Goal: Task Accomplishment & Management: Manage account settings

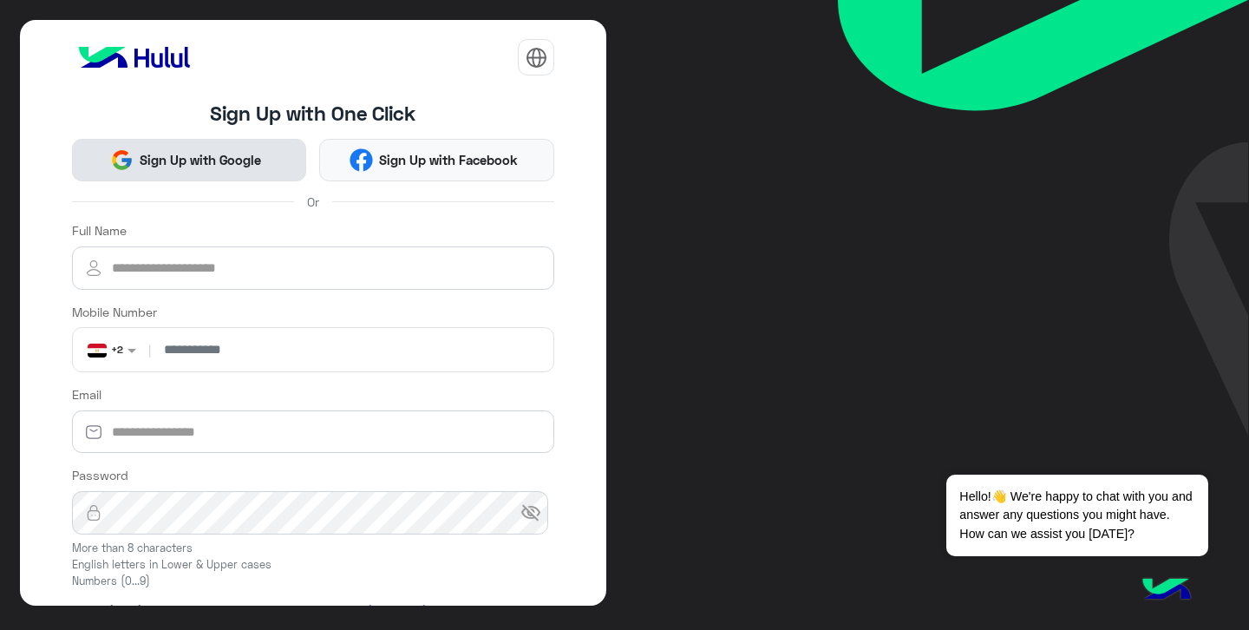
click at [232, 168] on span "Sign Up with Google" at bounding box center [201, 160] width 134 height 20
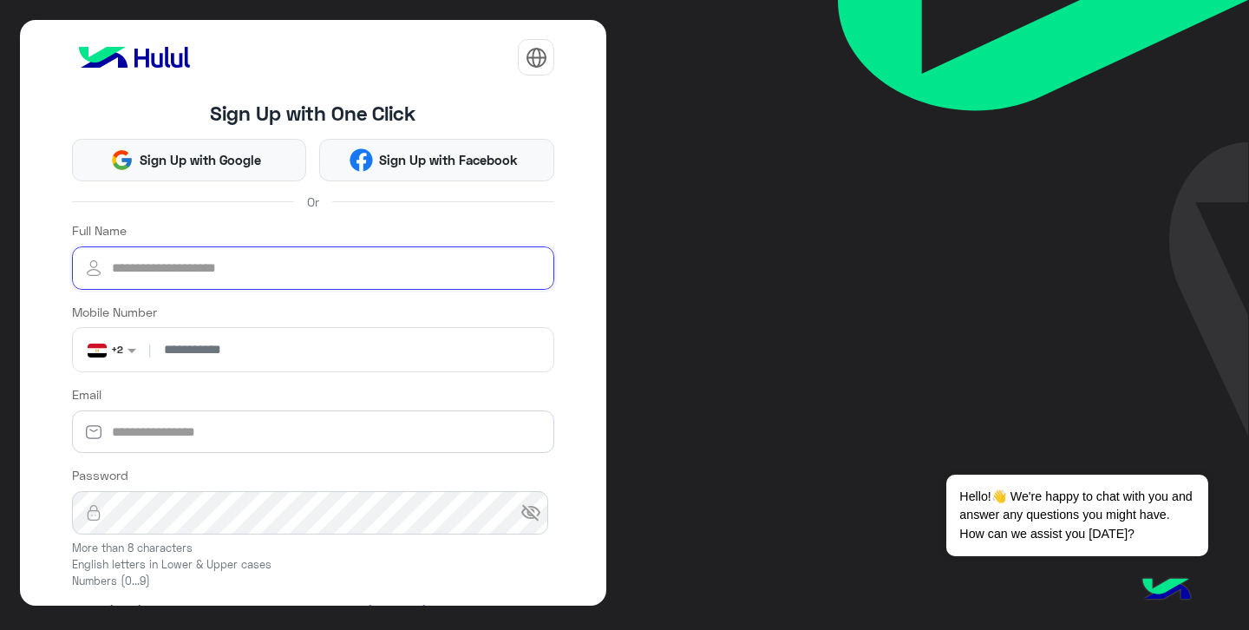
click at [277, 272] on input "Full Name" at bounding box center [313, 267] width 483 height 43
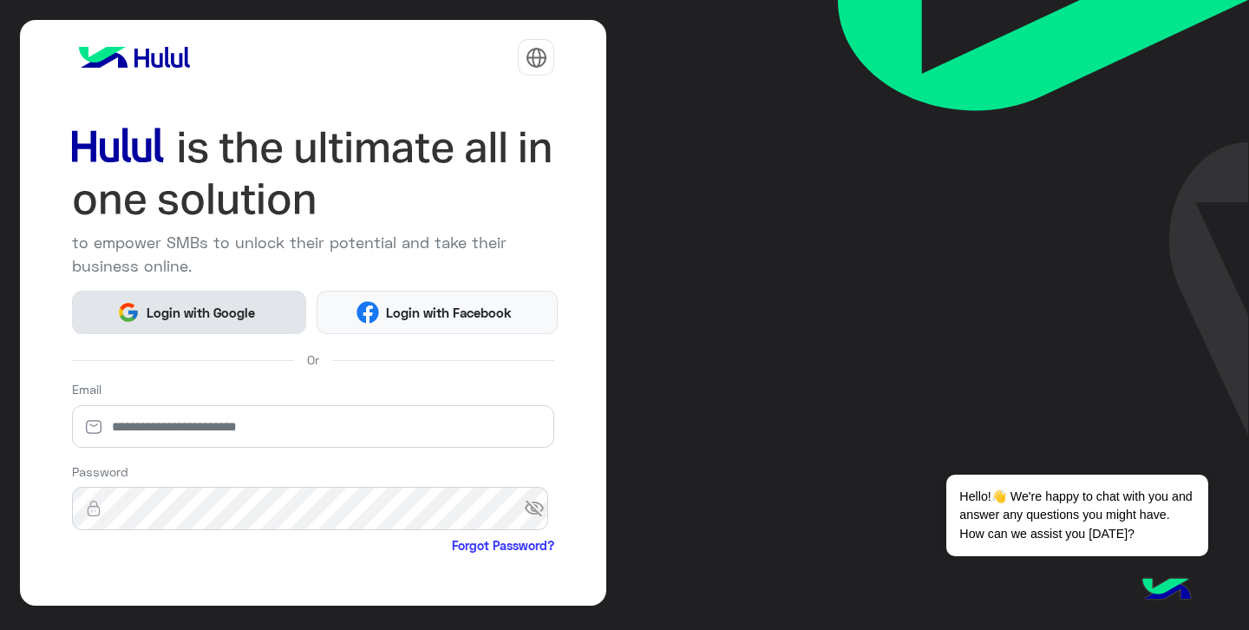
click at [199, 308] on span "Login with Google" at bounding box center [200, 313] width 121 height 20
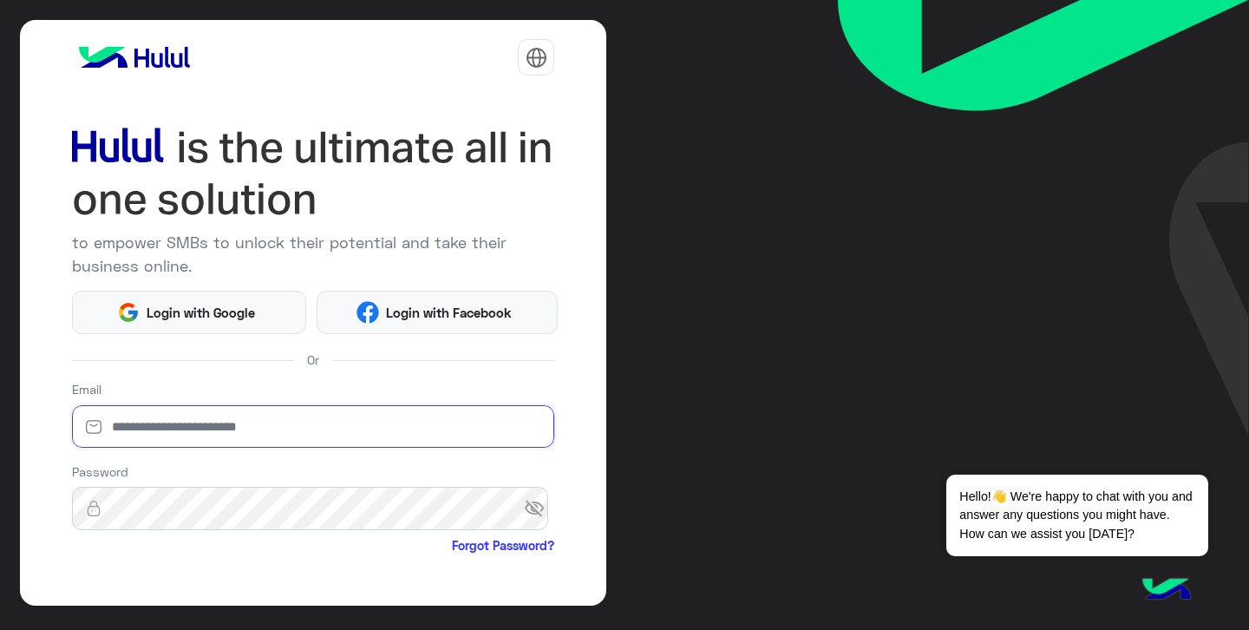
click at [252, 436] on input "email" at bounding box center [313, 426] width 483 height 43
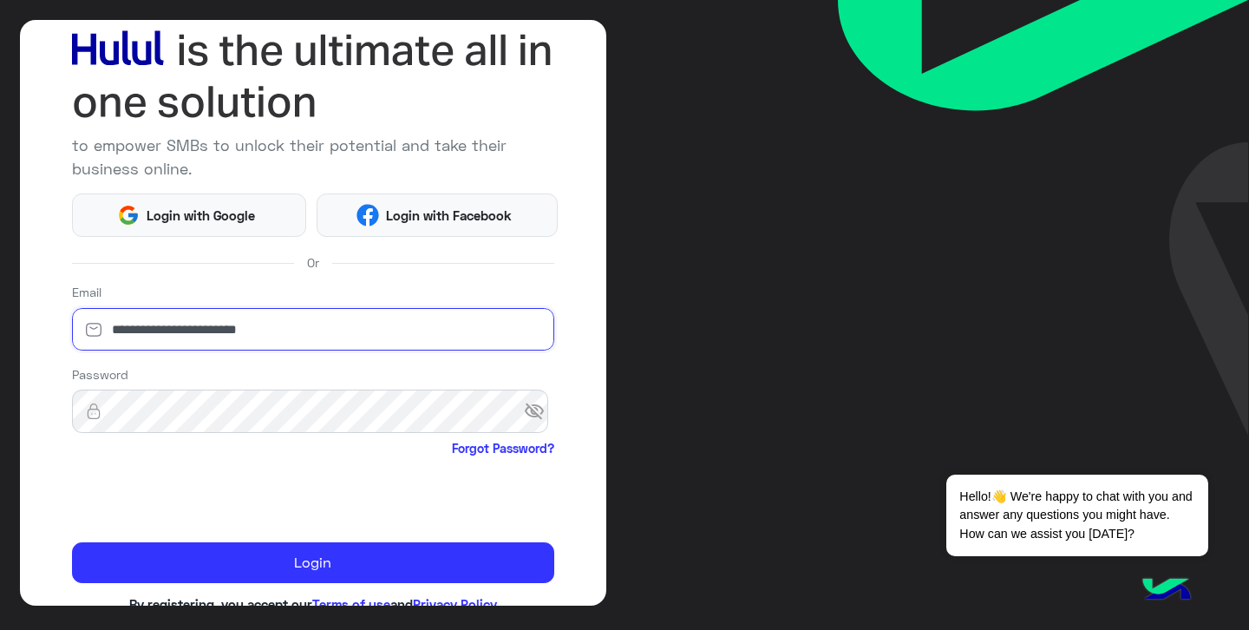
type input "**********"
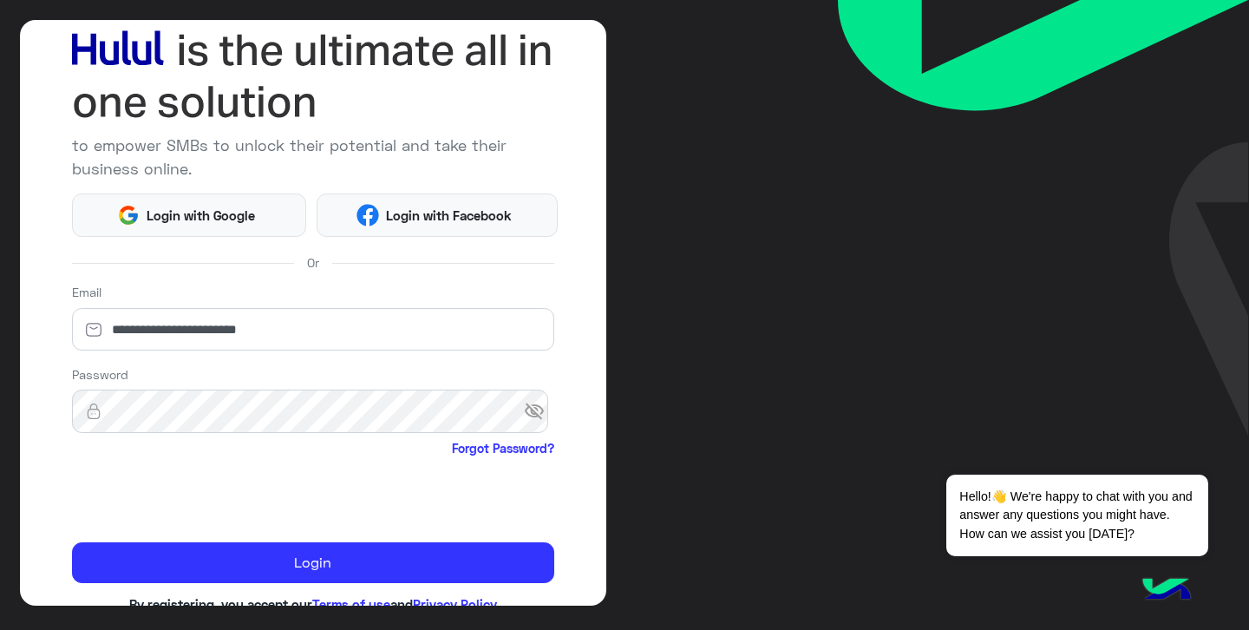
click at [529, 422] on span "visibility_off" at bounding box center [539, 411] width 31 height 31
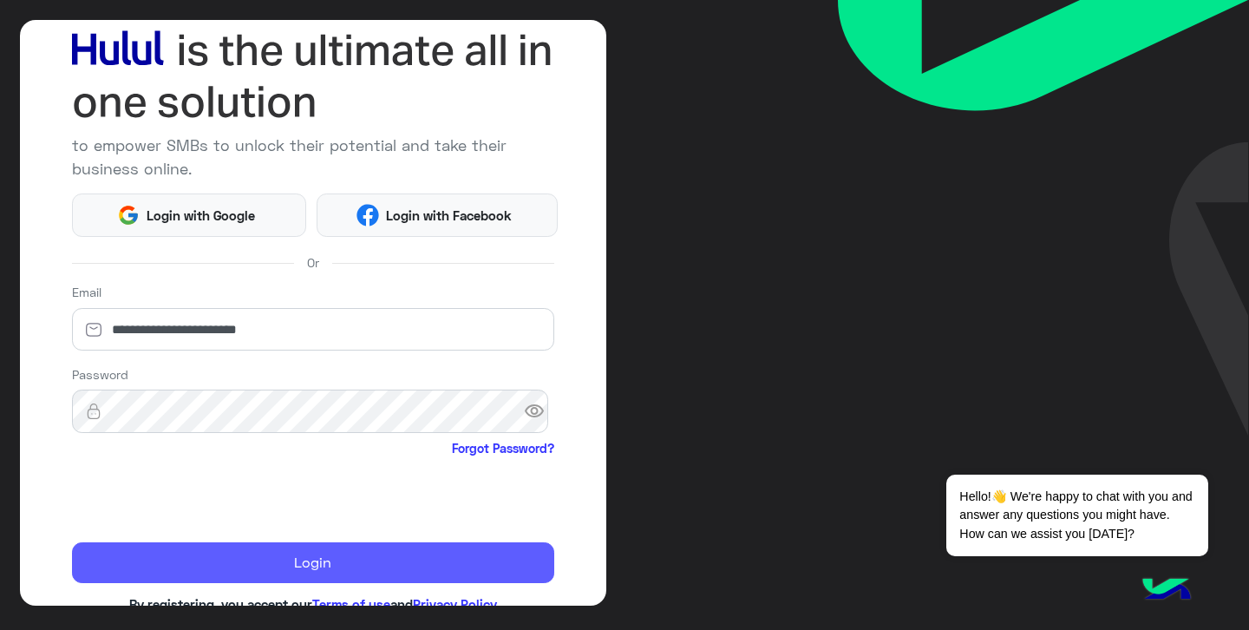
click at [244, 554] on button "Login" at bounding box center [313, 563] width 483 height 42
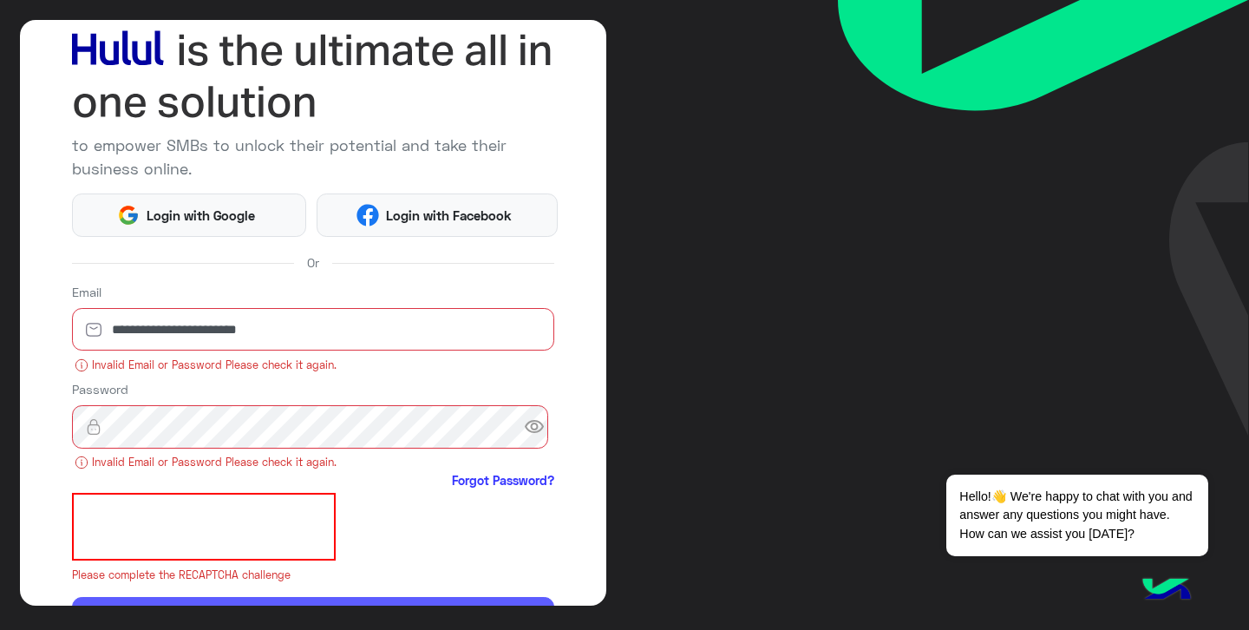
scroll to position [115, 0]
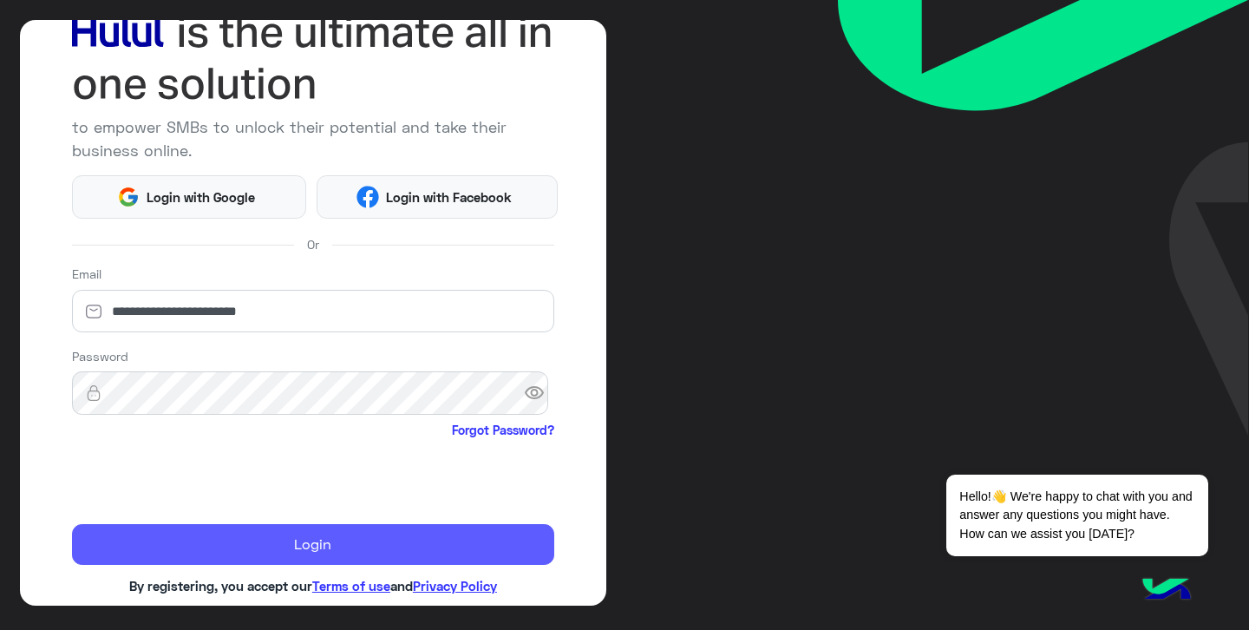
click at [217, 548] on button "Login" at bounding box center [313, 545] width 483 height 42
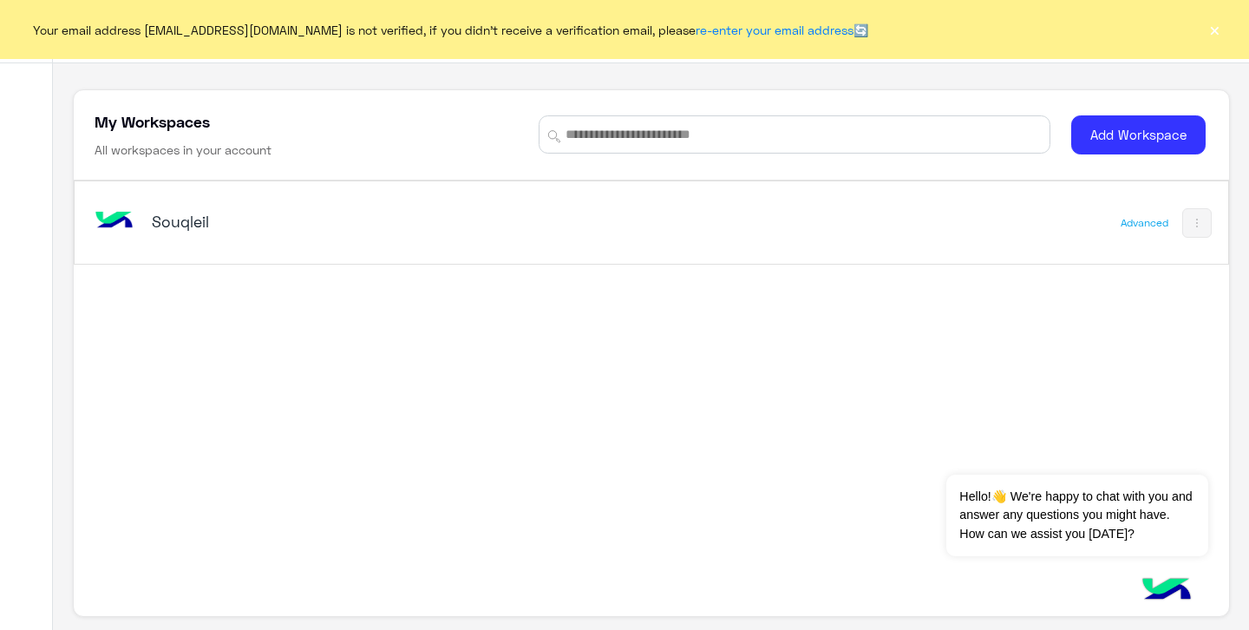
click at [1126, 299] on div "Souqleil Advanced" at bounding box center [652, 385] width 1156 height 411
click at [1217, 35] on button "×" at bounding box center [1214, 29] width 17 height 17
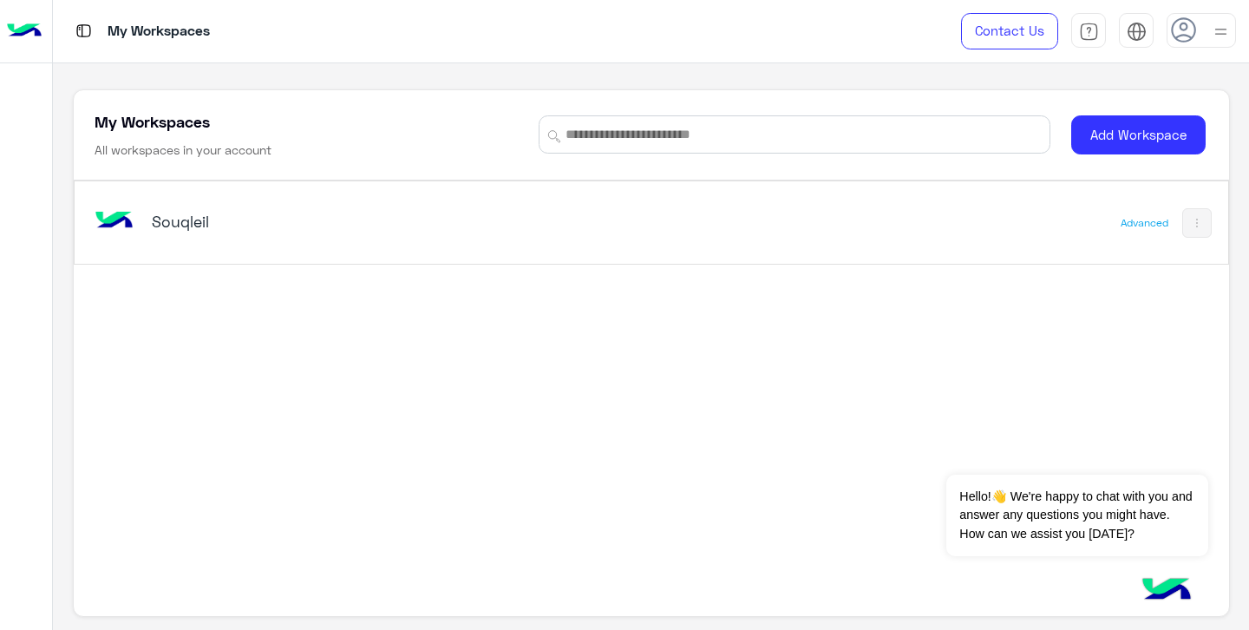
click at [25, 35] on img at bounding box center [24, 31] width 35 height 36
click at [182, 224] on h5 "Souqleil" at bounding box center [353, 221] width 403 height 21
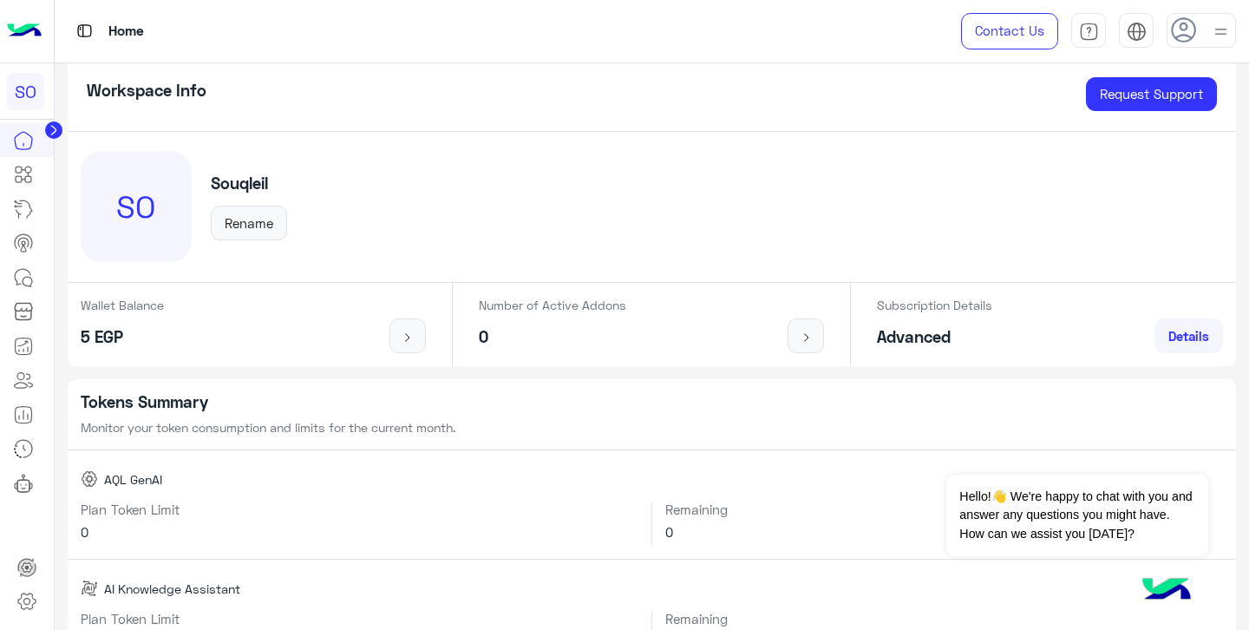
scroll to position [38, 0]
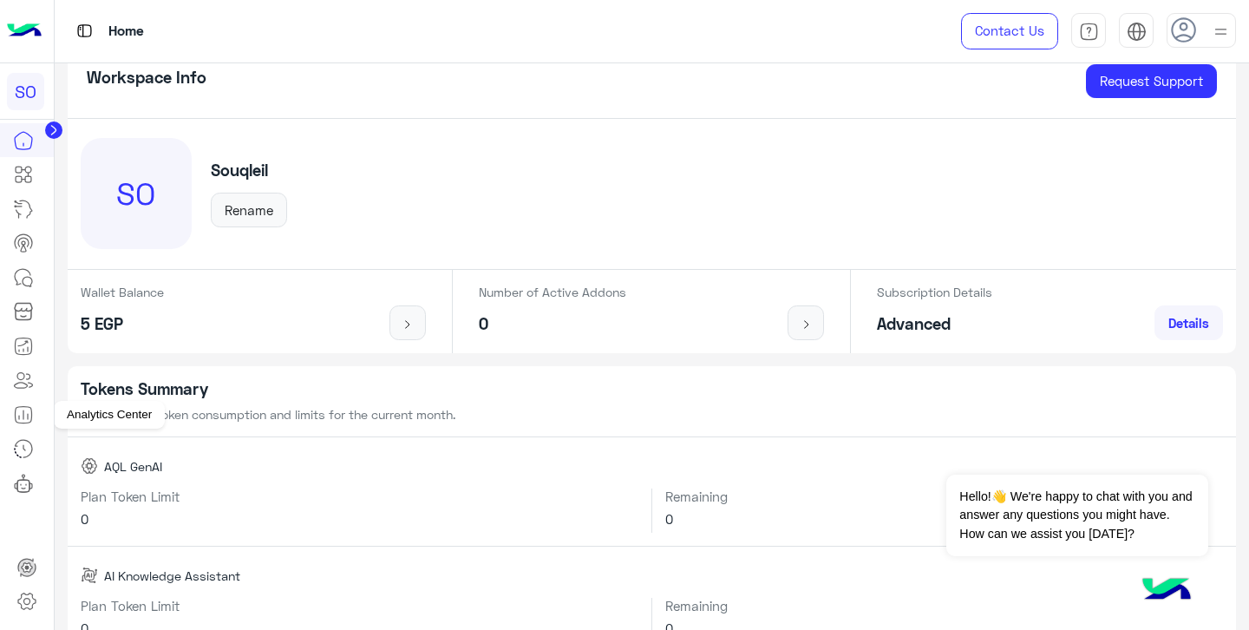
click at [28, 412] on icon at bounding box center [23, 414] width 21 height 21
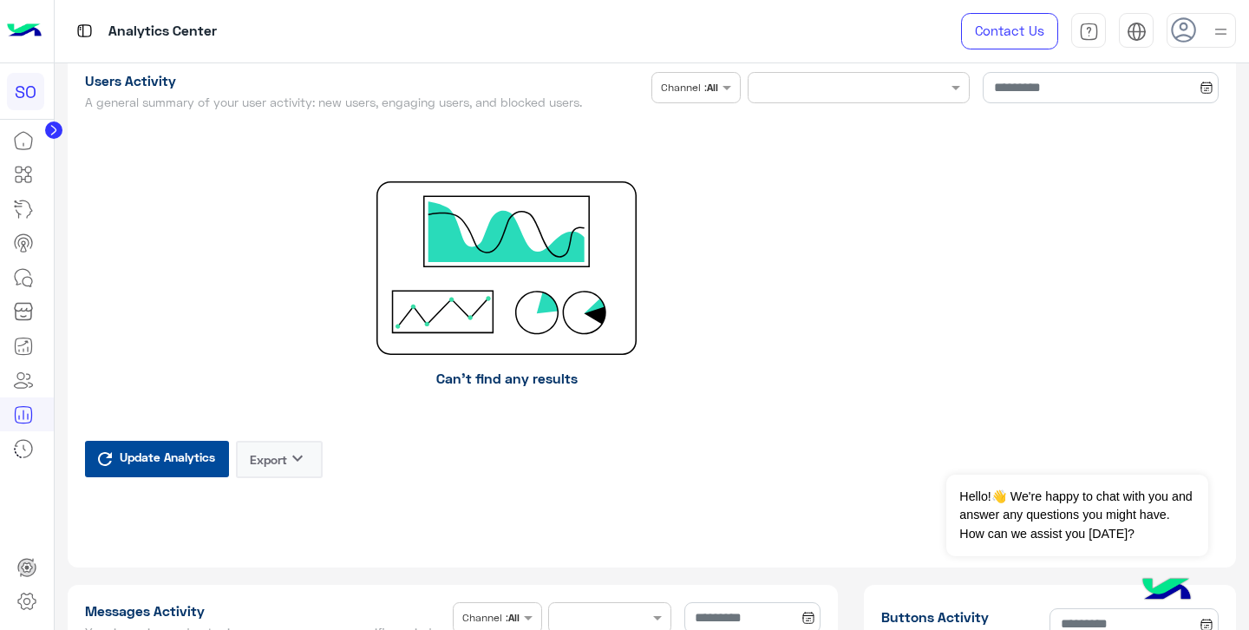
scroll to position [287, 0]
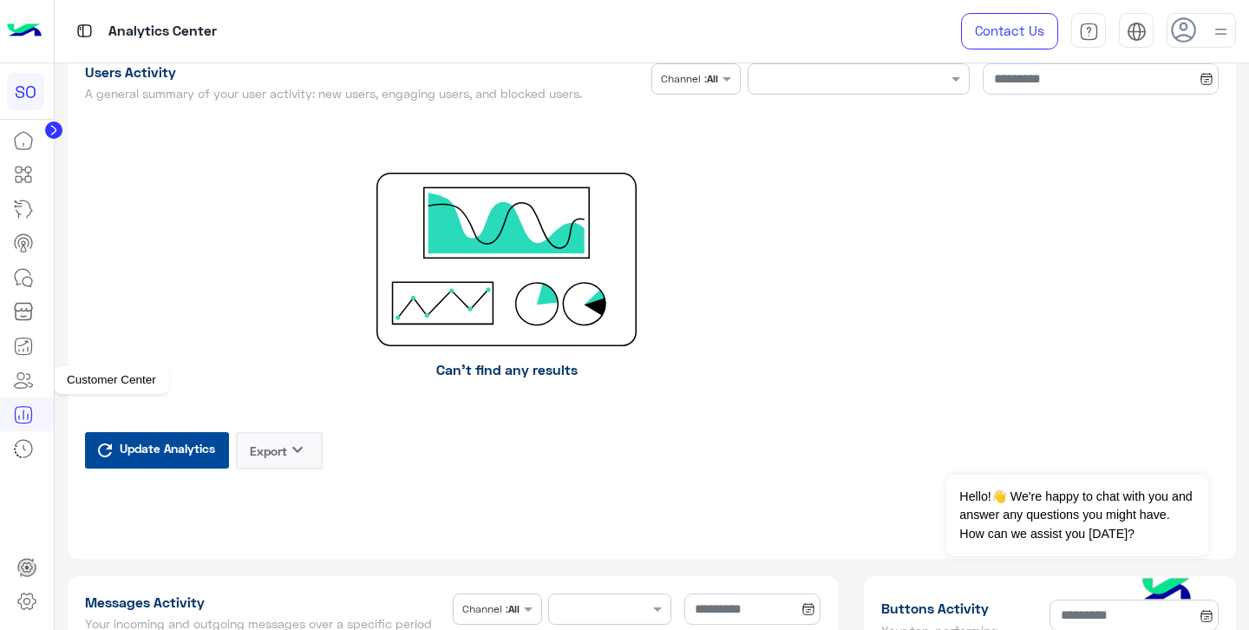
click at [30, 380] on icon at bounding box center [23, 380] width 21 height 21
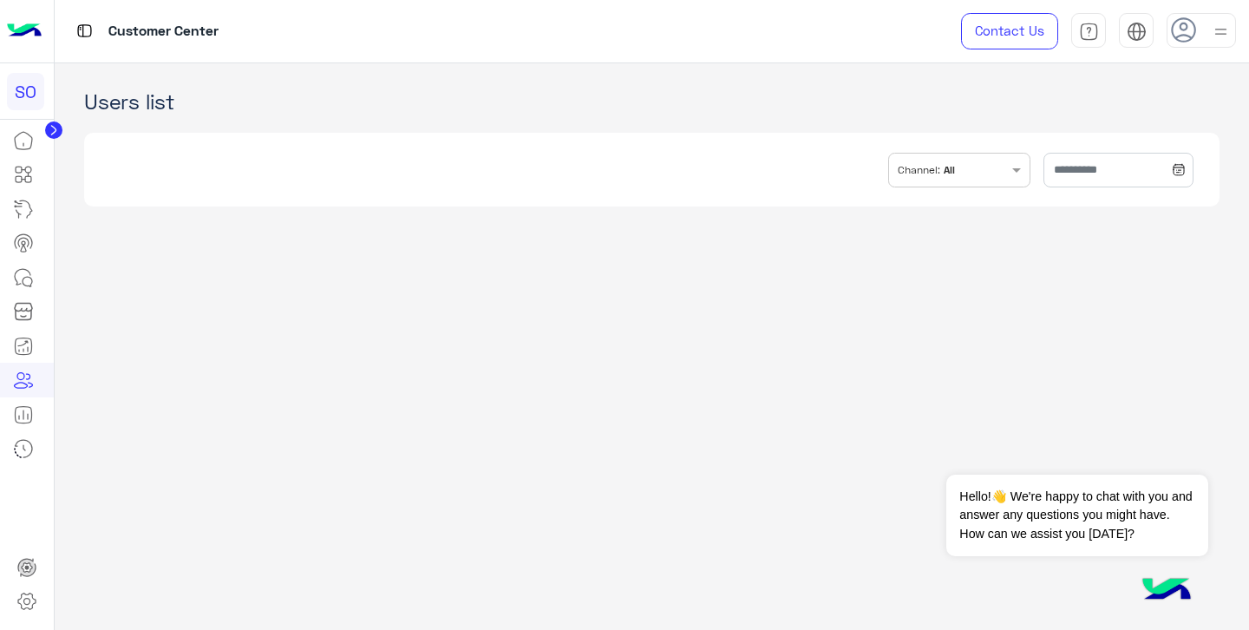
click at [961, 169] on input "text" at bounding box center [983, 169] width 50 height 30
click at [28, 174] on icon at bounding box center [25, 175] width 7 height 10
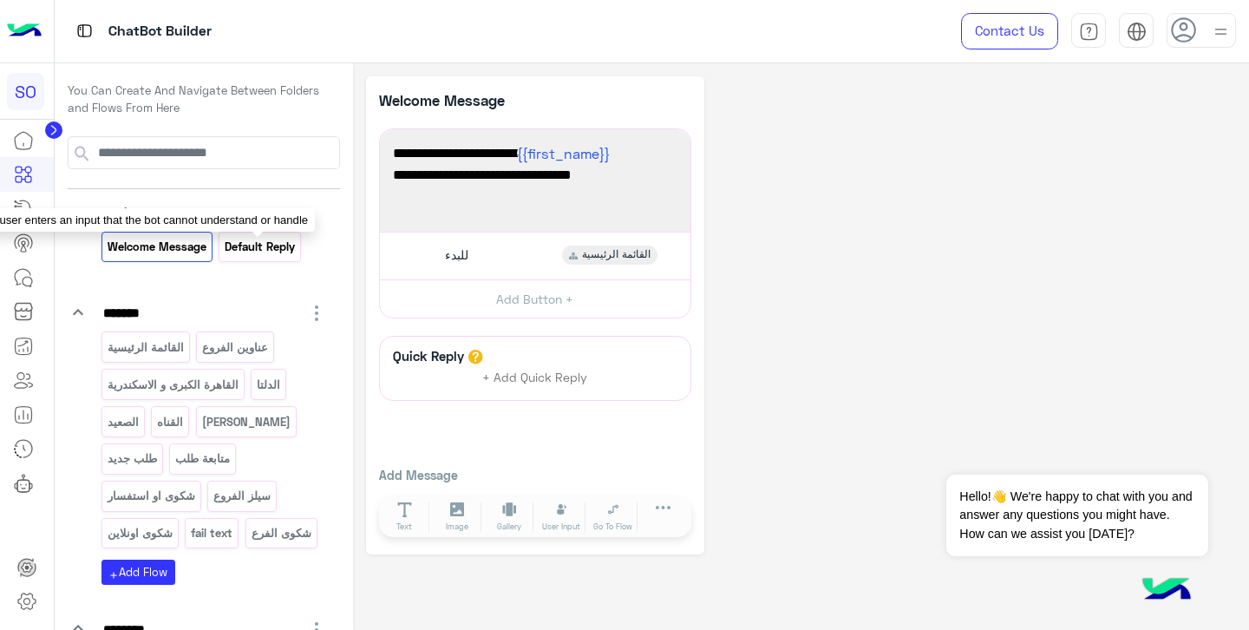
click at [259, 245] on p "Default reply" at bounding box center [260, 247] width 73 height 20
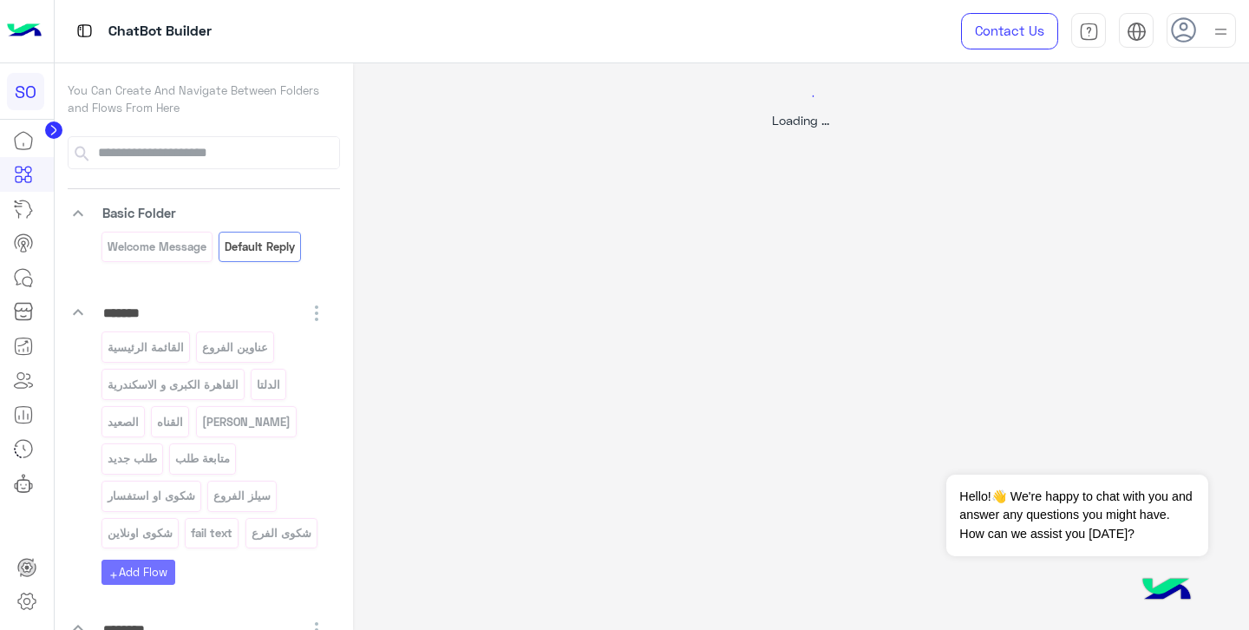
click at [134, 251] on div at bounding box center [624, 315] width 1249 height 630
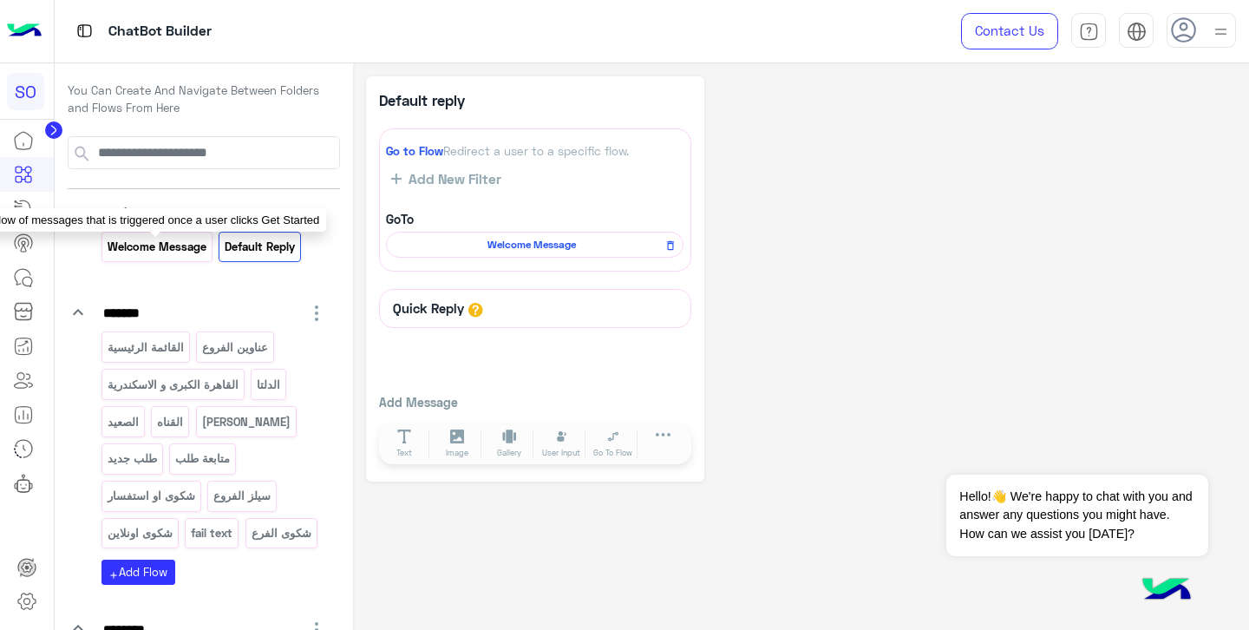
click at [157, 249] on p "Welcome Message" at bounding box center [157, 247] width 102 height 20
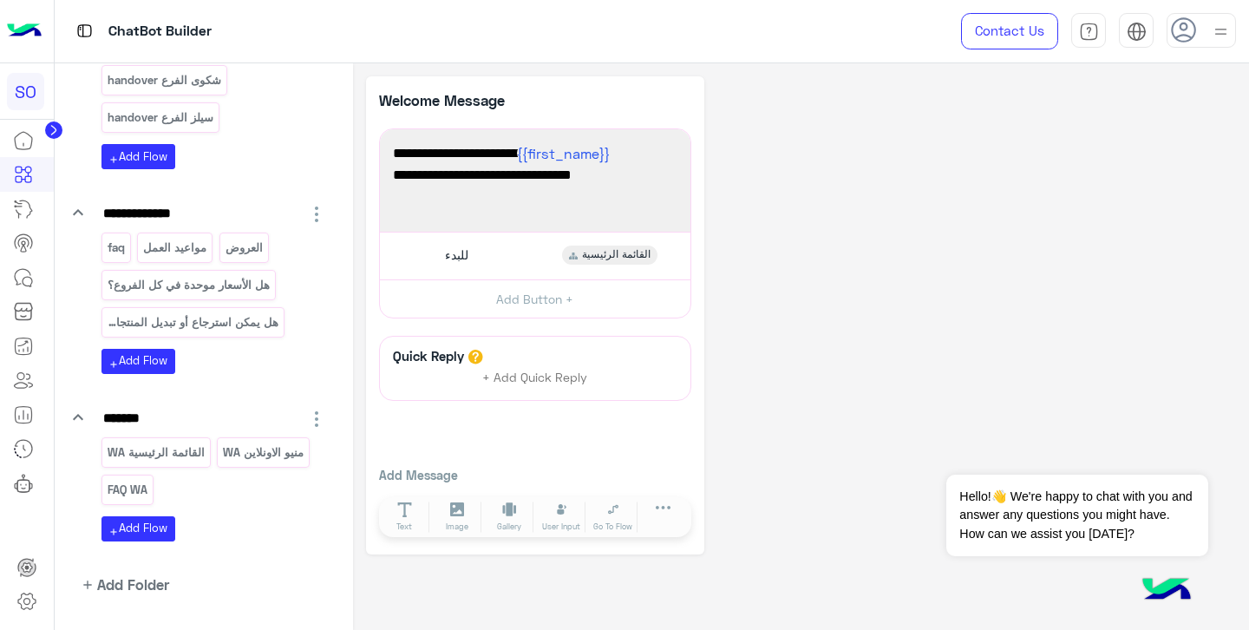
scroll to position [741, 0]
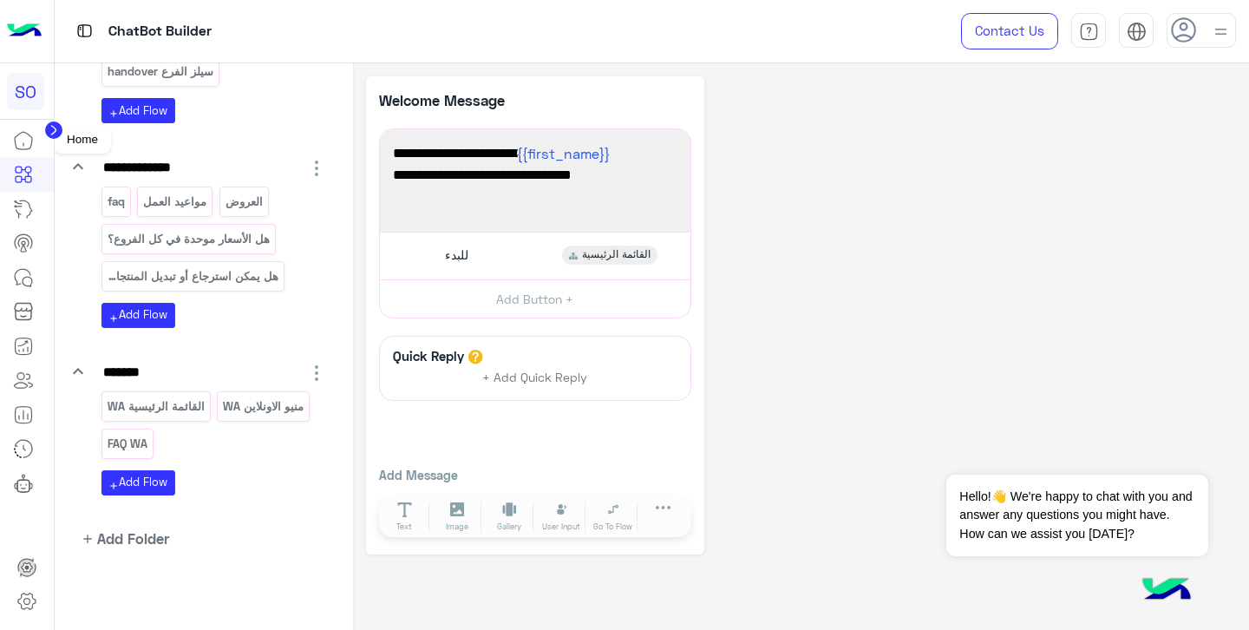
click at [29, 135] on icon at bounding box center [23, 140] width 21 height 21
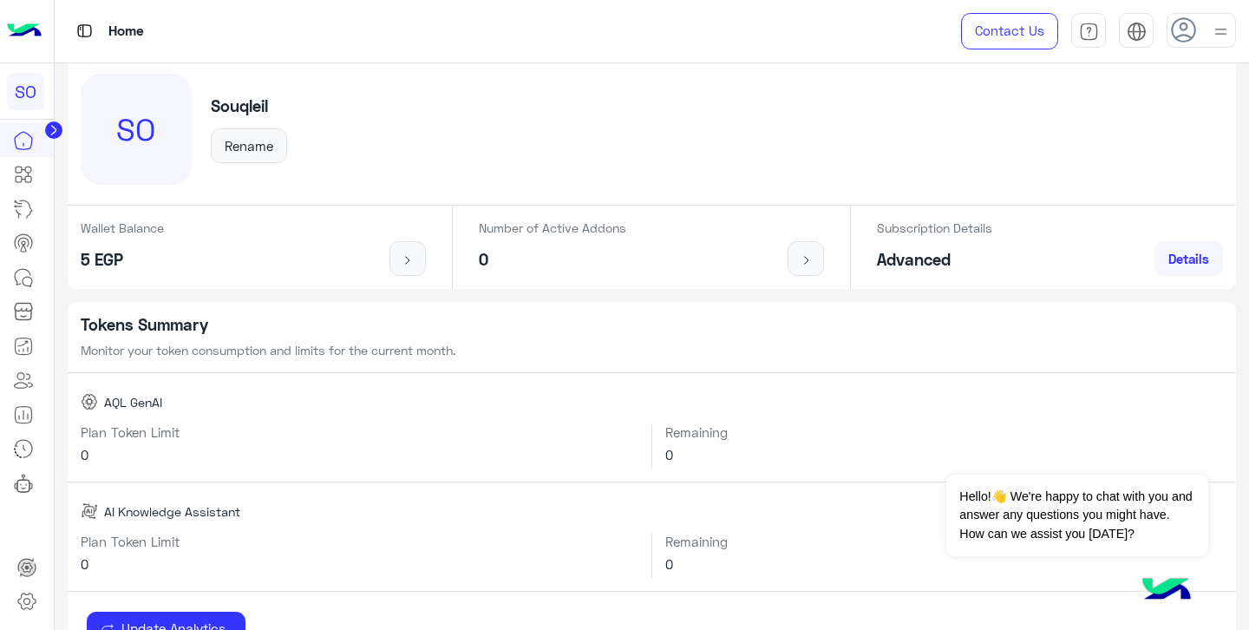
scroll to position [105, 0]
click at [1190, 255] on span "Details" at bounding box center [1189, 256] width 41 height 16
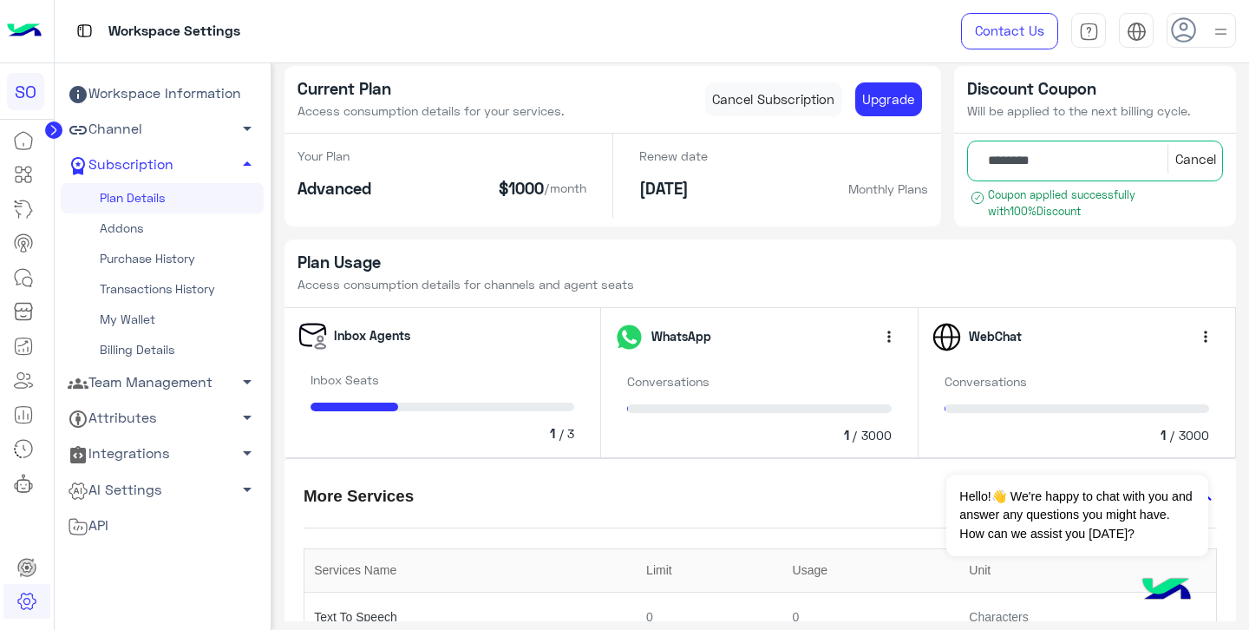
scroll to position [11, 0]
click at [27, 286] on icon at bounding box center [23, 277] width 21 height 21
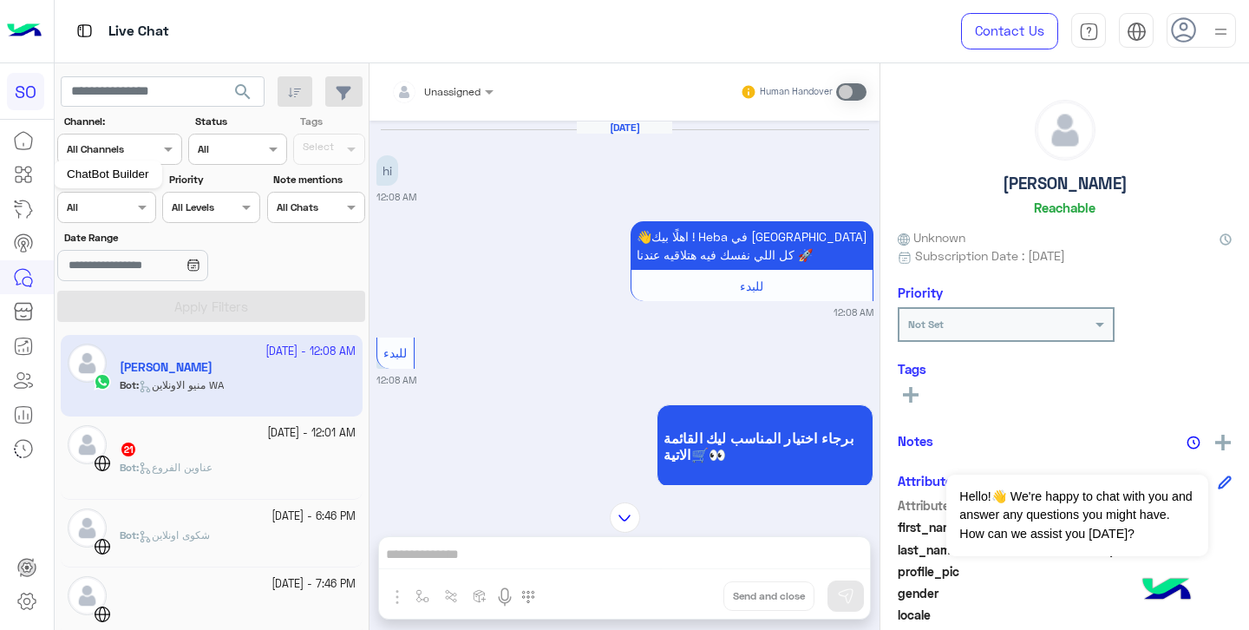
click at [27, 177] on icon at bounding box center [23, 174] width 21 height 21
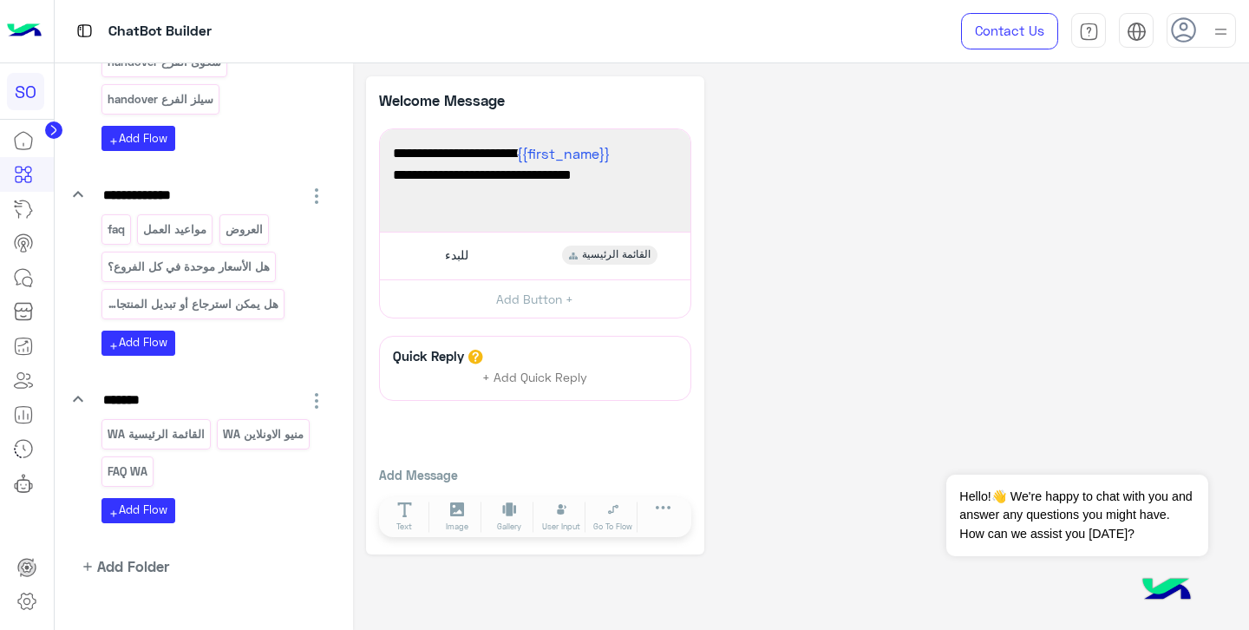
scroll to position [741, 0]
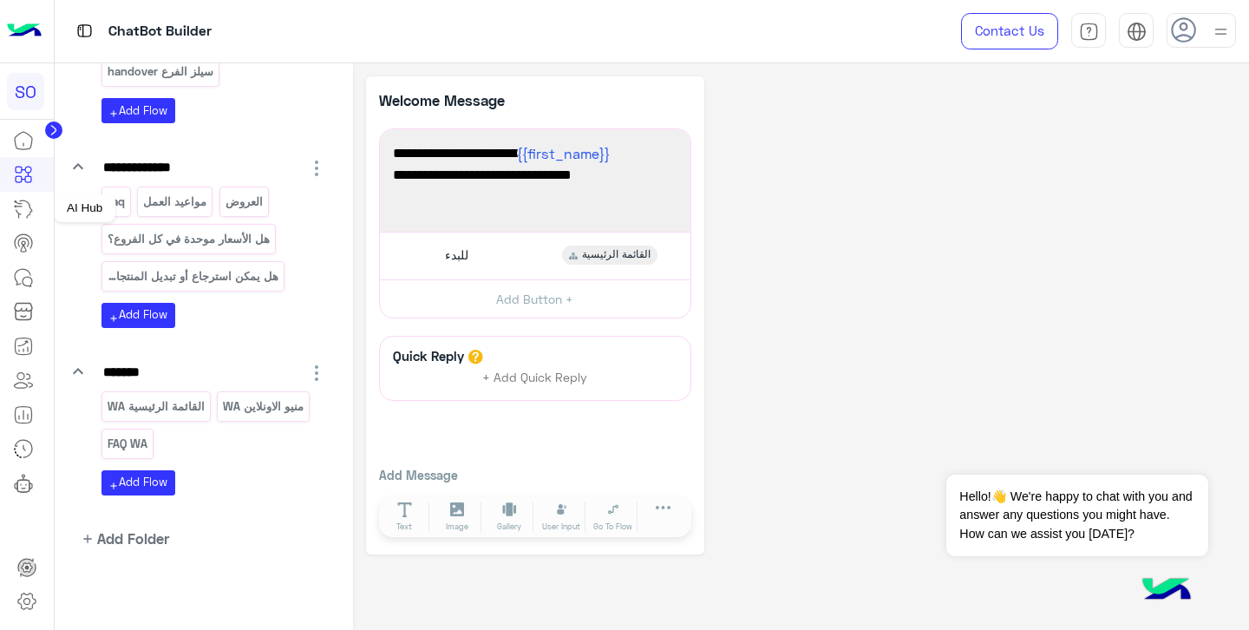
click at [28, 212] on icon at bounding box center [23, 209] width 21 height 21
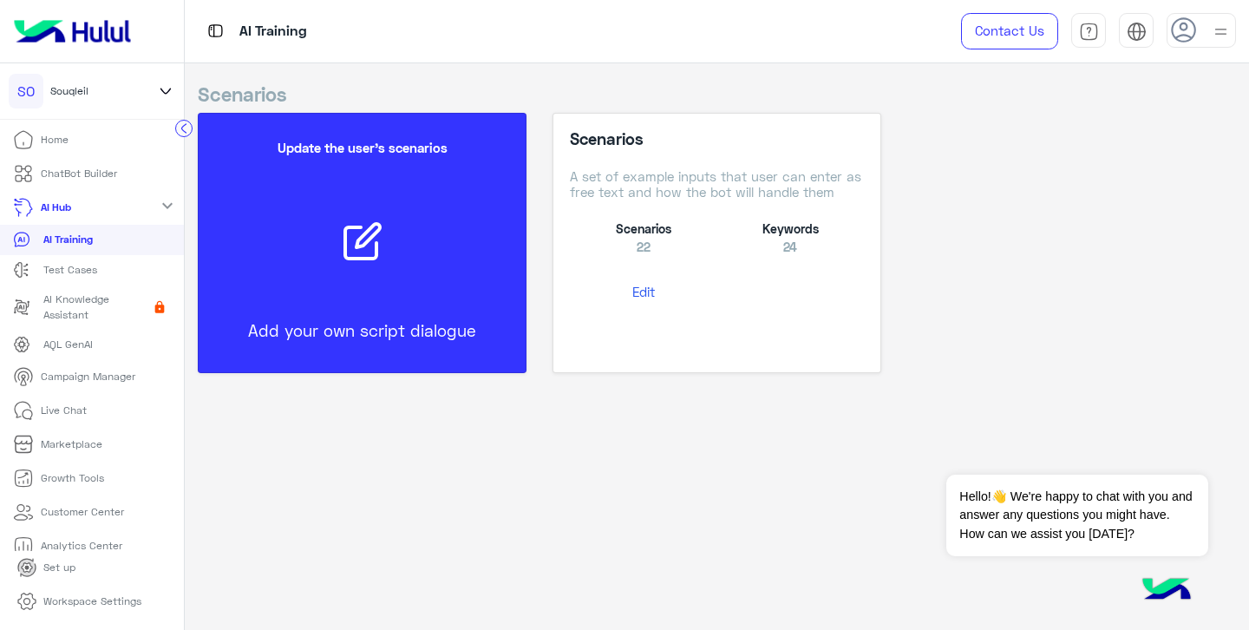
click at [76, 149] on link "Home" at bounding box center [41, 140] width 82 height 34
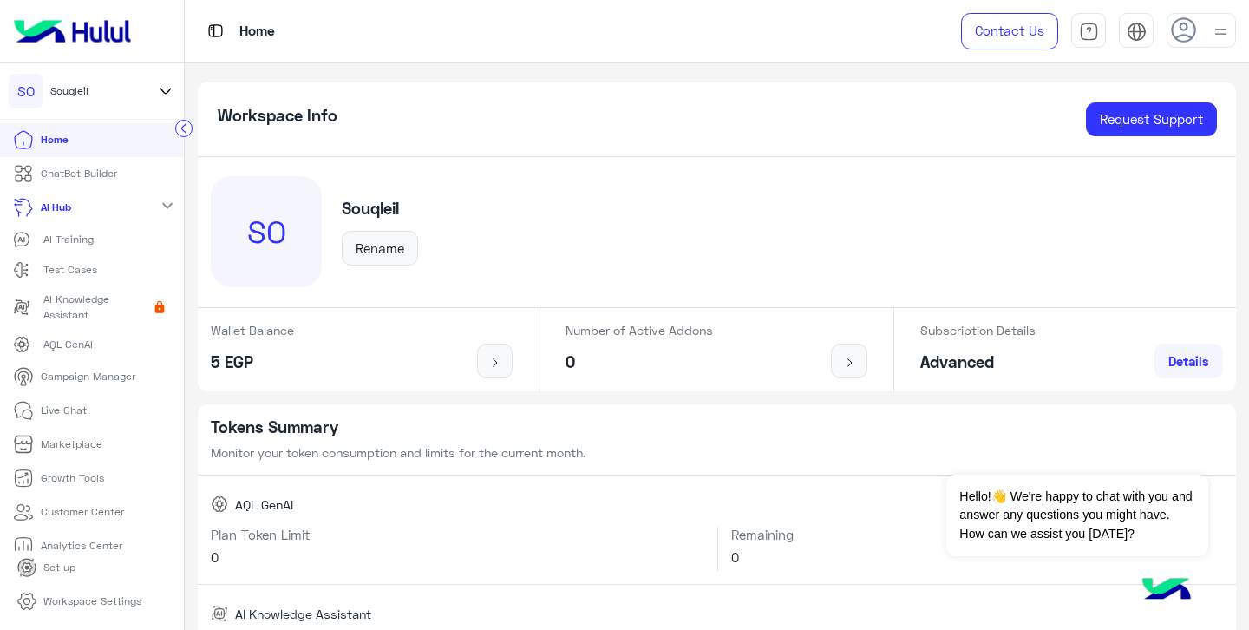
click at [84, 269] on p "Test Cases" at bounding box center [70, 270] width 54 height 16
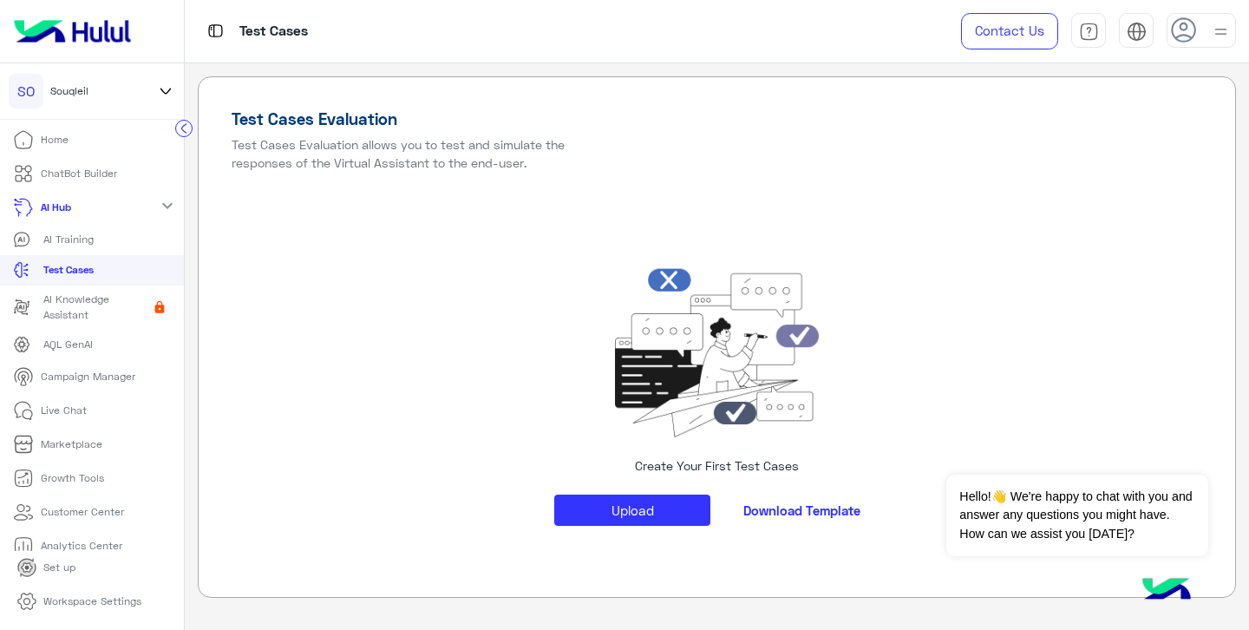
click at [158, 87] on icon at bounding box center [165, 91] width 19 height 21
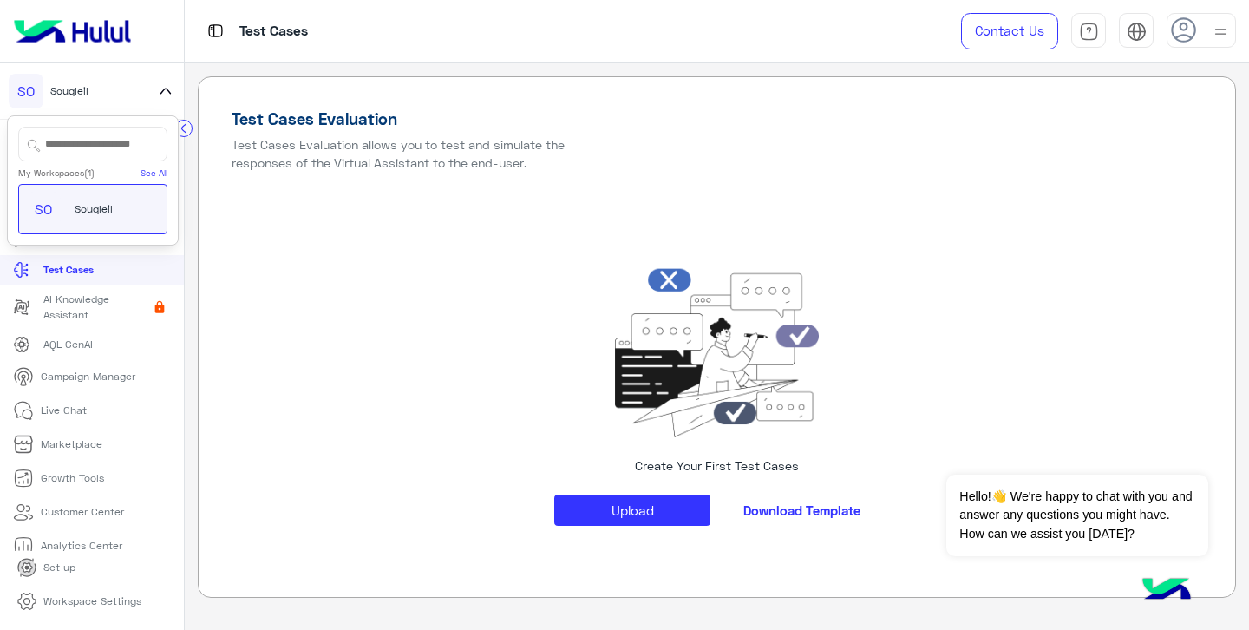
click at [158, 87] on icon at bounding box center [165, 91] width 19 height 21
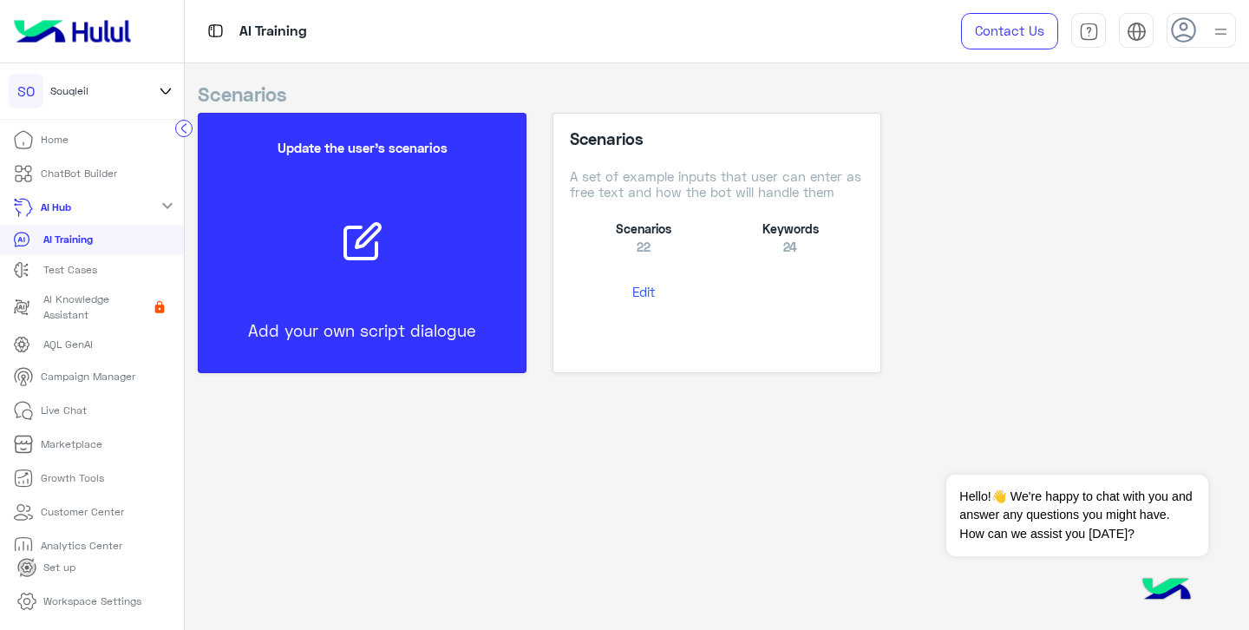
click at [97, 141] on li "Home" at bounding box center [92, 140] width 184 height 34
click at [65, 141] on p "Home" at bounding box center [55, 140] width 28 height 16
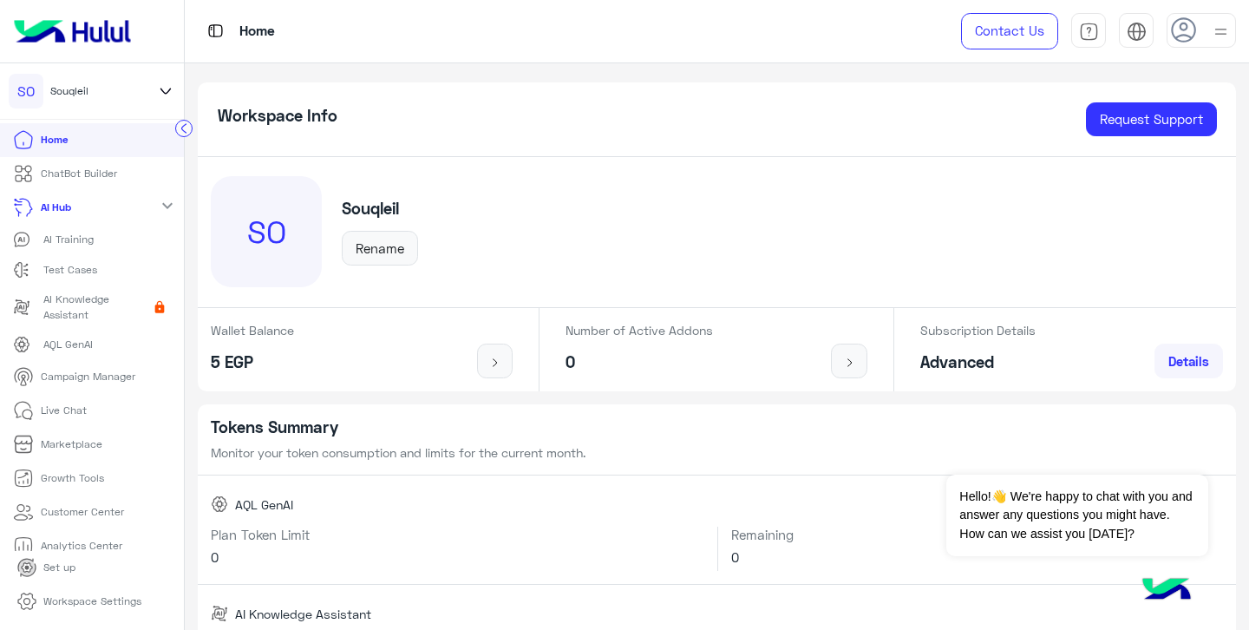
click at [89, 180] on p "ChatBot Builder" at bounding box center [79, 174] width 76 height 16
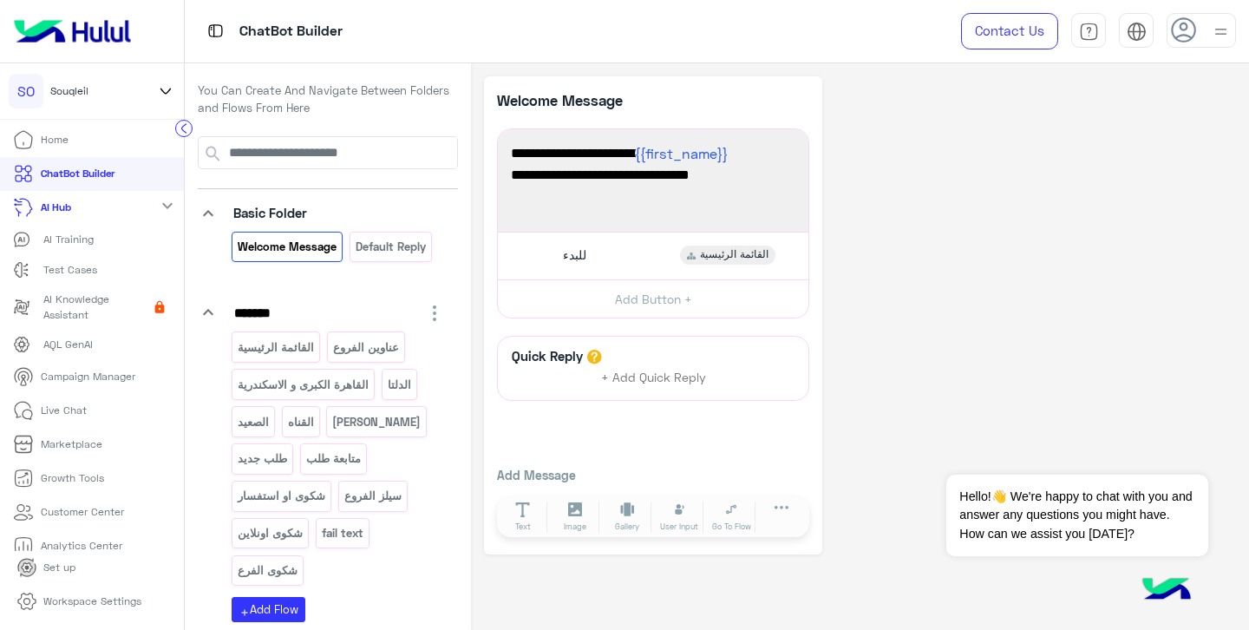
click at [211, 217] on icon "keyboard_arrow_down" at bounding box center [208, 213] width 21 height 21
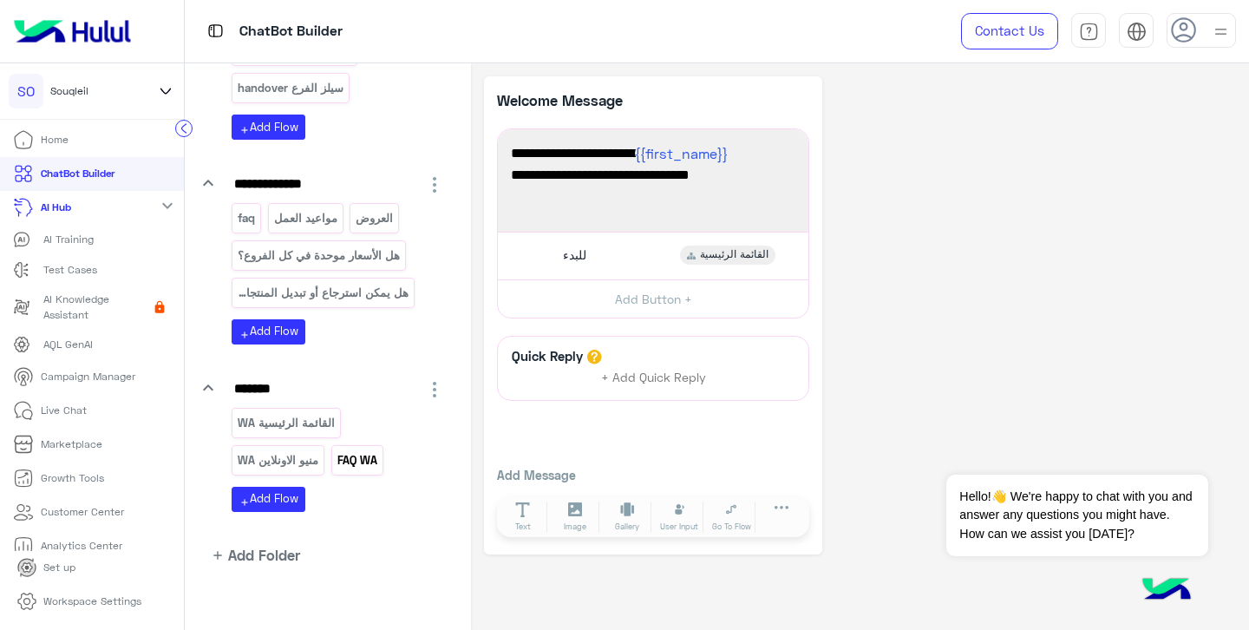
scroll to position [704, 0]
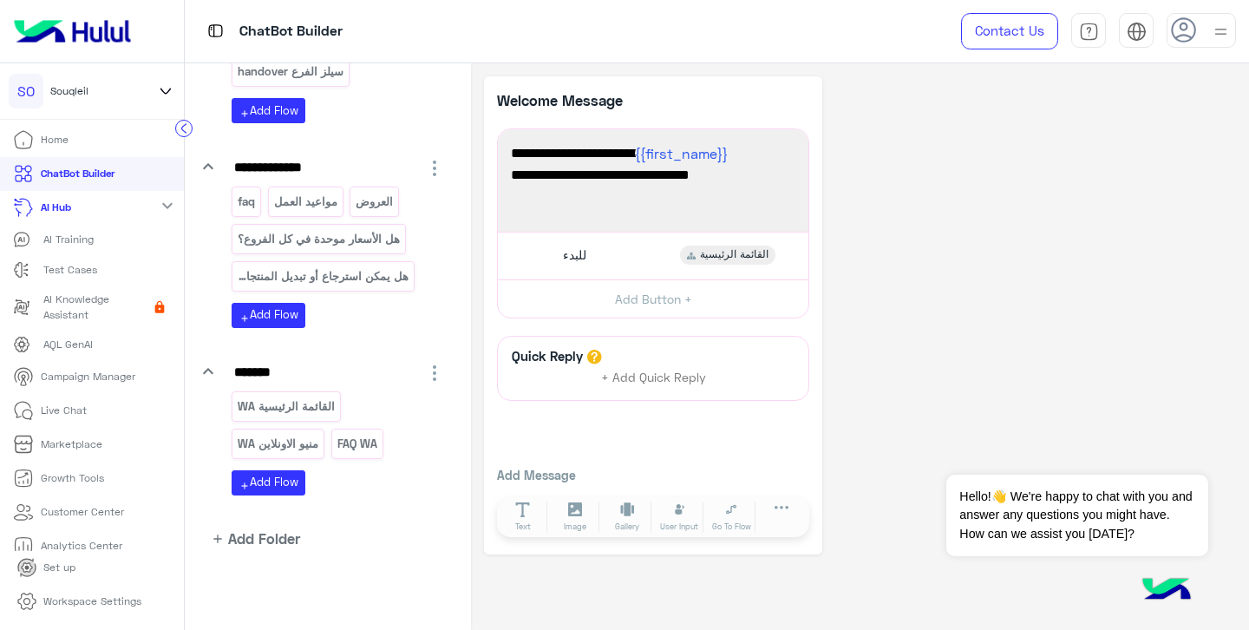
click at [38, 147] on link "Home" at bounding box center [41, 140] width 82 height 34
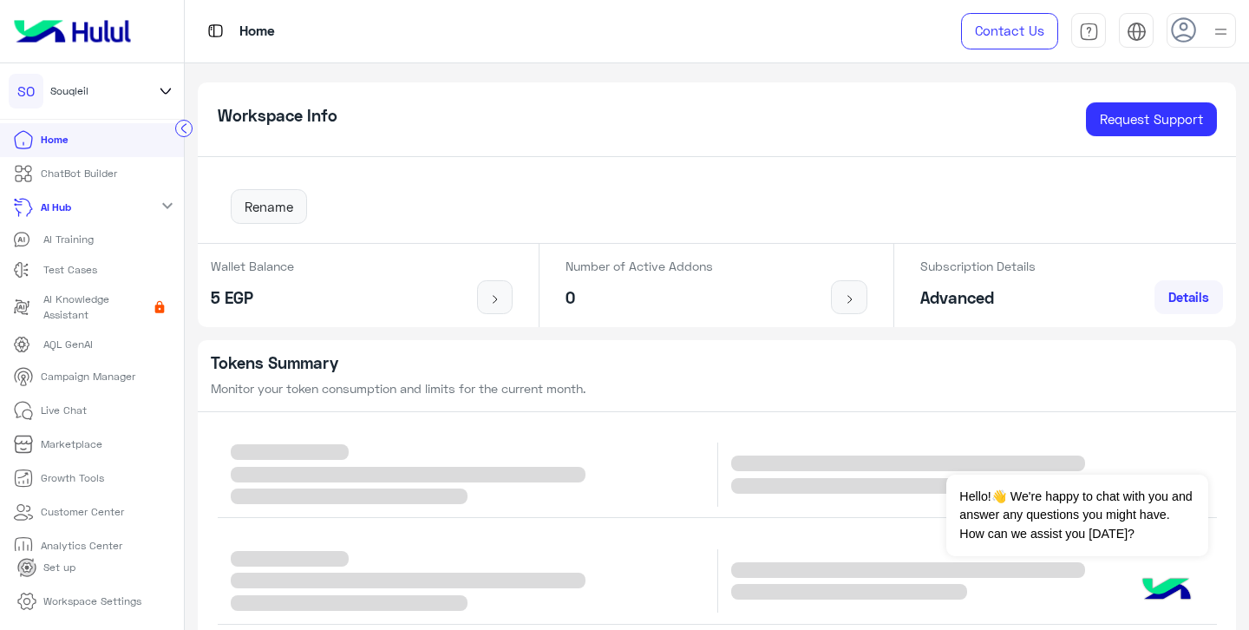
click at [1212, 32] on img at bounding box center [1221, 32] width 22 height 22
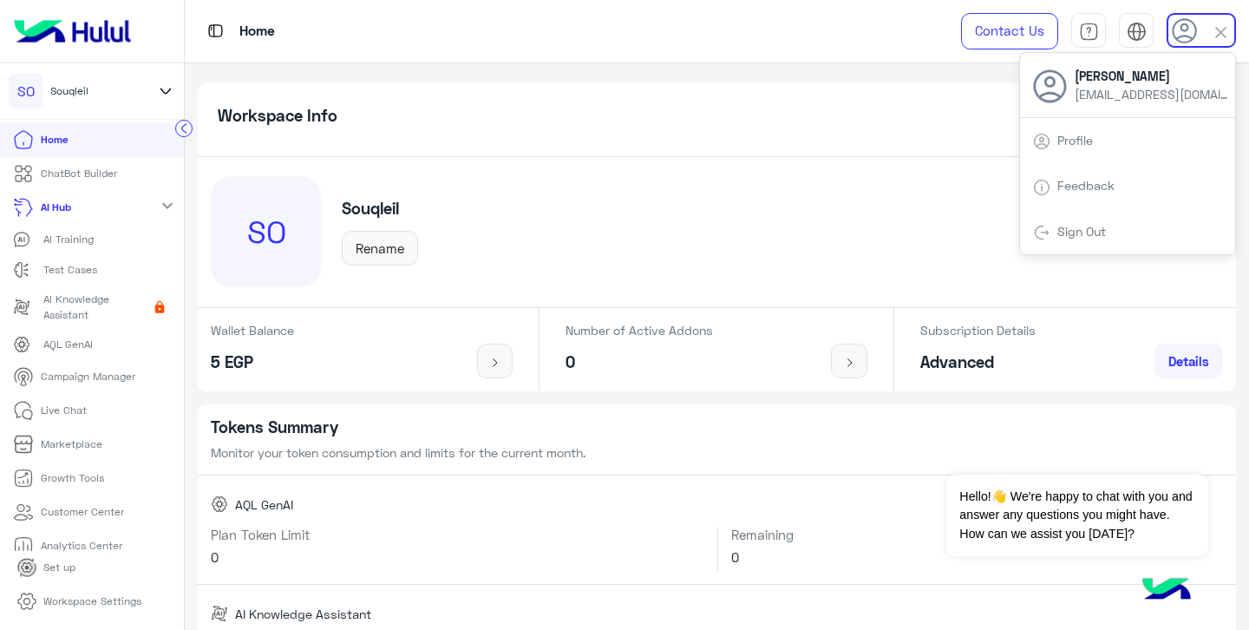
click at [1124, 134] on div "Profile" at bounding box center [1127, 140] width 215 height 47
click at [1072, 144] on link "Profile" at bounding box center [1076, 140] width 36 height 15
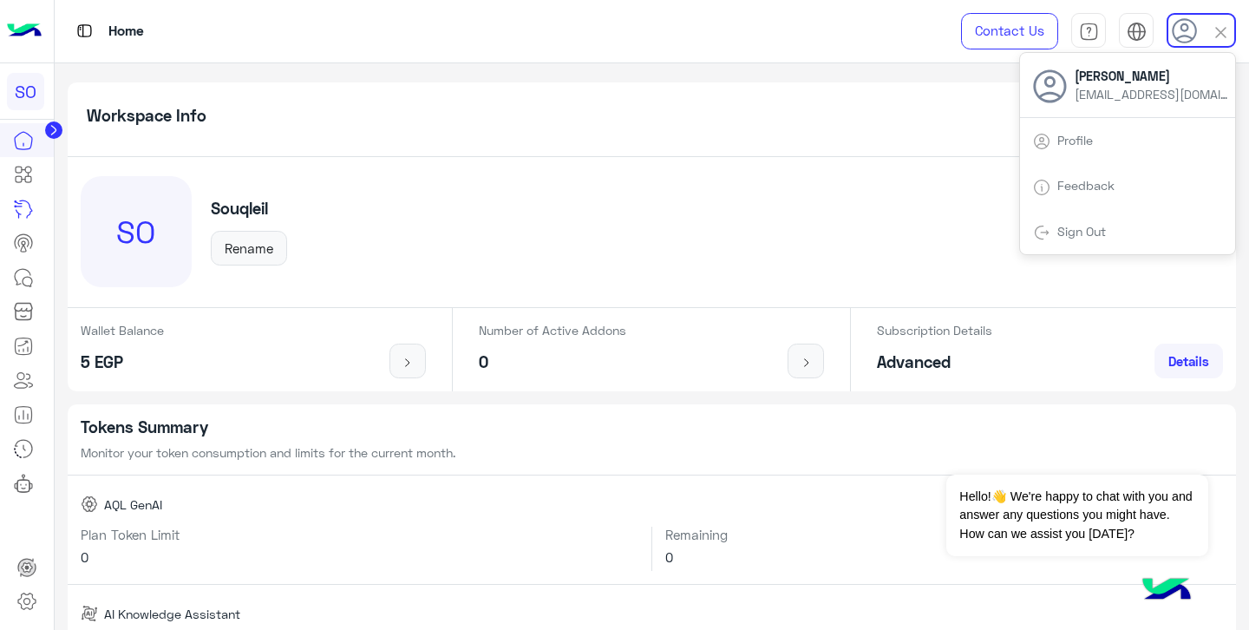
click at [1074, 142] on link "Profile" at bounding box center [1076, 140] width 36 height 15
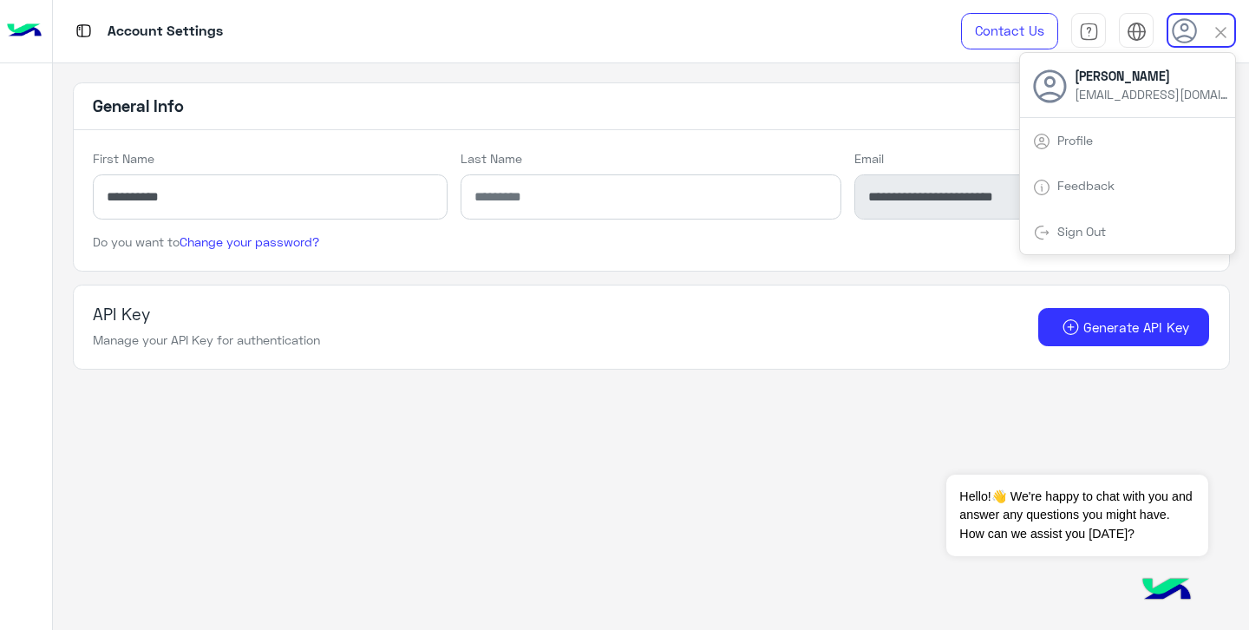
click at [1218, 33] on img at bounding box center [1221, 33] width 20 height 20
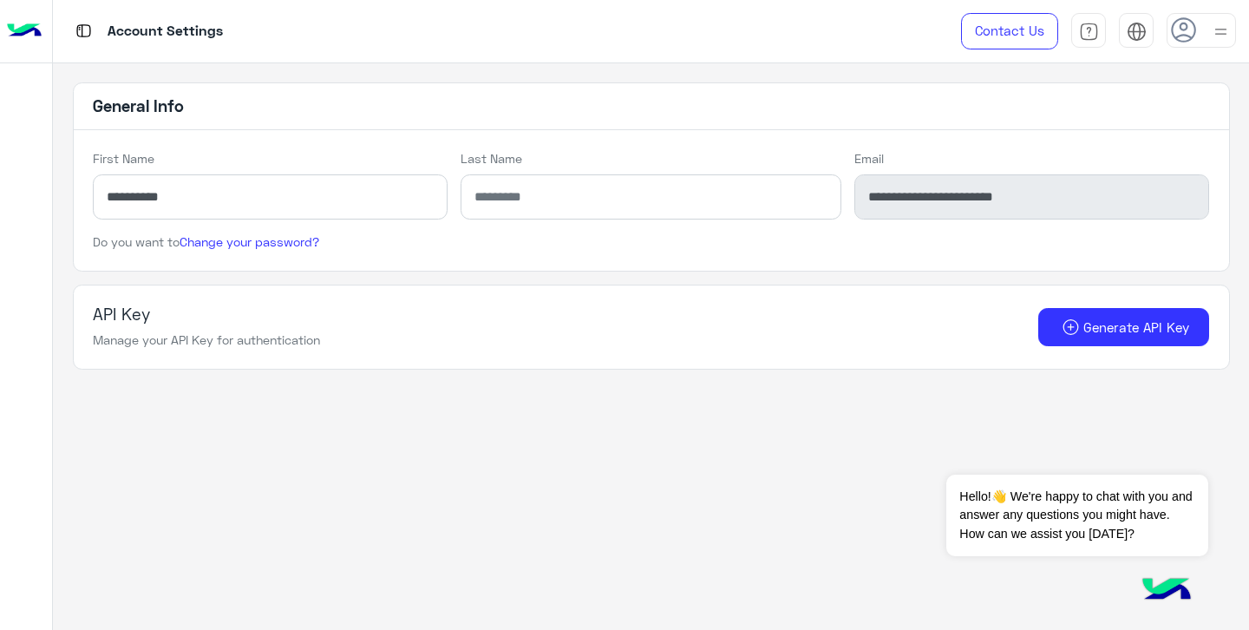
click at [25, 23] on img at bounding box center [24, 31] width 35 height 36
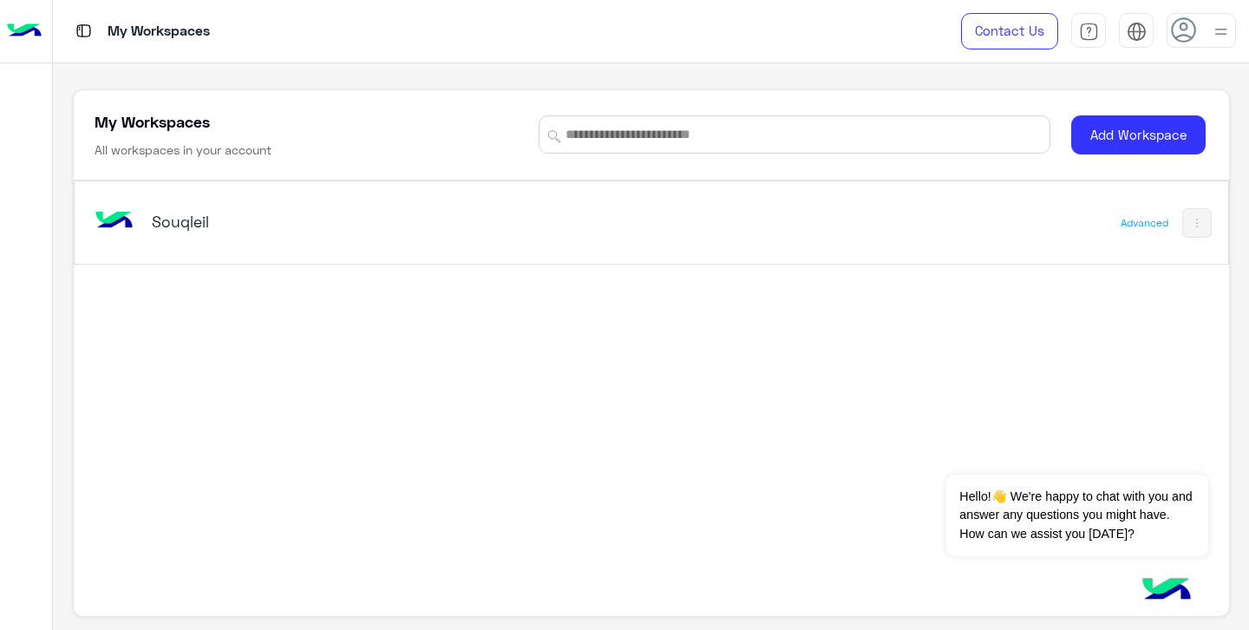
click at [132, 28] on p "My Workspaces" at bounding box center [159, 31] width 102 height 23
click at [1210, 36] on div at bounding box center [1201, 30] width 69 height 35
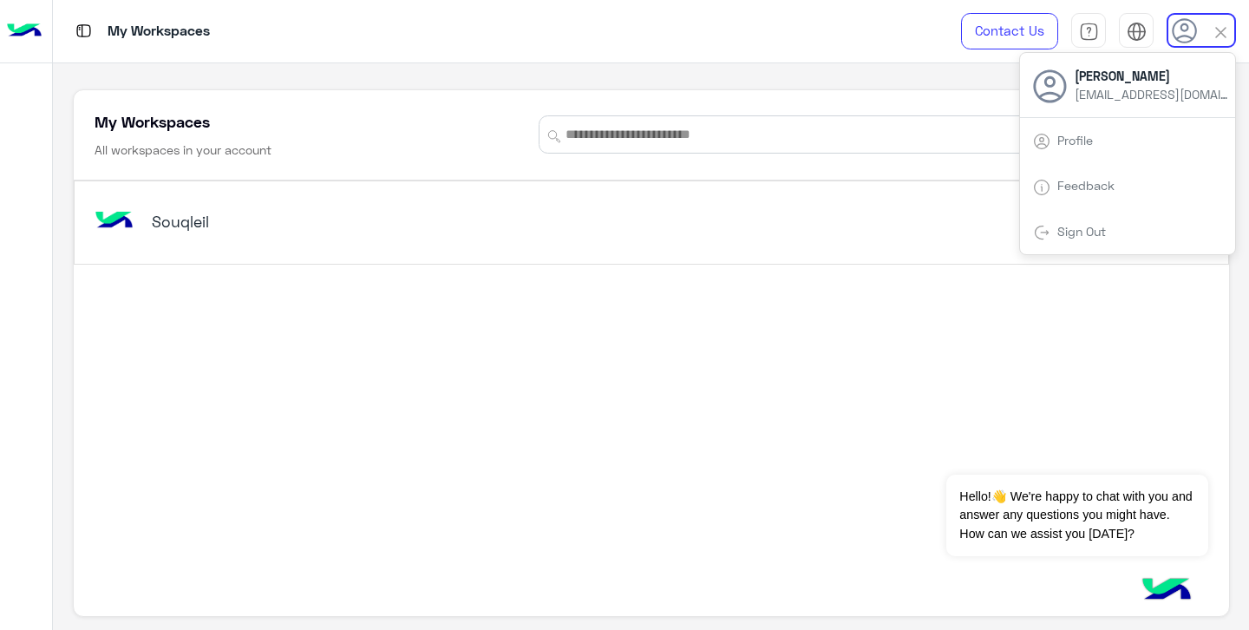
click at [1150, 79] on span "[PERSON_NAME]" at bounding box center [1153, 76] width 156 height 18
click at [1117, 79] on span "[PERSON_NAME]" at bounding box center [1153, 76] width 156 height 18
click at [1195, 35] on use at bounding box center [1184, 30] width 25 height 25
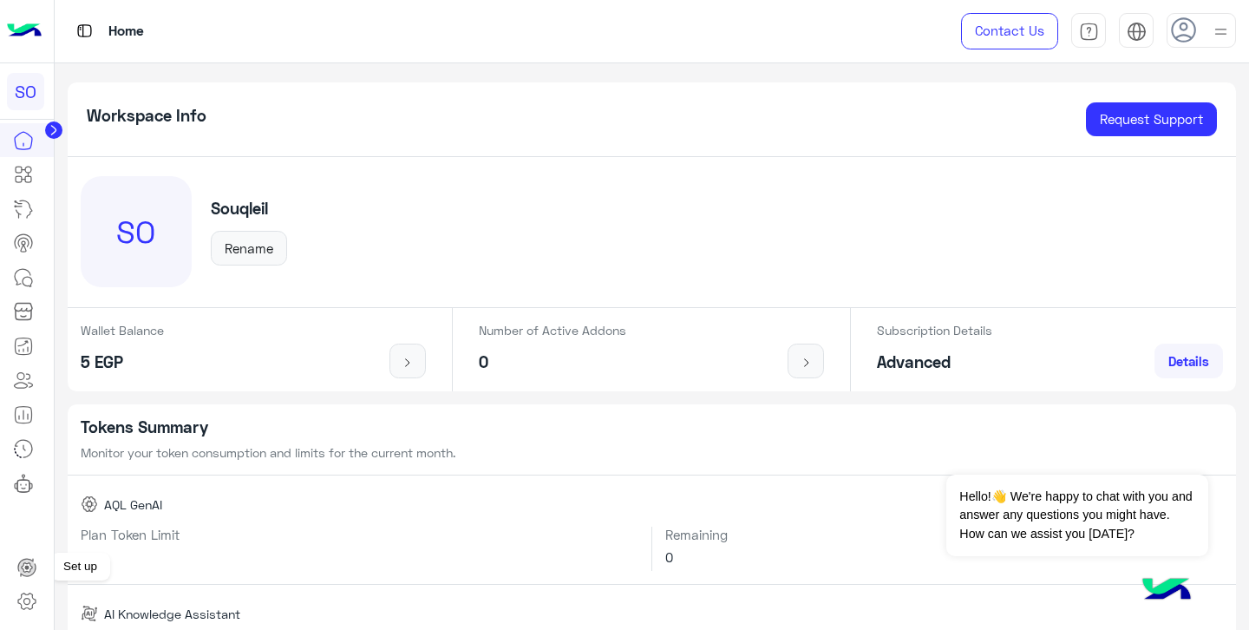
click at [30, 559] on icon at bounding box center [26, 567] width 17 height 17
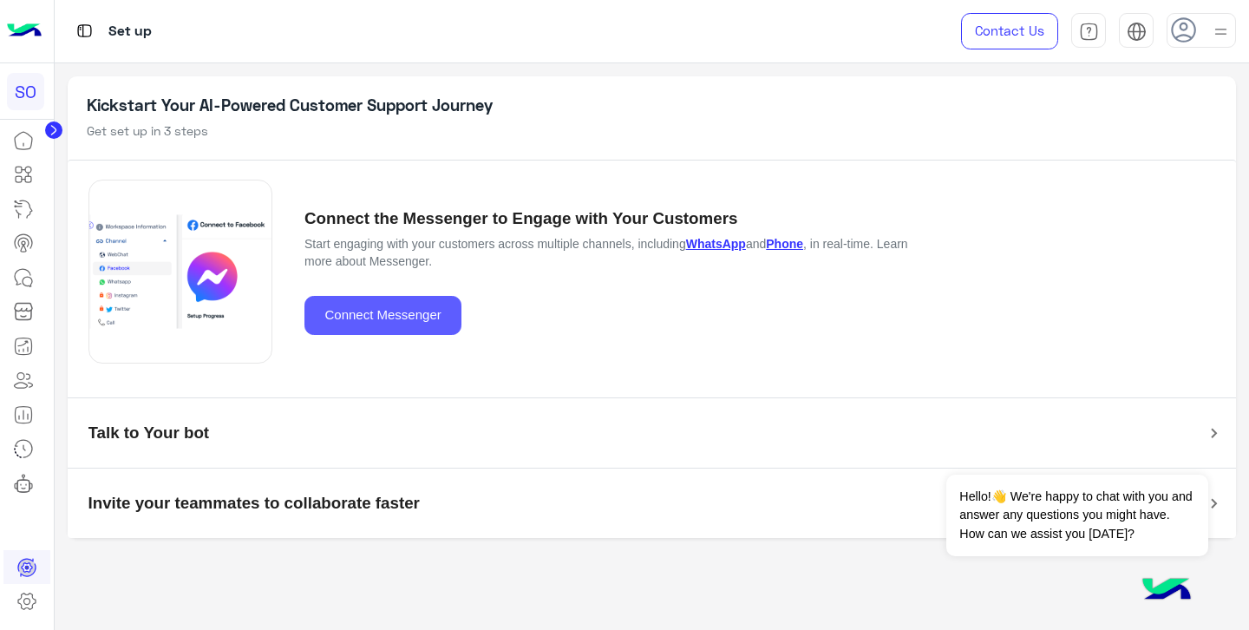
click at [421, 305] on button "Connect Messenger" at bounding box center [383, 315] width 157 height 39
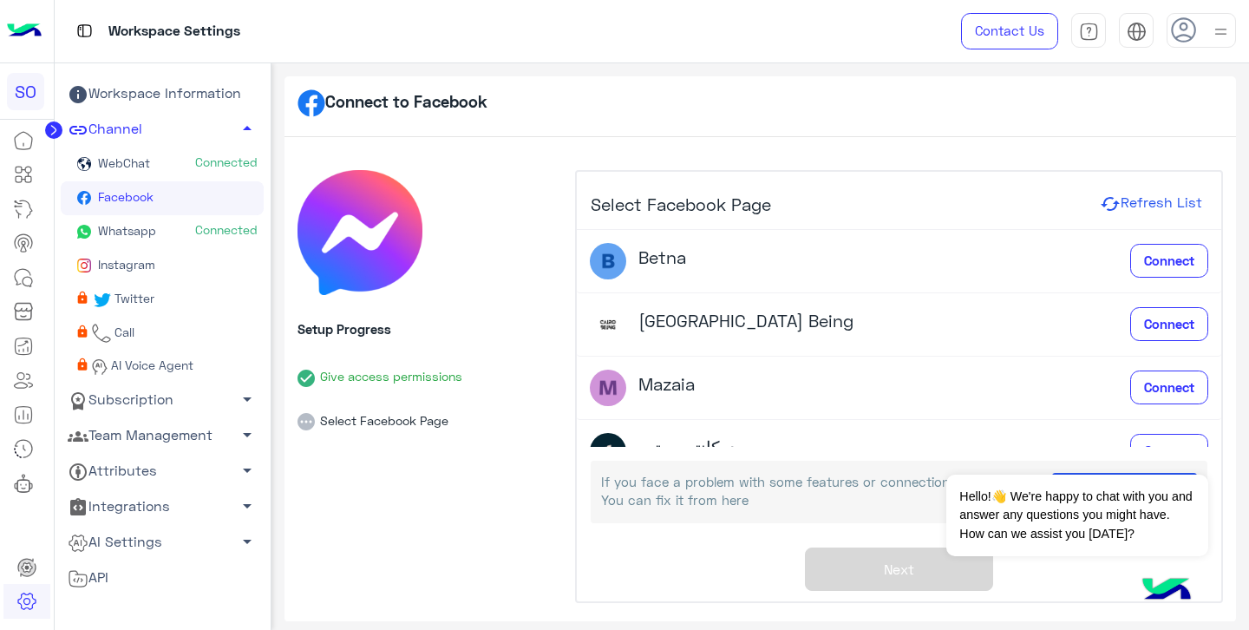
click at [159, 232] on link "Whatsapp Connected" at bounding box center [162, 232] width 203 height 34
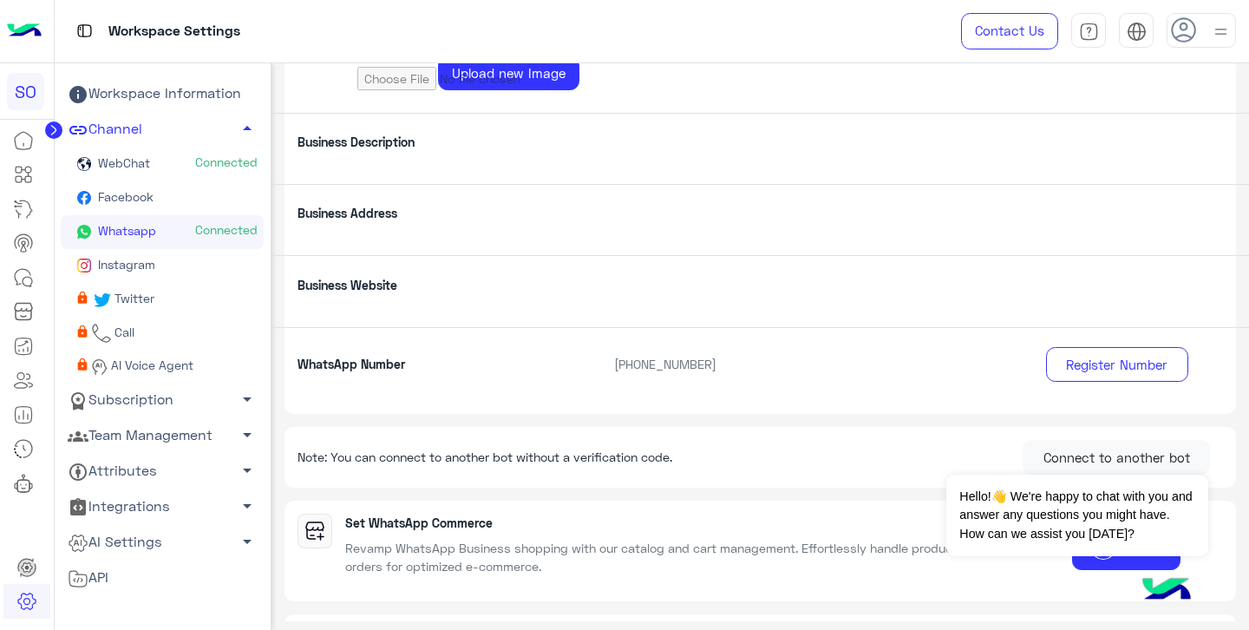
scroll to position [308, 0]
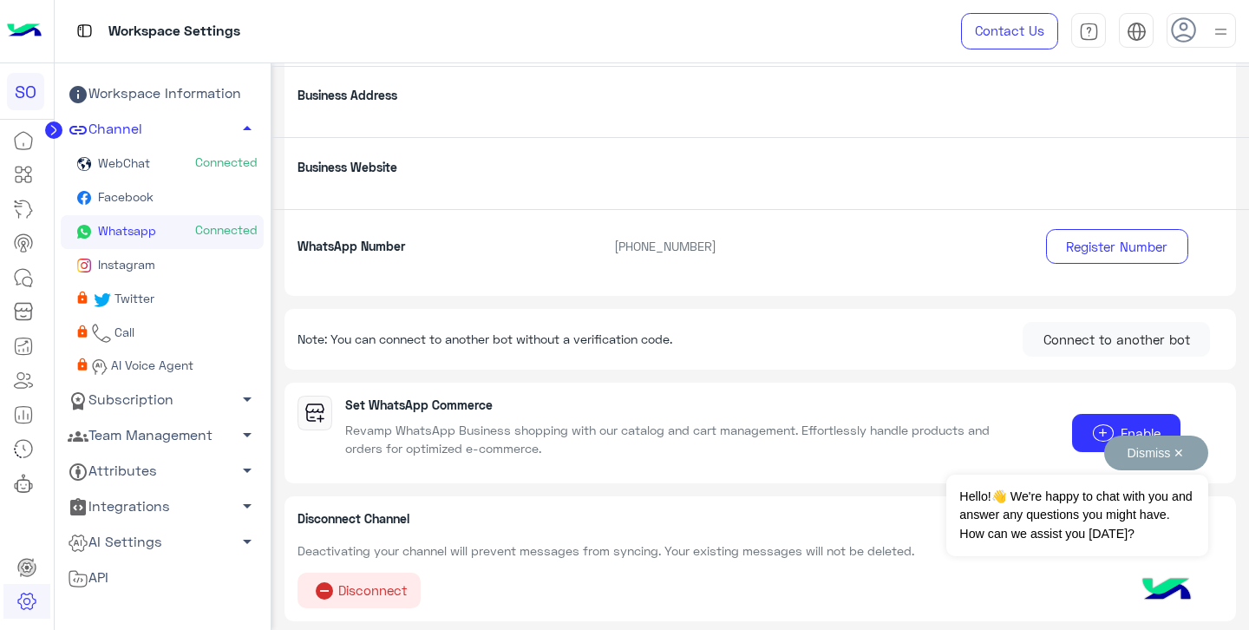
click at [1184, 450] on button "Dismiss ✕" at bounding box center [1157, 453] width 104 height 35
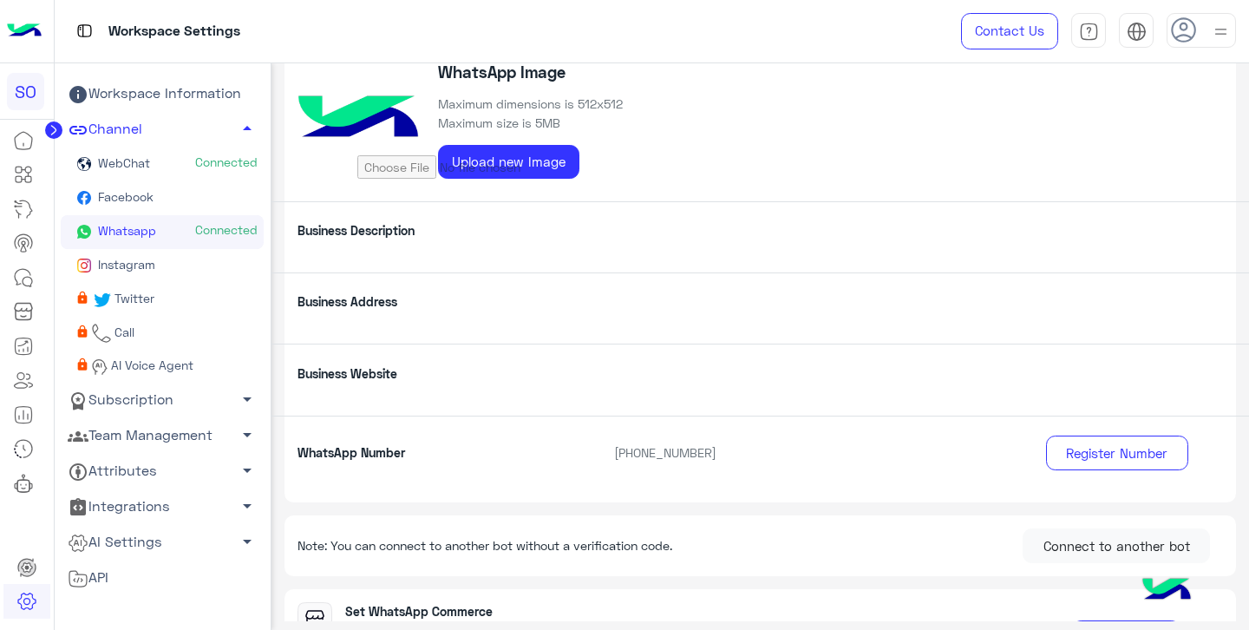
scroll to position [58, 0]
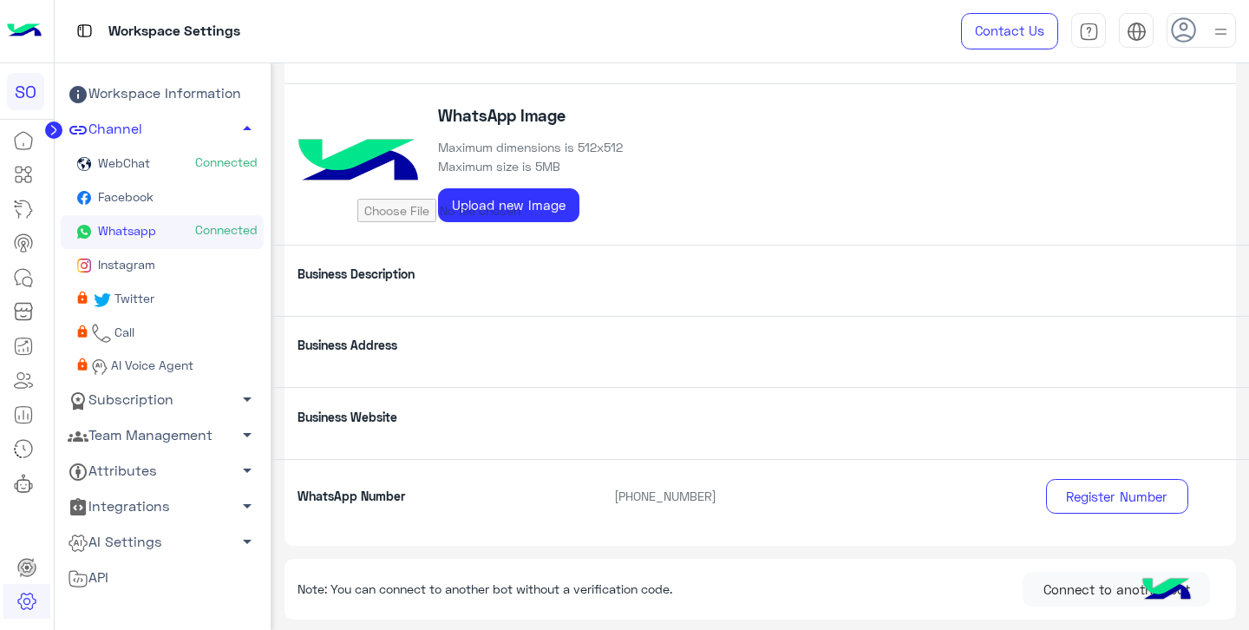
click at [155, 197] on link "Facebook" at bounding box center [162, 198] width 203 height 34
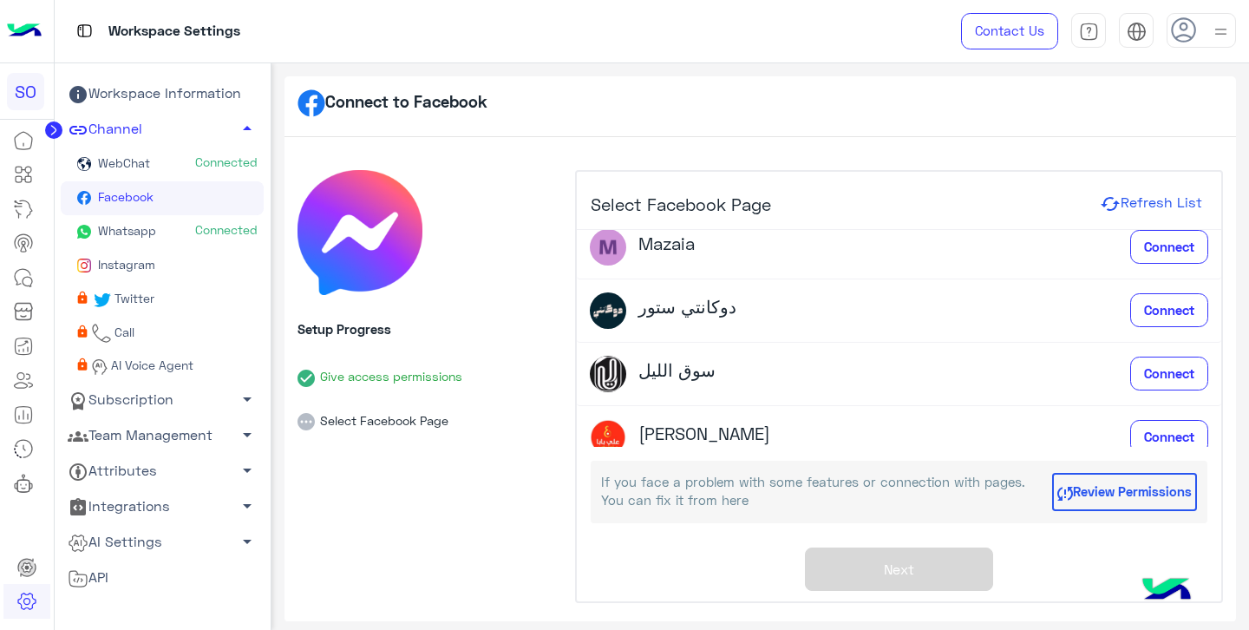
scroll to position [163, 0]
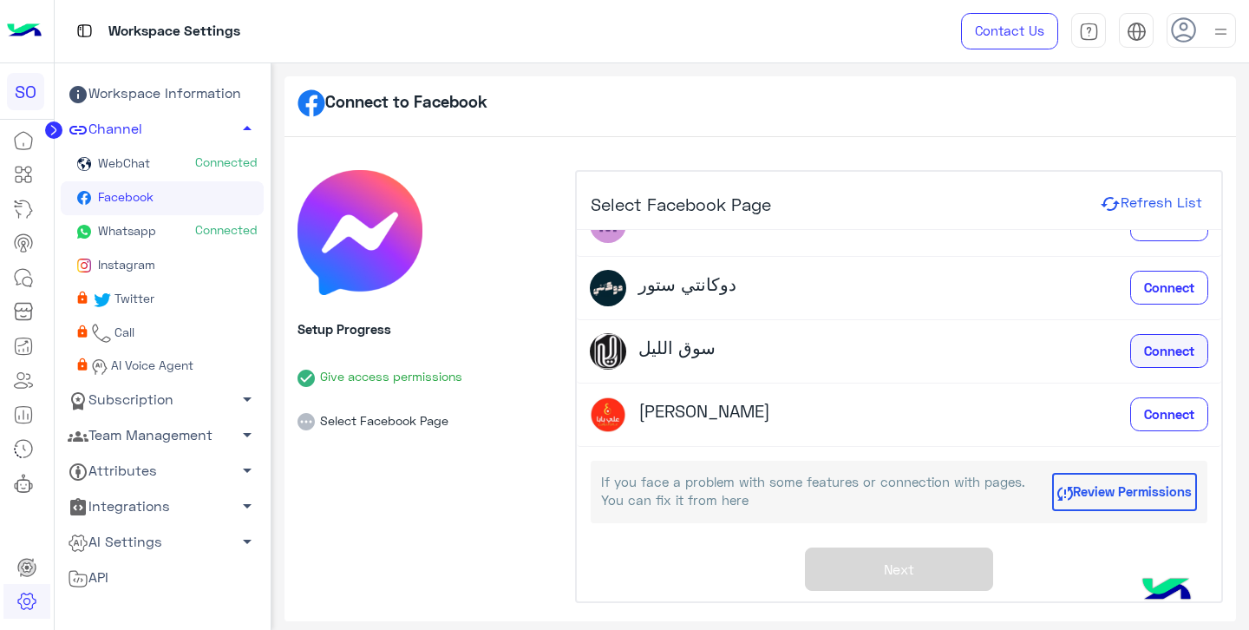
click at [1151, 349] on span "Connect" at bounding box center [1169, 351] width 50 height 16
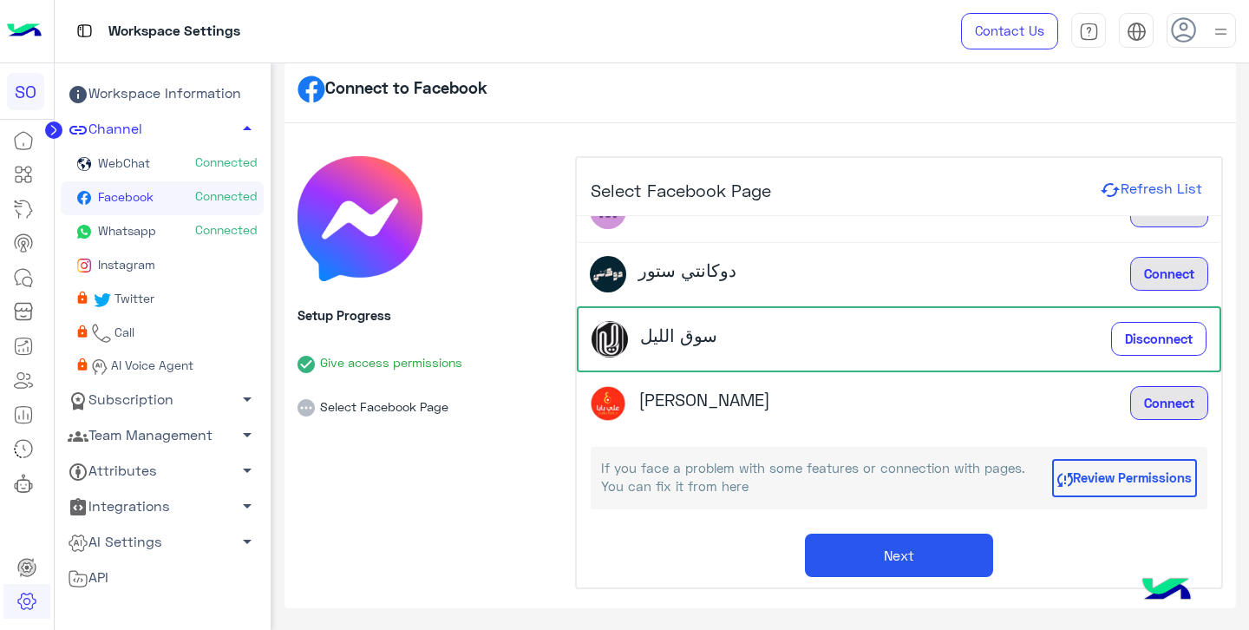
click at [876, 544] on button "Next" at bounding box center [899, 555] width 188 height 43
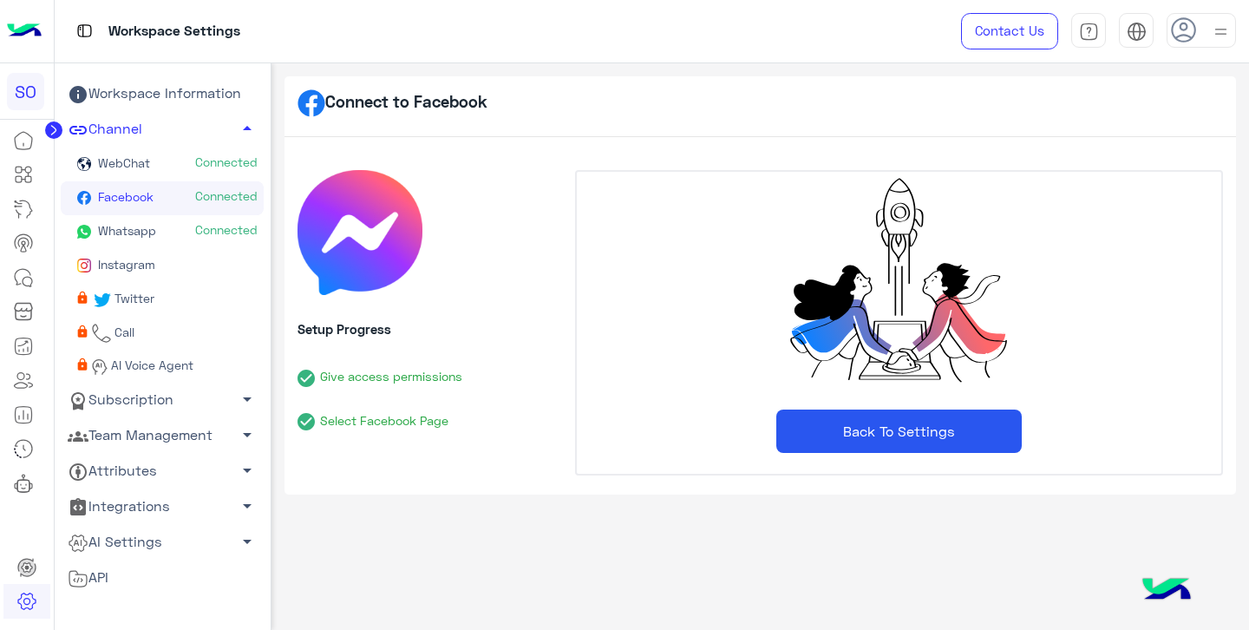
scroll to position [0, 0]
click at [890, 432] on button "Back To Settings" at bounding box center [900, 431] width 246 height 43
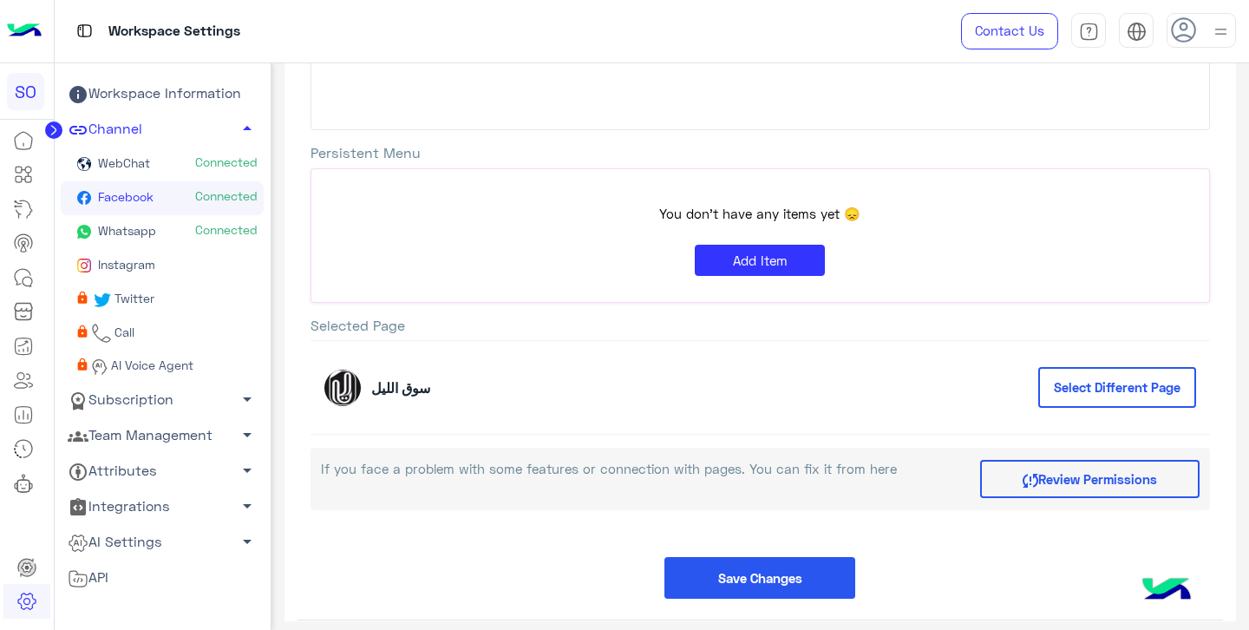
scroll to position [257, 0]
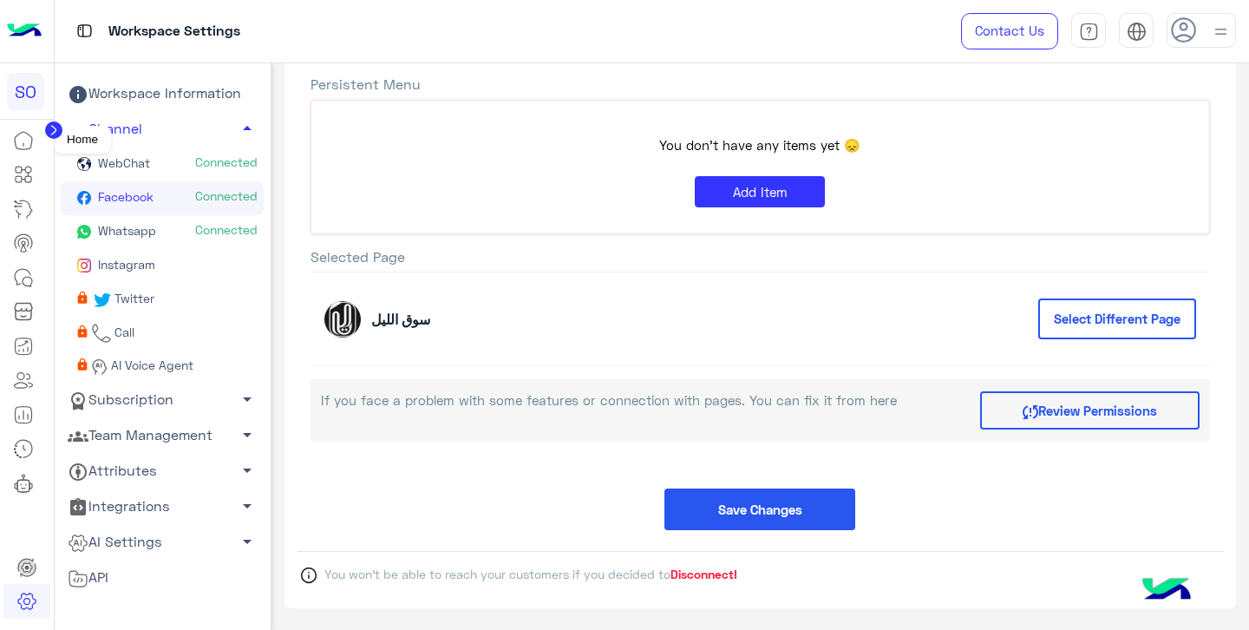
click at [28, 141] on icon at bounding box center [23, 140] width 21 height 21
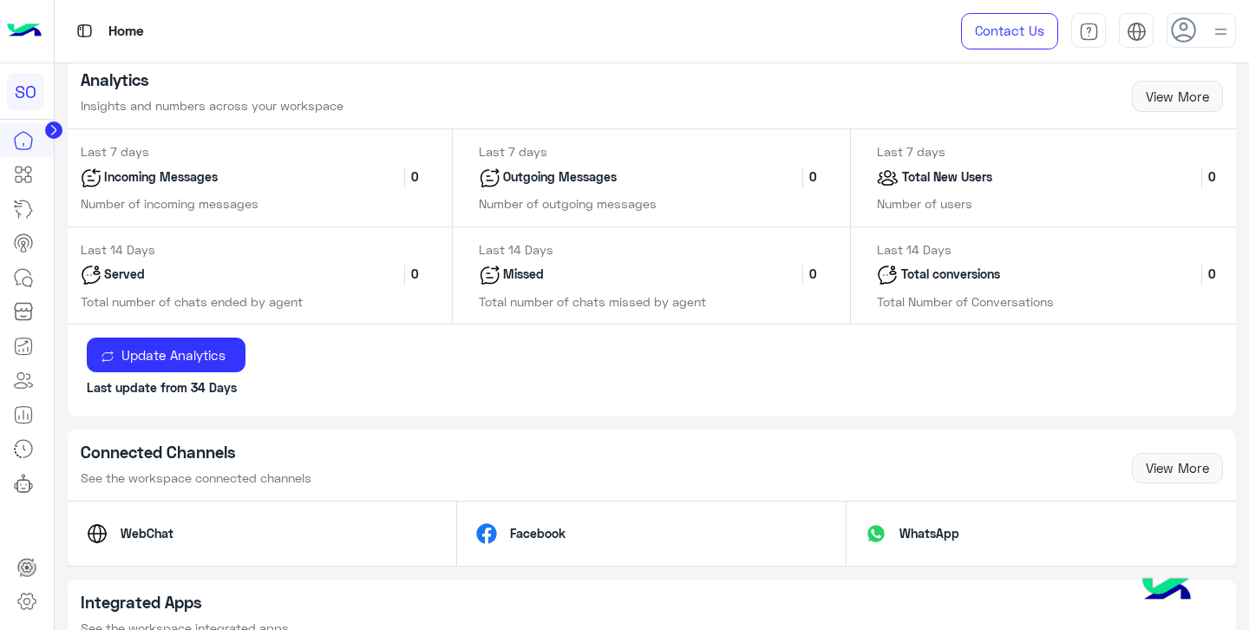
scroll to position [803, 0]
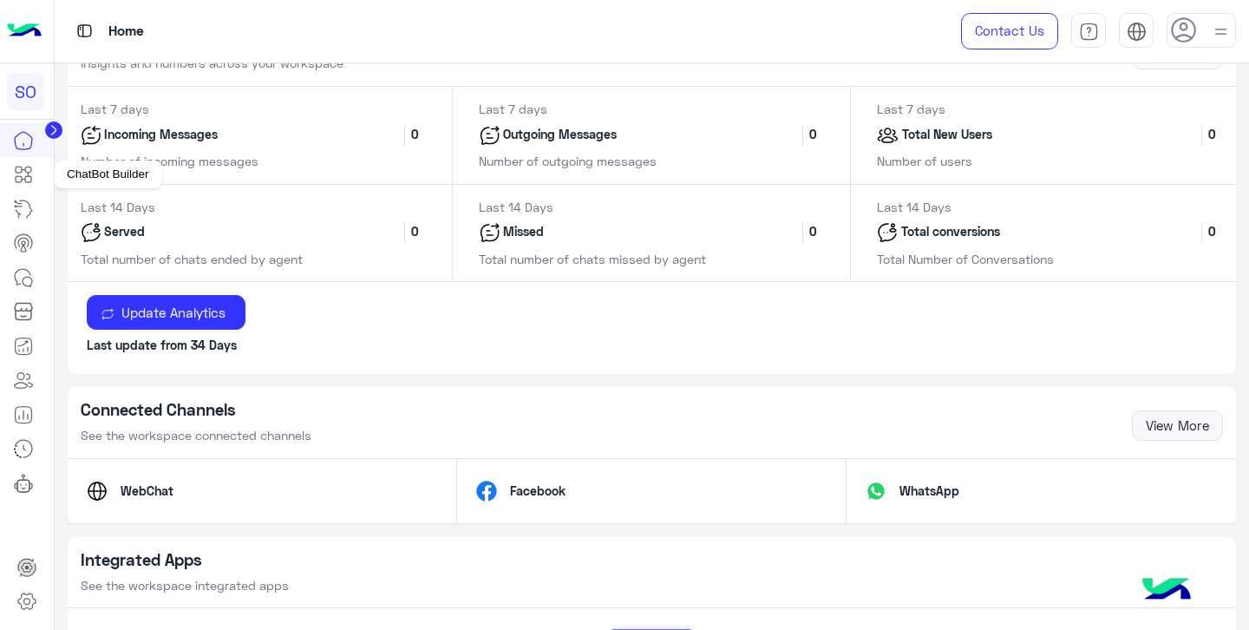
click at [23, 183] on icon at bounding box center [23, 174] width 21 height 21
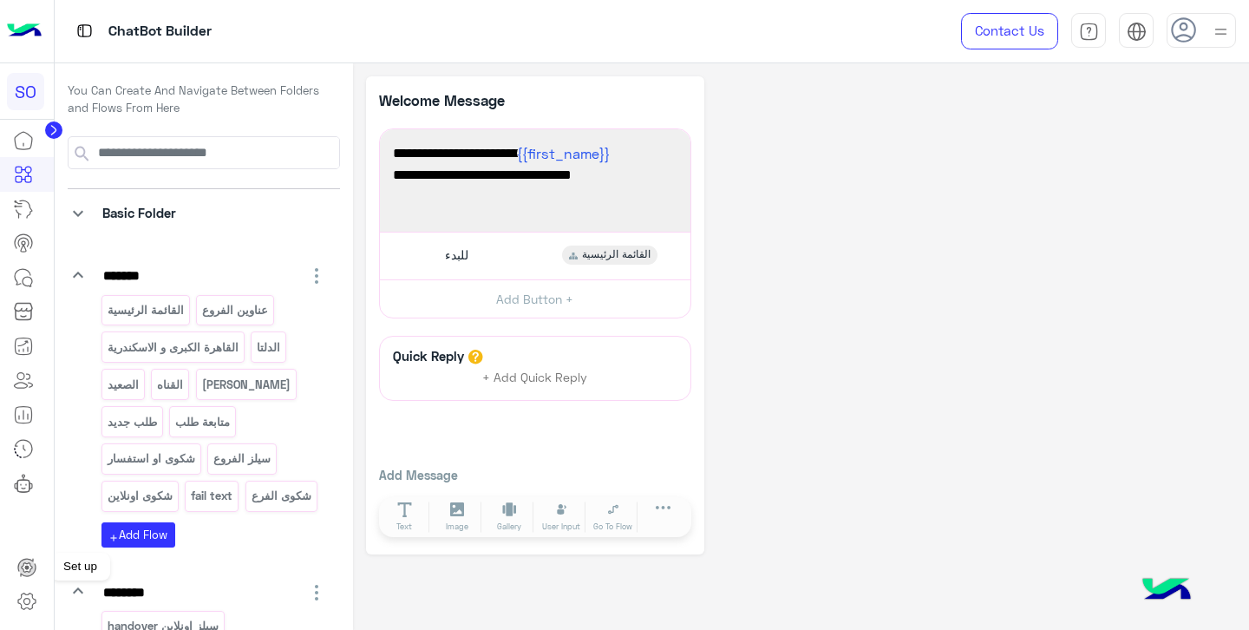
click at [28, 563] on icon at bounding box center [26, 567] width 21 height 21
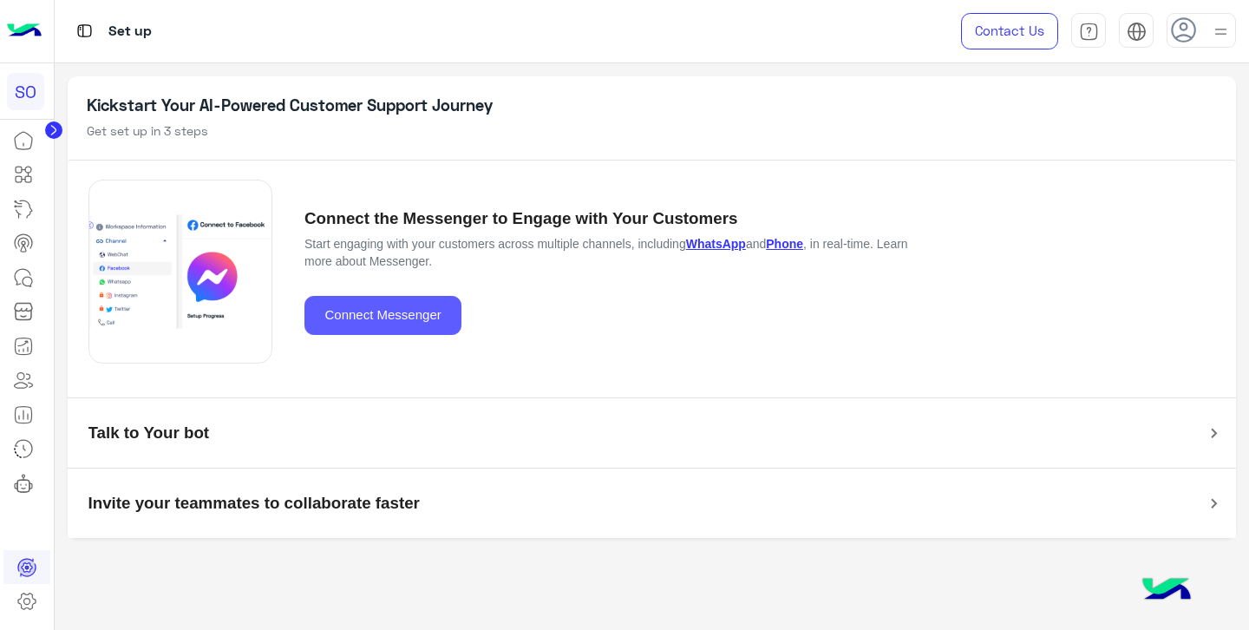
click at [357, 313] on button "Connect Messenger" at bounding box center [383, 315] width 157 height 39
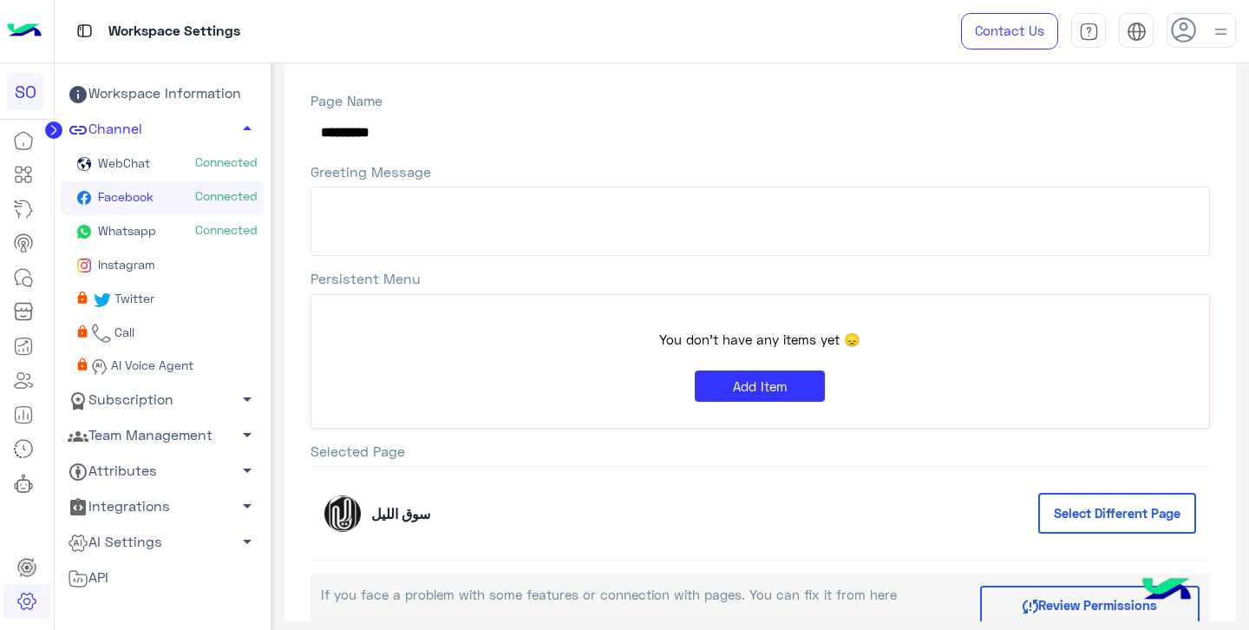
scroll to position [29, 0]
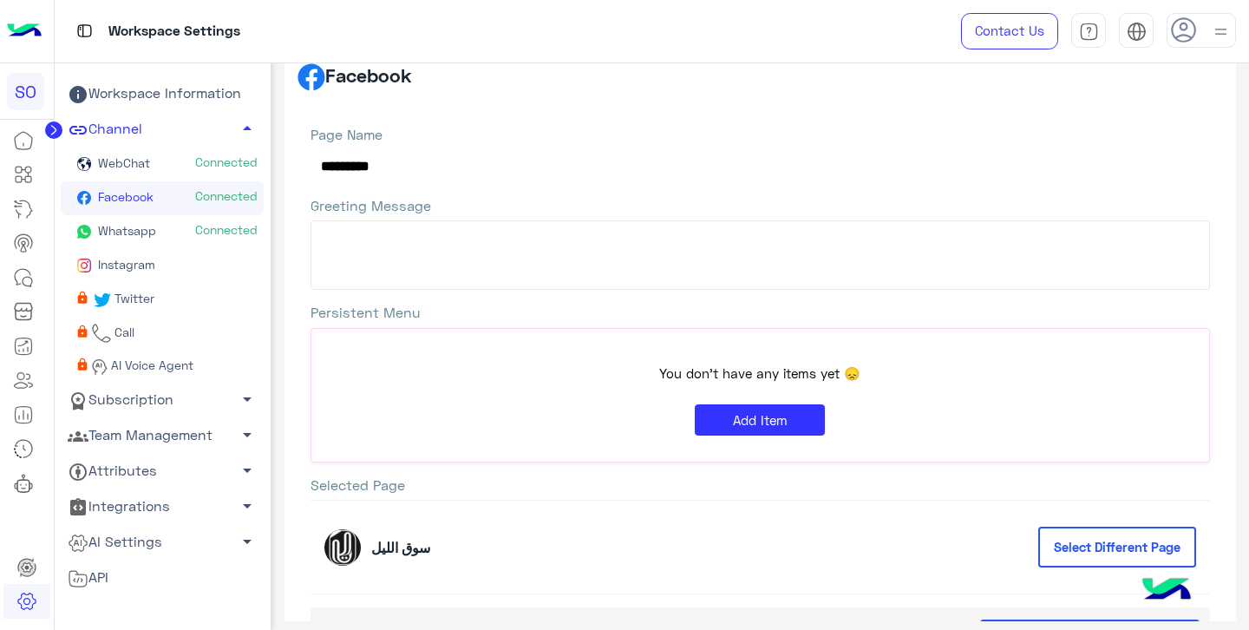
click at [134, 262] on span "Instagram" at bounding box center [125, 264] width 61 height 15
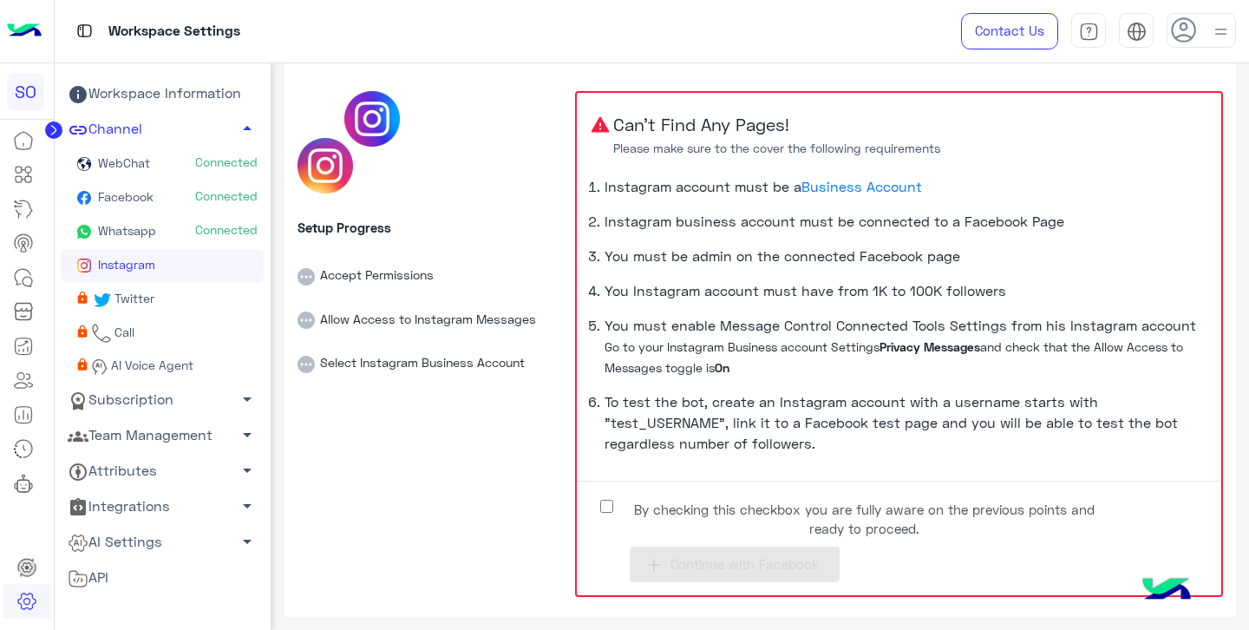
scroll to position [87, 0]
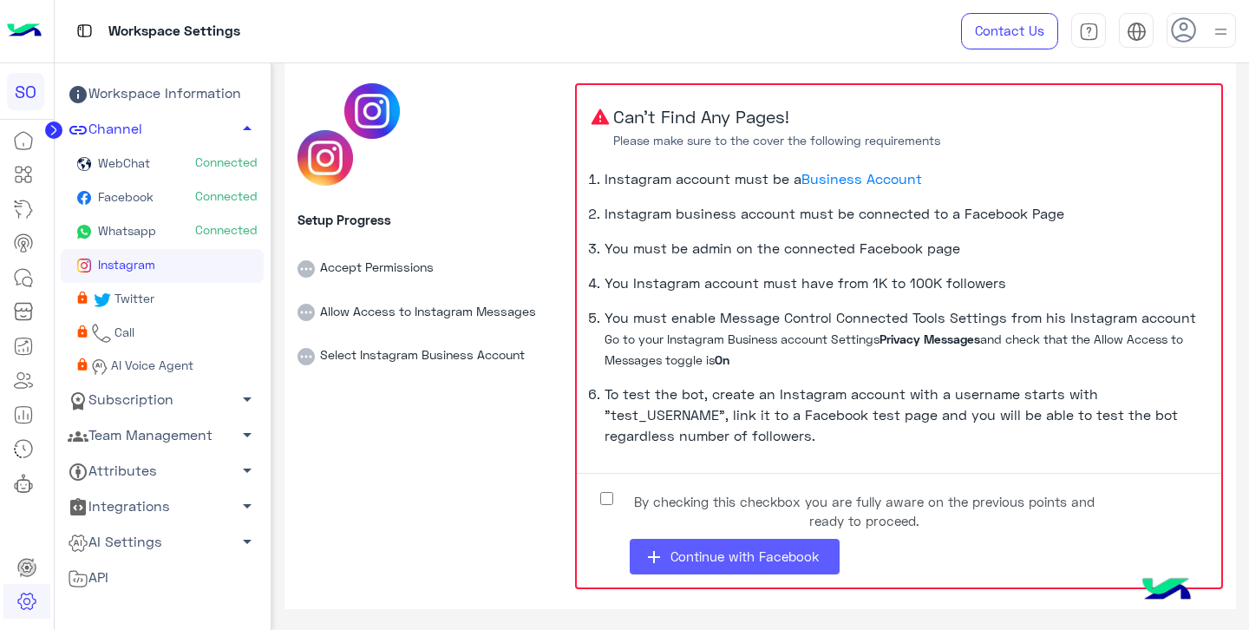
click at [740, 555] on span "Continue with Facebook" at bounding box center [745, 556] width 148 height 16
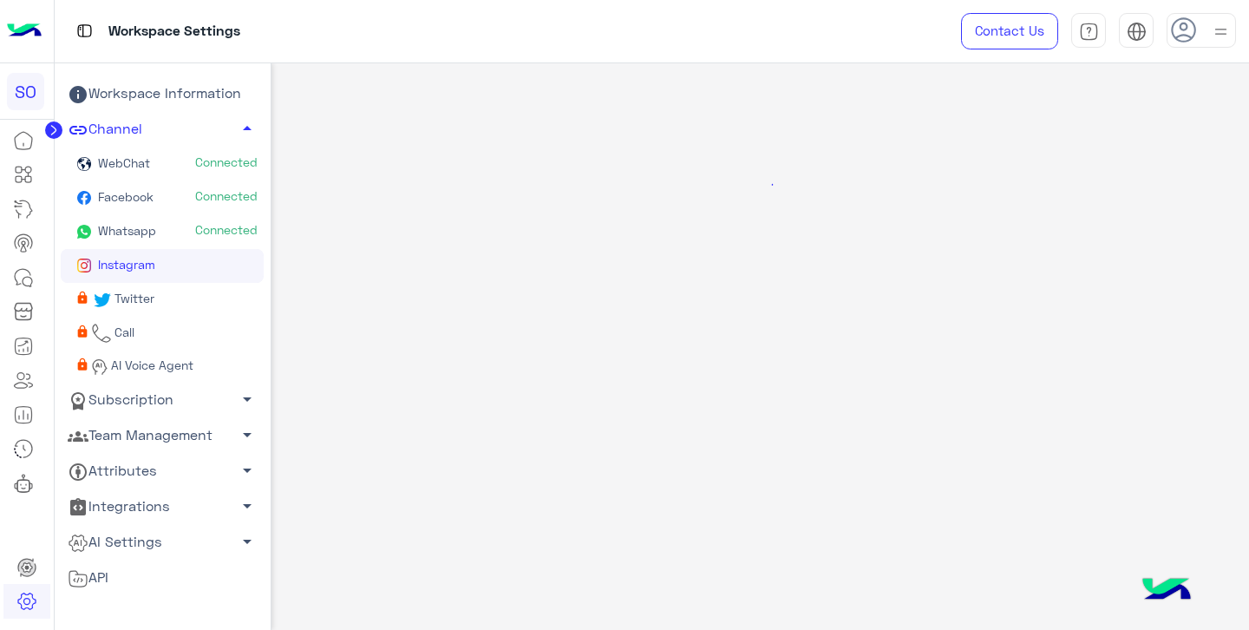
scroll to position [0, 0]
click at [146, 196] on span "Facebook" at bounding box center [124, 196] width 59 height 15
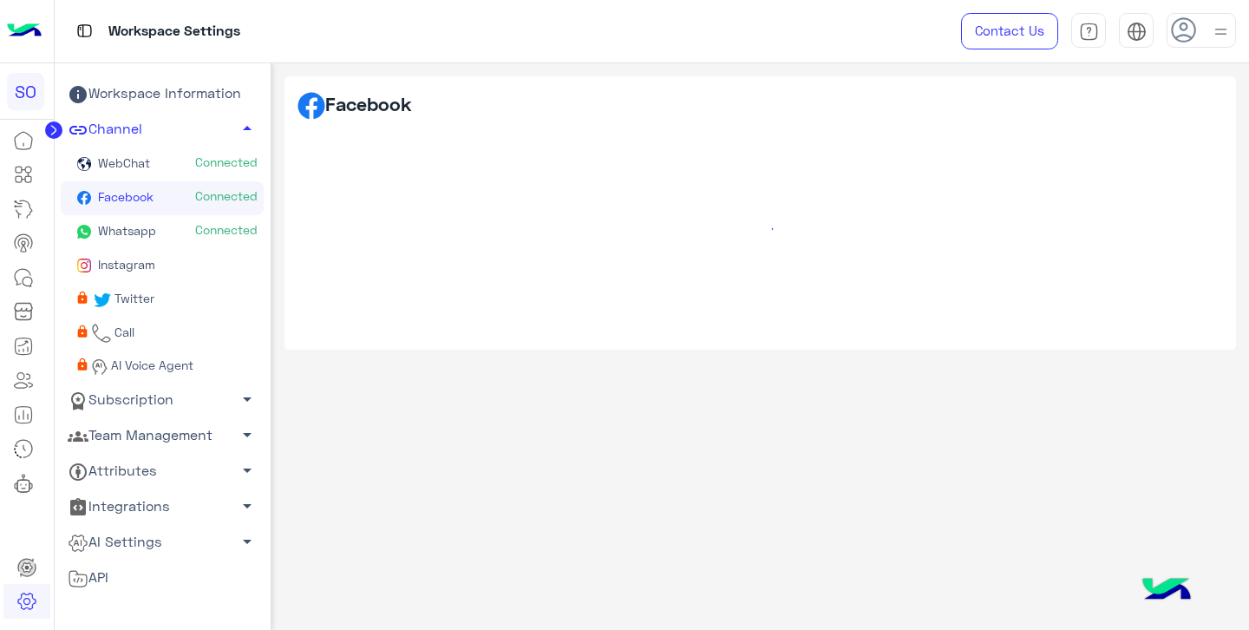
click at [133, 266] on span "Instagram" at bounding box center [125, 264] width 61 height 15
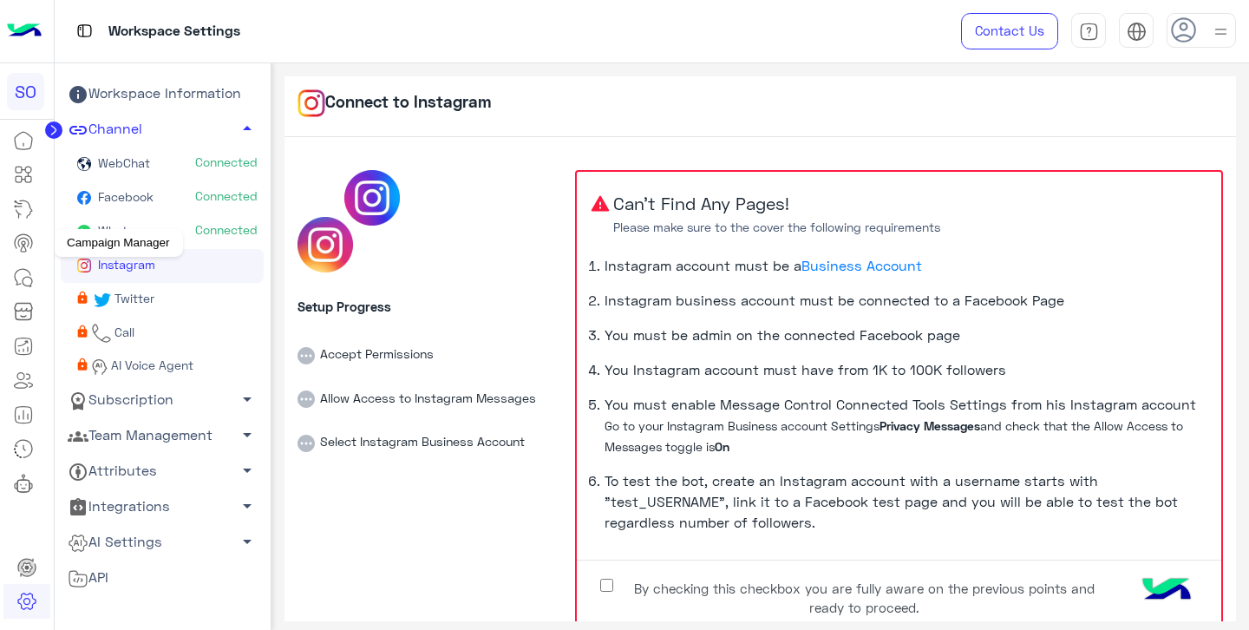
click at [23, 246] on icon at bounding box center [23, 248] width 5 height 7
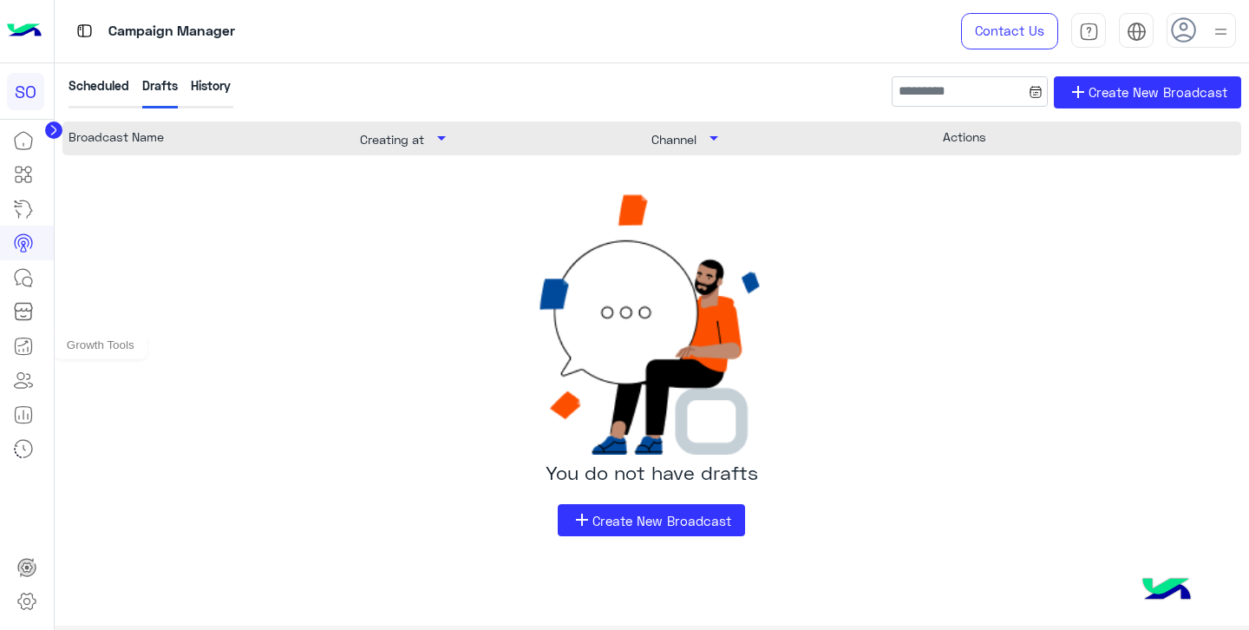
click at [24, 350] on icon at bounding box center [23, 346] width 21 height 21
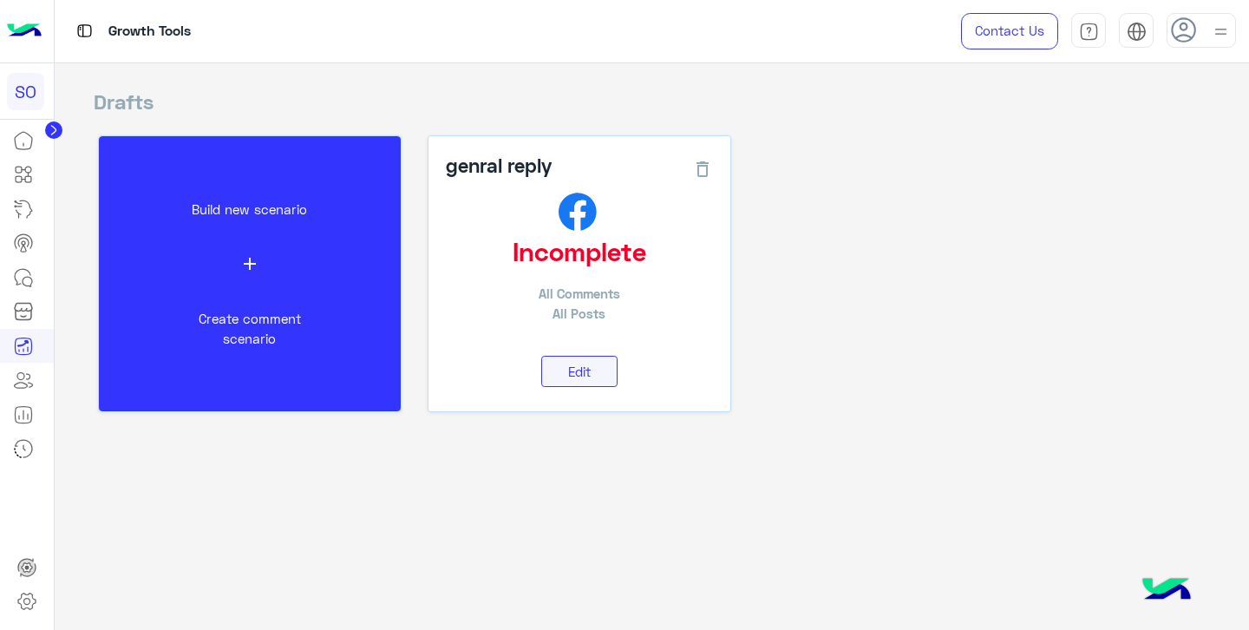
click at [579, 371] on span "Edit" at bounding box center [579, 372] width 23 height 16
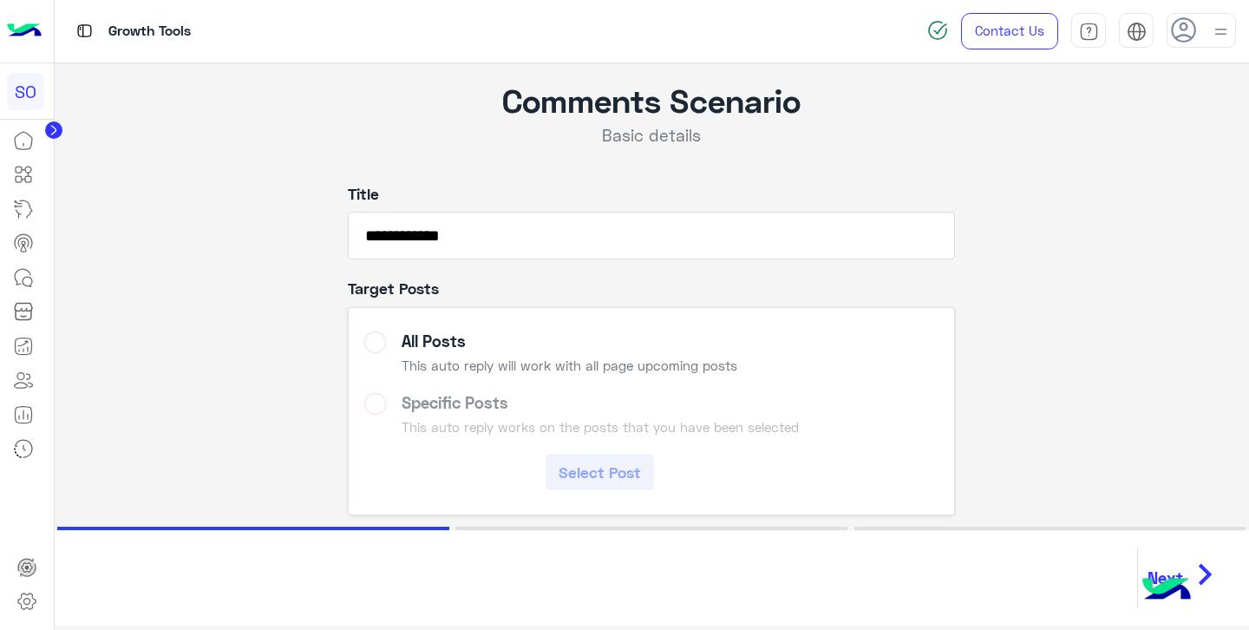
click at [372, 410] on label "Specific Posts This auto reply works on the posts that you have been selected S…" at bounding box center [651, 442] width 575 height 98
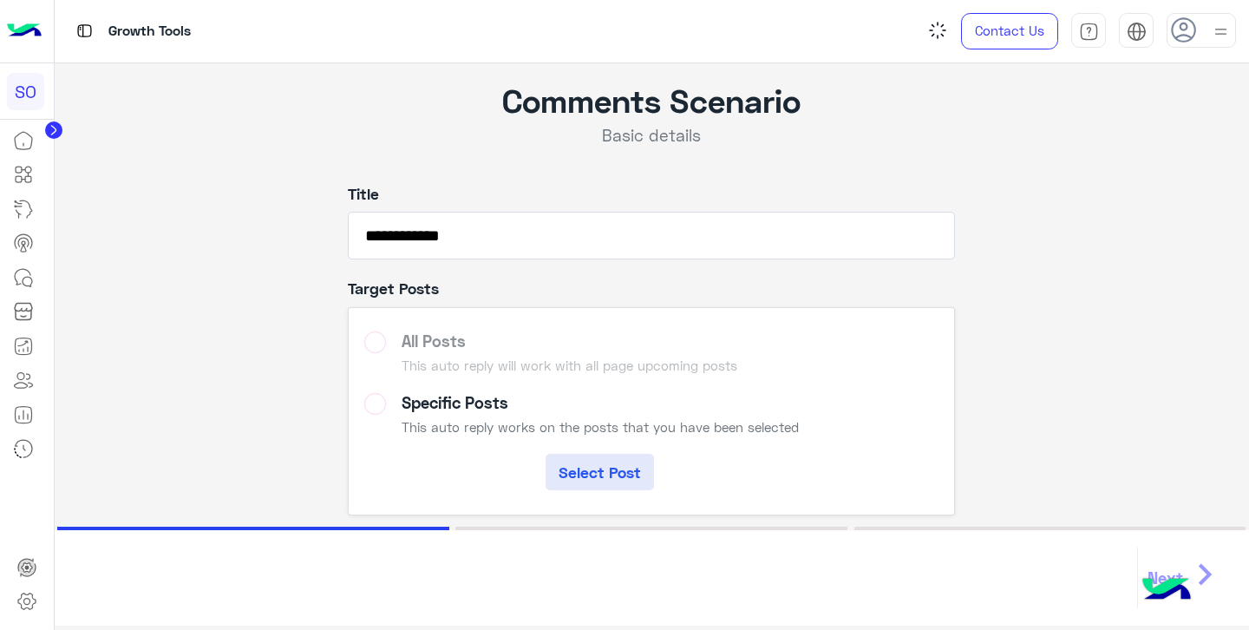
click at [371, 353] on label "All Posts This auto reply will work with all page upcoming posts" at bounding box center [651, 355] width 575 height 49
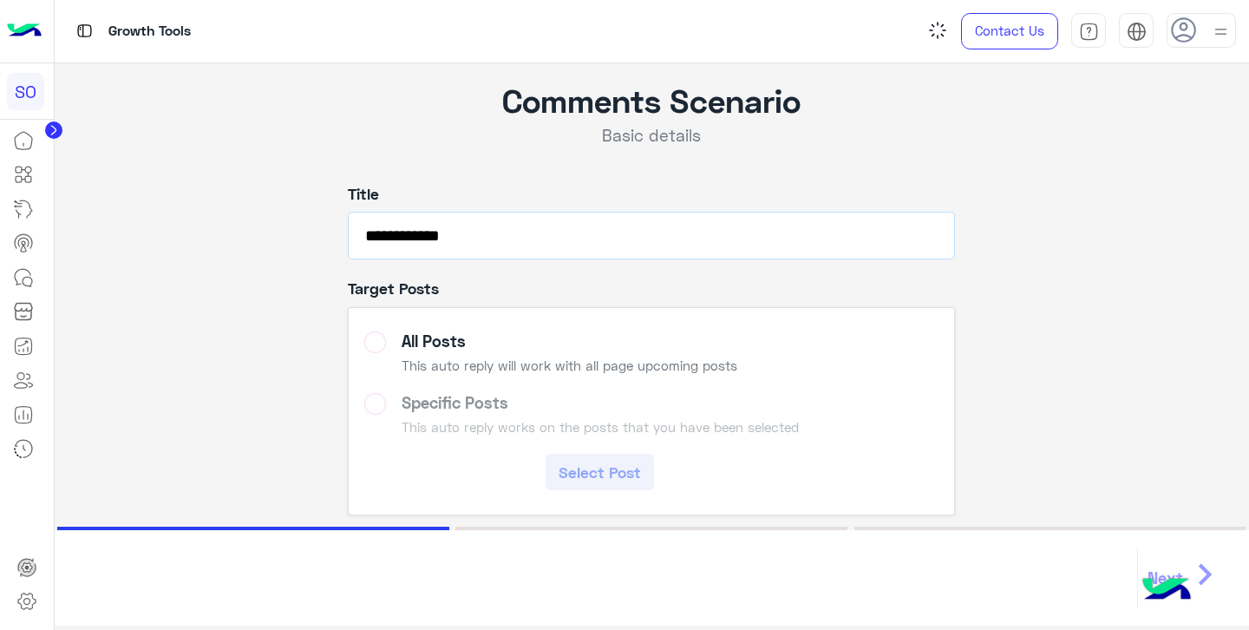
click at [489, 233] on input "**********" at bounding box center [651, 236] width 607 height 48
click at [381, 398] on label "Specific Posts This auto reply works on the posts that you have been selected S…" at bounding box center [651, 442] width 575 height 98
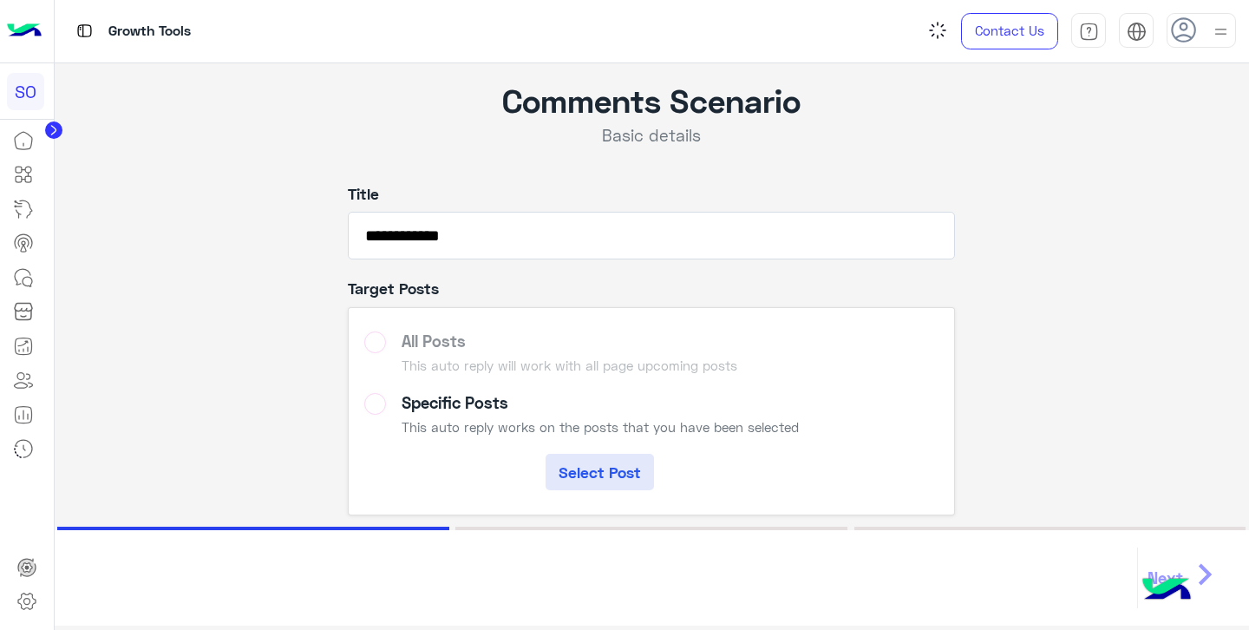
click at [374, 343] on label "All Posts This auto reply will work with all page upcoming posts" at bounding box center [651, 355] width 575 height 49
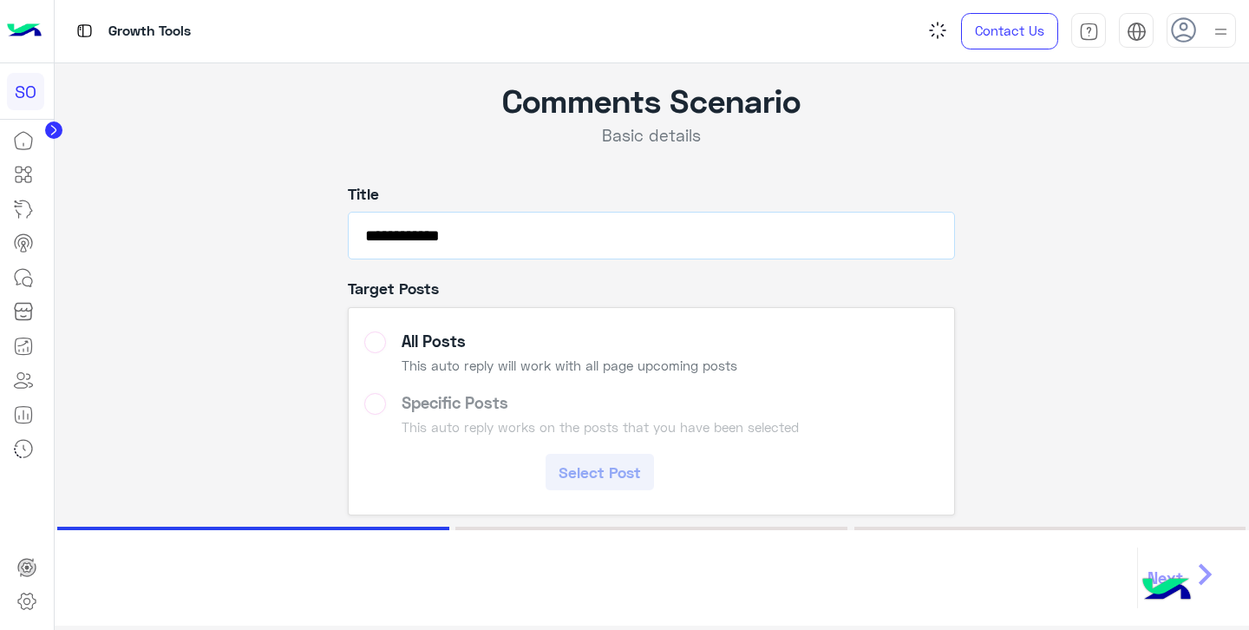
click at [432, 241] on input "**********" at bounding box center [651, 236] width 607 height 48
click at [491, 241] on input "**********" at bounding box center [651, 236] width 607 height 48
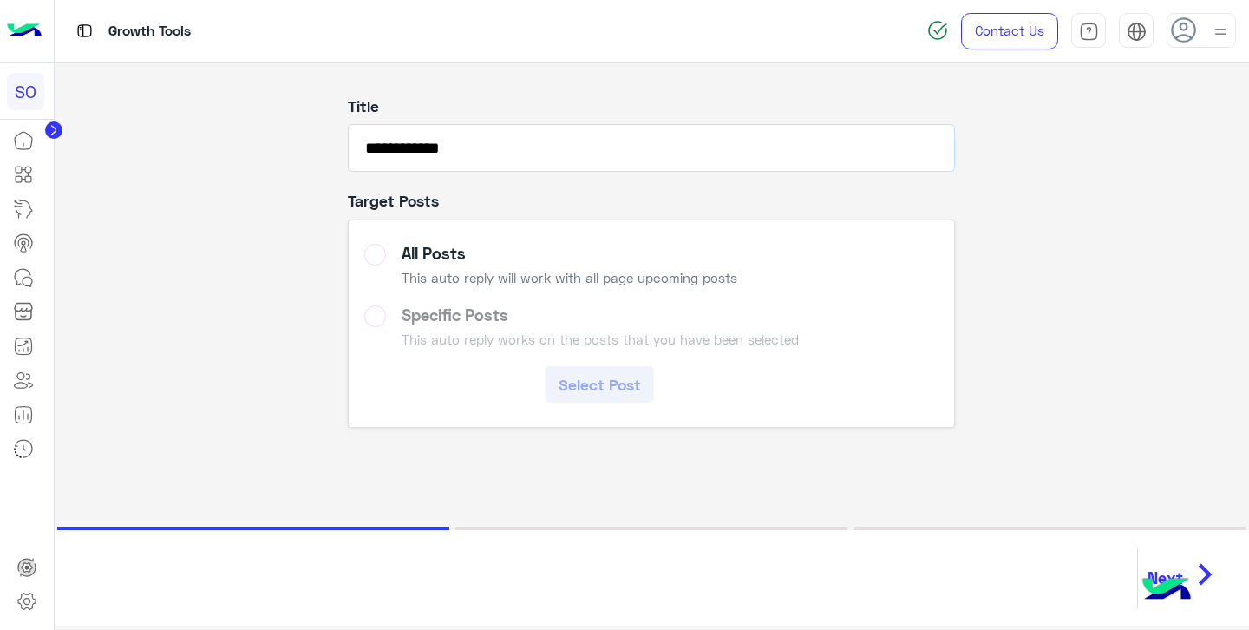
scroll to position [118, 0]
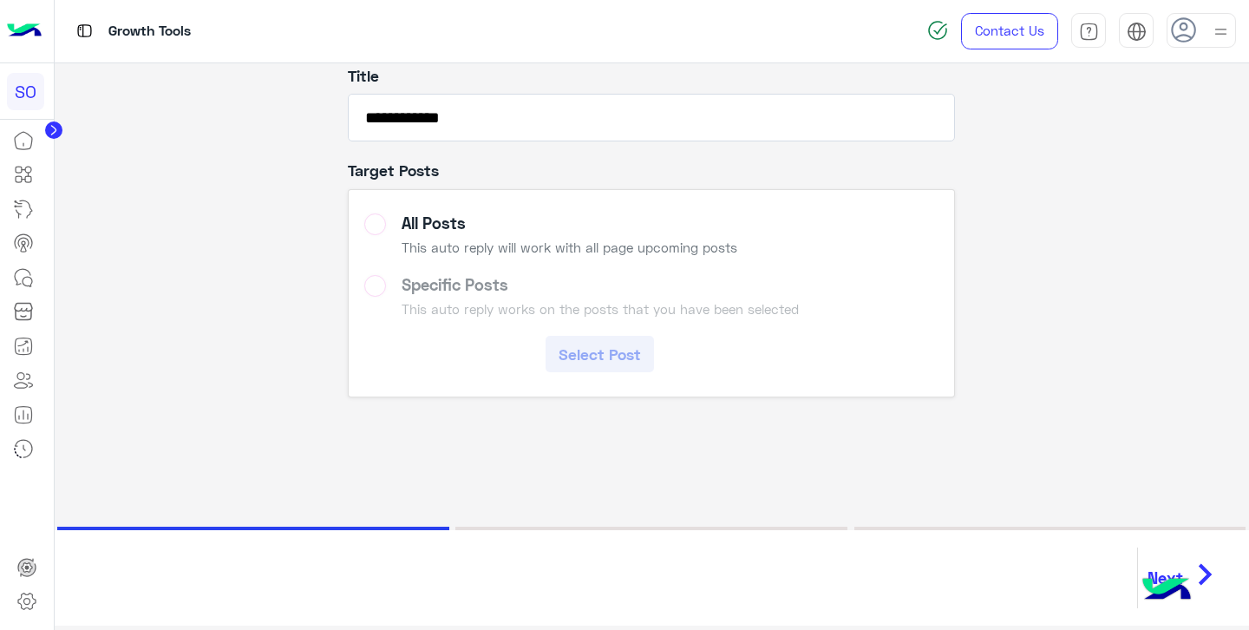
click at [427, 290] on label "Specific Posts This auto reply works on the posts that you have been selected S…" at bounding box center [651, 324] width 575 height 98
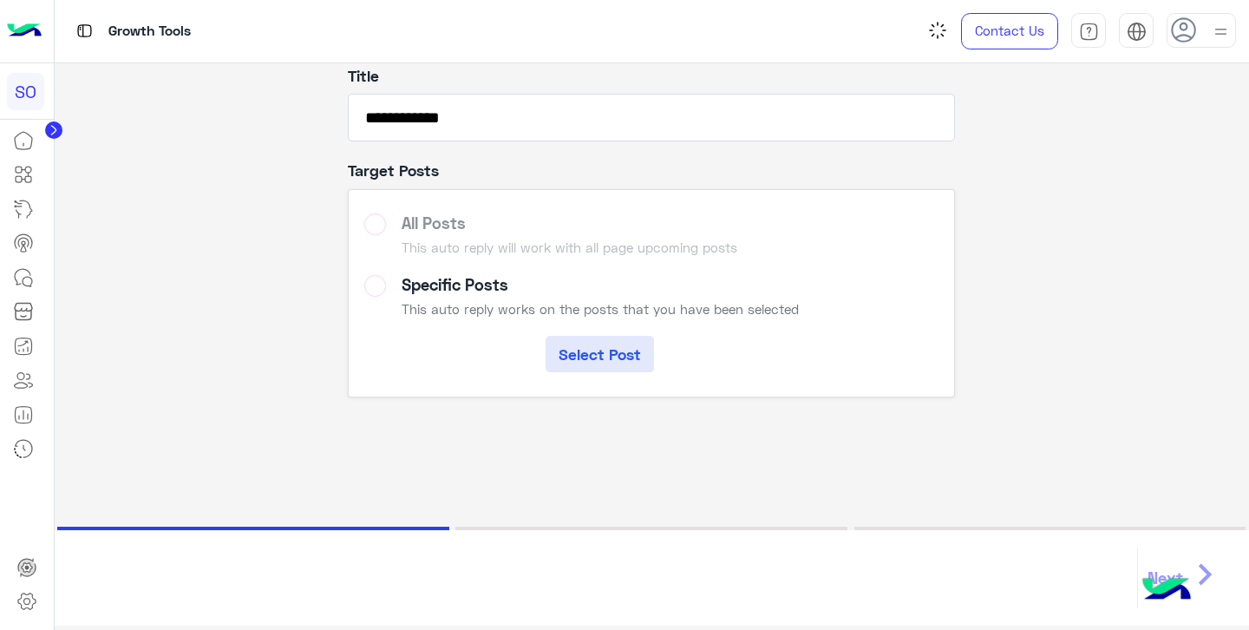
click at [584, 354] on button "Select Post" at bounding box center [600, 354] width 108 height 36
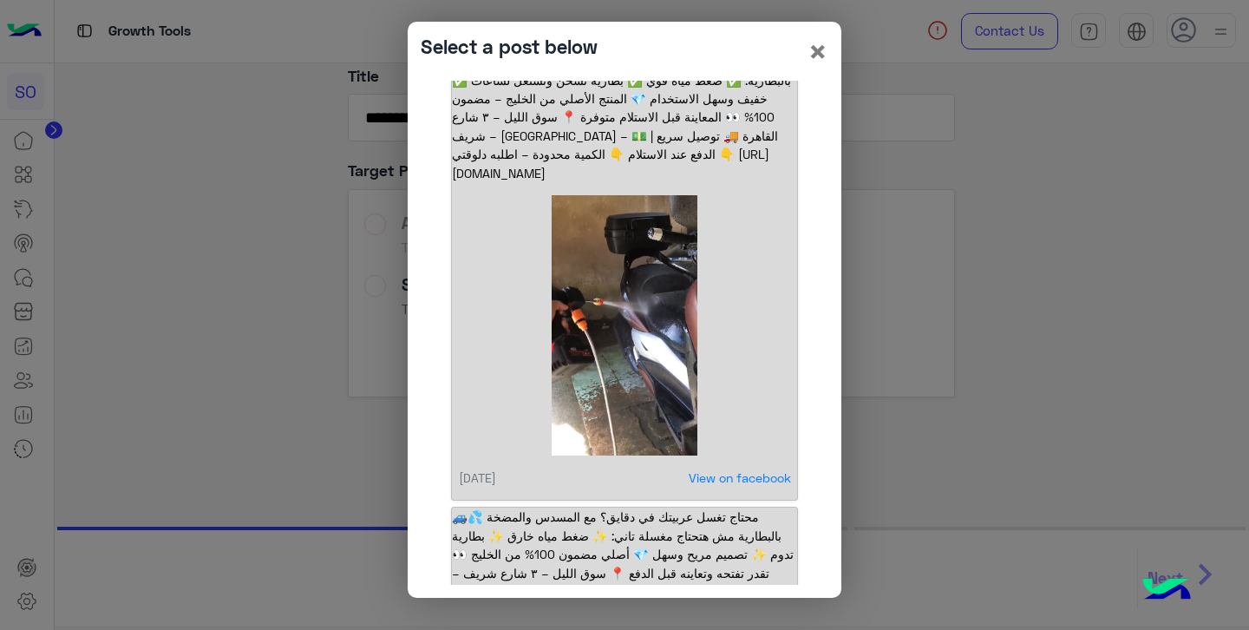
scroll to position [0, 0]
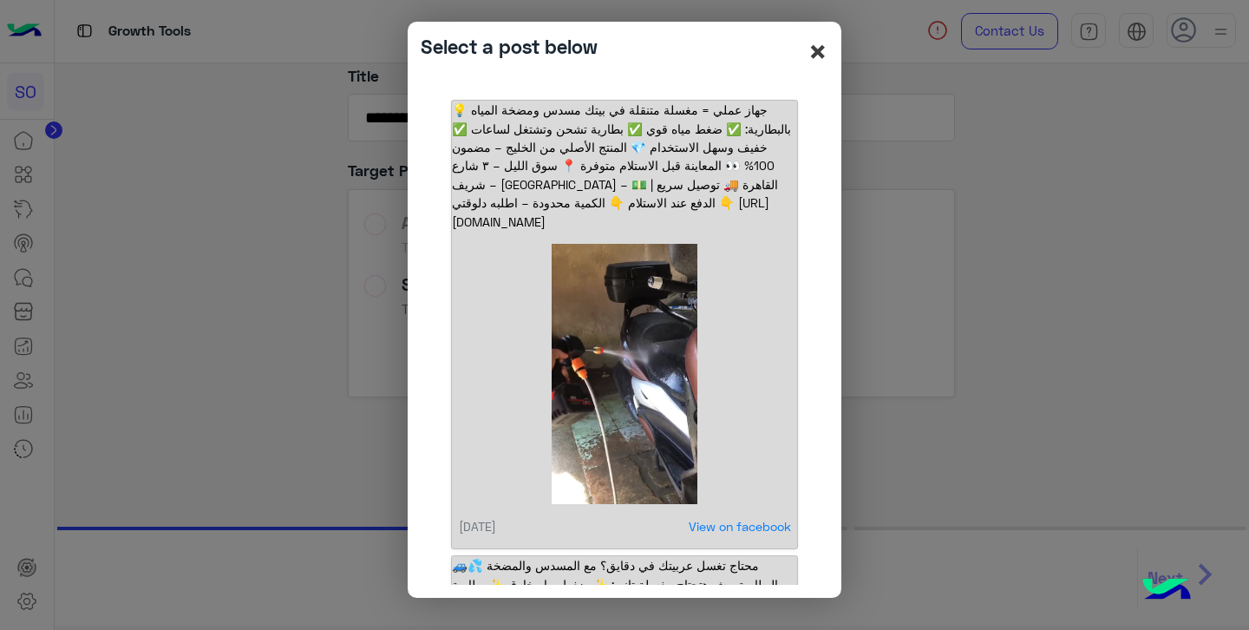
click at [816, 49] on span "×" at bounding box center [818, 50] width 21 height 39
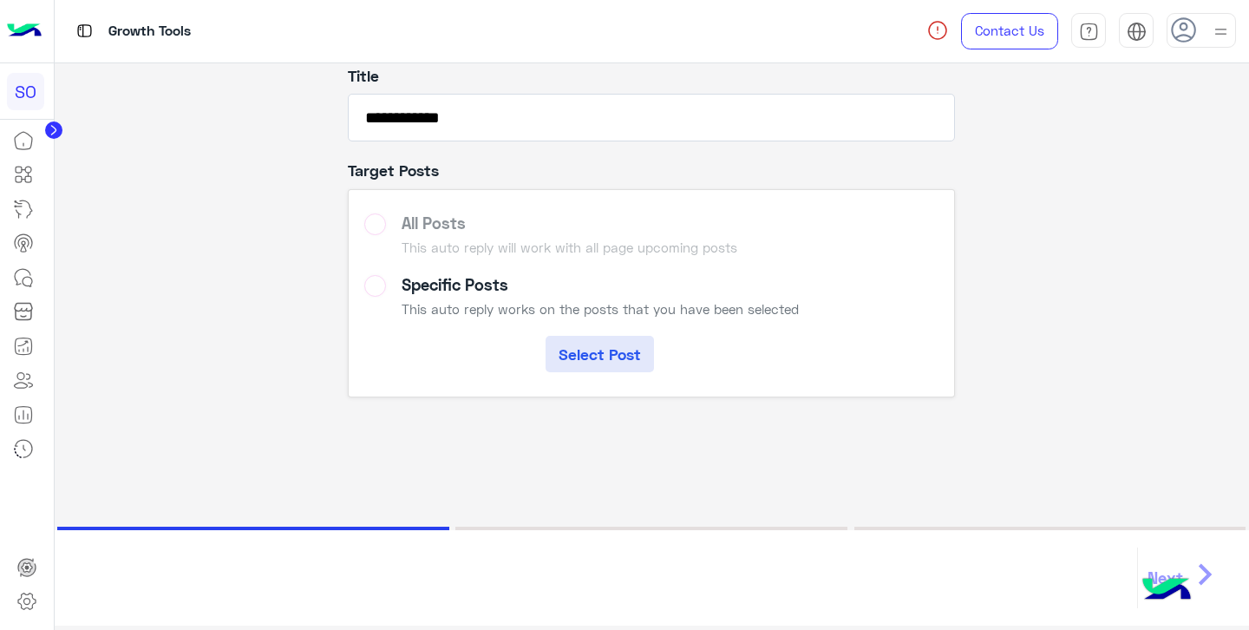
click at [376, 233] on label "All Posts This auto reply will work with all page upcoming posts" at bounding box center [651, 237] width 575 height 49
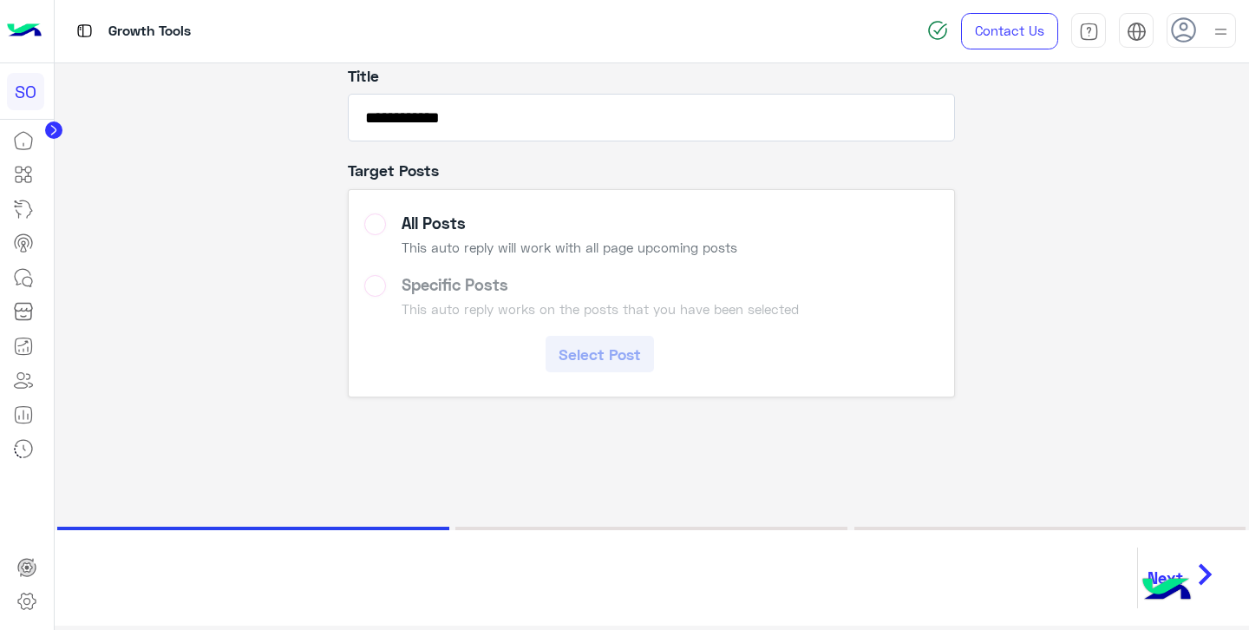
click at [1193, 565] on icon "chevron_right" at bounding box center [1205, 574] width 43 height 52
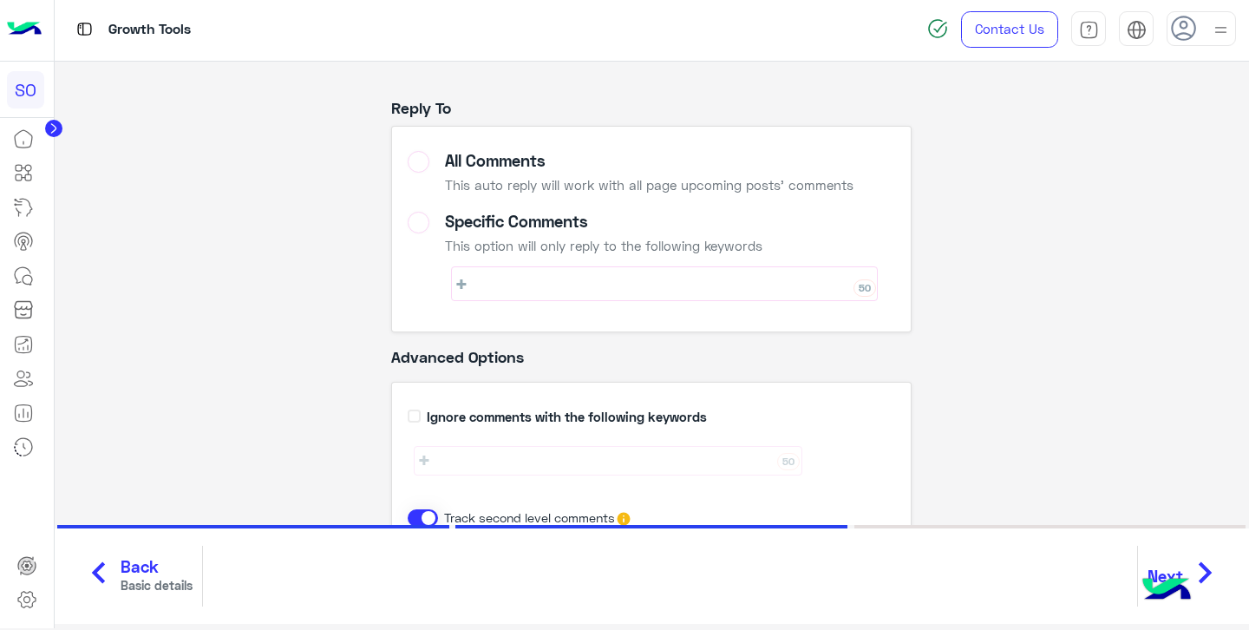
scroll to position [72, 0]
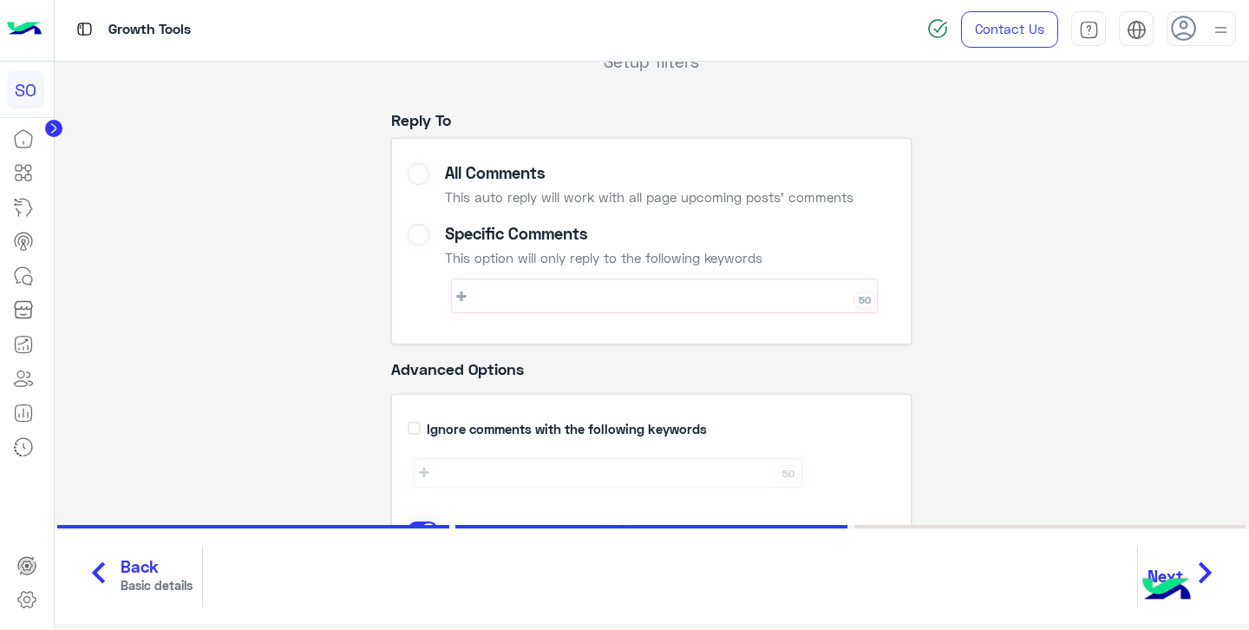
click at [528, 239] on div "Specific Comments" at bounding box center [665, 234] width 440 height 20
click at [507, 179] on div "All Comments" at bounding box center [649, 173] width 409 height 20
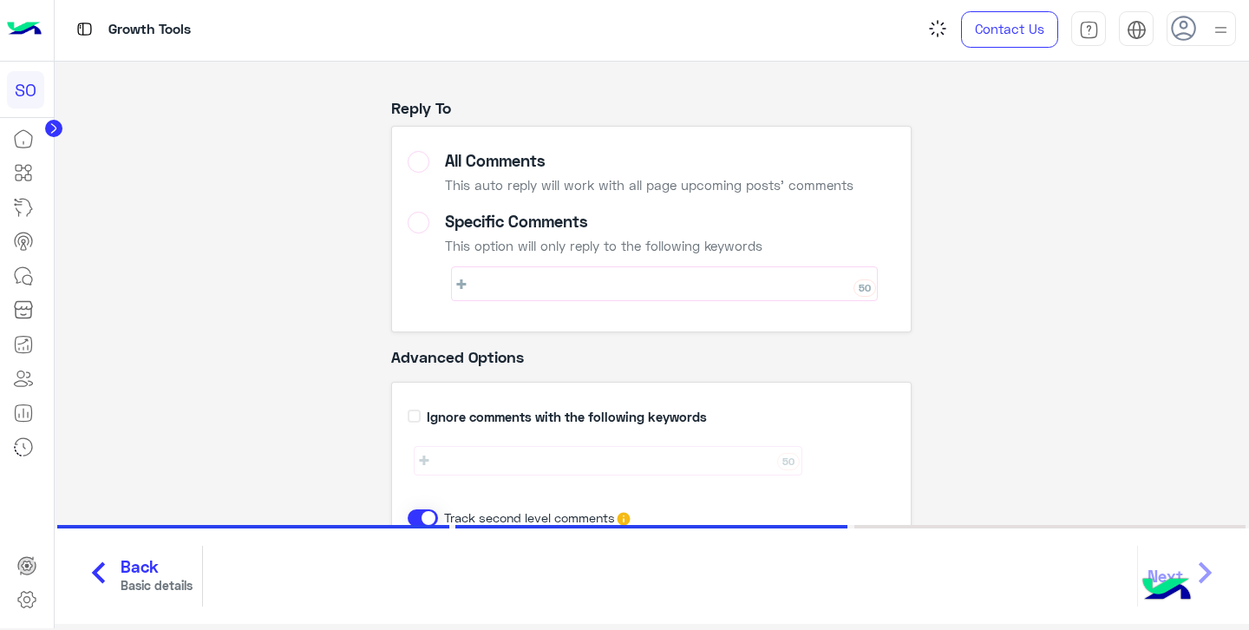
click at [550, 279] on div "50" at bounding box center [664, 283] width 427 height 35
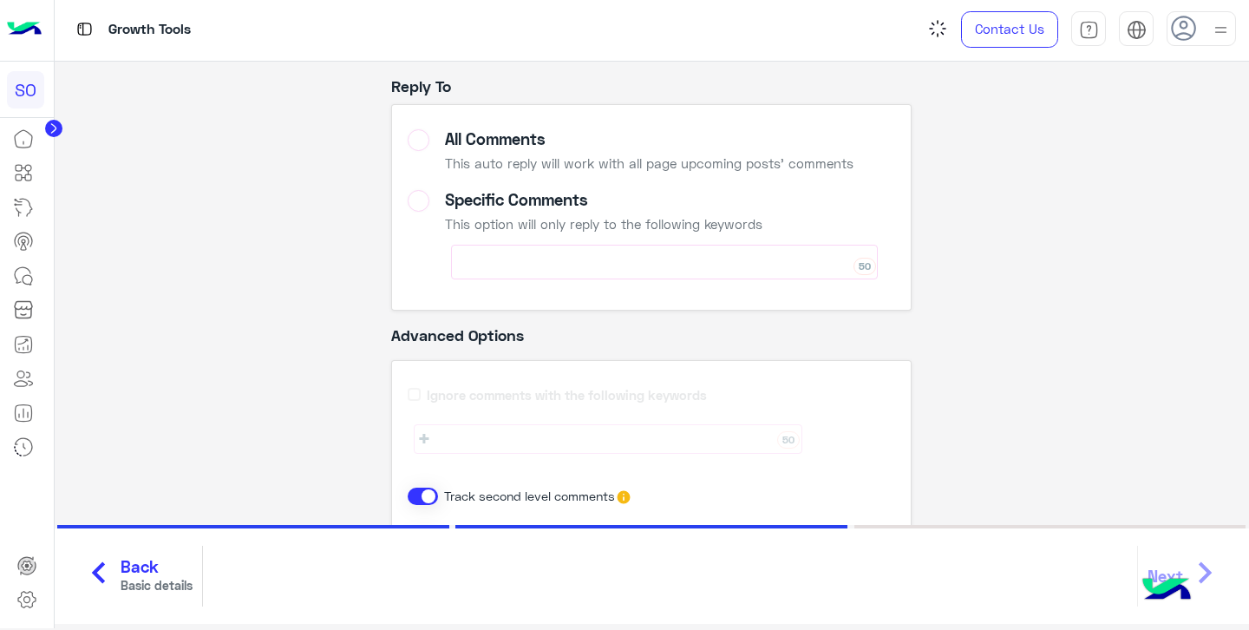
scroll to position [108, 0]
click at [508, 141] on div "All Comments" at bounding box center [649, 137] width 409 height 20
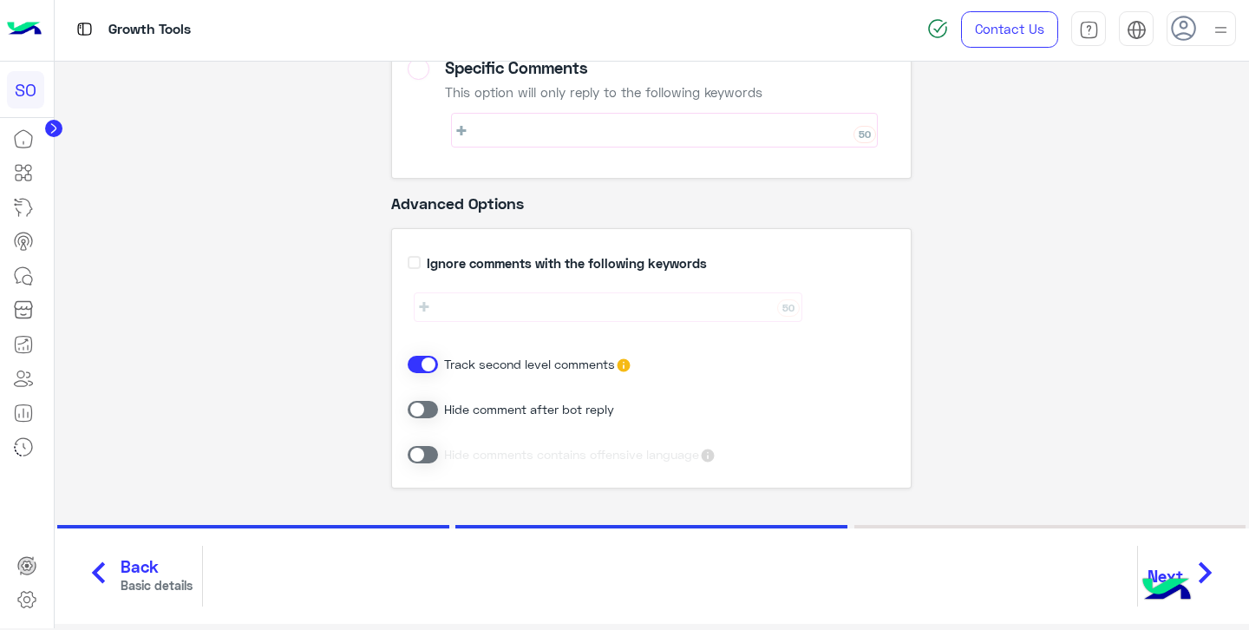
scroll to position [240, 0]
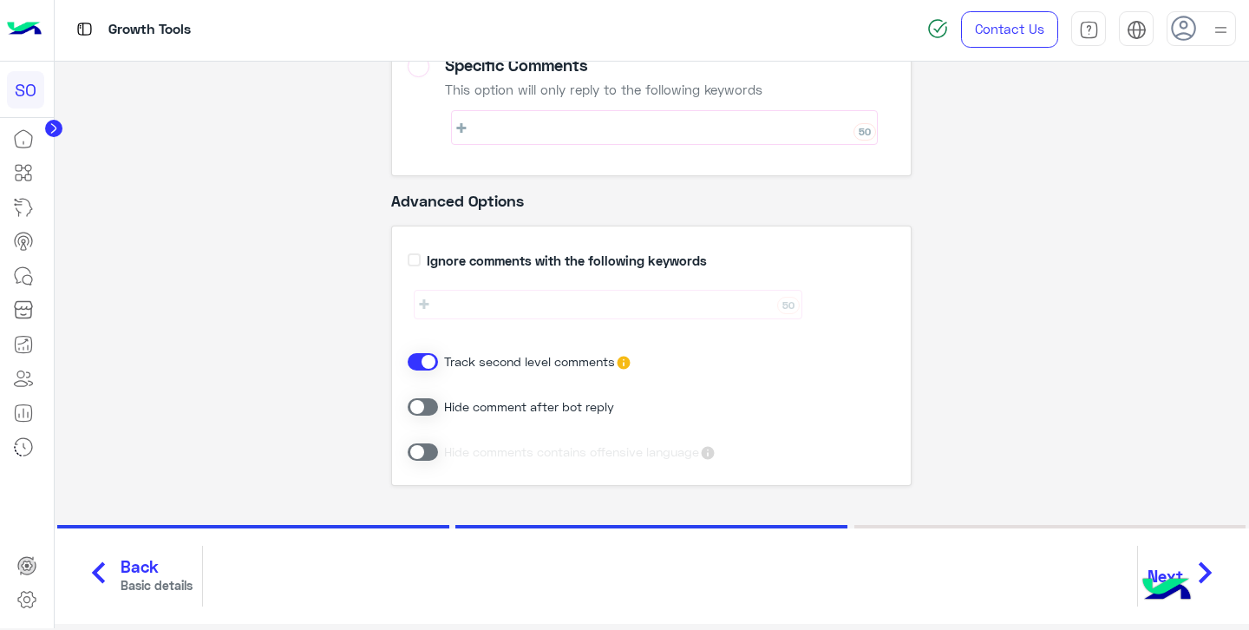
click at [427, 264] on label "Ignore comments with the following keywords" at bounding box center [567, 261] width 280 height 20
click at [427, 261] on label "Ignore comments with the following keywords" at bounding box center [567, 261] width 280 height 20
click at [427, 262] on label "Ignore comments with the following keywords" at bounding box center [567, 261] width 280 height 20
click at [434, 407] on span at bounding box center [423, 406] width 30 height 17
click at [492, 307] on div "Ignore comments with the following keywords 50 Track second level comments Hide…" at bounding box center [651, 356] width 521 height 260
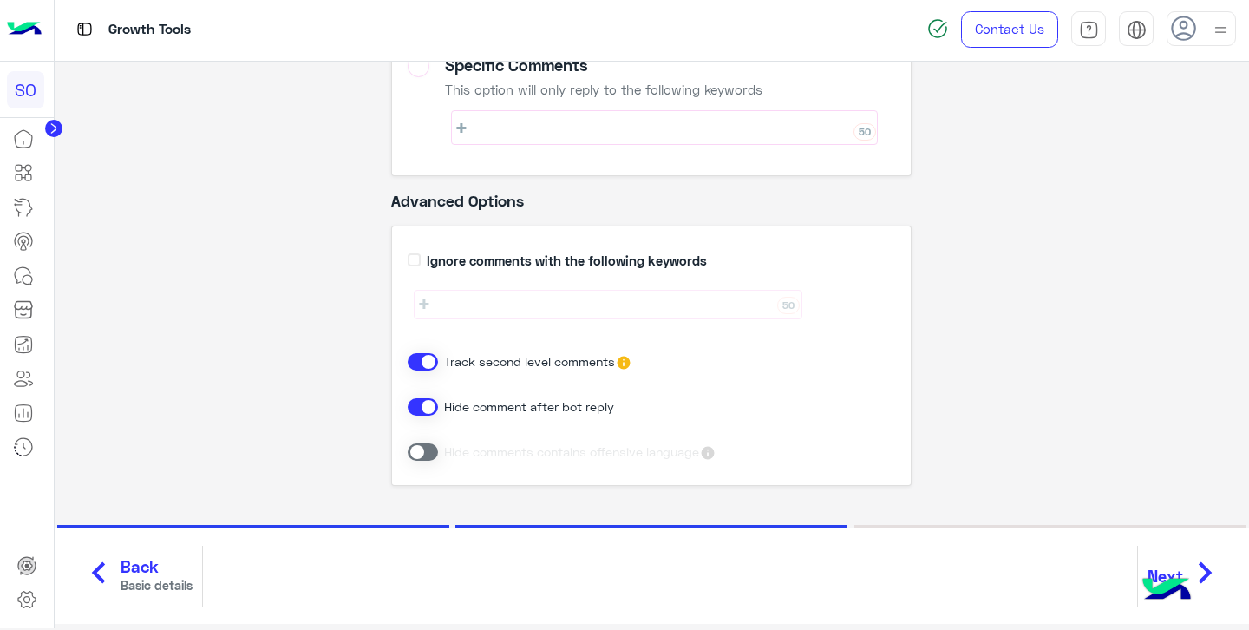
click at [427, 259] on label "Ignore comments with the following keywords" at bounding box center [567, 261] width 280 height 20
click at [465, 299] on div "50" at bounding box center [608, 305] width 388 height 30
type input "*"
type input "****"
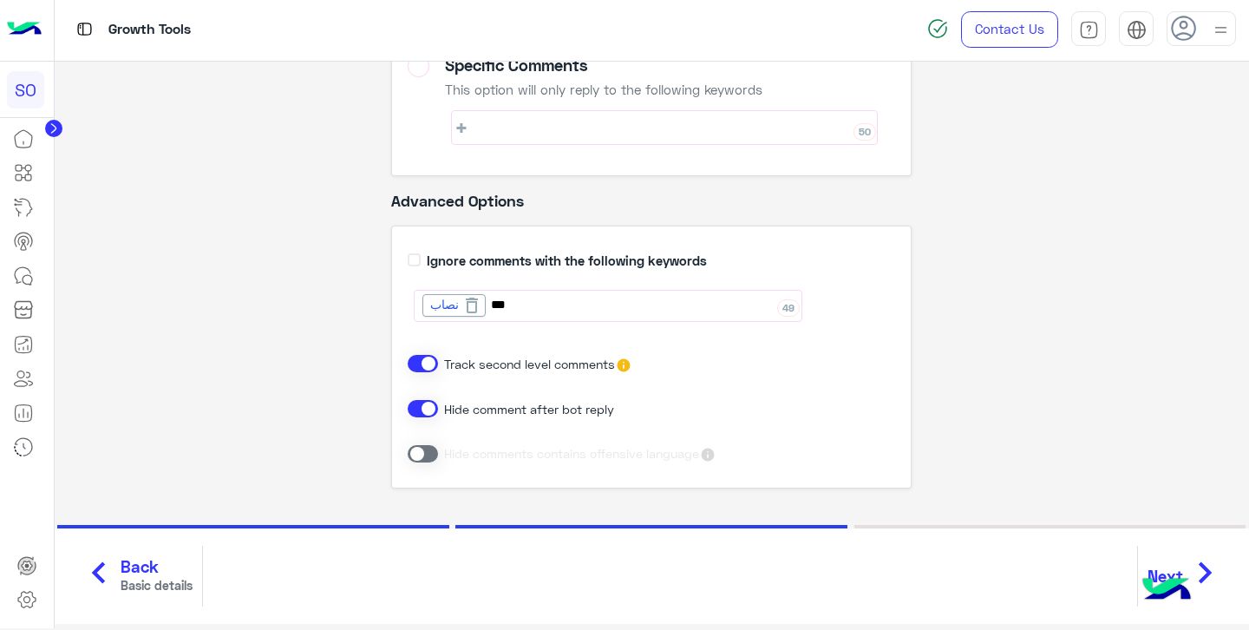
type input "***"
type input "*******"
click at [636, 311] on icon at bounding box center [636, 305] width 21 height 21
click at [540, 308] on icon at bounding box center [550, 305] width 21 height 21
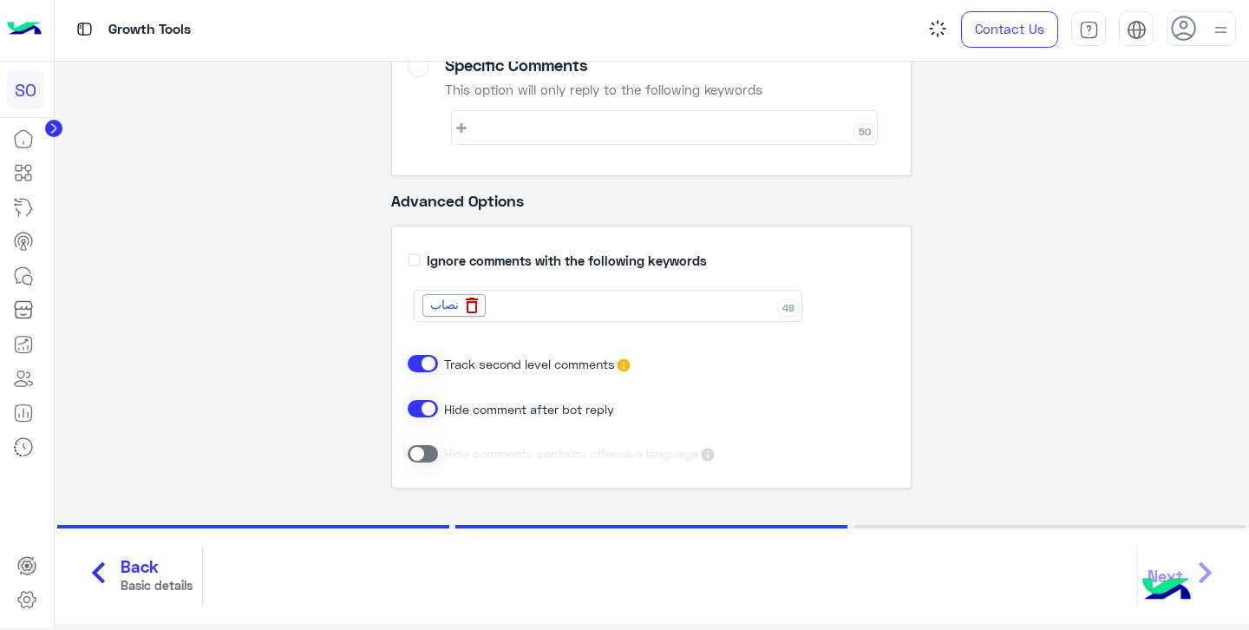
click at [467, 308] on div "نصاب" at bounding box center [454, 305] width 63 height 23
click at [469, 306] on icon at bounding box center [472, 303] width 21 height 21
click at [427, 262] on label "Ignore comments with the following keywords" at bounding box center [567, 261] width 280 height 20
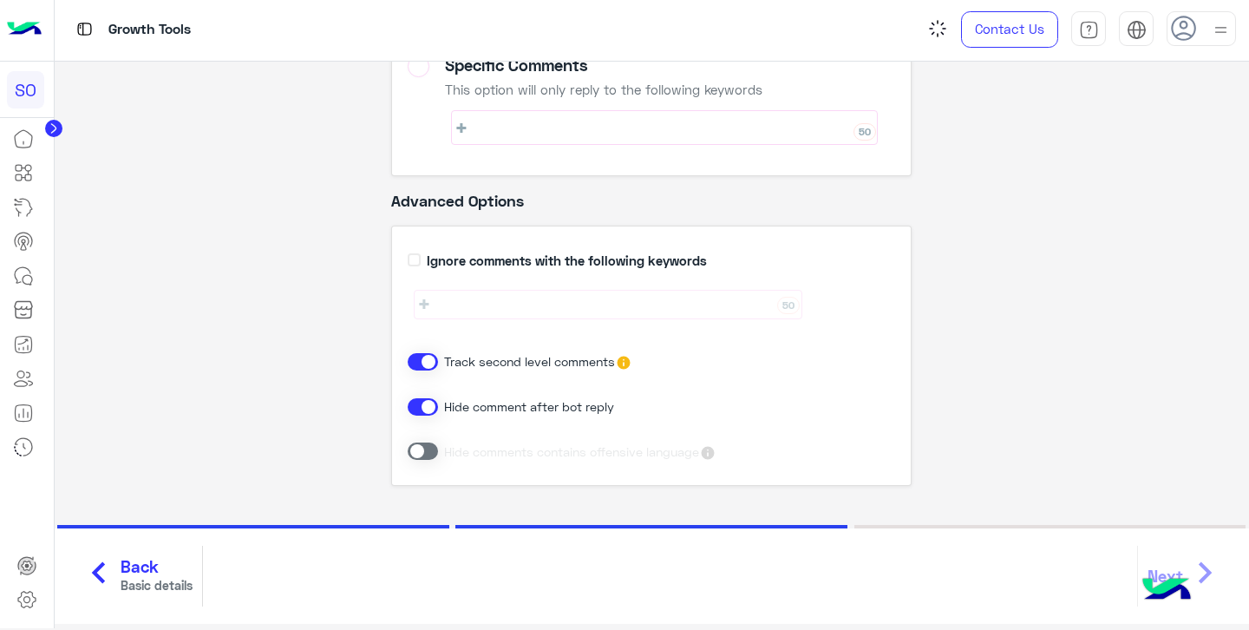
click at [1180, 573] on img at bounding box center [1167, 591] width 61 height 61
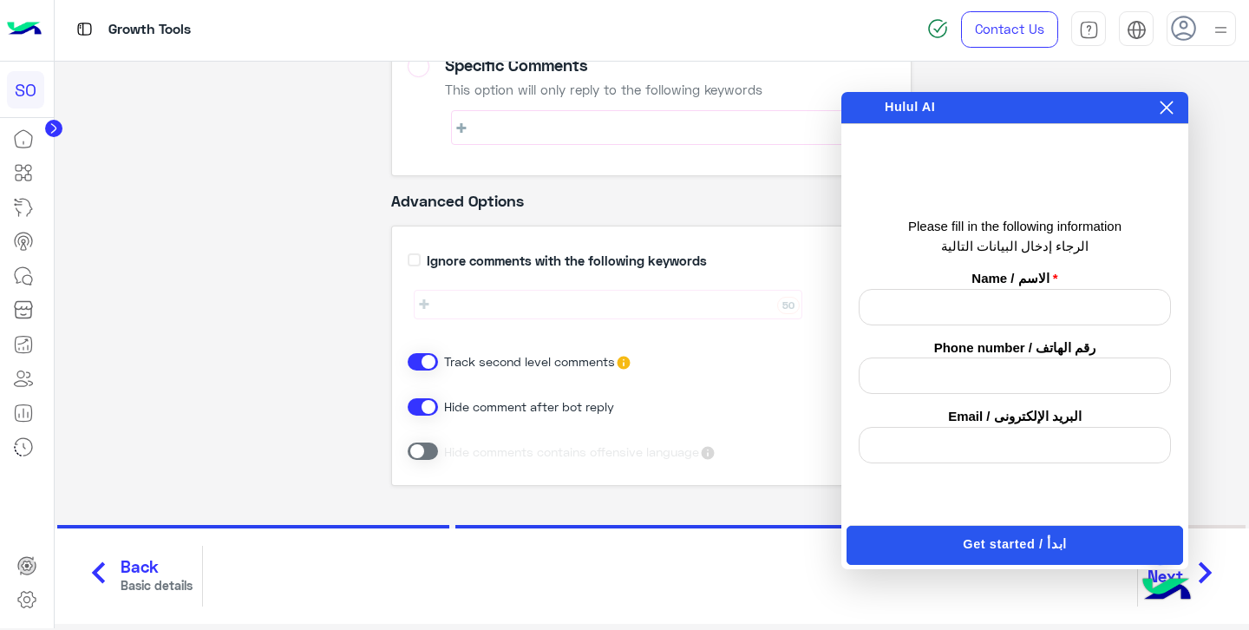
click at [1200, 455] on div "Target Comments Setup filters Reply To All Comments This auto reply will work w…" at bounding box center [653, 173] width 1170 height 705
click at [1162, 101] on icon at bounding box center [1167, 108] width 14 height 14
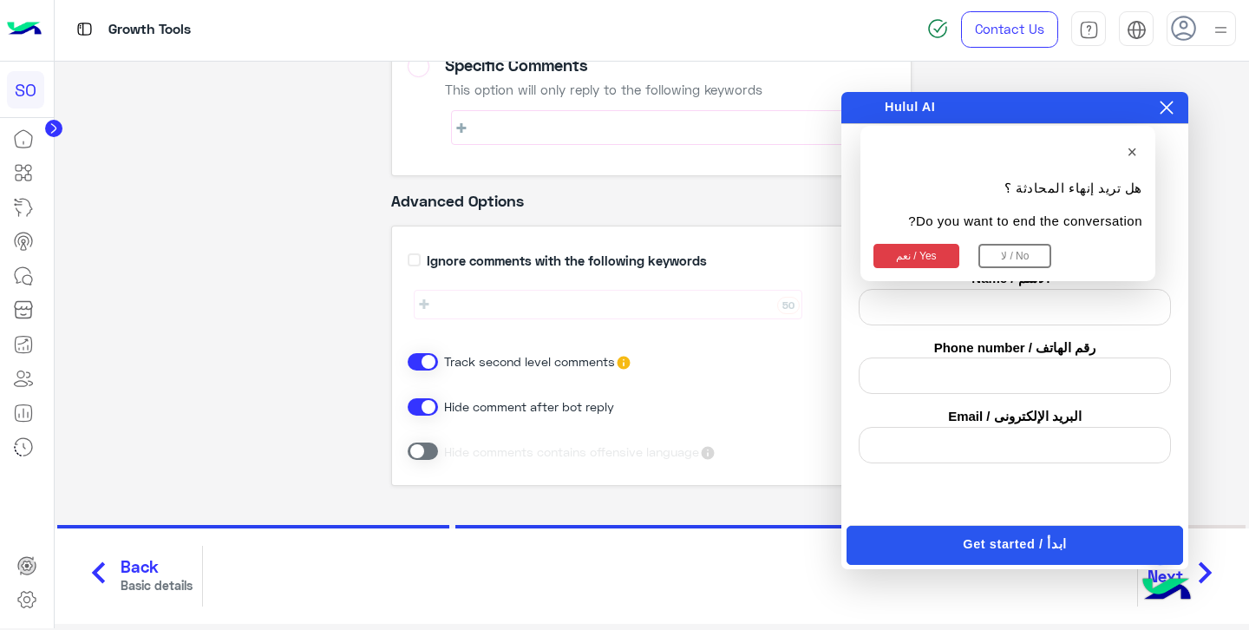
click at [935, 258] on button "نعم / Yes" at bounding box center [917, 256] width 86 height 24
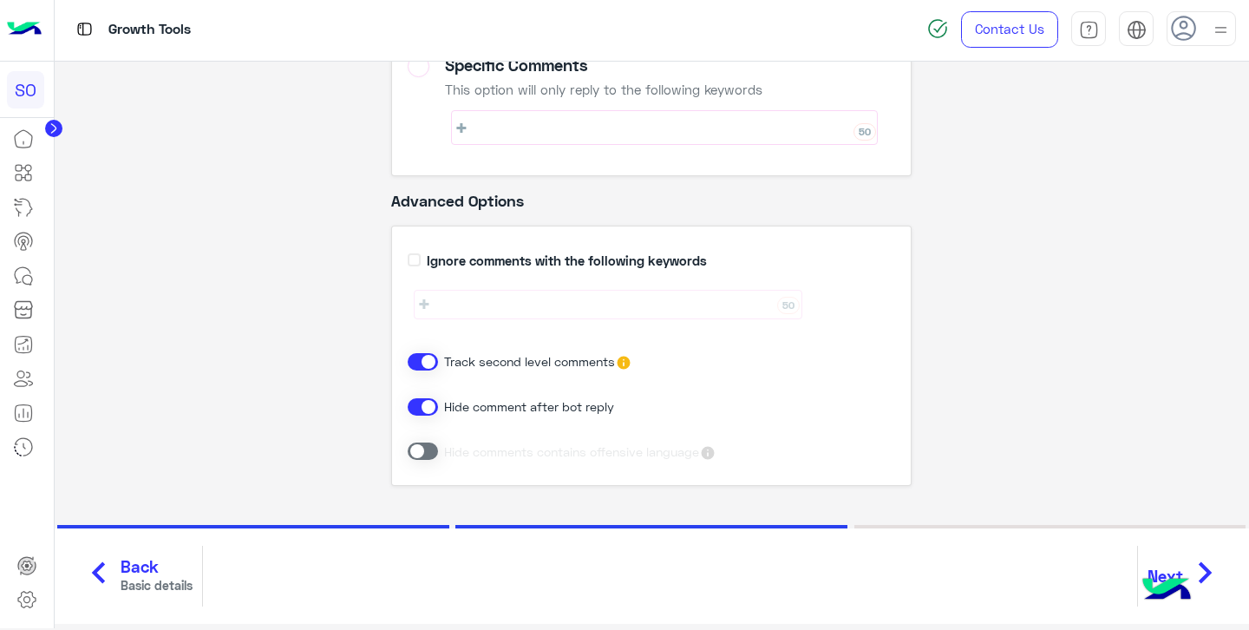
click at [1210, 574] on icon "chevron_right" at bounding box center [1205, 573] width 43 height 52
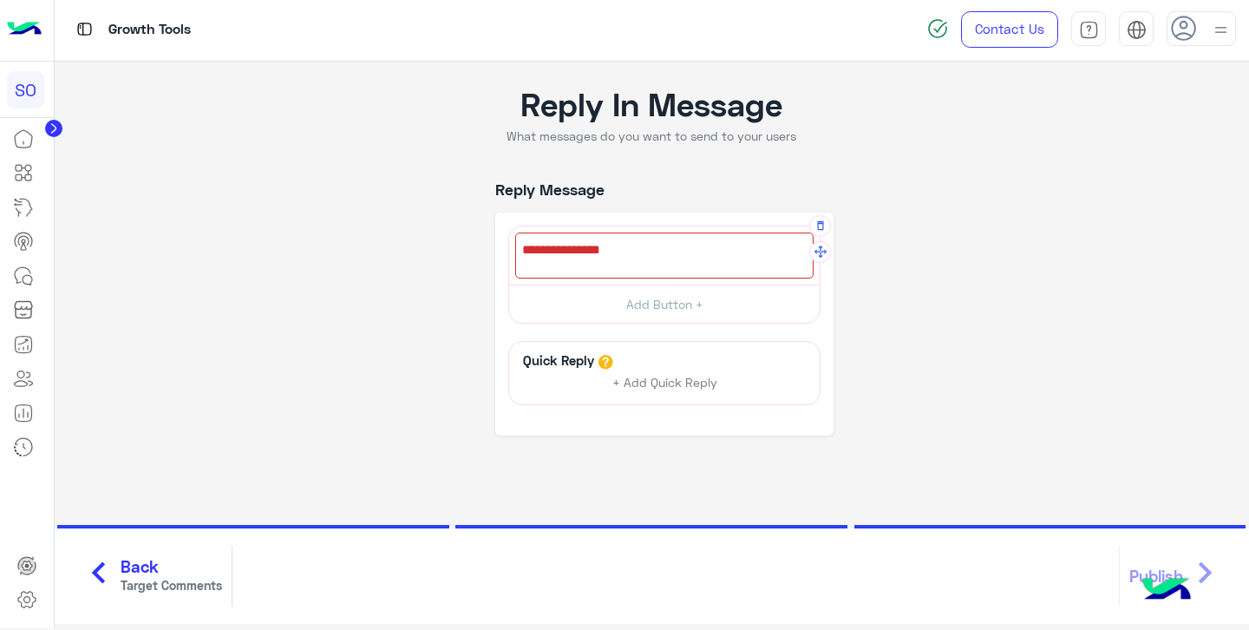
scroll to position [118, 0]
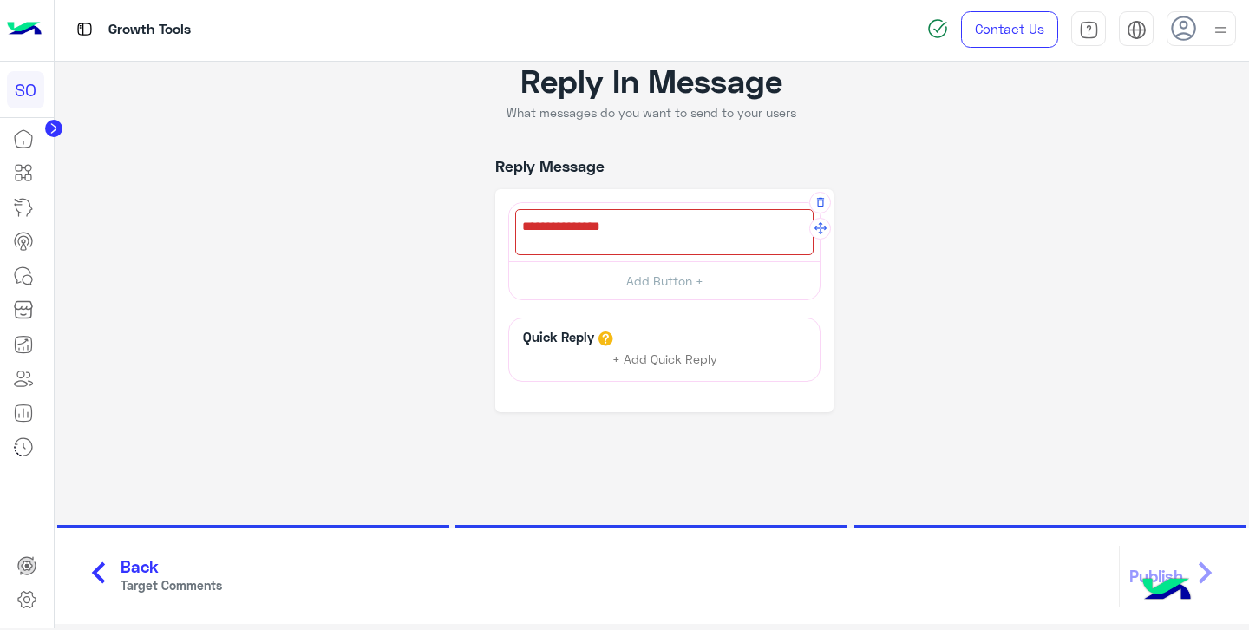
click at [685, 235] on div at bounding box center [664, 232] width 298 height 46
click at [616, 237] on div at bounding box center [664, 232] width 298 height 46
click at [637, 239] on div at bounding box center [664, 232] width 298 height 46
click at [167, 574] on span "Back" at bounding box center [172, 567] width 102 height 20
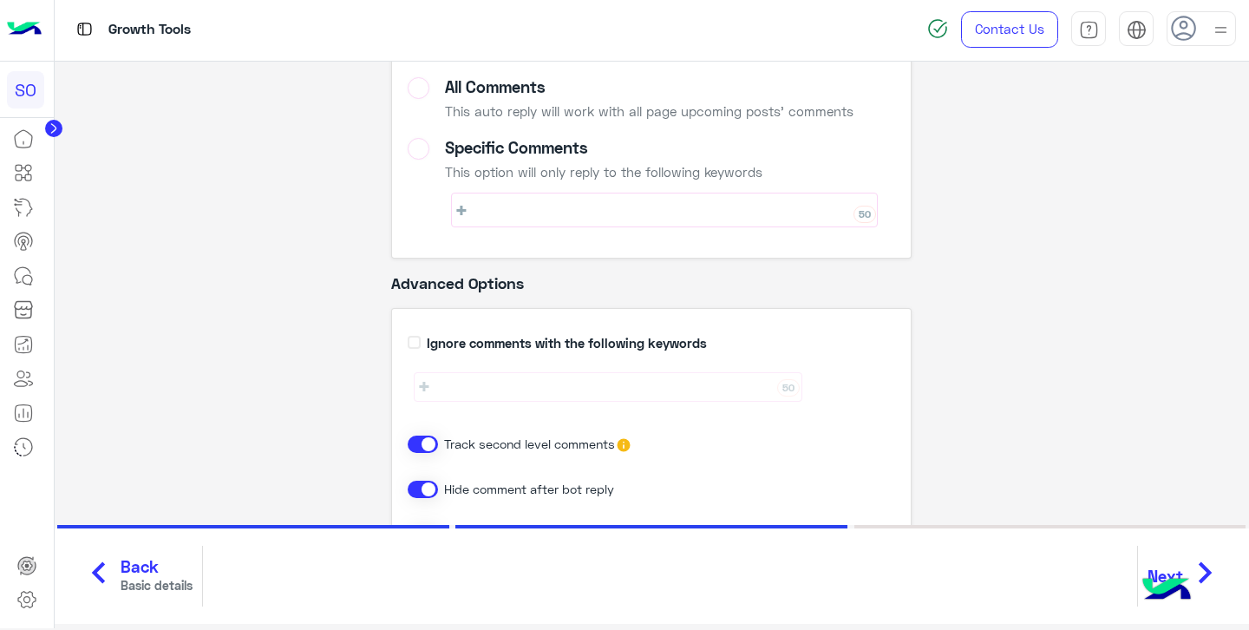
scroll to position [240, 0]
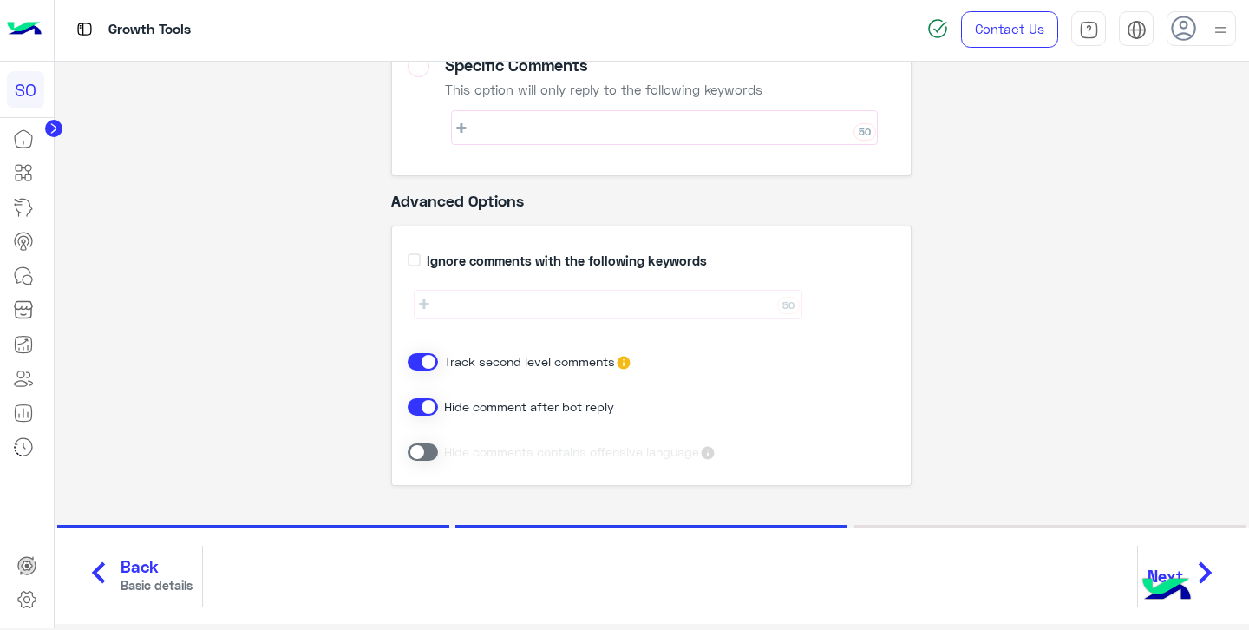
click at [148, 594] on span "Basic details" at bounding box center [157, 585] width 72 height 18
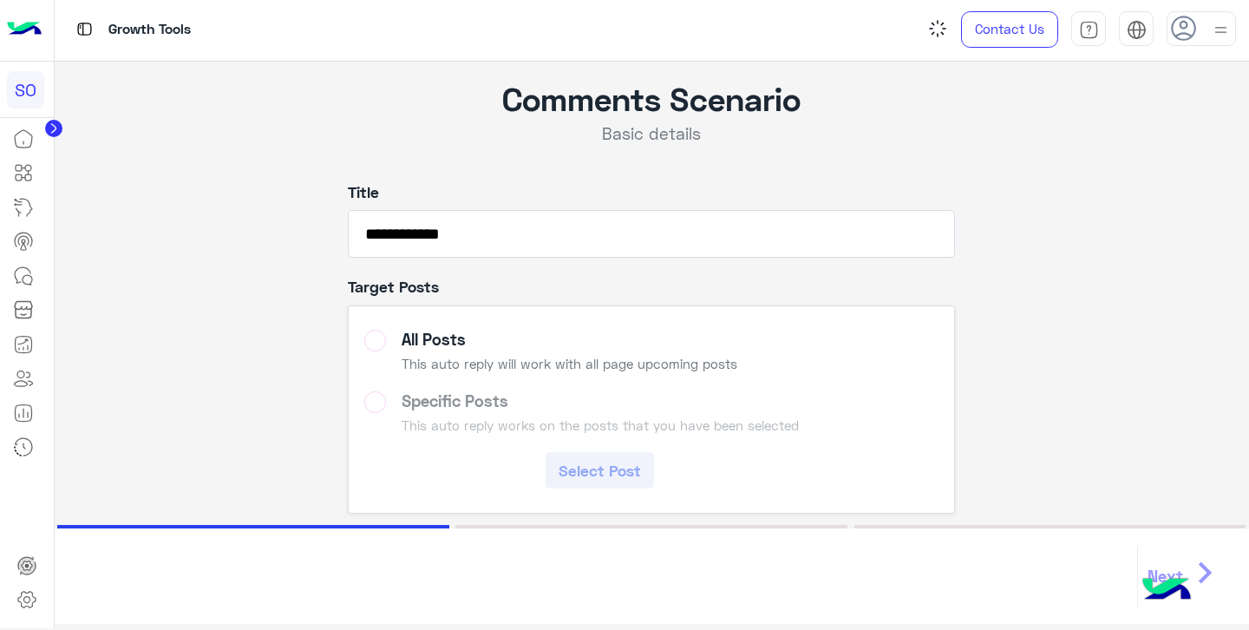
scroll to position [16, 0]
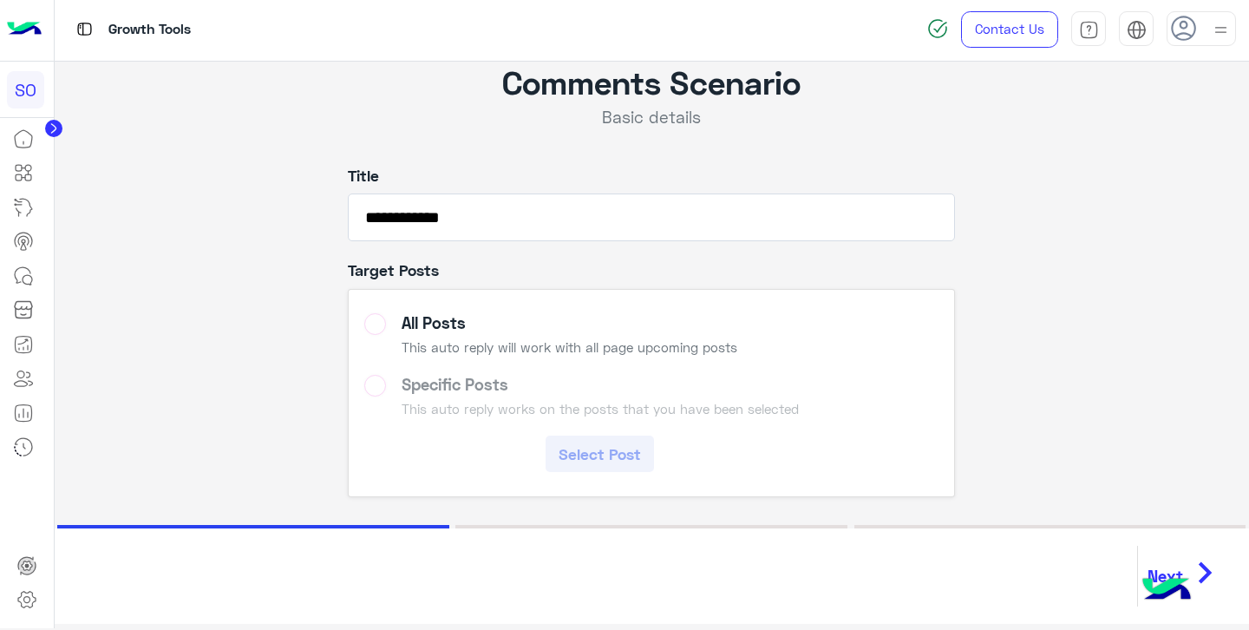
click at [1197, 556] on icon "chevron_right" at bounding box center [1205, 573] width 43 height 52
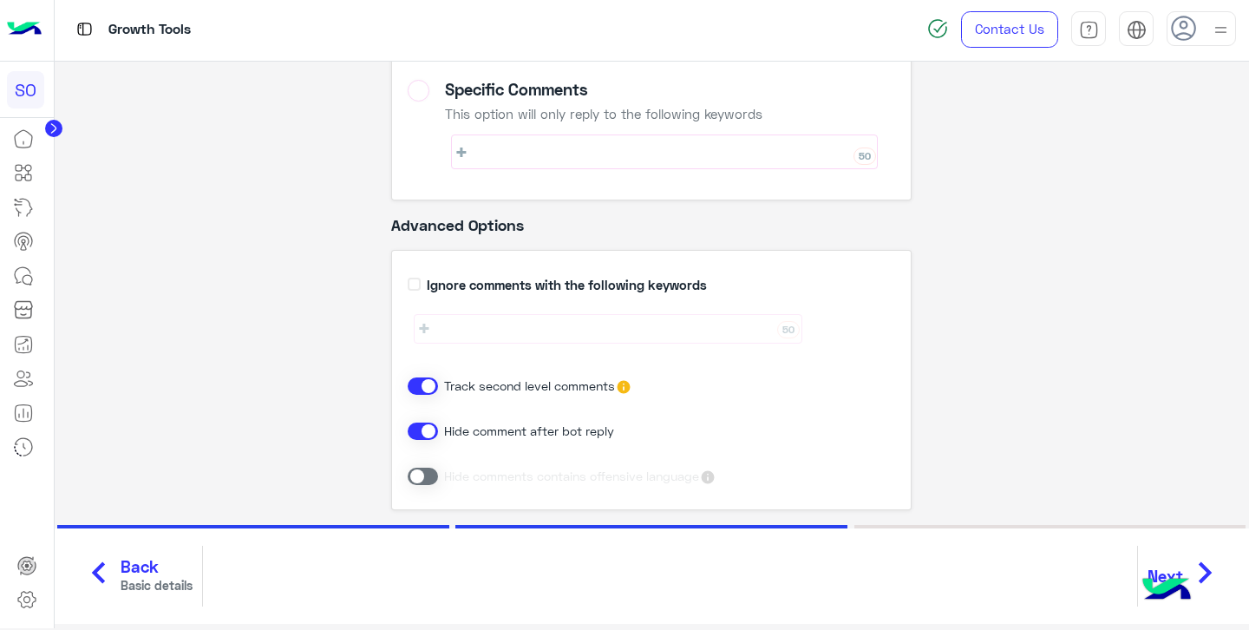
scroll to position [240, 0]
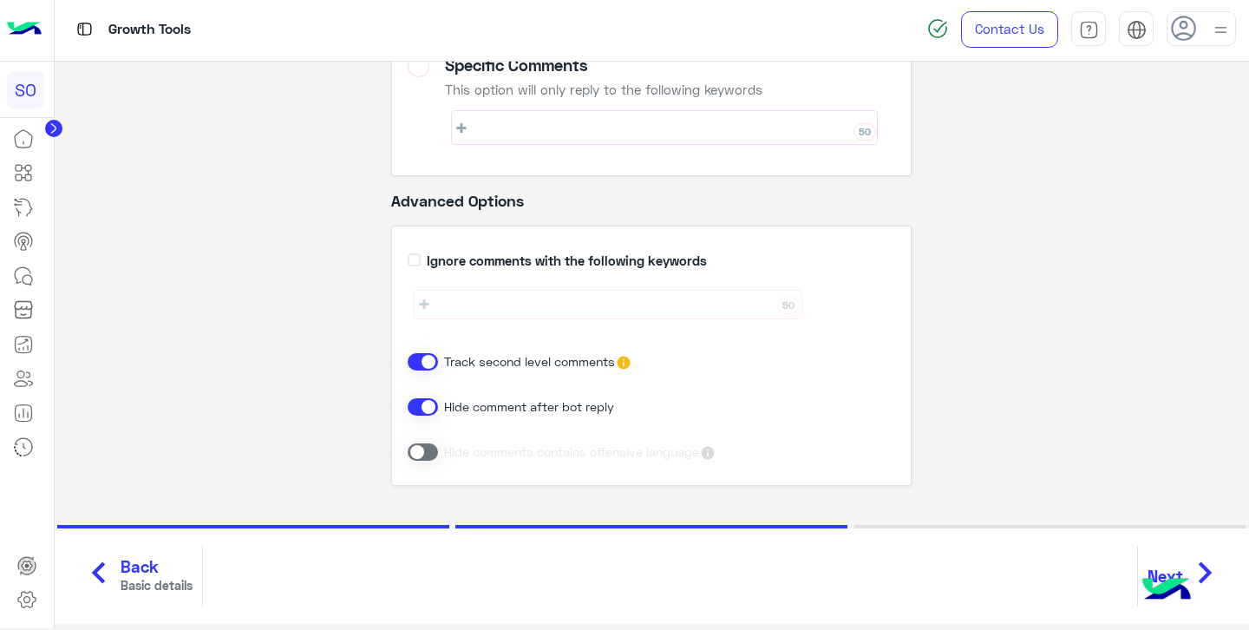
click at [1207, 568] on icon "chevron_right" at bounding box center [1205, 573] width 43 height 52
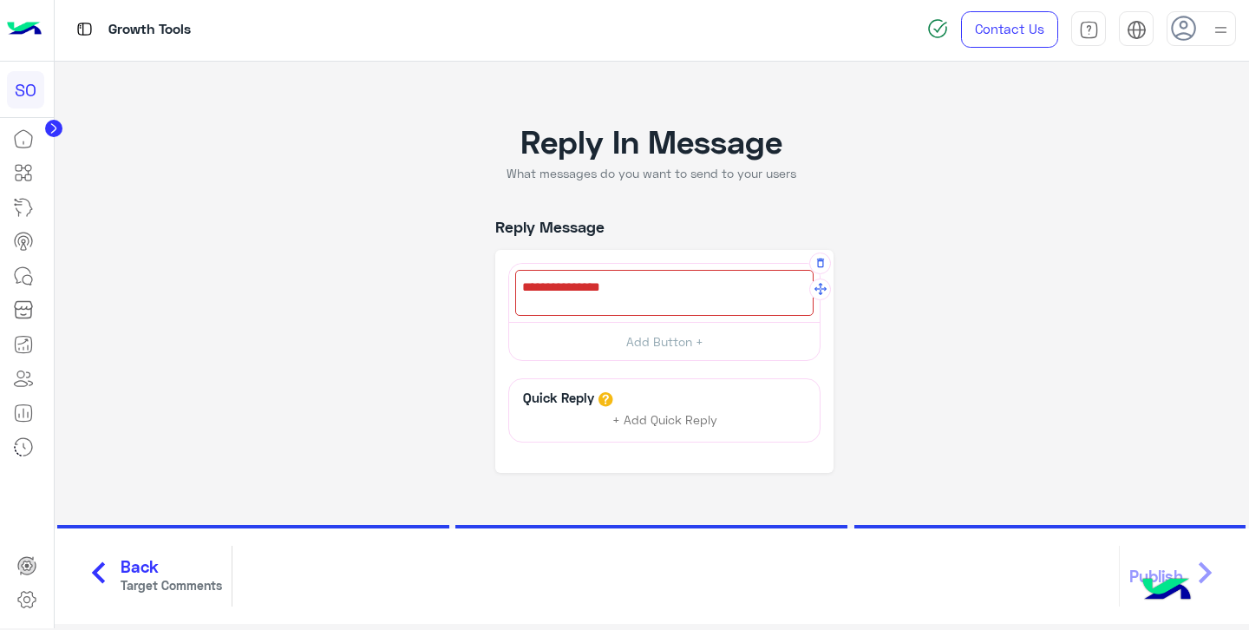
scroll to position [118, 0]
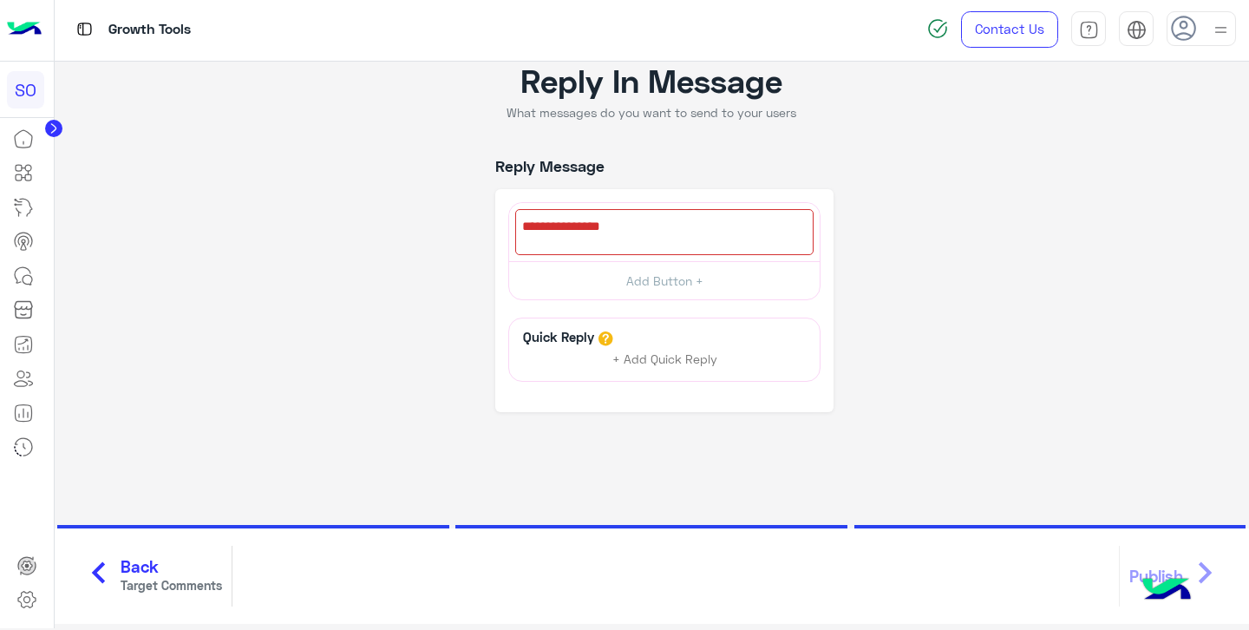
click at [178, 563] on span "Back" at bounding box center [172, 567] width 102 height 20
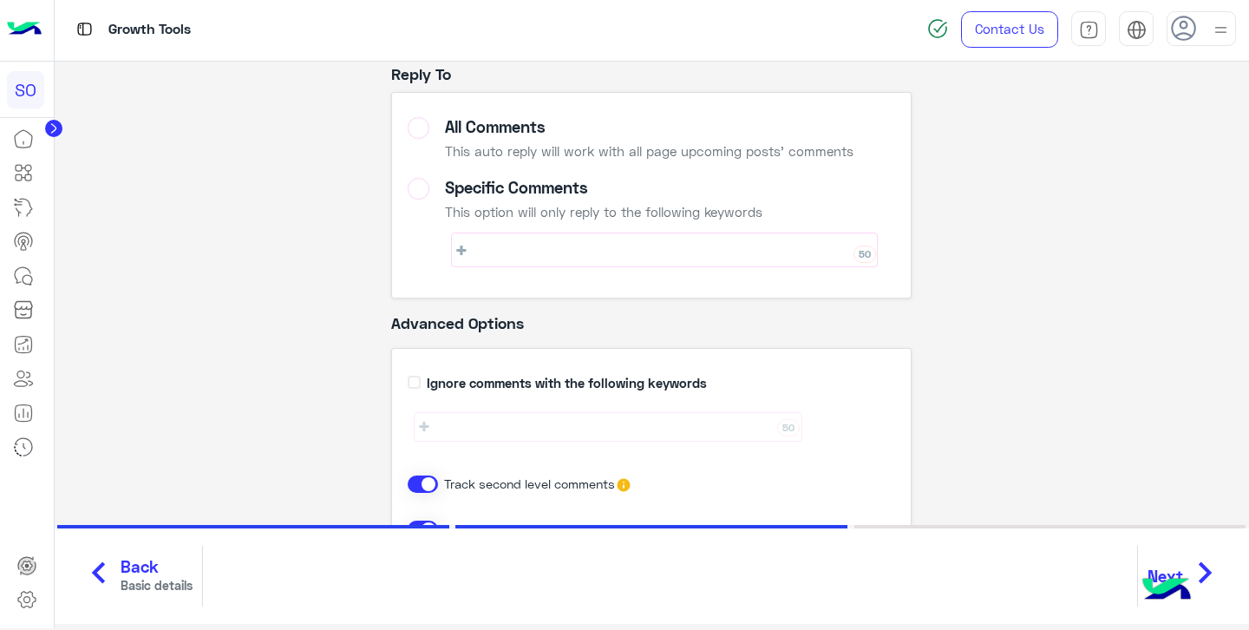
click at [174, 567] on span "Back" at bounding box center [157, 567] width 72 height 20
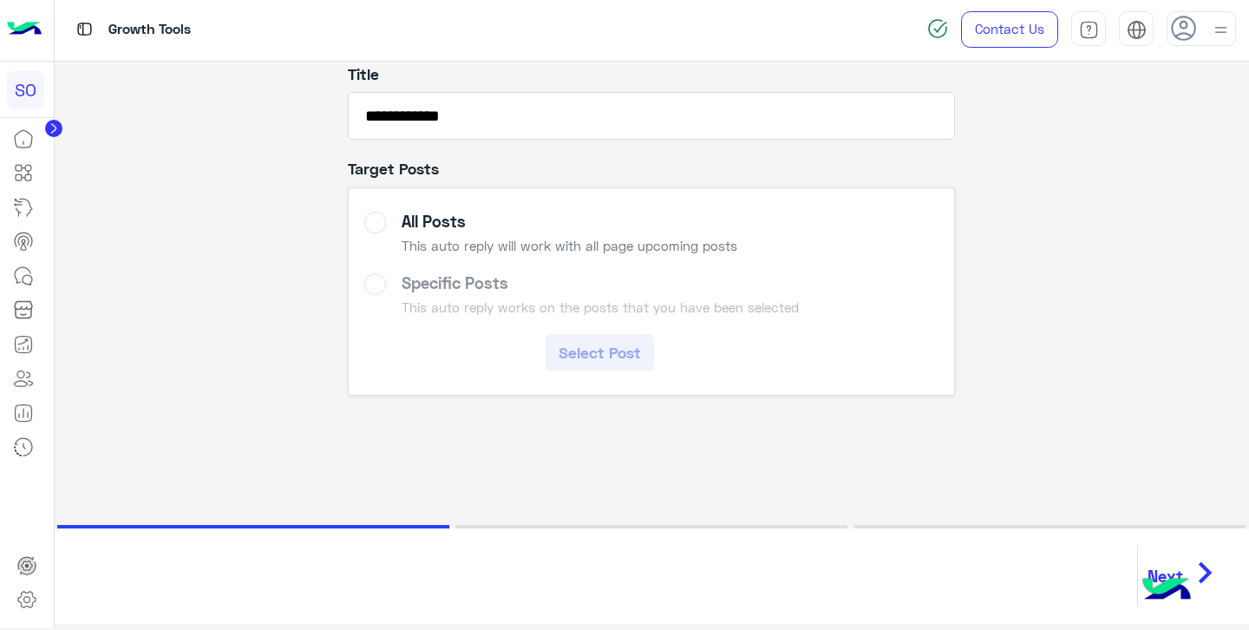
click at [1200, 569] on icon "chevron_right" at bounding box center [1205, 573] width 43 height 52
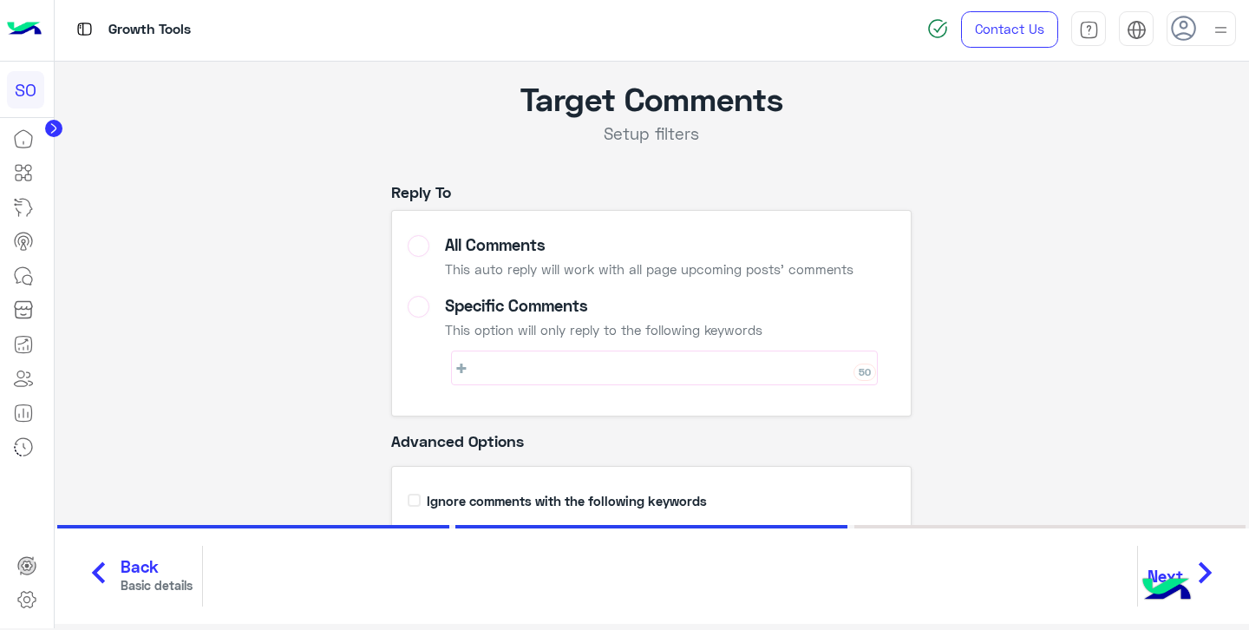
click at [157, 565] on span "Back" at bounding box center [157, 567] width 72 height 20
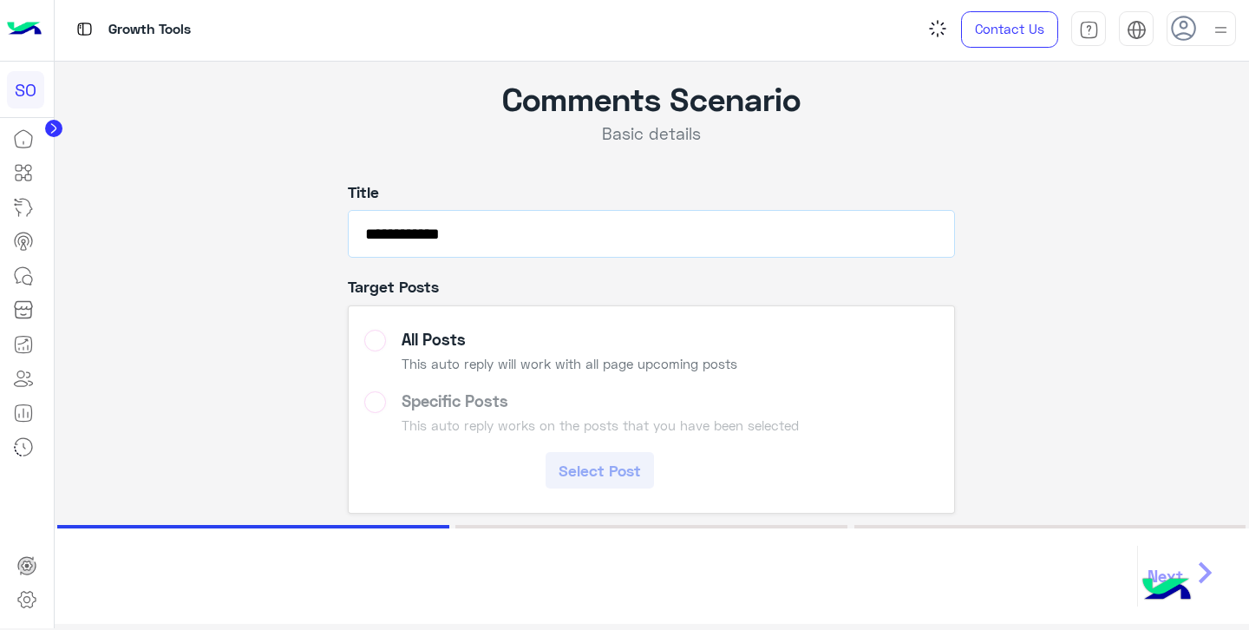
click at [515, 234] on input "**********" at bounding box center [651, 234] width 607 height 48
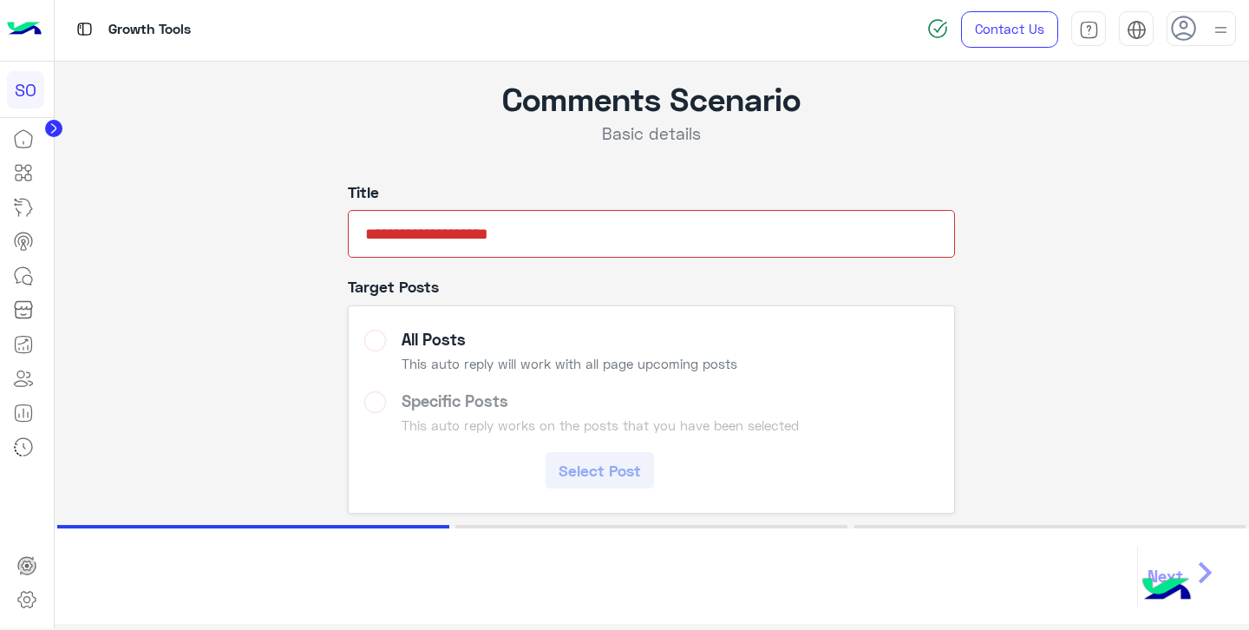
type input "**********"
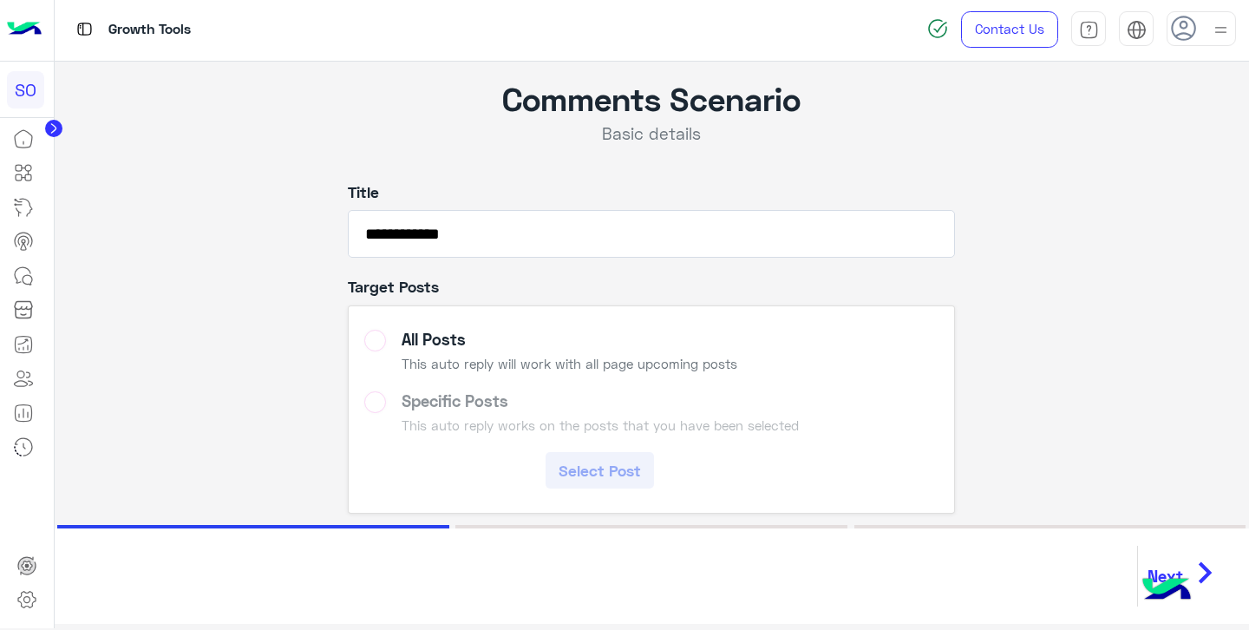
click at [487, 358] on div "This auto reply will work with all page upcoming posts" at bounding box center [570, 364] width 336 height 16
click at [1203, 565] on icon "chevron_right" at bounding box center [1205, 573] width 43 height 52
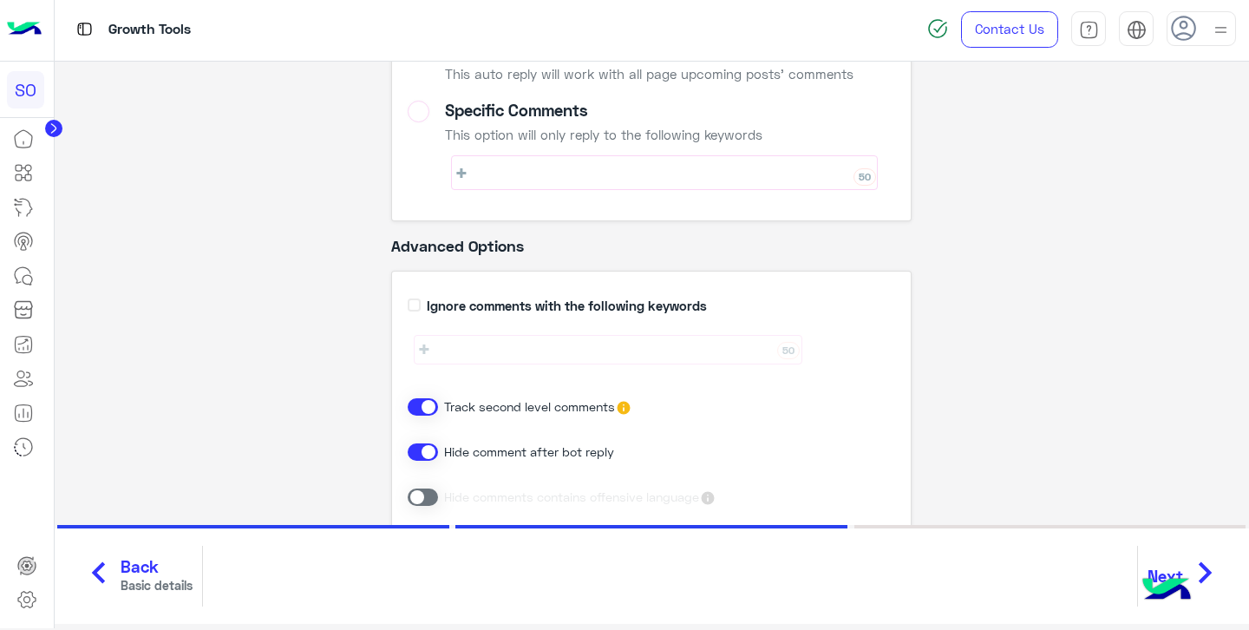
scroll to position [240, 0]
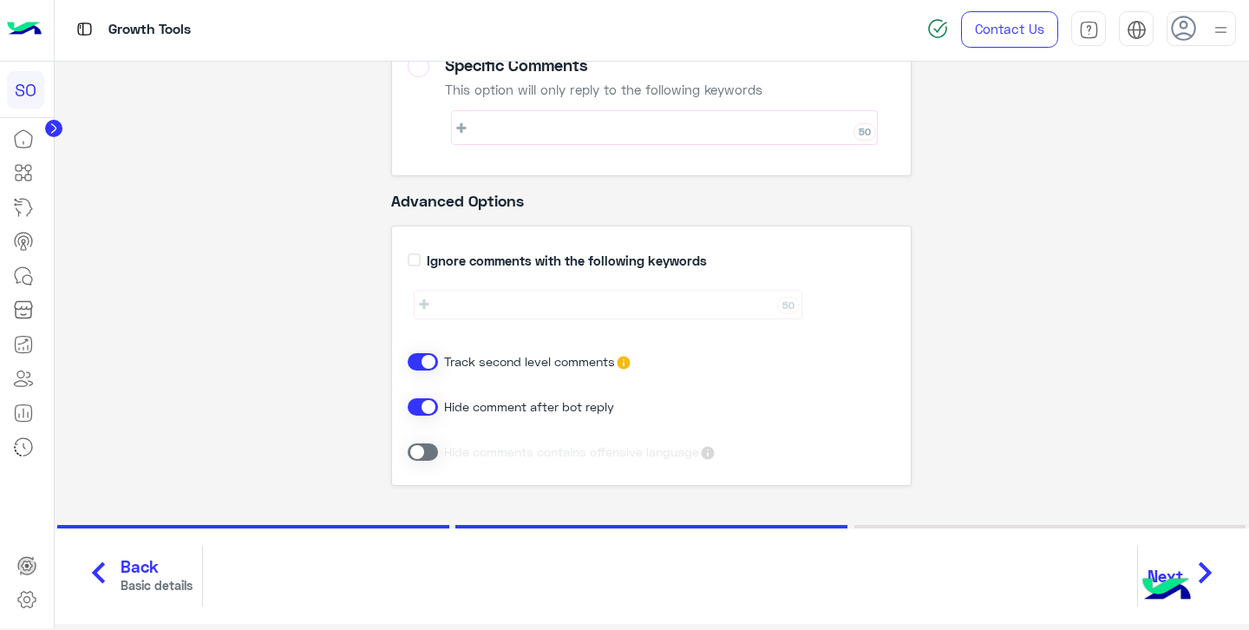
click at [1210, 578] on icon "chevron_right" at bounding box center [1205, 573] width 43 height 52
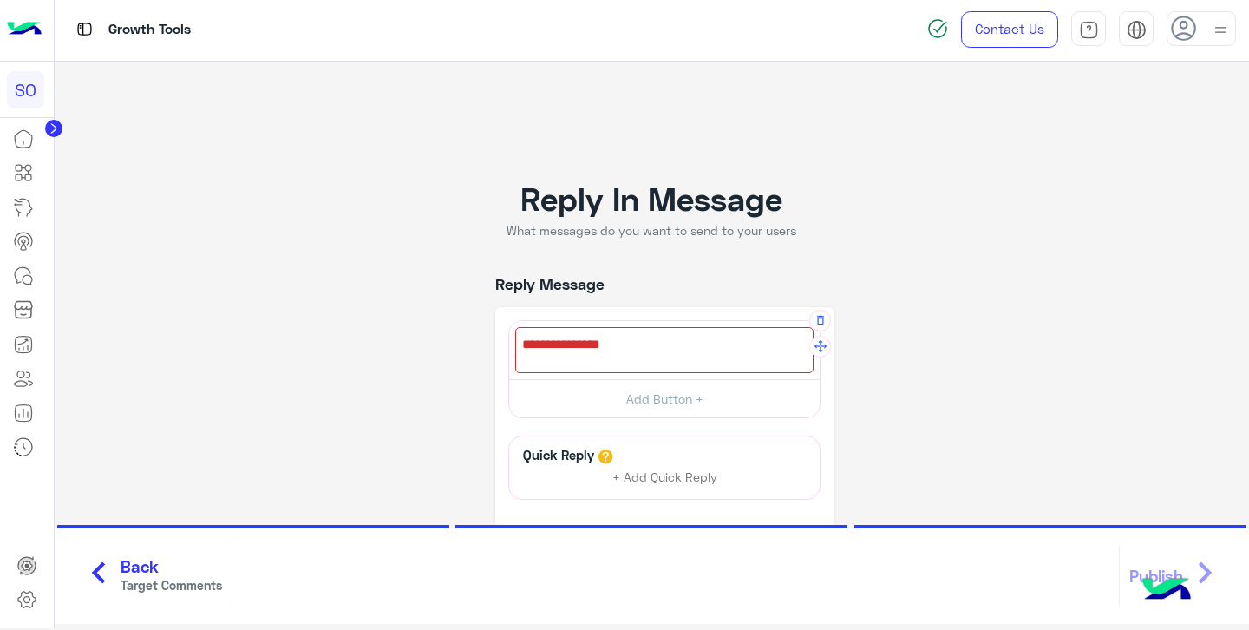
scroll to position [23, 0]
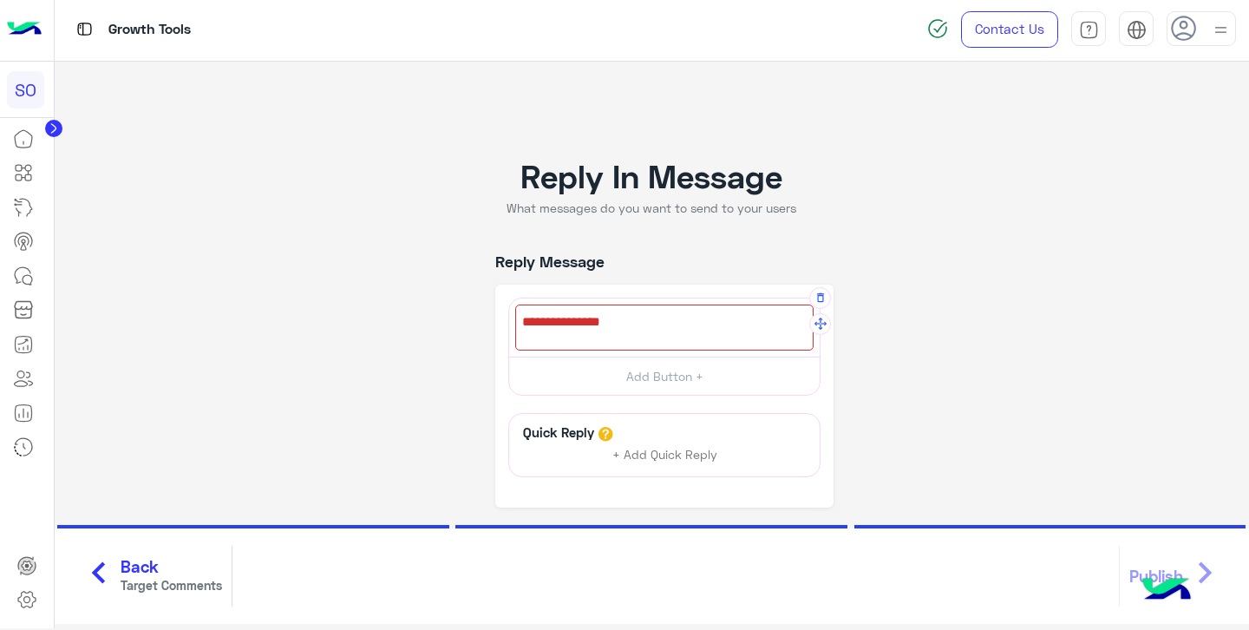
click at [641, 336] on div at bounding box center [664, 328] width 298 height 46
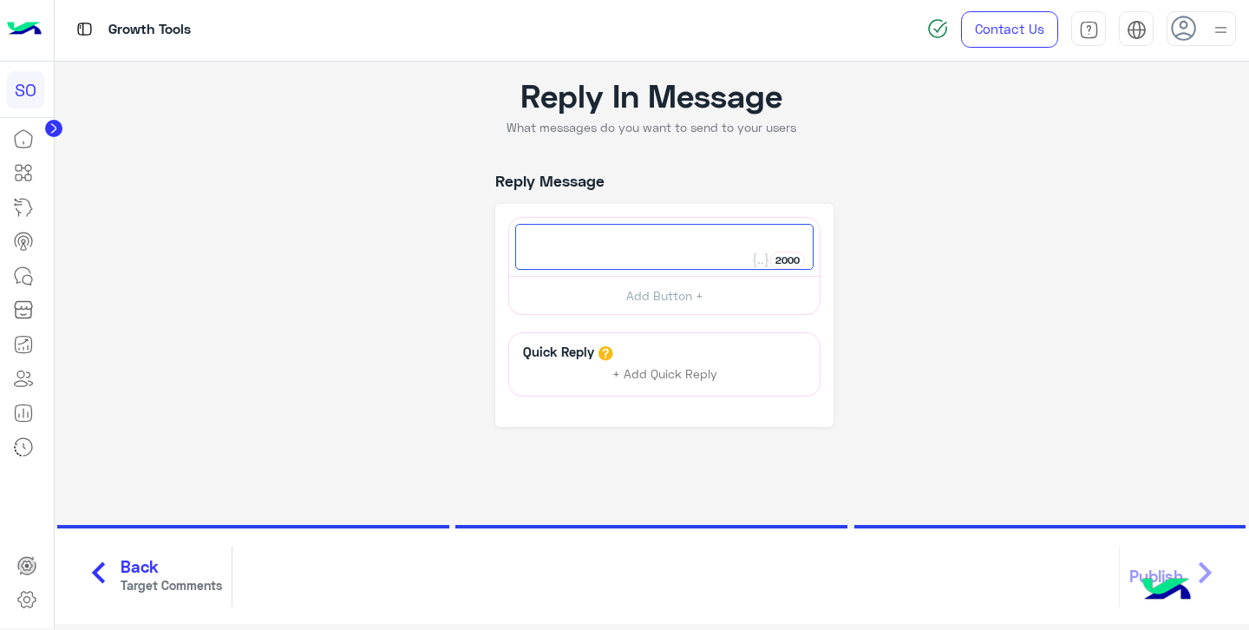
scroll to position [118, 0]
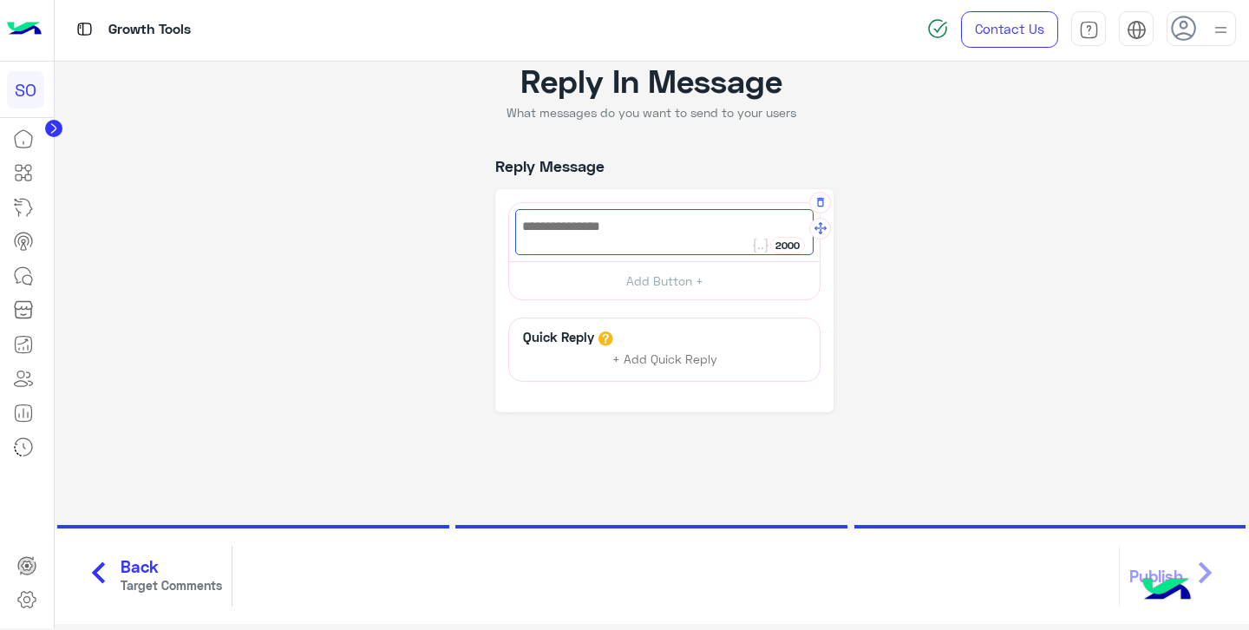
click at [592, 237] on div at bounding box center [664, 232] width 298 height 46
type textarea "**"
click at [603, 248] on div "اه" at bounding box center [664, 232] width 298 height 46
click at [604, 248] on div "اه" at bounding box center [664, 232] width 298 height 46
drag, startPoint x: 604, startPoint y: 248, endPoint x: 678, endPoint y: 248, distance: 73.8
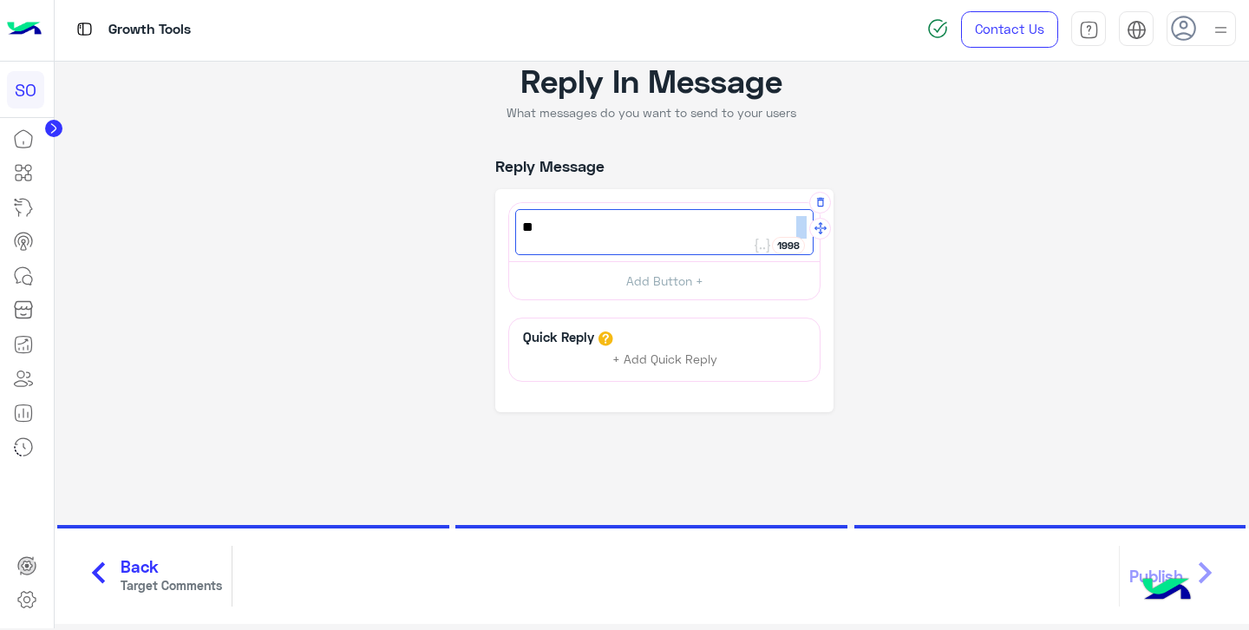
click at [678, 248] on div "اه" at bounding box center [664, 232] width 298 height 46
type textarea "********"
click at [134, 574] on span "Back" at bounding box center [172, 567] width 102 height 20
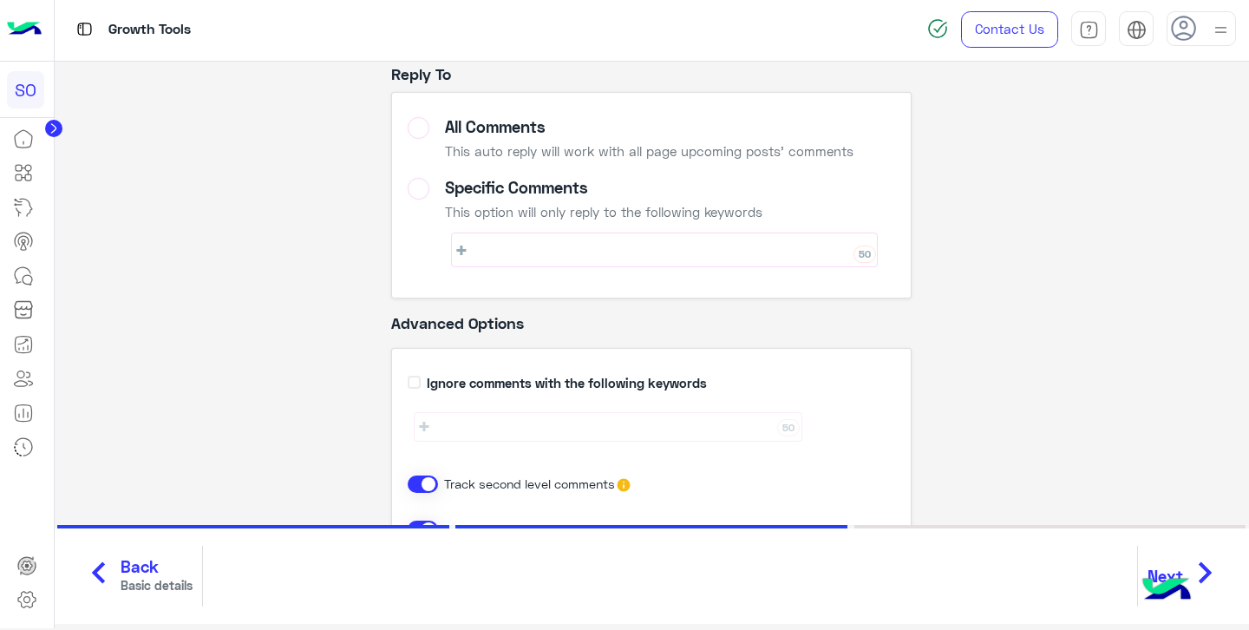
click at [134, 574] on span "Back" at bounding box center [157, 567] width 72 height 20
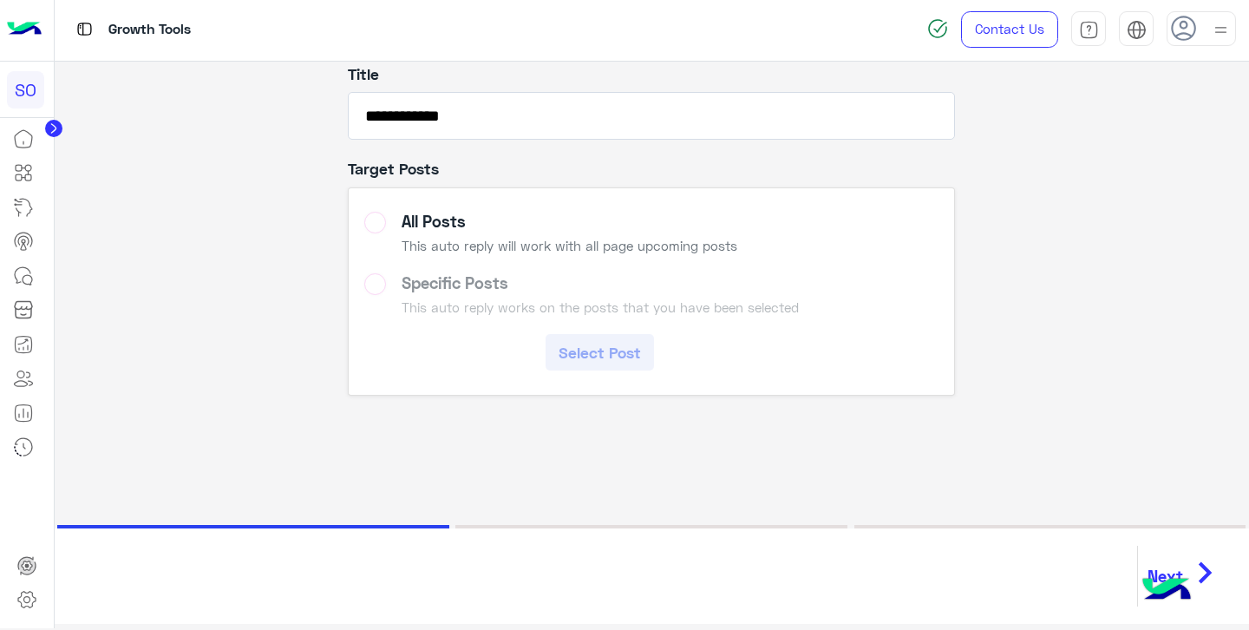
click at [1205, 566] on icon "chevron_right" at bounding box center [1205, 573] width 43 height 52
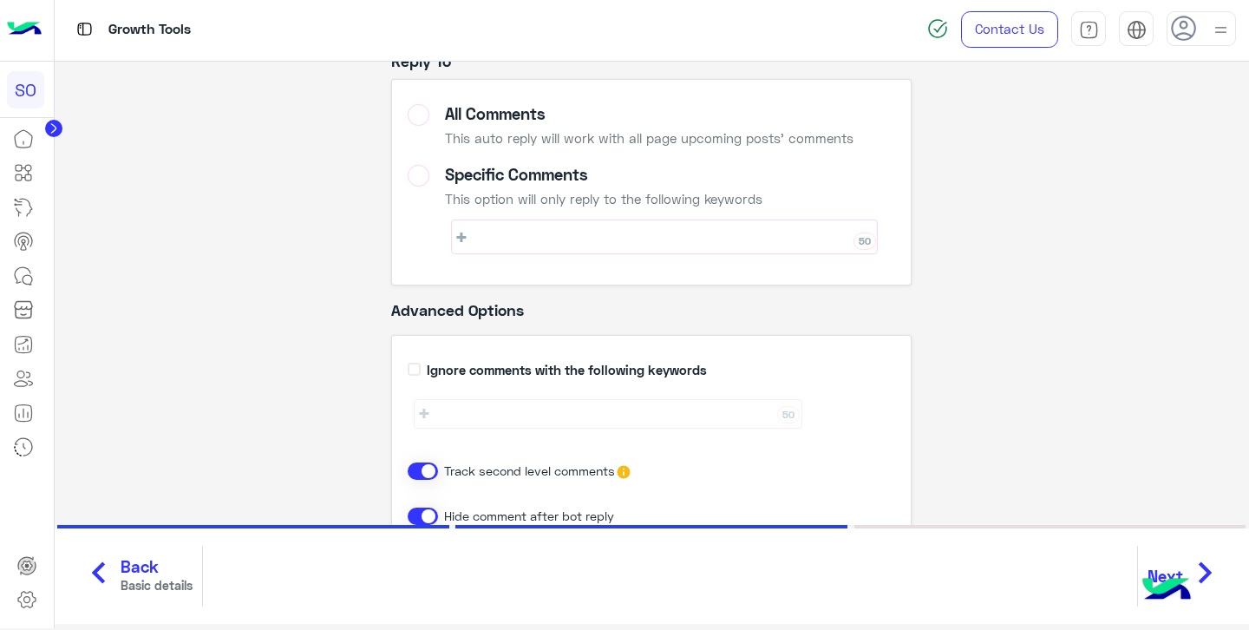
scroll to position [240, 0]
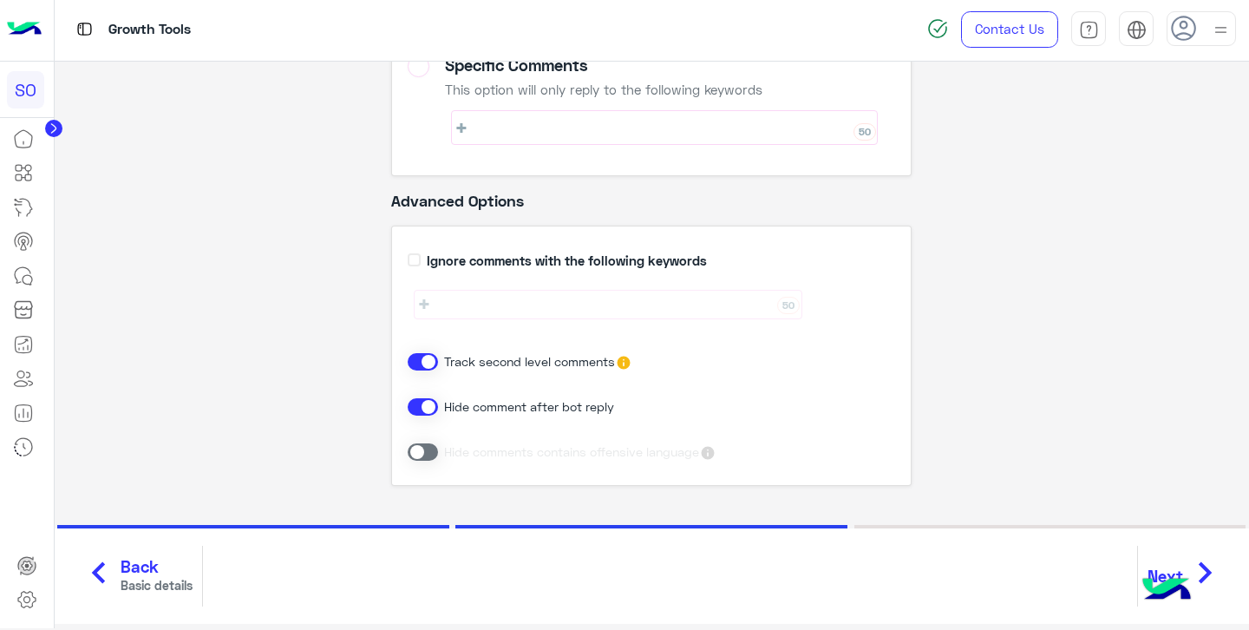
click at [1207, 569] on icon "chevron_right" at bounding box center [1205, 573] width 43 height 52
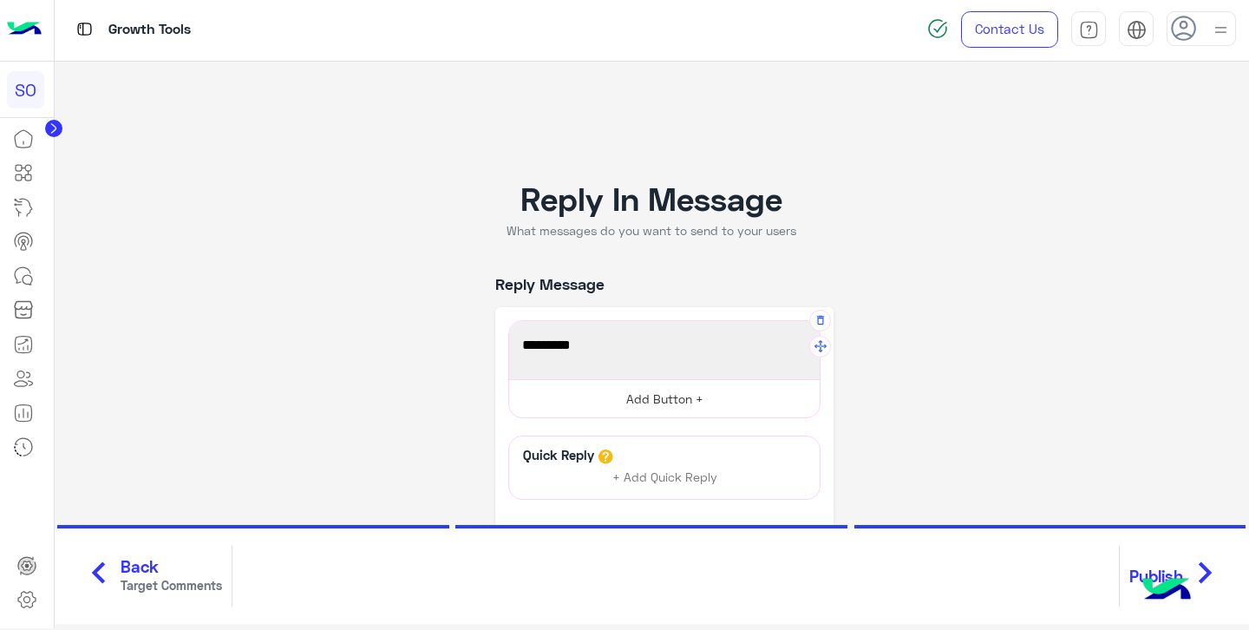
scroll to position [118, 0]
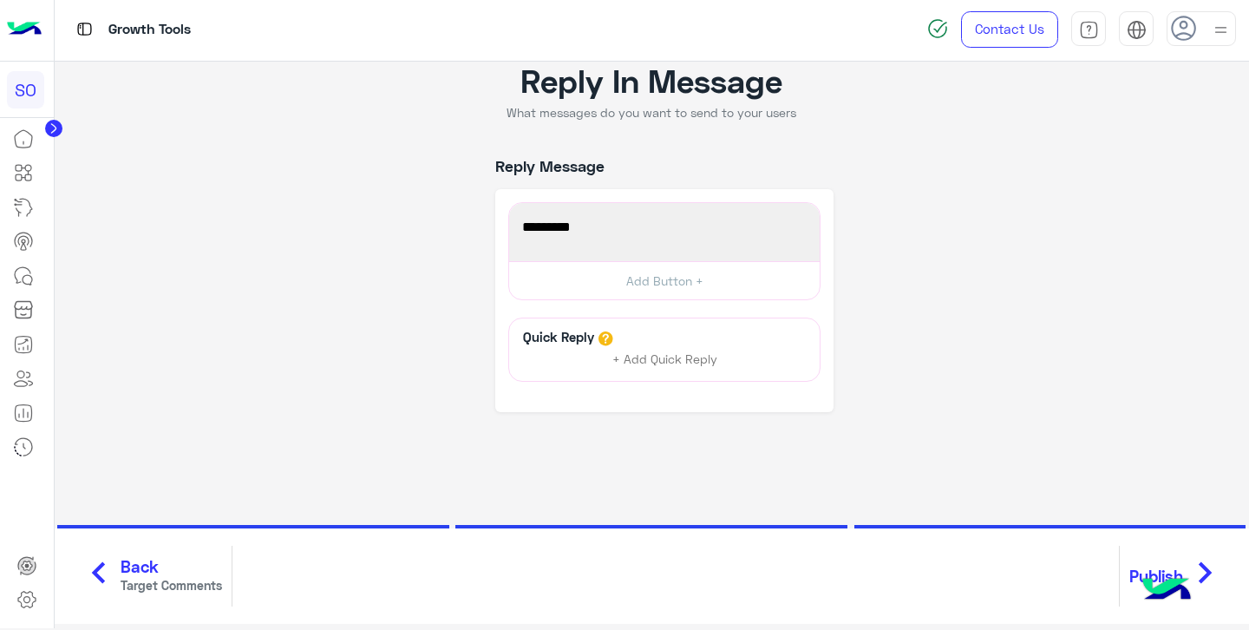
click at [189, 571] on span "Back" at bounding box center [172, 567] width 102 height 20
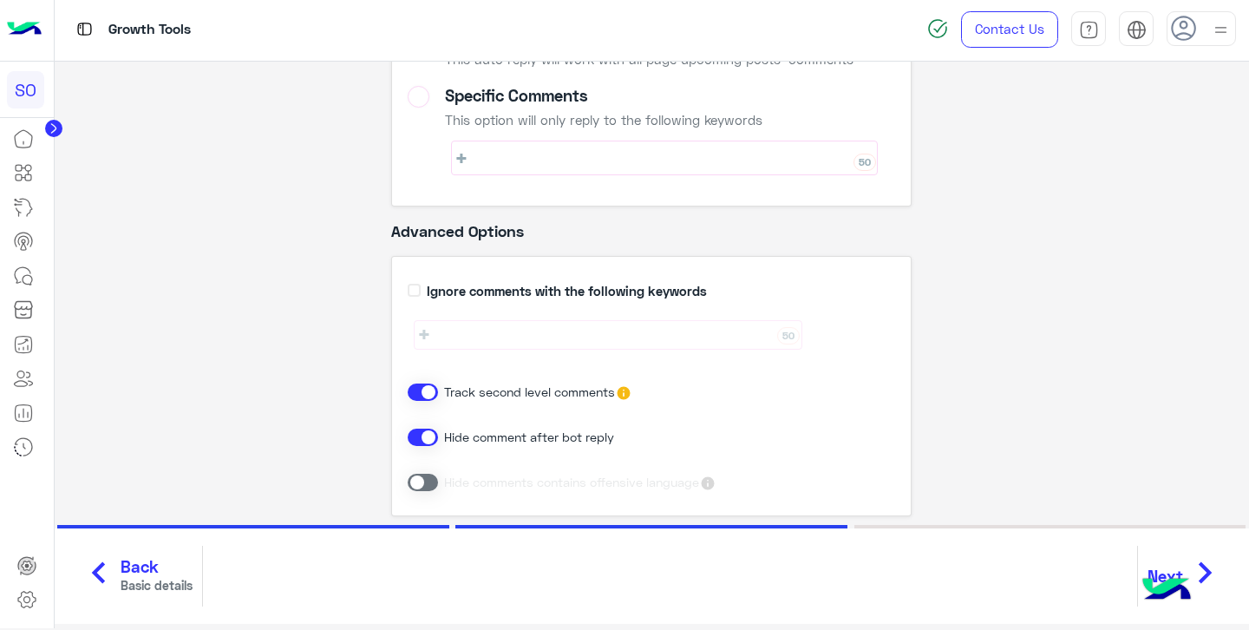
scroll to position [238, 0]
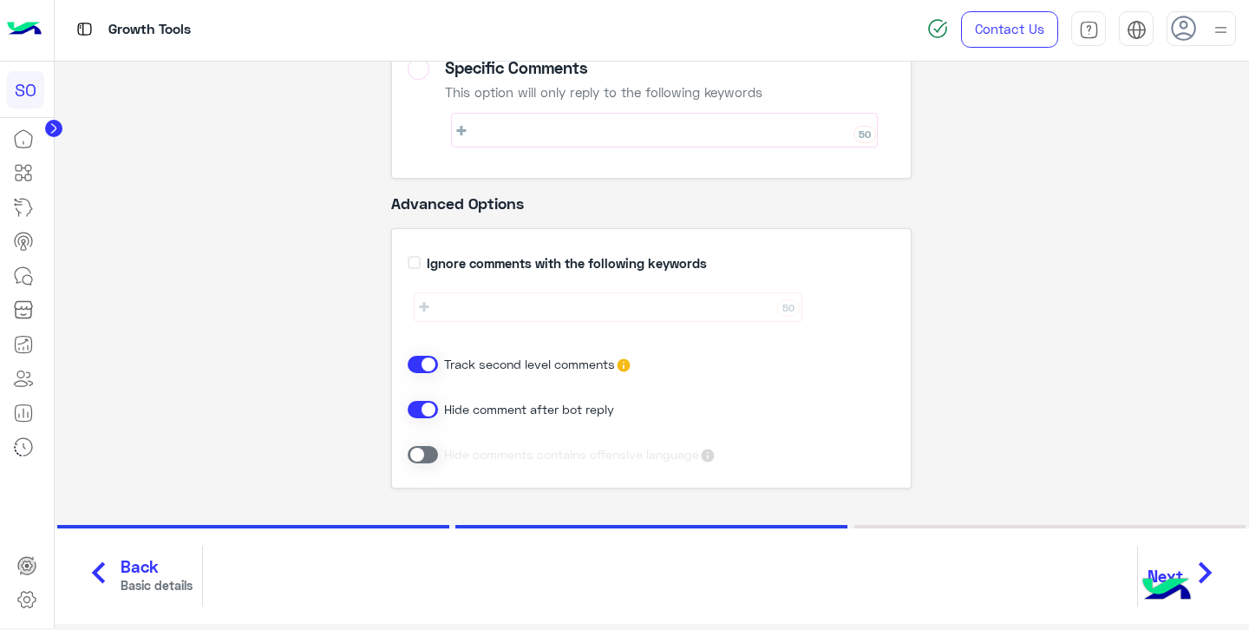
click at [1191, 561] on icon "chevron_right" at bounding box center [1205, 573] width 43 height 52
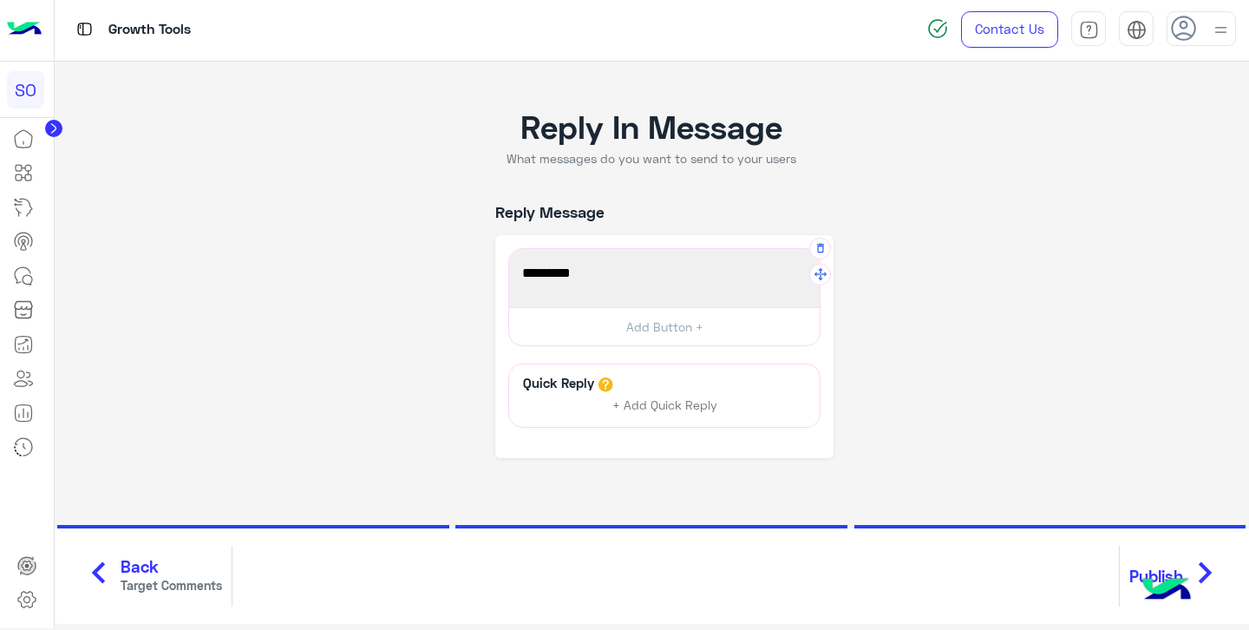
scroll to position [118, 0]
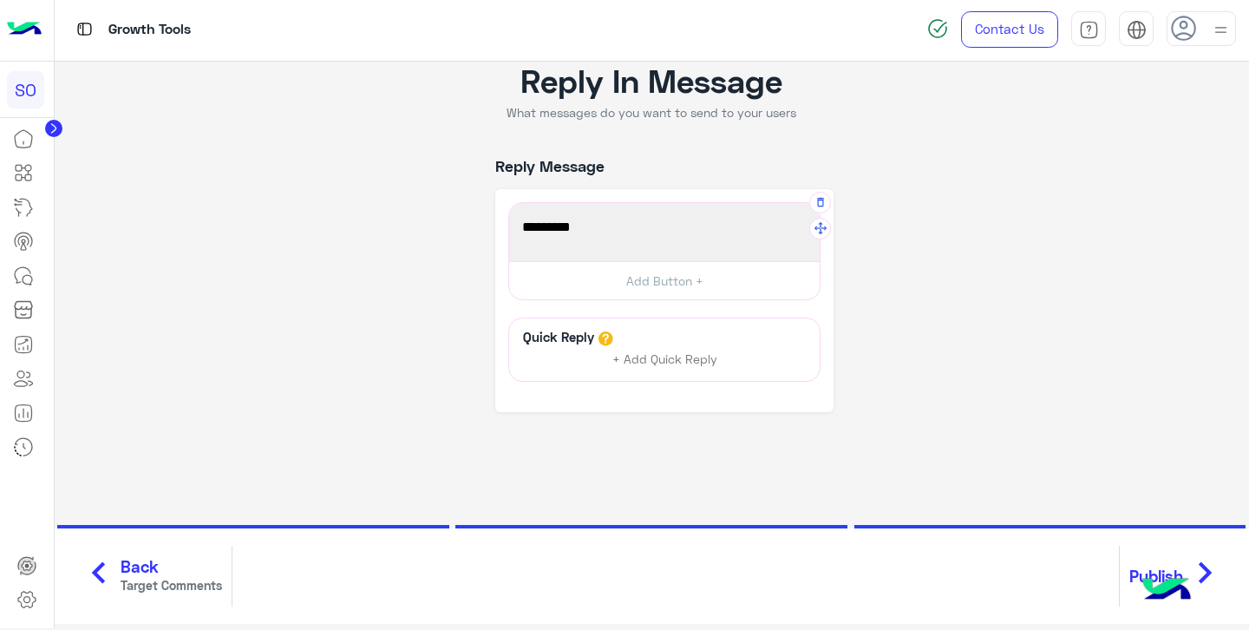
click at [679, 243] on div "اهلا بيك" at bounding box center [664, 232] width 298 height 46
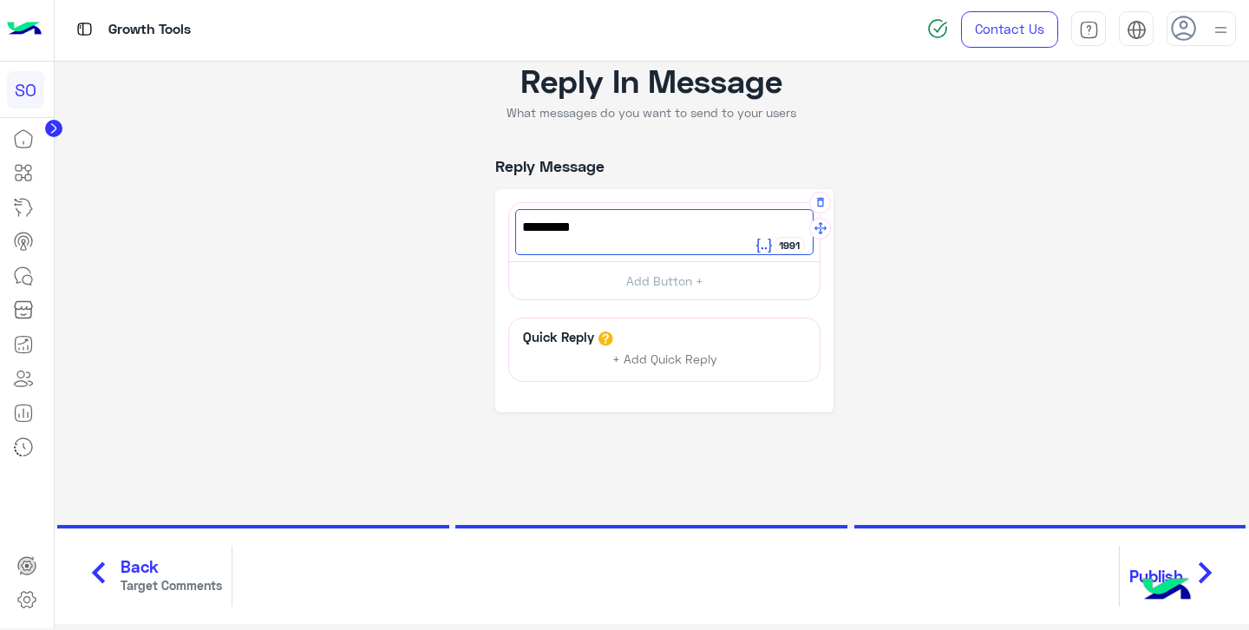
click at [762, 246] on icon at bounding box center [765, 246] width 16 height 14
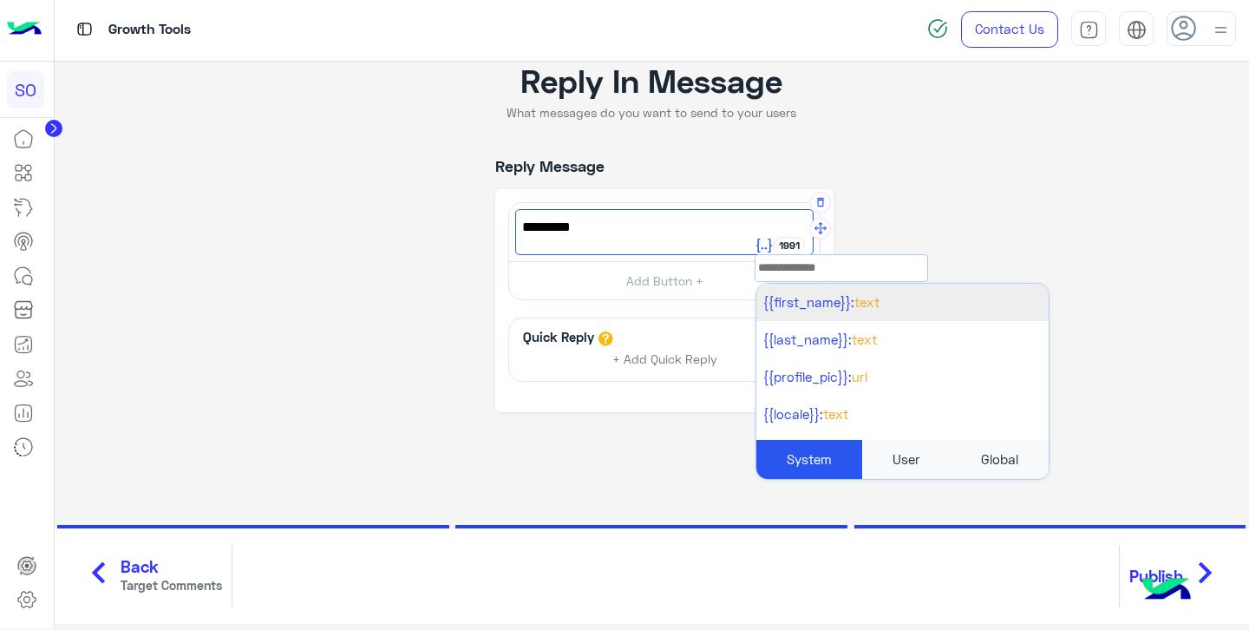
click at [823, 302] on span "{{first_name}}:" at bounding box center [809, 302] width 91 height 16
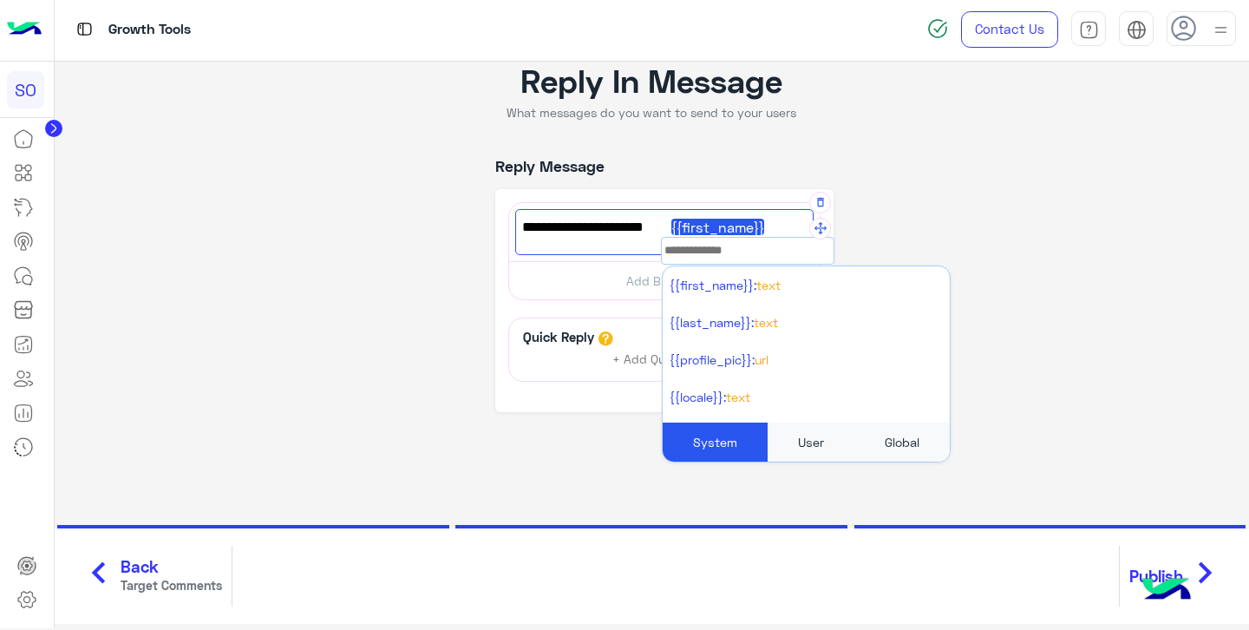
click at [588, 233] on span "اهلا بيك {{first_name}}" at bounding box center [664, 227] width 285 height 23
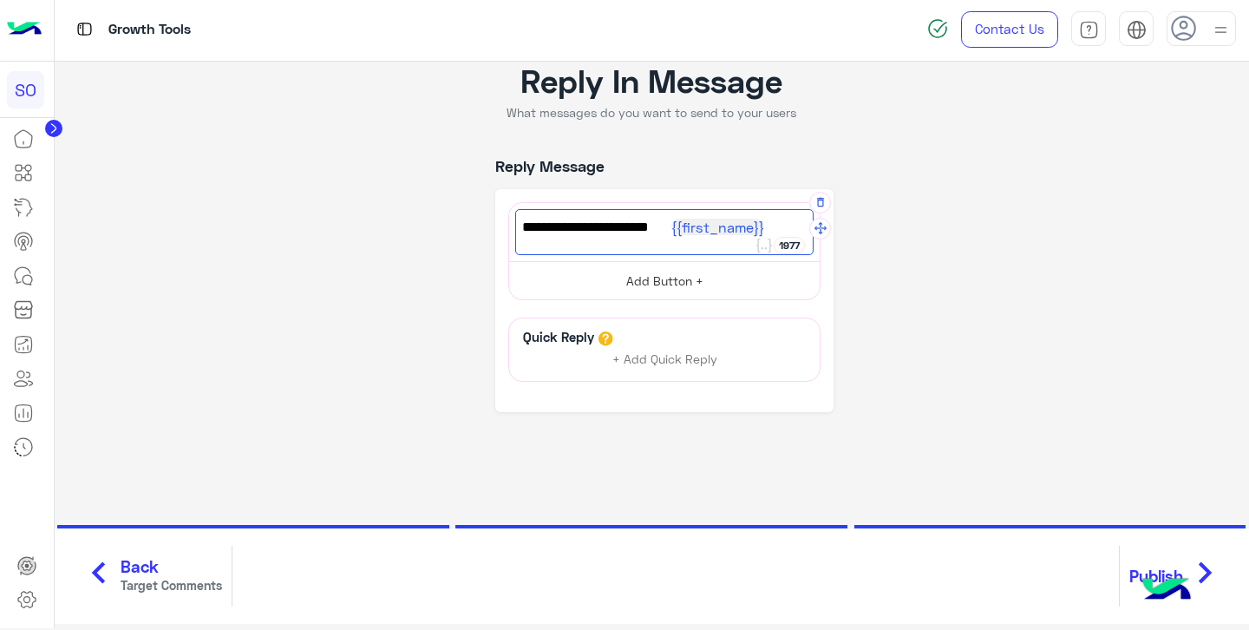
type textarea "**********"
click at [624, 274] on button "Add Button +" at bounding box center [664, 280] width 311 height 39
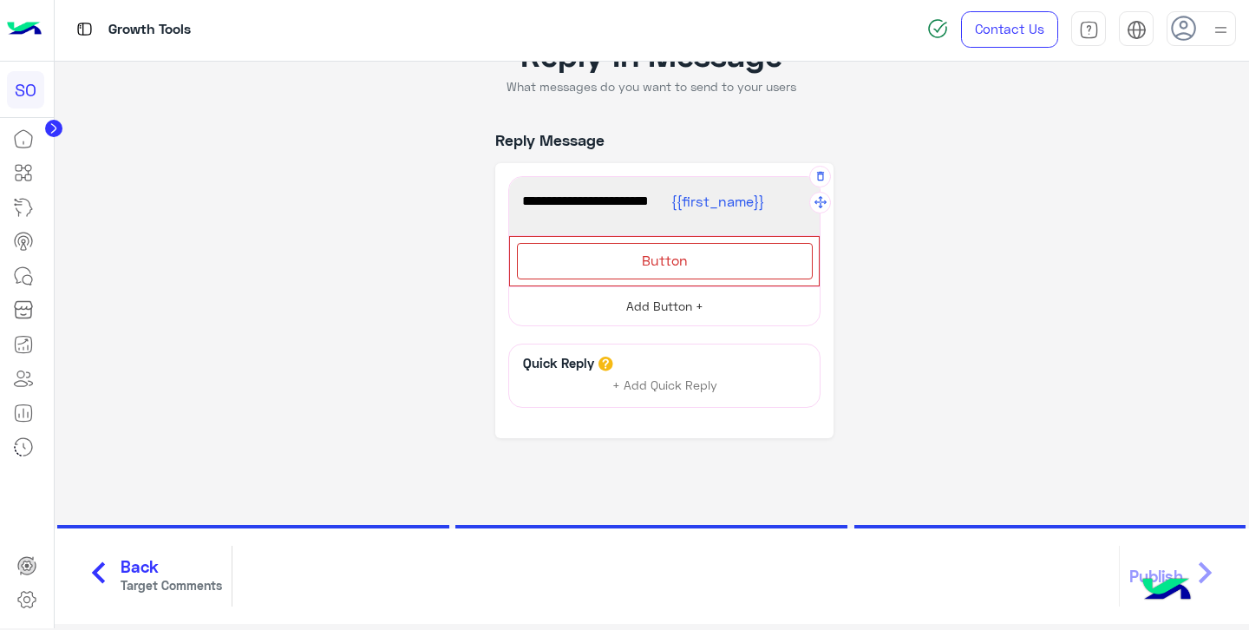
scroll to position [92, 0]
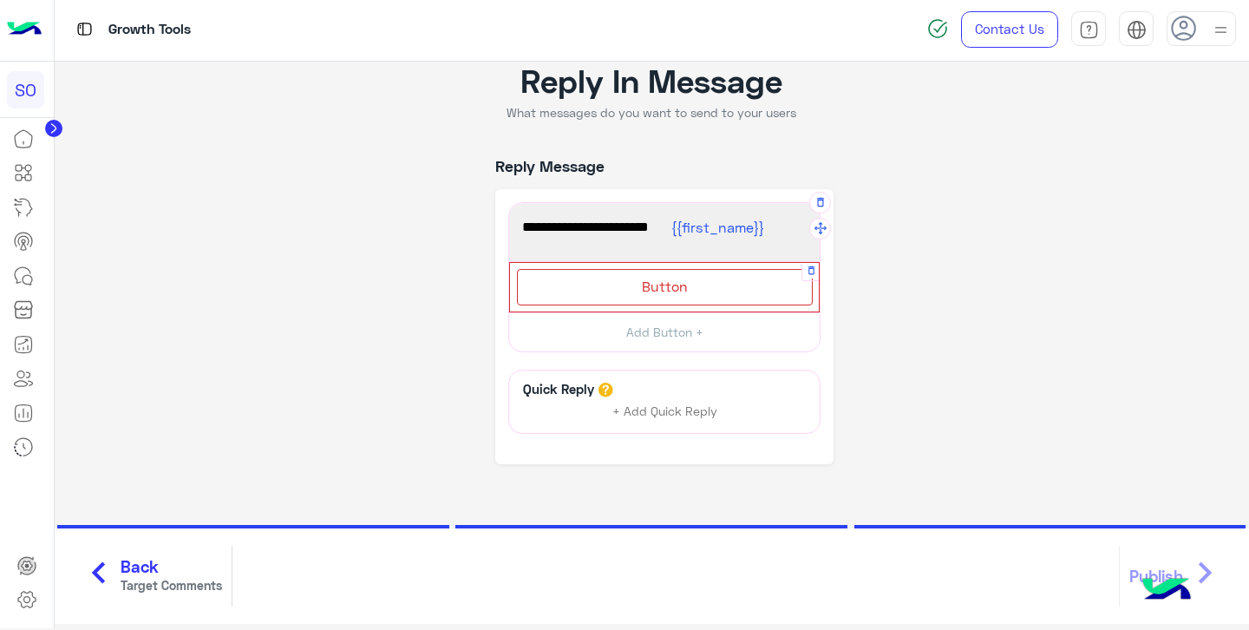
click at [651, 289] on span "Button" at bounding box center [665, 286] width 46 height 16
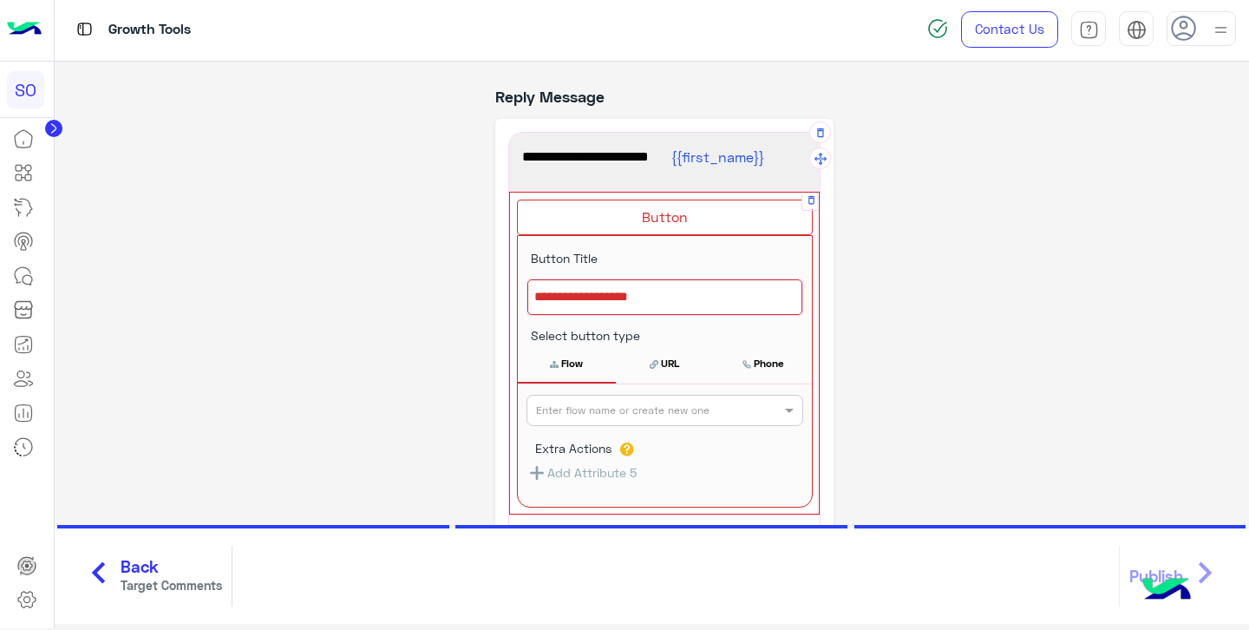
scroll to position [128, 0]
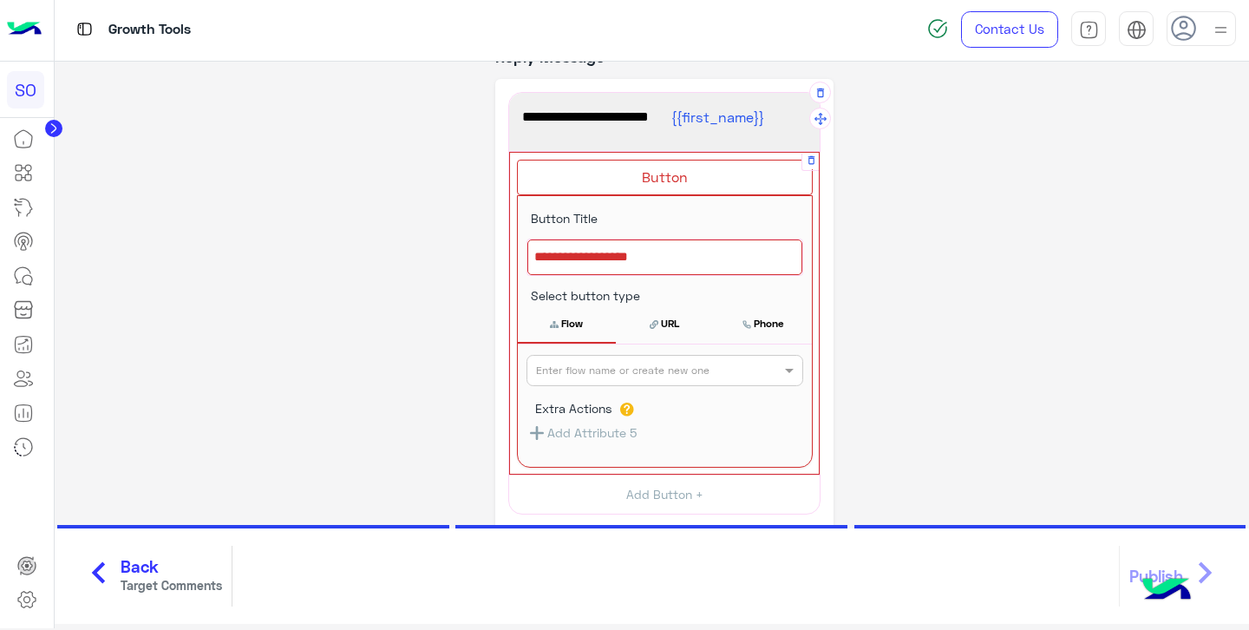
click at [666, 329] on button "URL" at bounding box center [665, 323] width 98 height 36
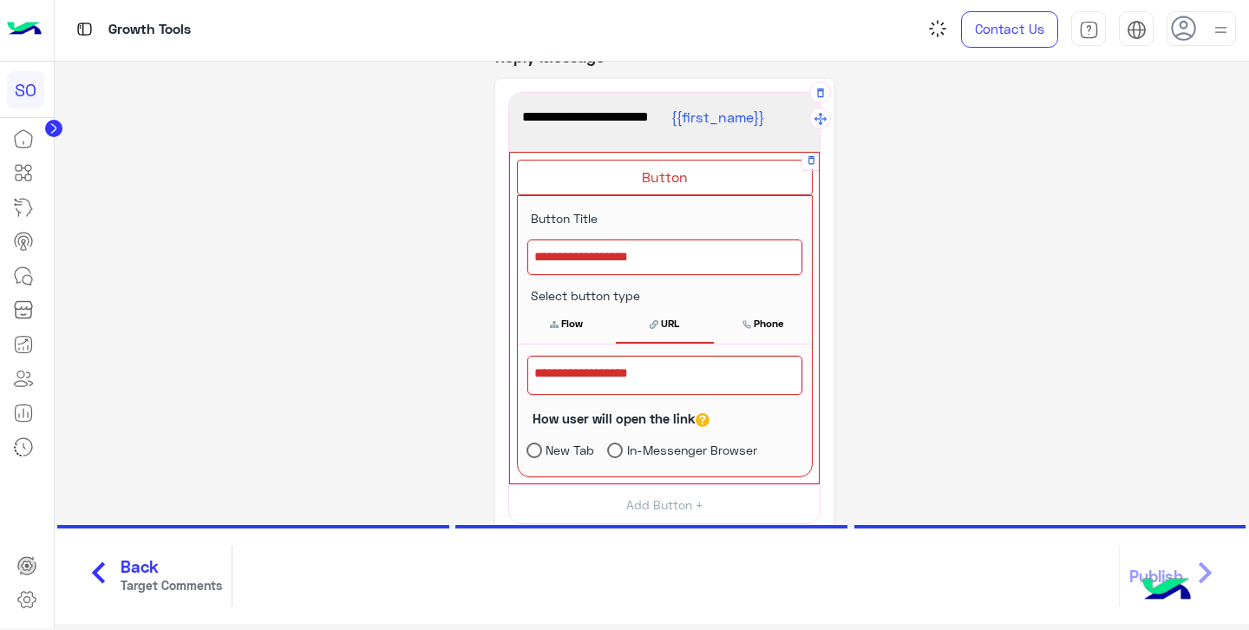
click at [576, 329] on button "Flow" at bounding box center [567, 323] width 98 height 36
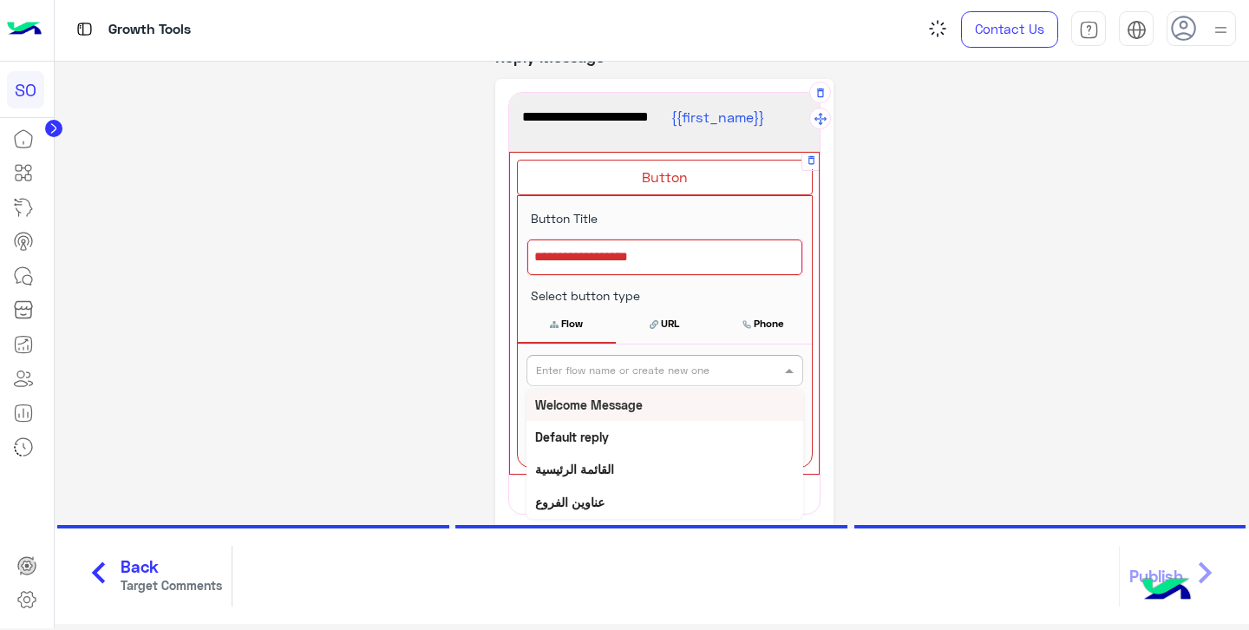
click at [645, 374] on input "text" at bounding box center [636, 369] width 200 height 16
click at [639, 404] on div "Welcome Message" at bounding box center [665, 405] width 277 height 32
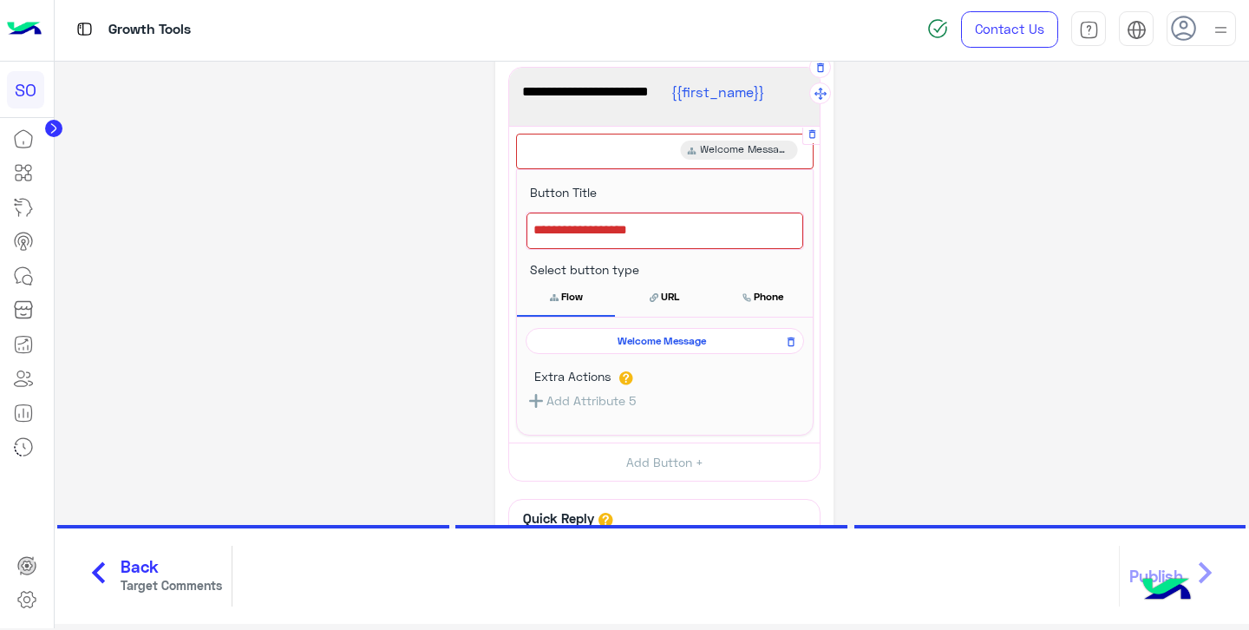
scroll to position [123, 0]
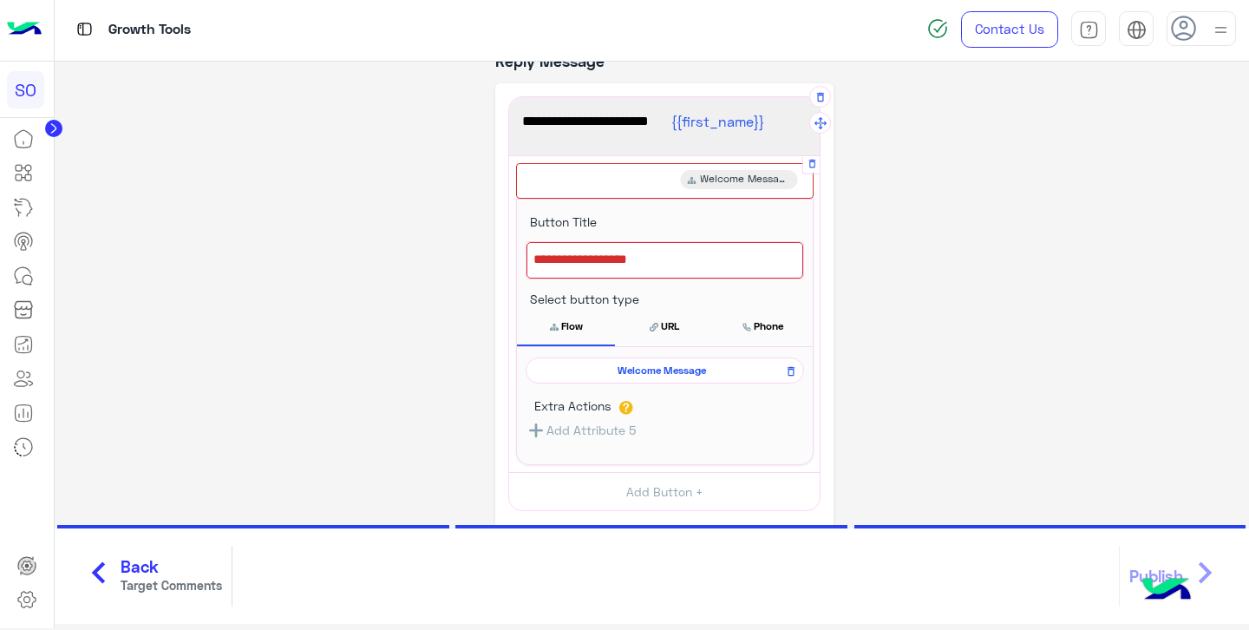
click at [659, 270] on div at bounding box center [665, 260] width 277 height 36
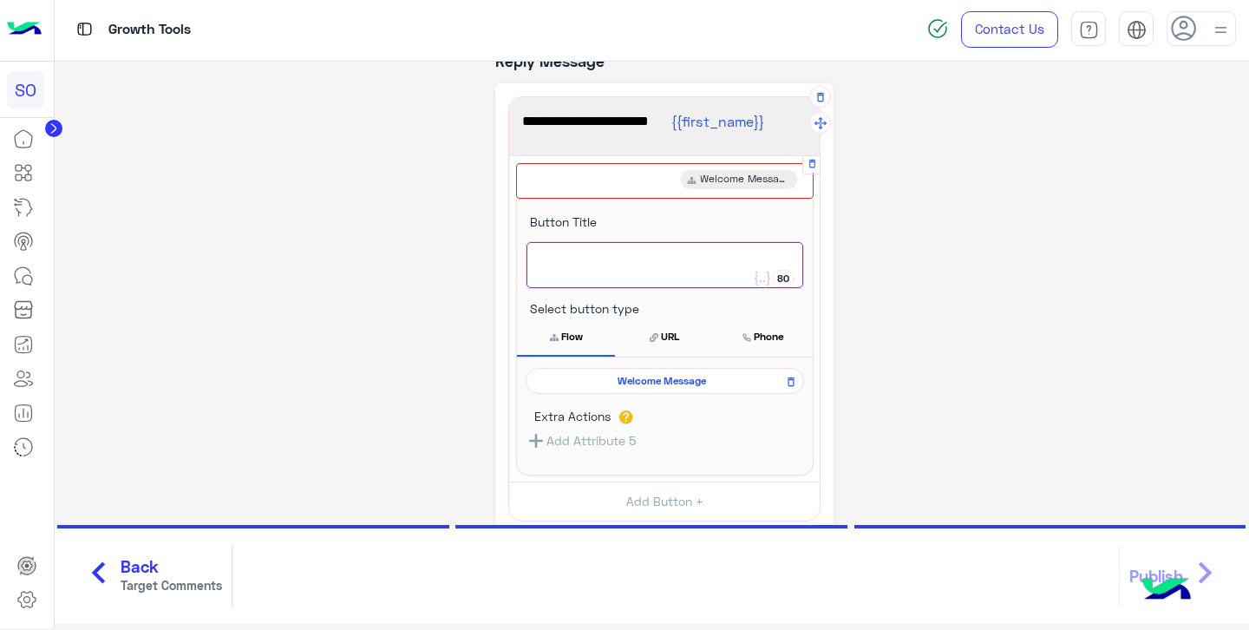
scroll to position [101, 0]
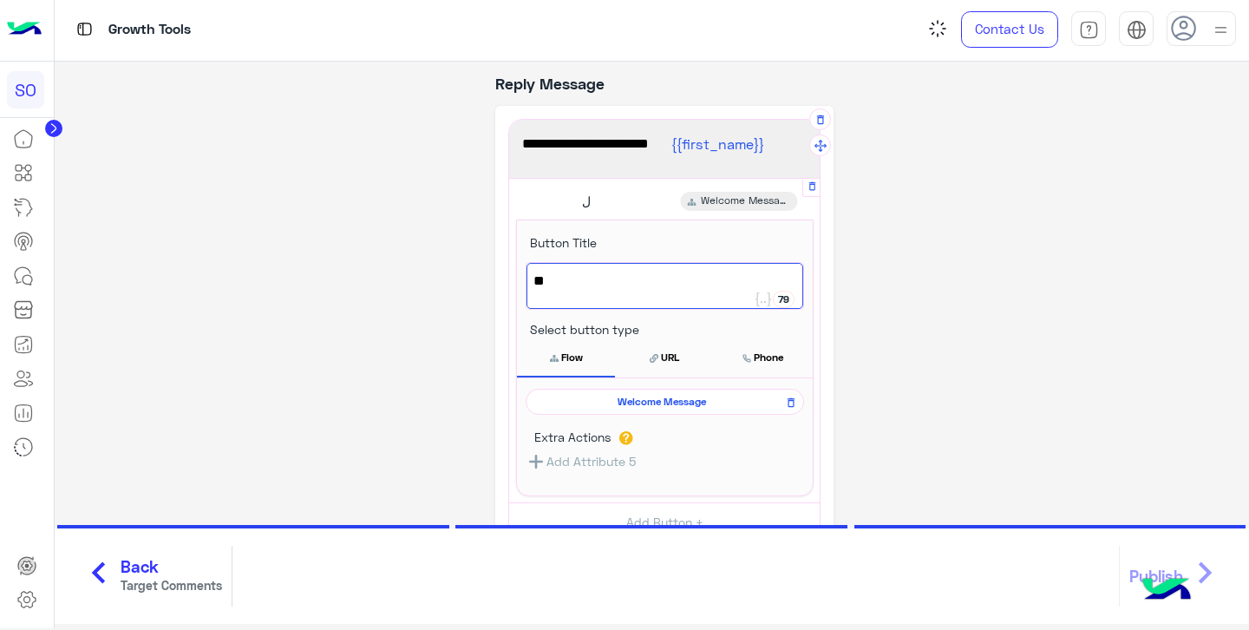
type textarea "*"
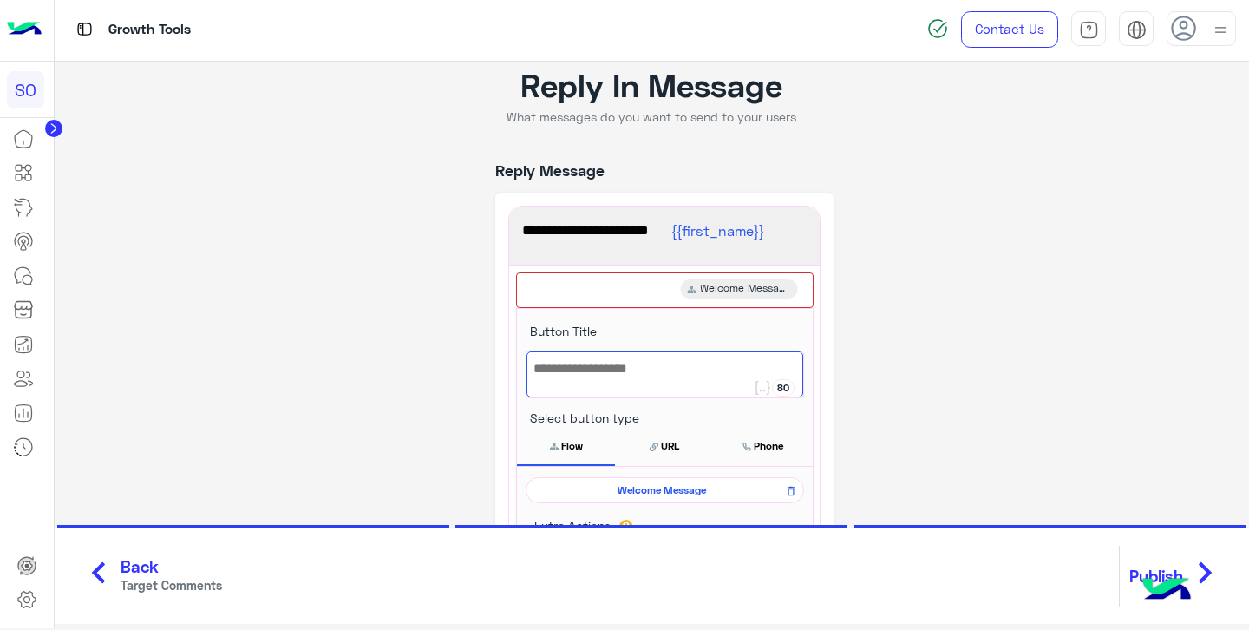
click at [627, 240] on span "اهلا بيك {{first_name}}" at bounding box center [664, 231] width 285 height 23
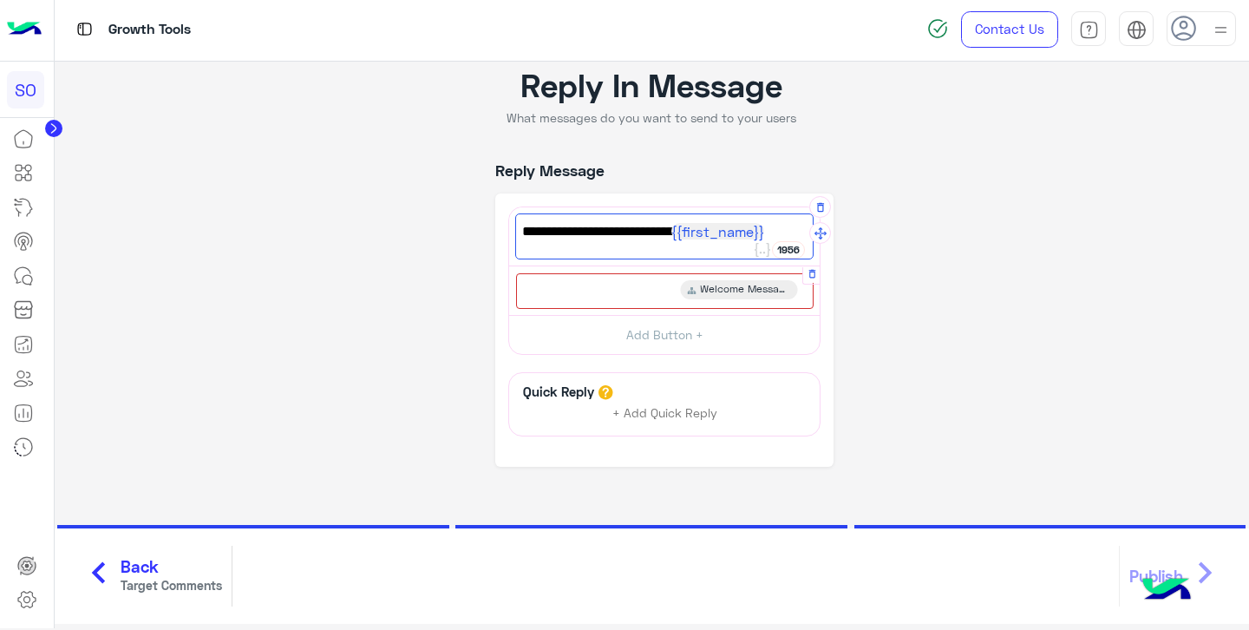
paste textarea "***"
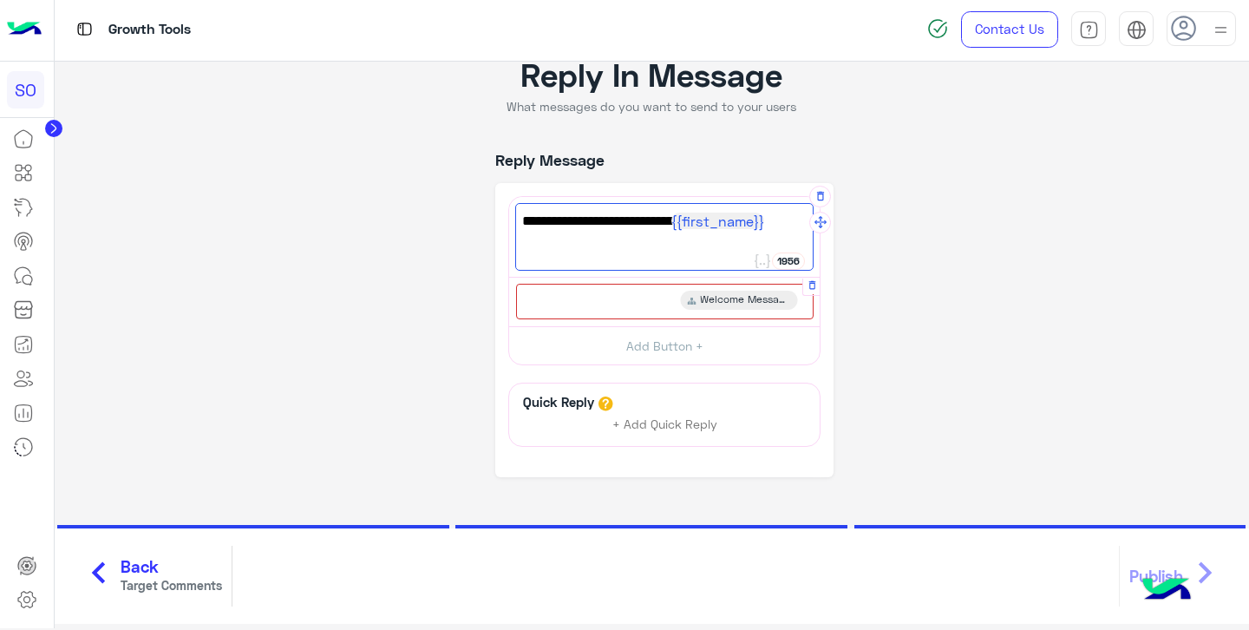
scroll to position [0, 0]
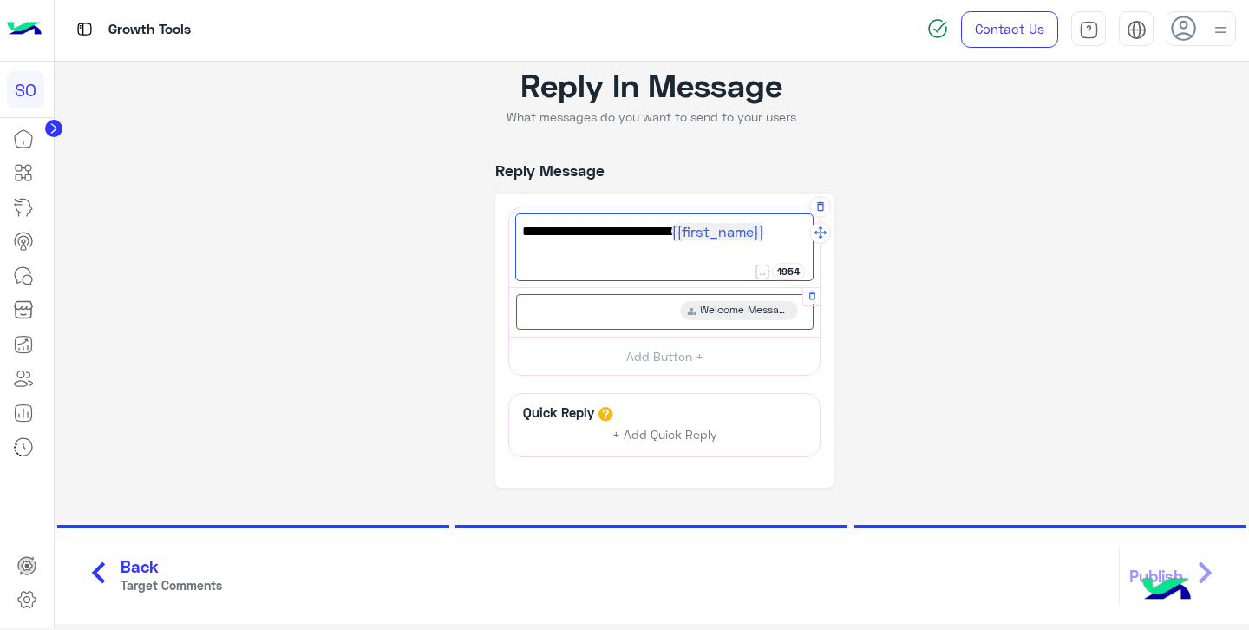
type textarea "**********"
click at [643, 317] on div "Welcome Message" at bounding box center [665, 312] width 298 height 36
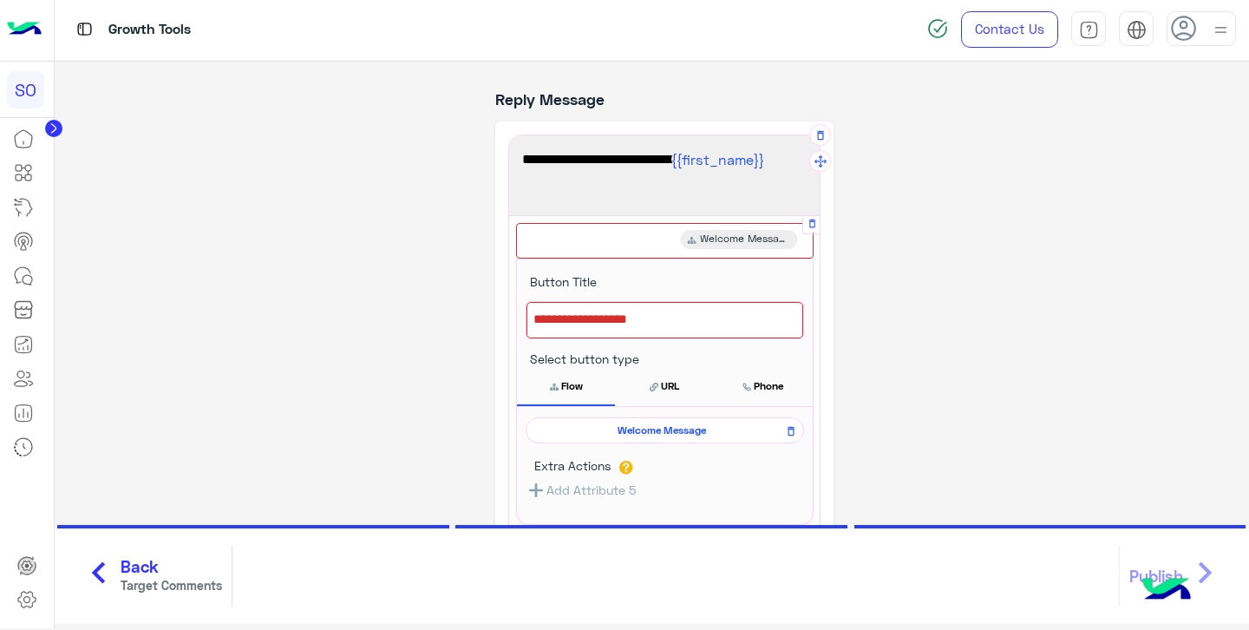
scroll to position [132, 0]
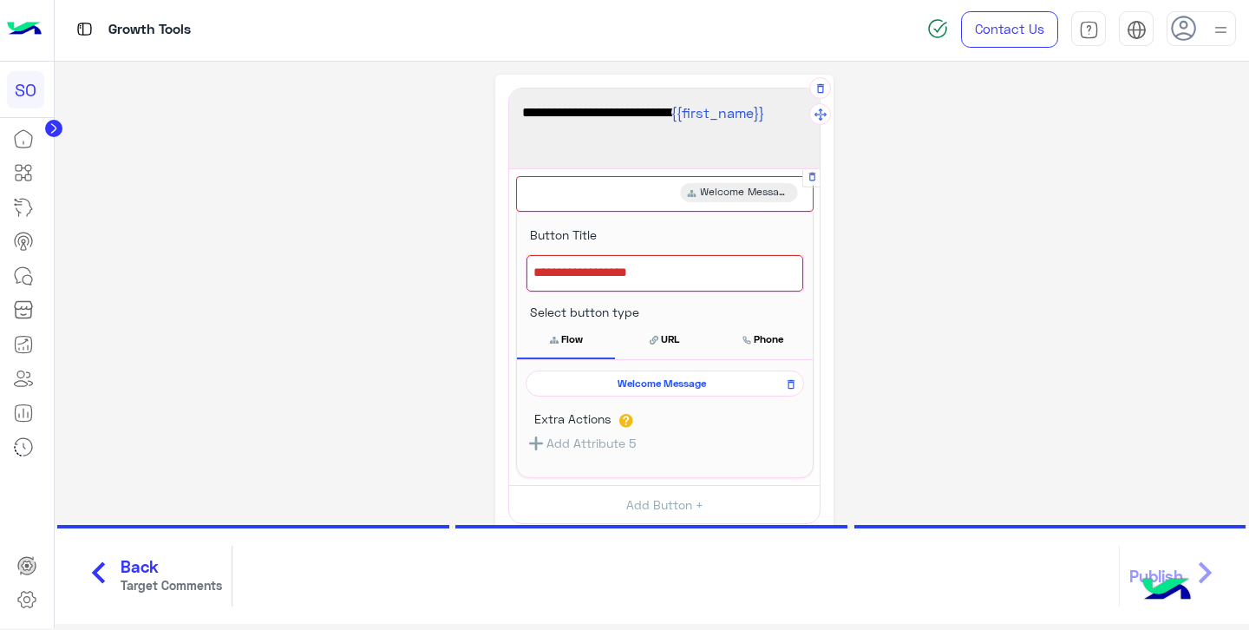
click at [668, 266] on div at bounding box center [665, 273] width 277 height 36
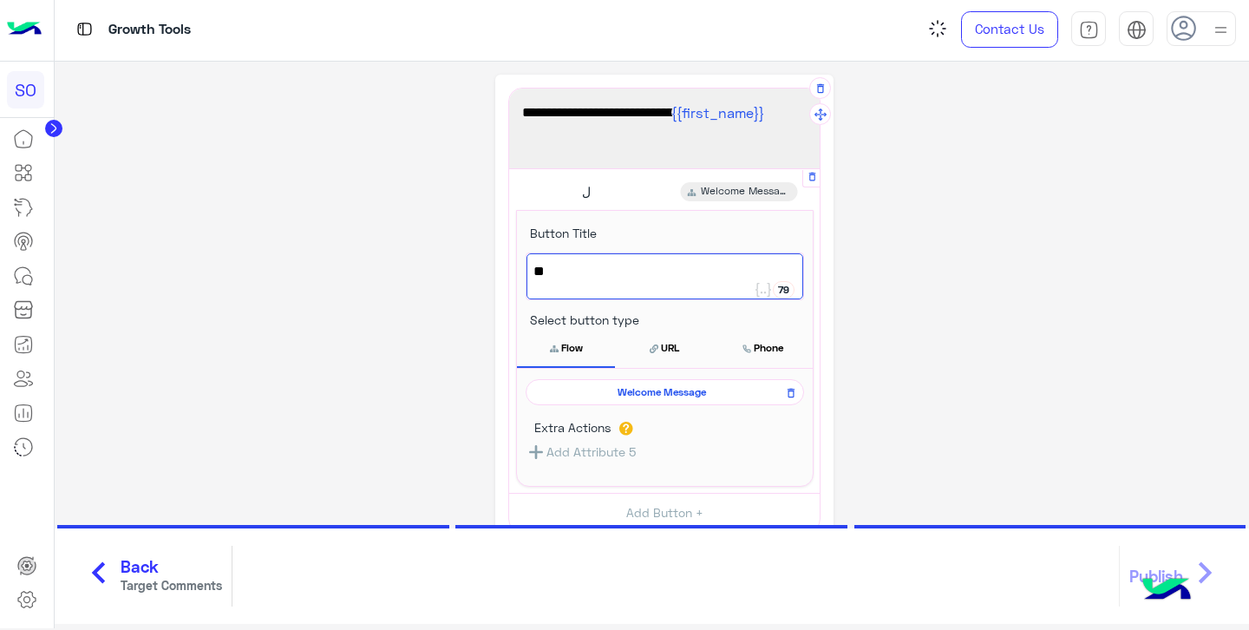
type textarea "*"
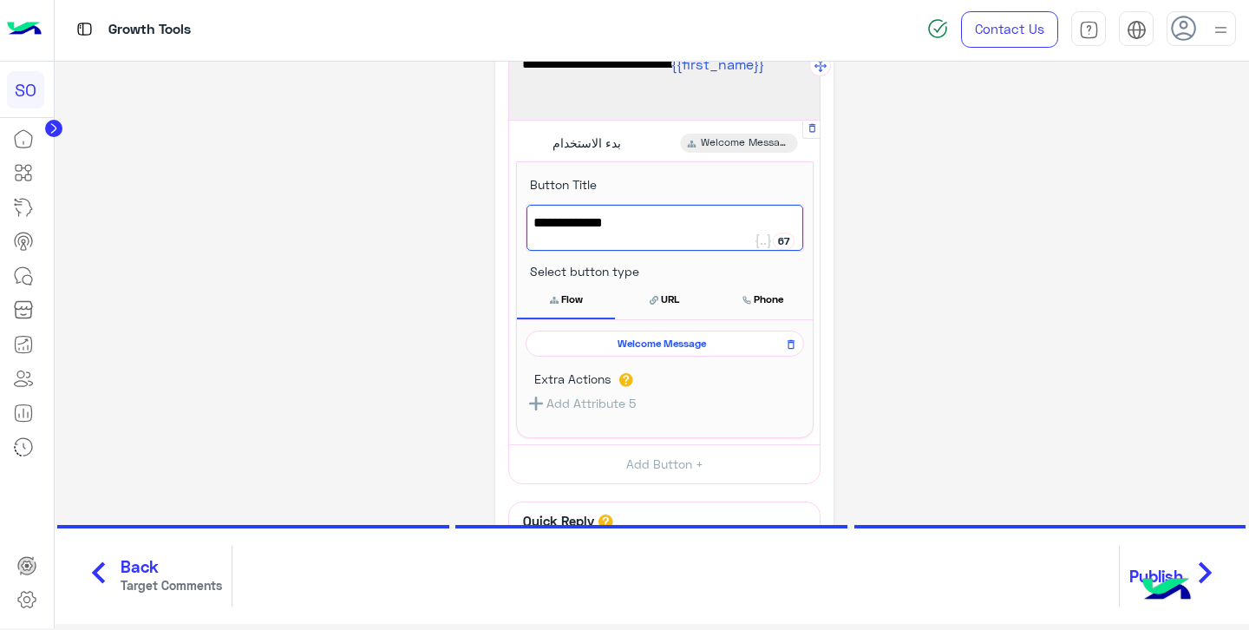
scroll to position [264, 0]
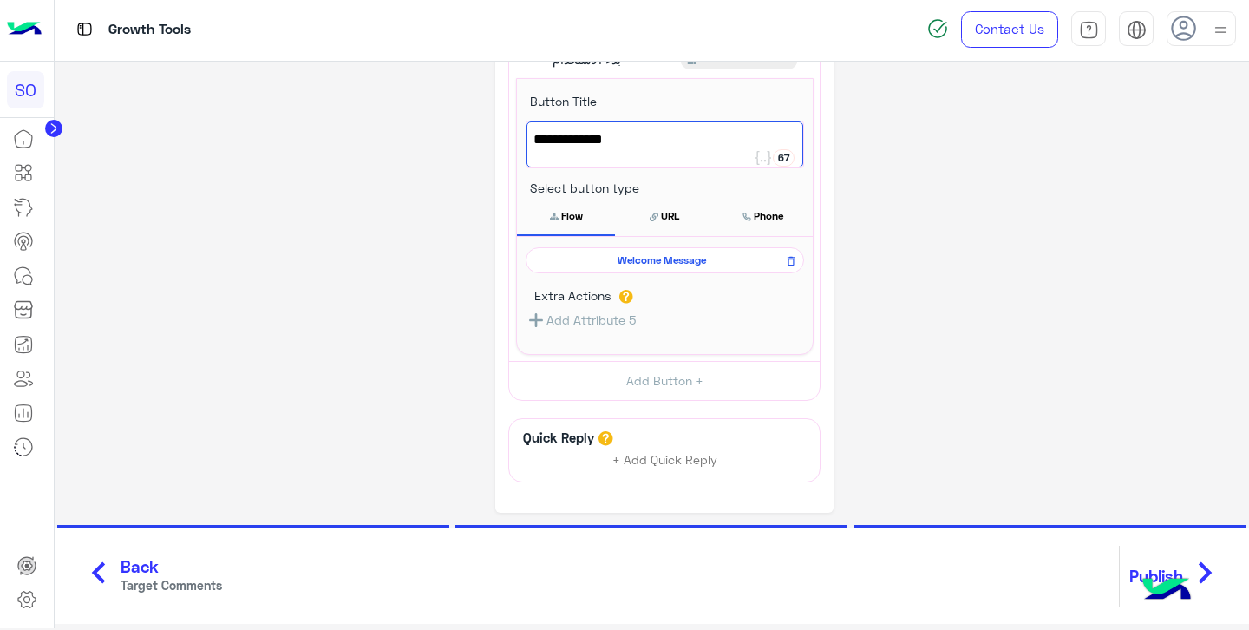
type textarea "**********"
click at [1164, 567] on img at bounding box center [1167, 591] width 61 height 61
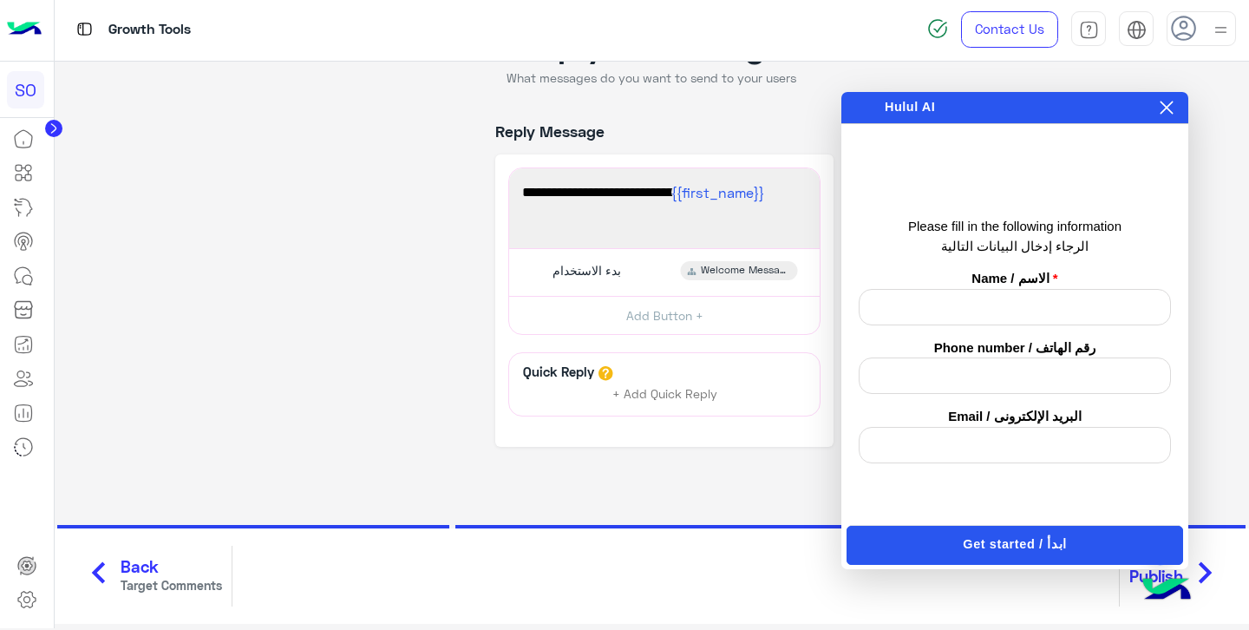
scroll to position [118, 0]
click at [1171, 115] on button at bounding box center [1166, 107] width 17 height 19
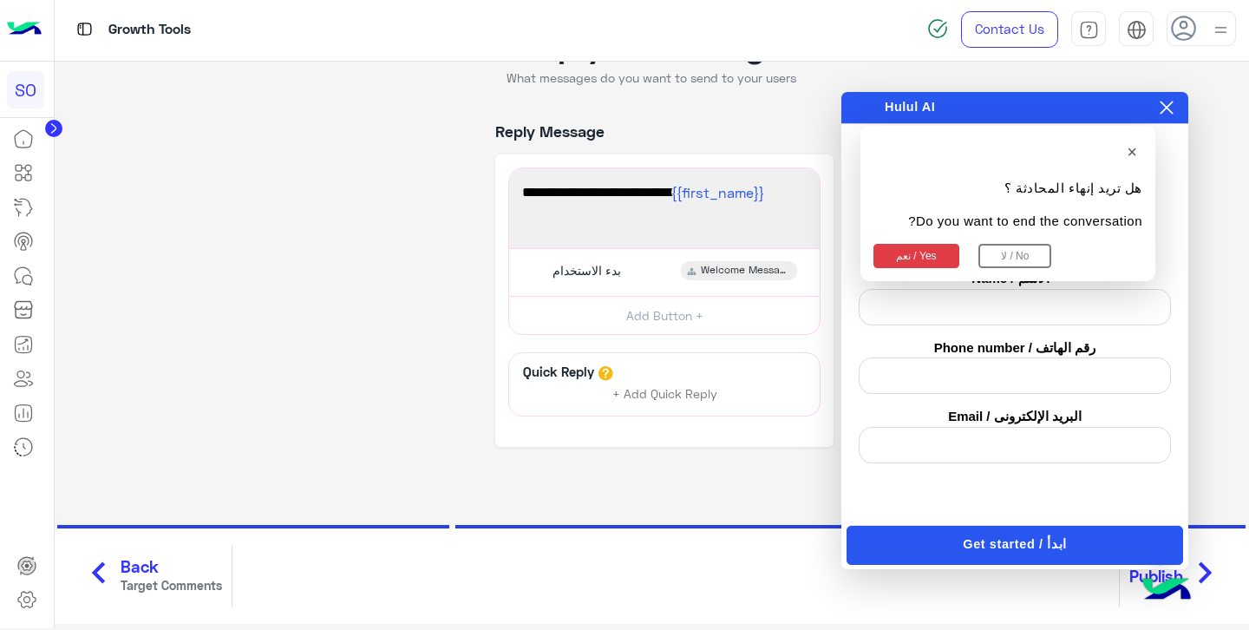
click at [928, 259] on button "نعم / Yes" at bounding box center [917, 256] width 86 height 24
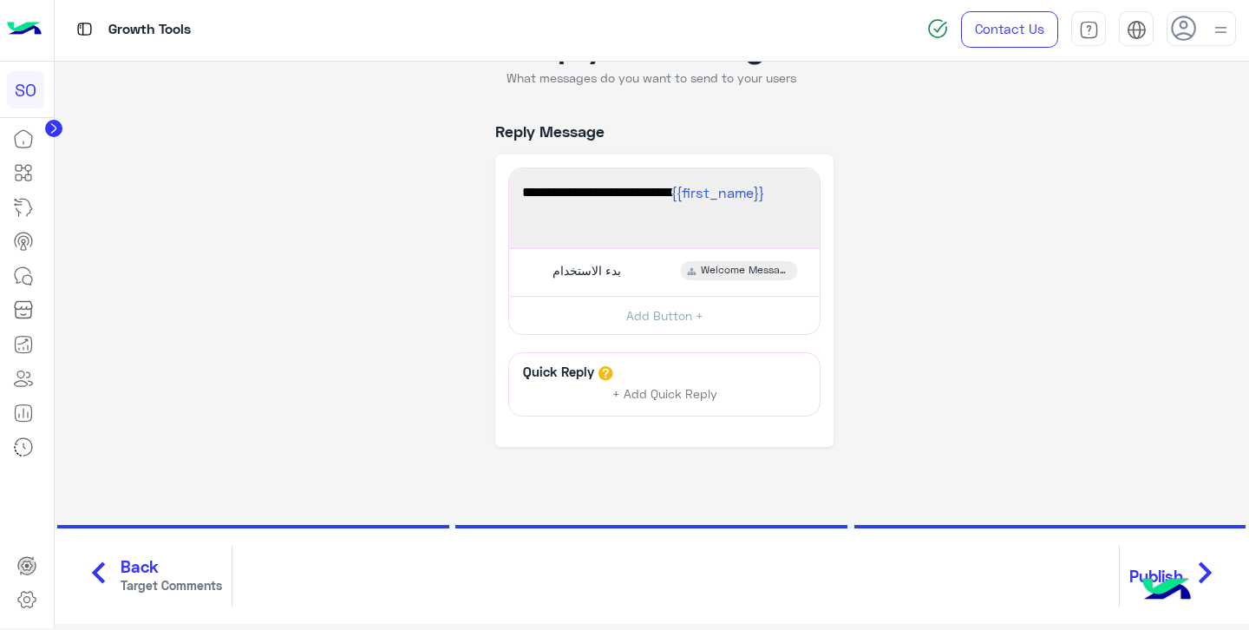
click at [1210, 569] on icon "chevron_right" at bounding box center [1205, 573] width 43 height 52
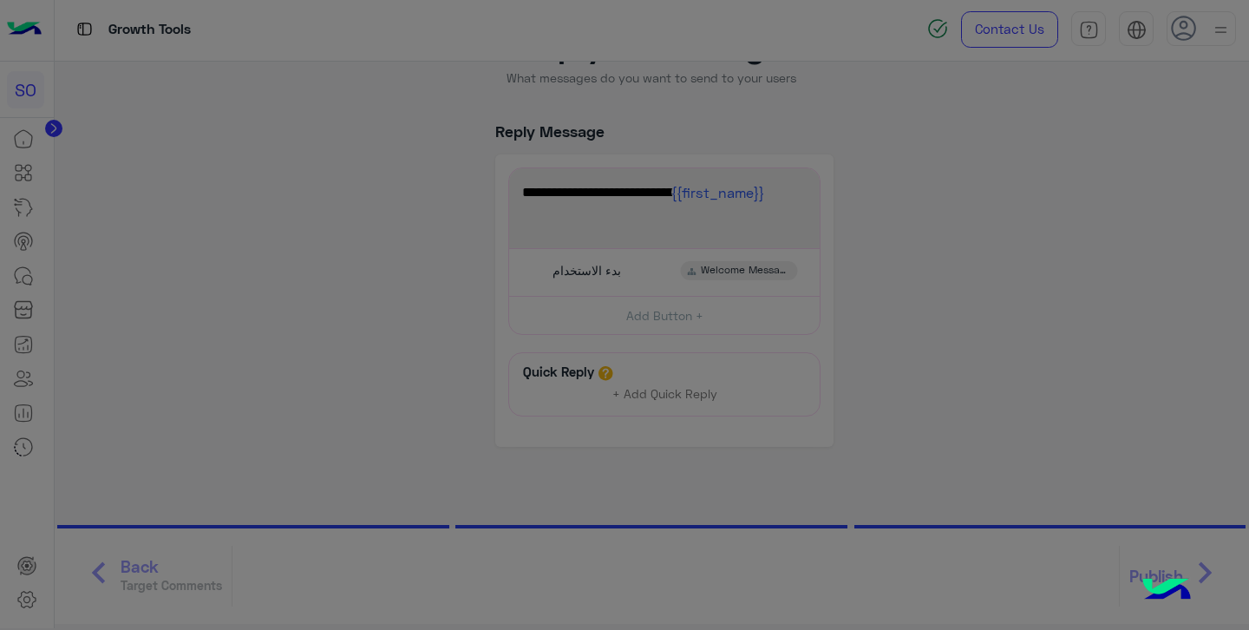
scroll to position [0, 0]
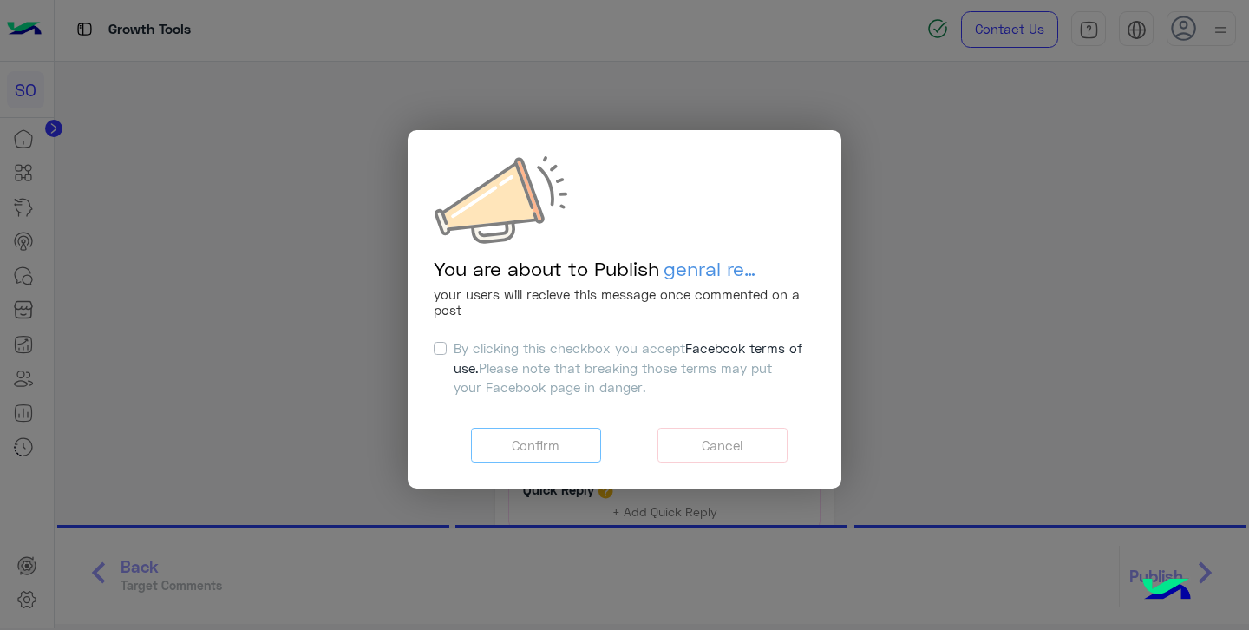
click at [454, 350] on label "By clicking this checkbox you accept Facebook terms of use. Please note that br…" at bounding box center [629, 367] width 350 height 59
click at [548, 450] on button "Confirm" at bounding box center [536, 446] width 130 height 36
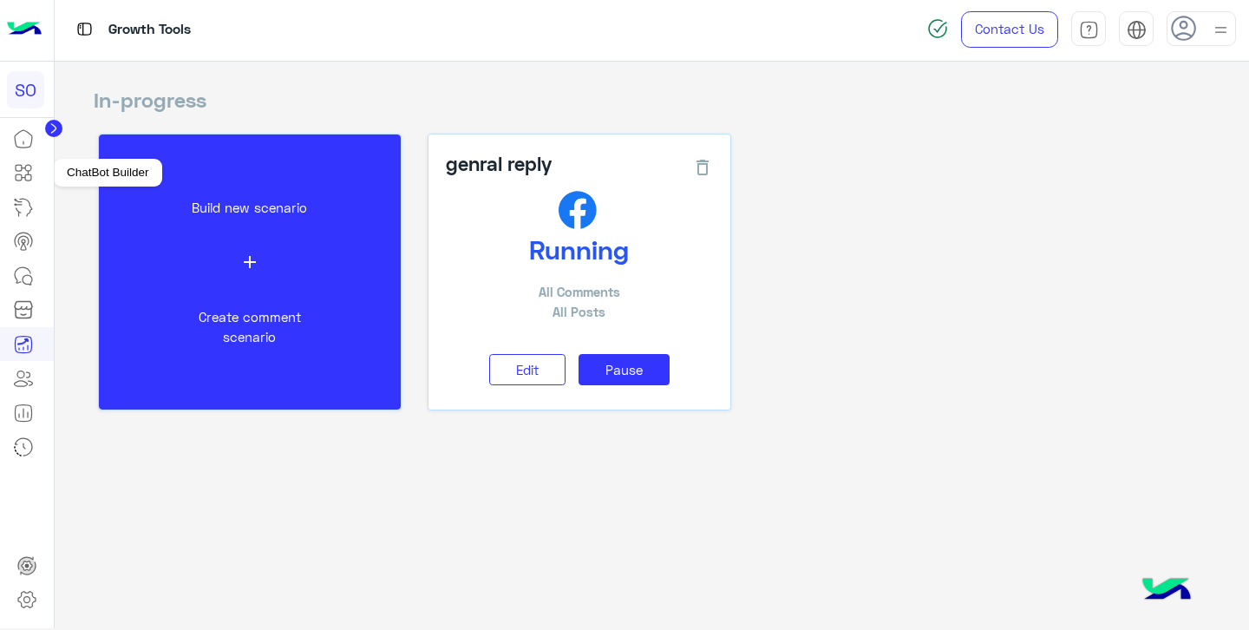
click at [27, 177] on icon at bounding box center [23, 172] width 21 height 21
click at [28, 278] on icon at bounding box center [23, 276] width 21 height 21
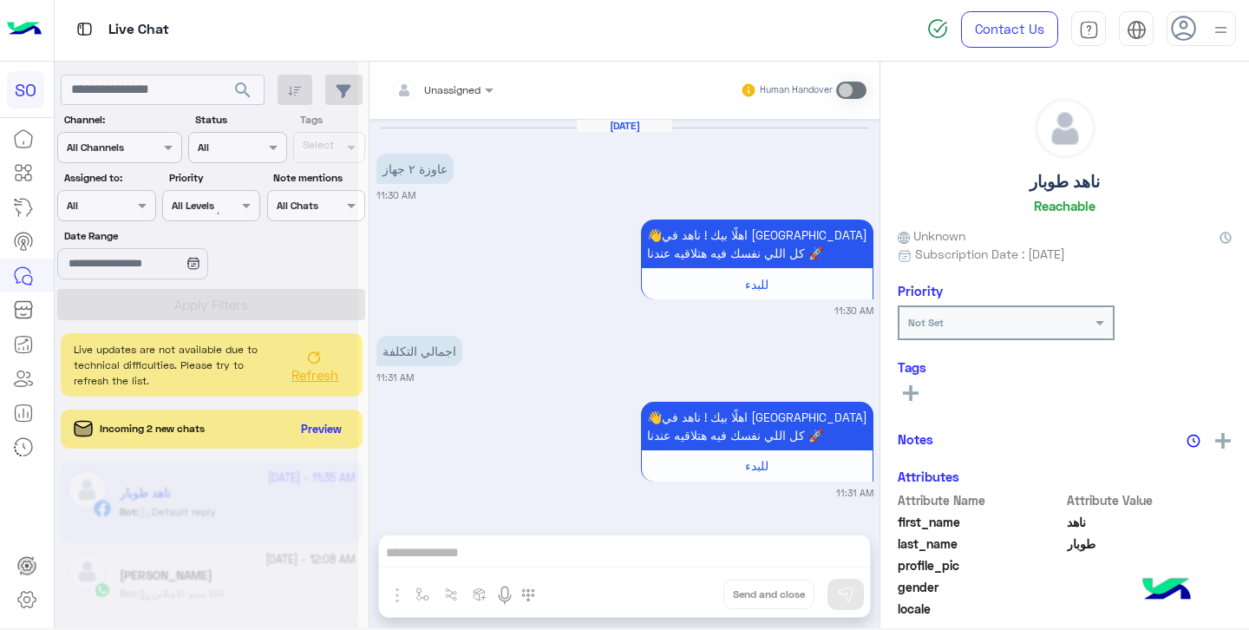
scroll to position [914, 0]
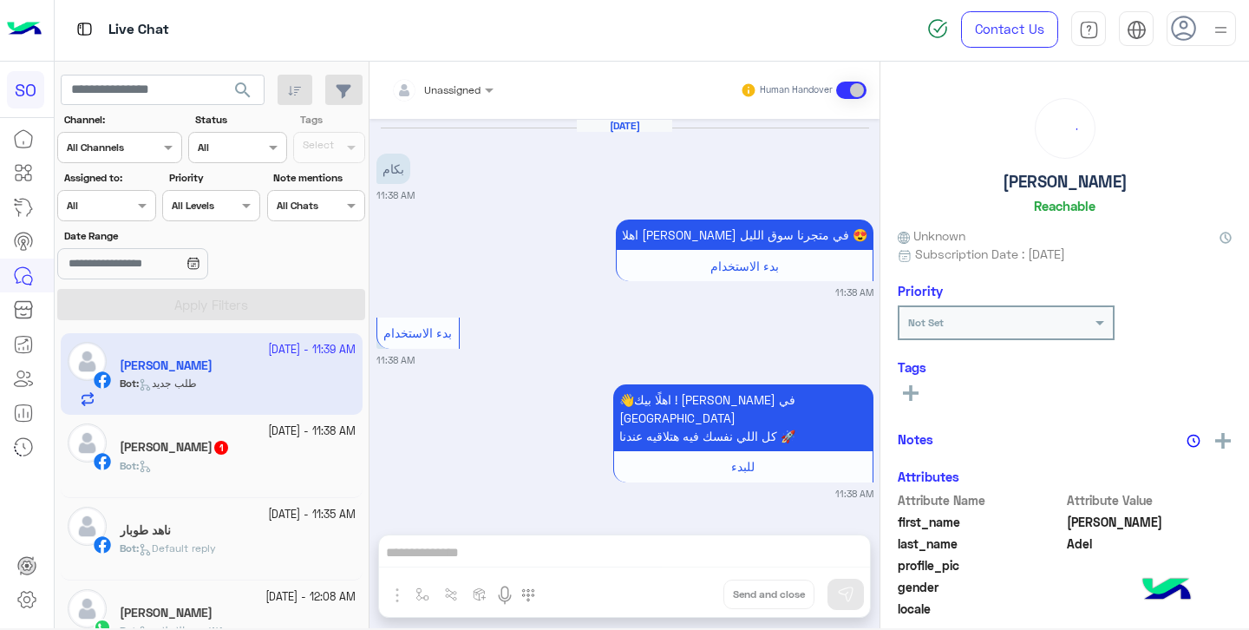
scroll to position [897, 0]
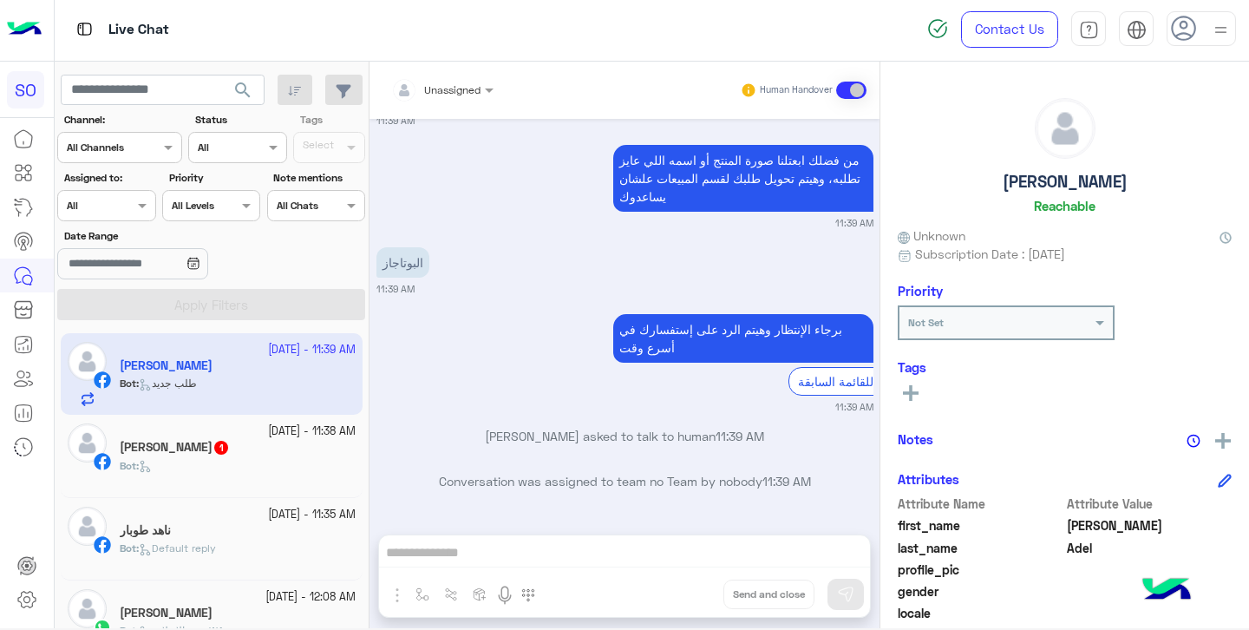
click at [213, 446] on span "1" at bounding box center [221, 446] width 17 height 15
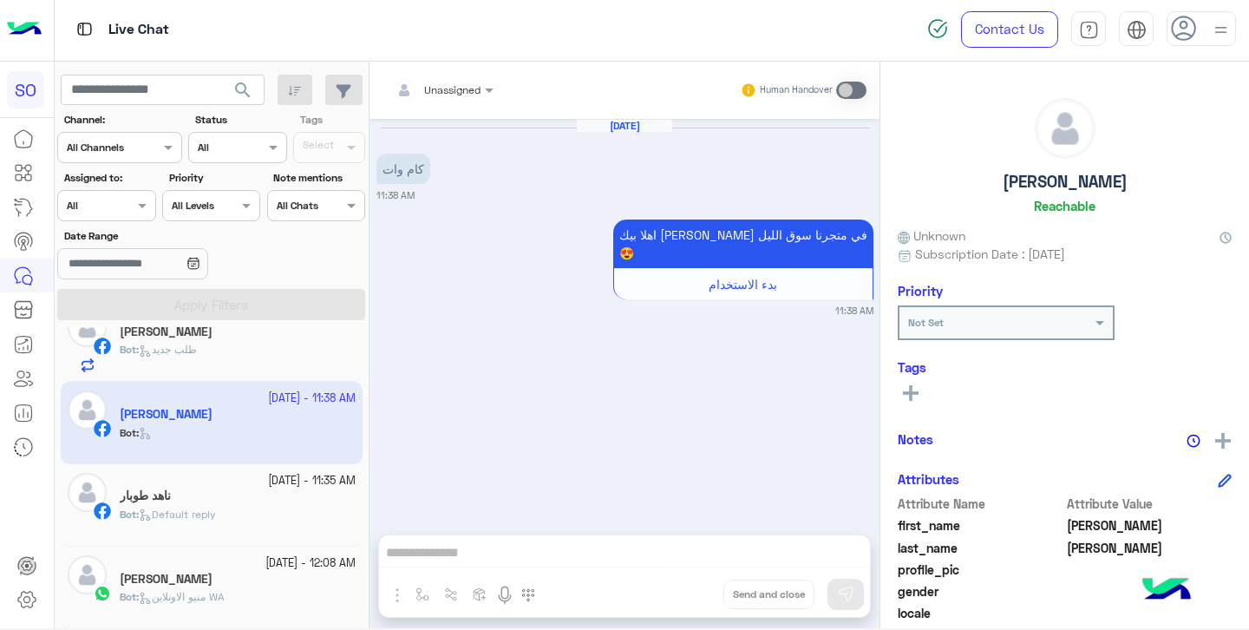
scroll to position [53, 0]
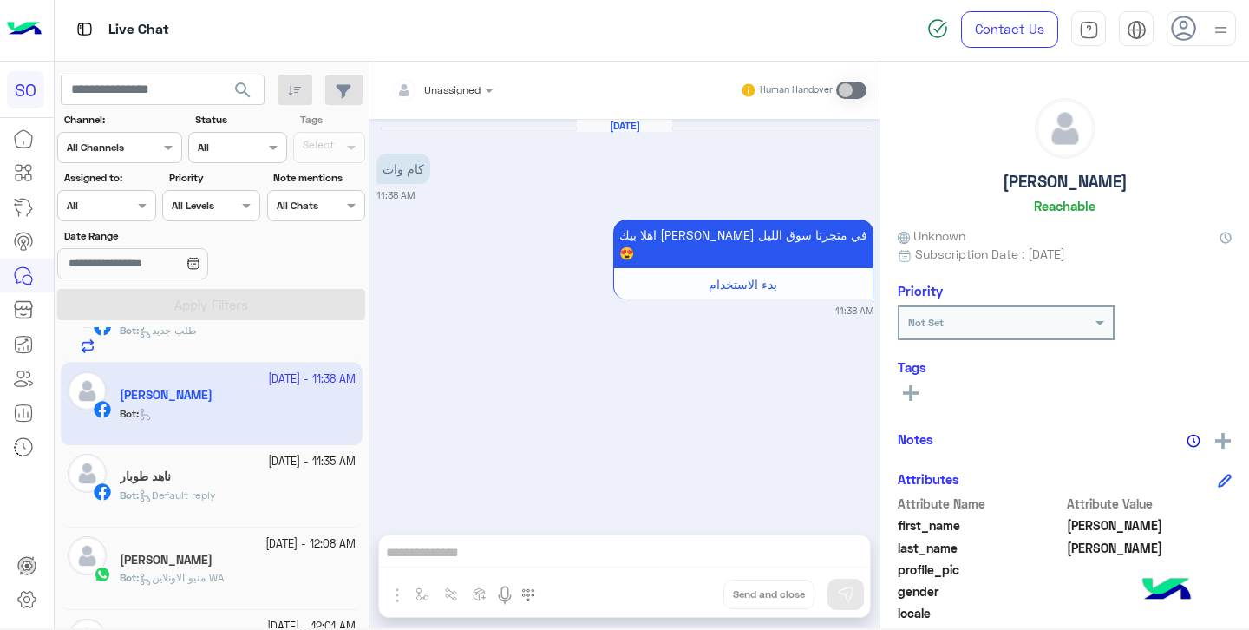
click at [189, 476] on div "ناهد طوبار" at bounding box center [238, 478] width 236 height 18
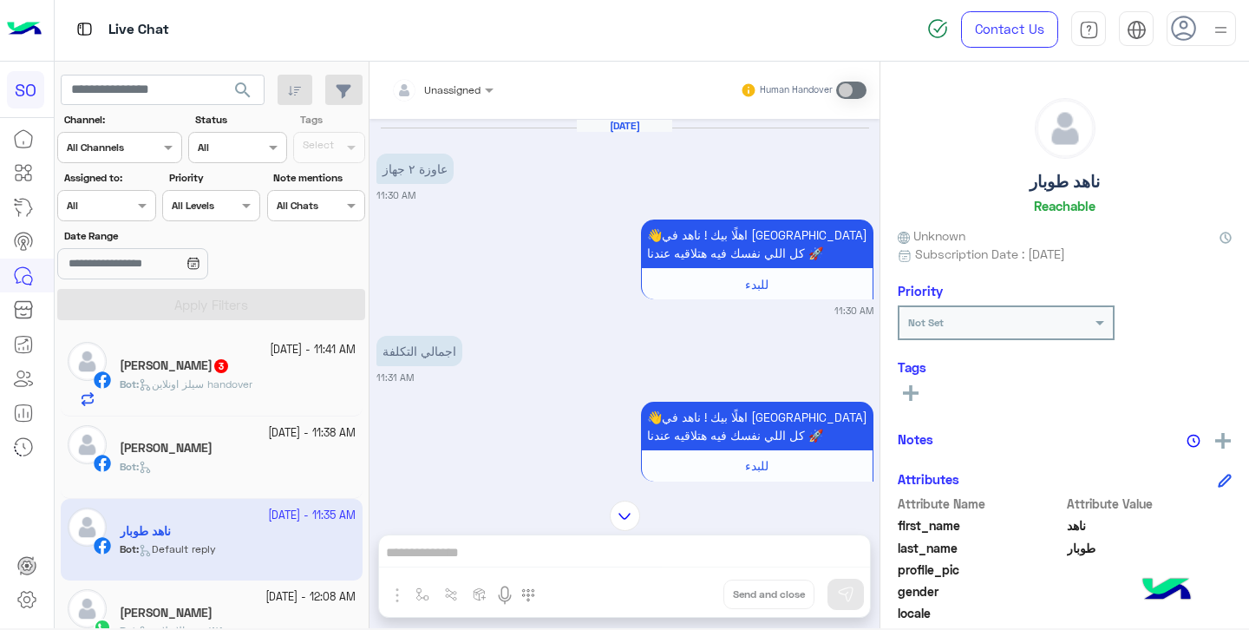
click at [238, 369] on div "Ahmed Adel 3" at bounding box center [238, 367] width 236 height 18
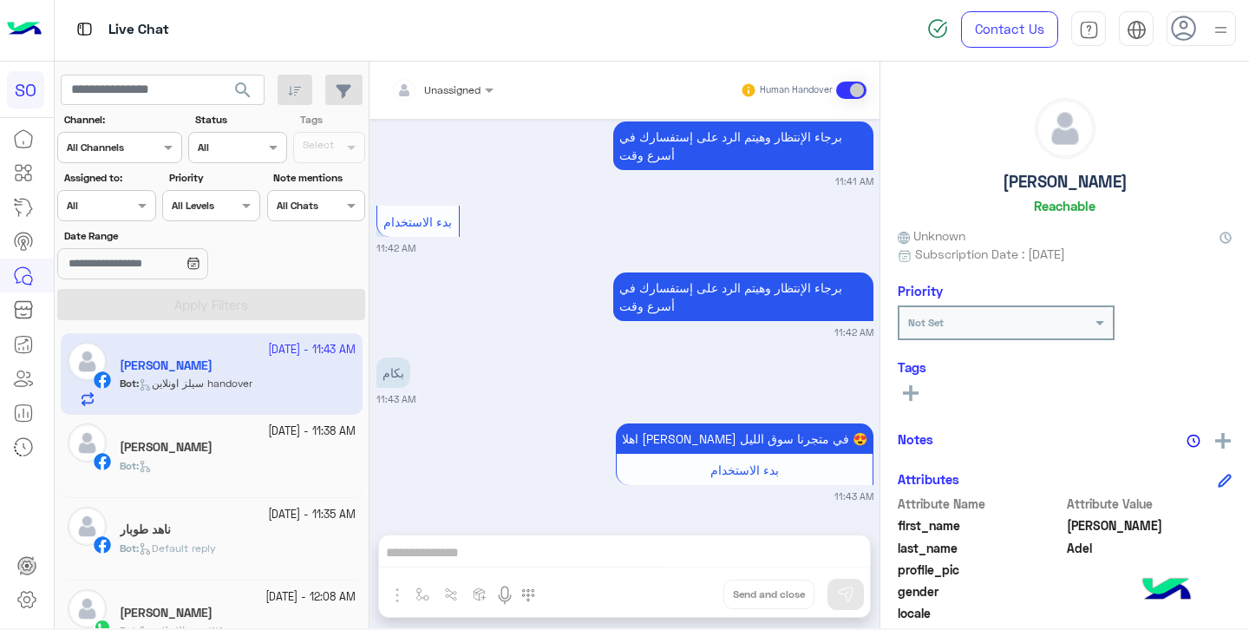
scroll to position [1971, 0]
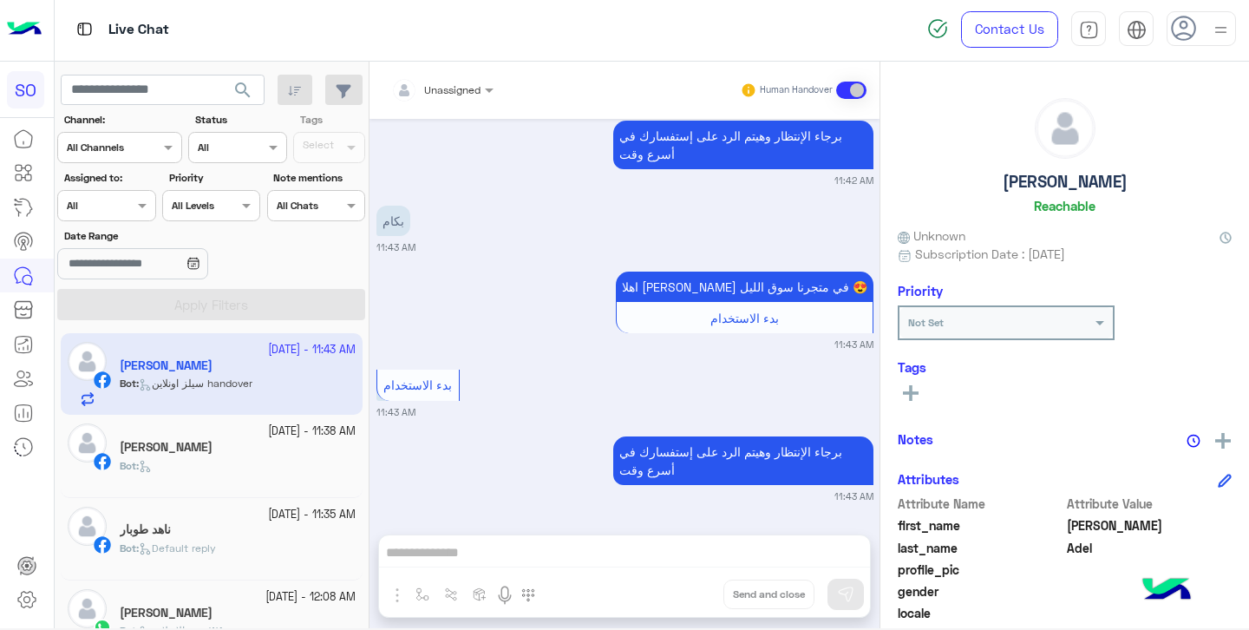
click at [191, 445] on h5 "Magda Saleh" at bounding box center [166, 447] width 93 height 15
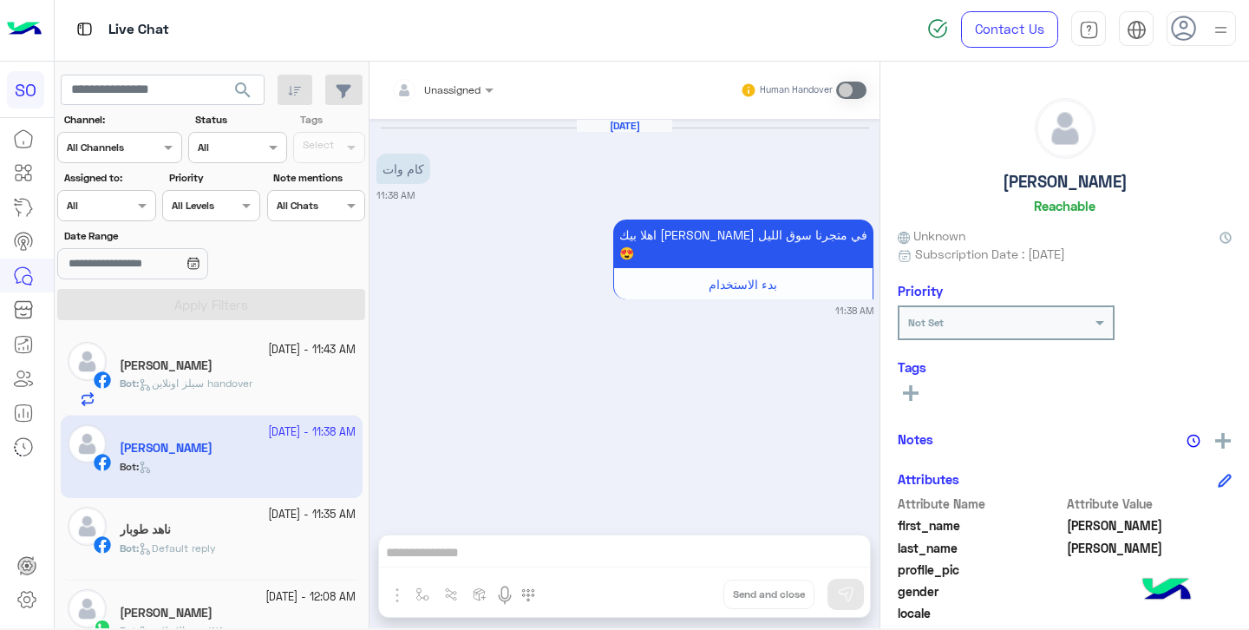
click at [177, 528] on div "ناهد طوبار" at bounding box center [238, 531] width 236 height 18
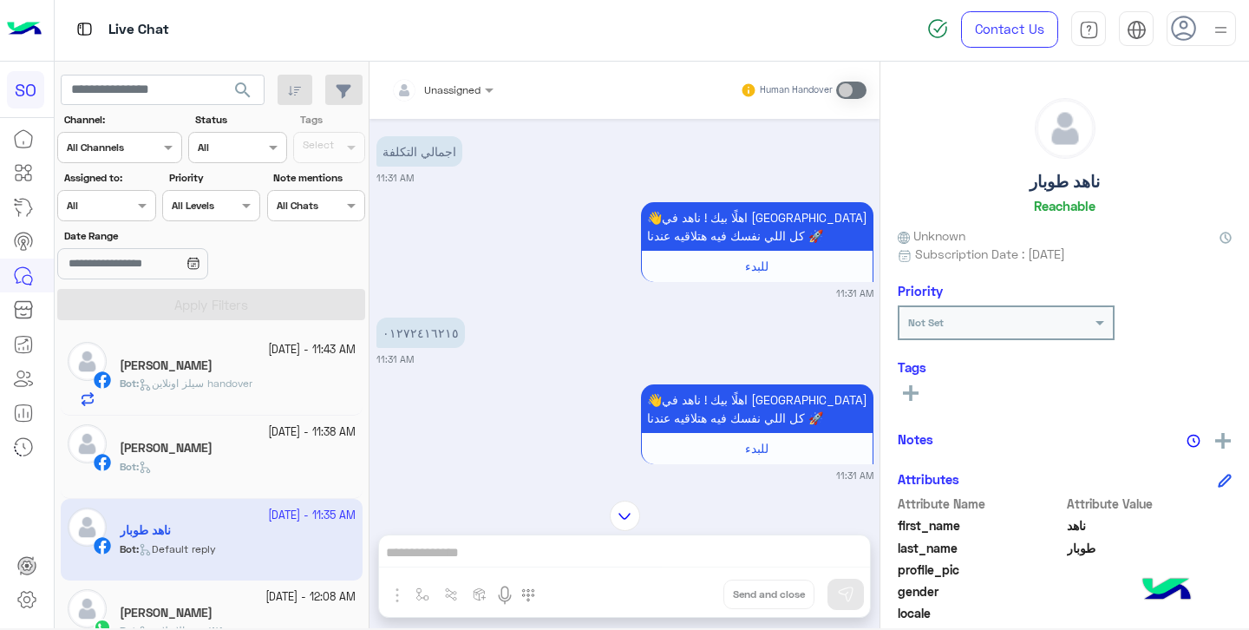
scroll to position [197, 0]
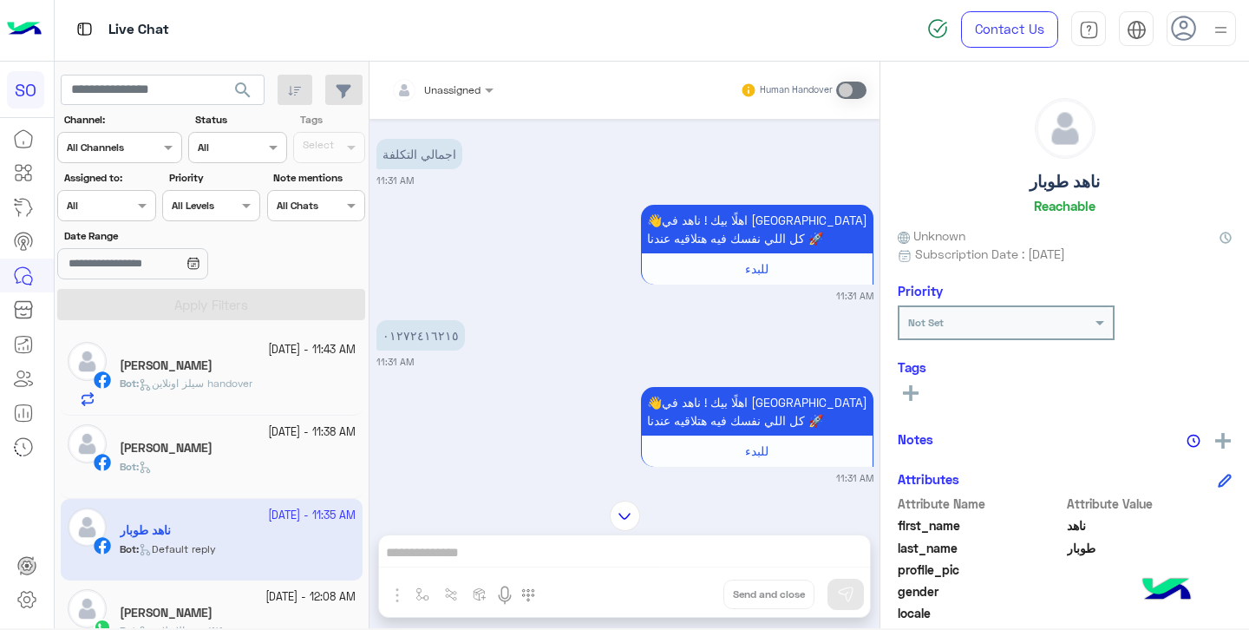
click at [209, 443] on div "Magda Saleh" at bounding box center [238, 450] width 236 height 18
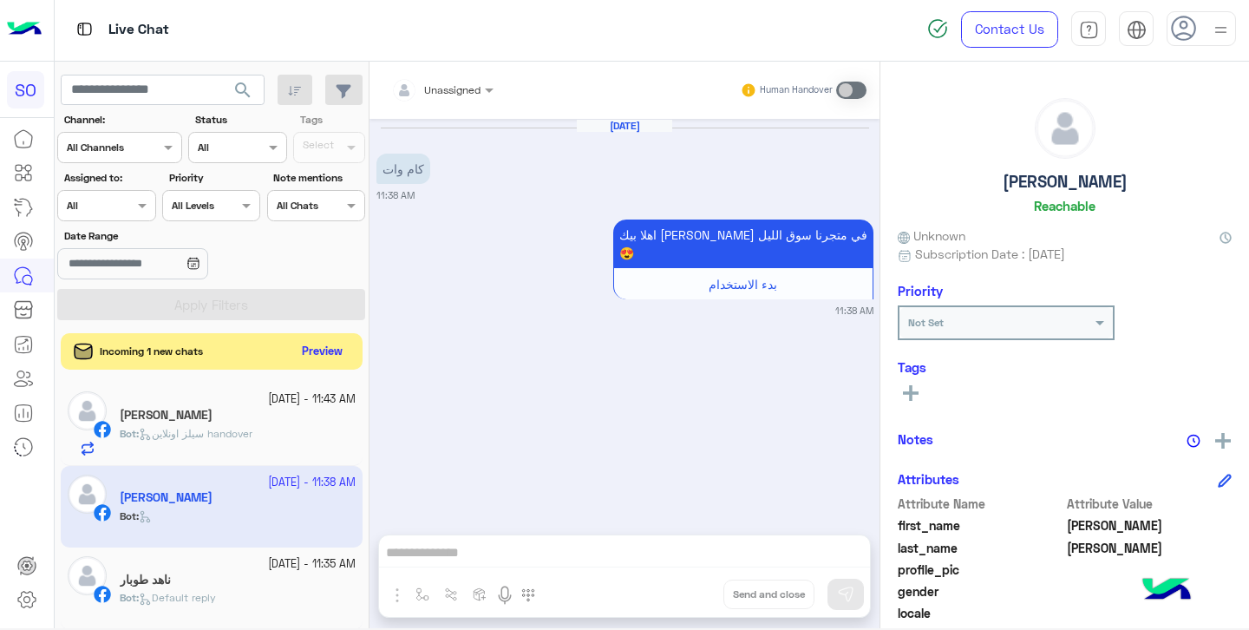
click at [323, 351] on button "Preview" at bounding box center [323, 351] width 54 height 23
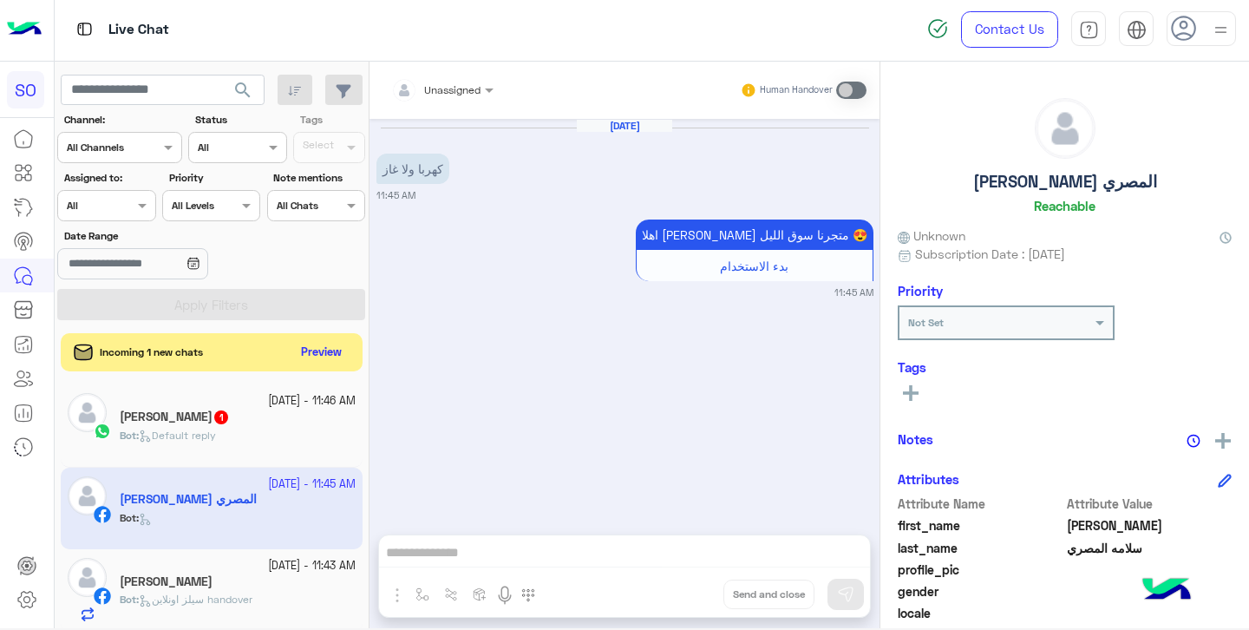
click at [245, 357] on div "Incoming 1 new chats Preview" at bounding box center [212, 352] width 302 height 38
click at [312, 351] on button "Preview" at bounding box center [323, 351] width 54 height 23
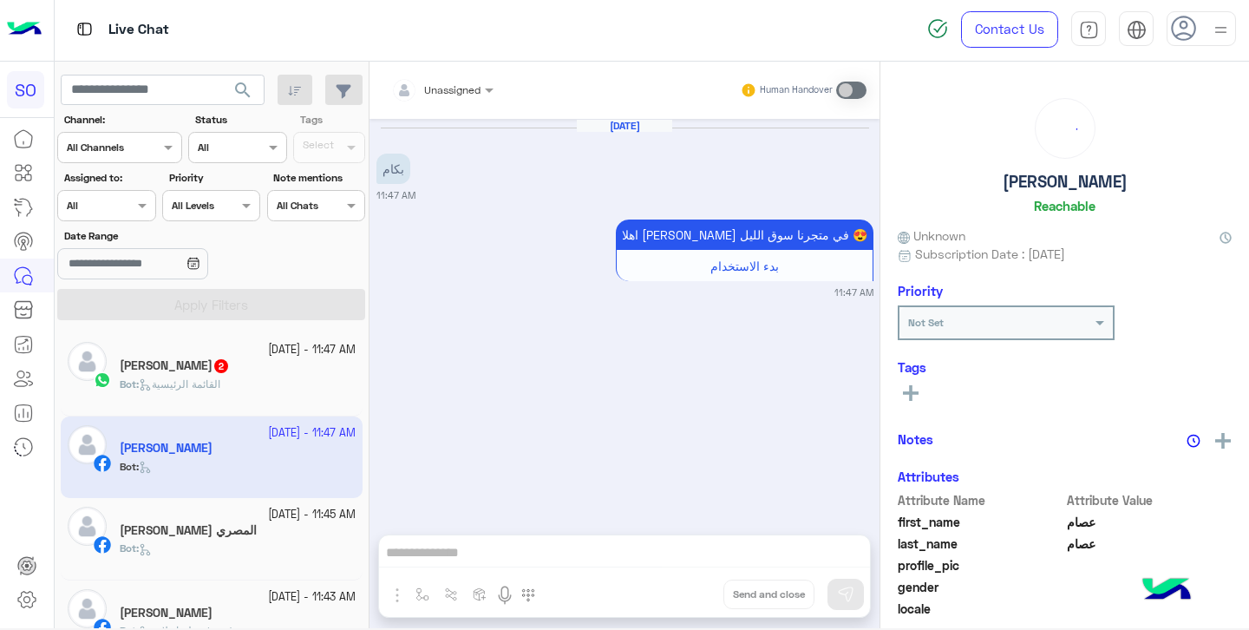
click at [243, 451] on app-inbox-user "5 October - 11:47 AM عصام عصام Bot :" at bounding box center [212, 457] width 302 height 82
click at [247, 384] on div "Bot : القائمة الرئيسية" at bounding box center [238, 392] width 236 height 30
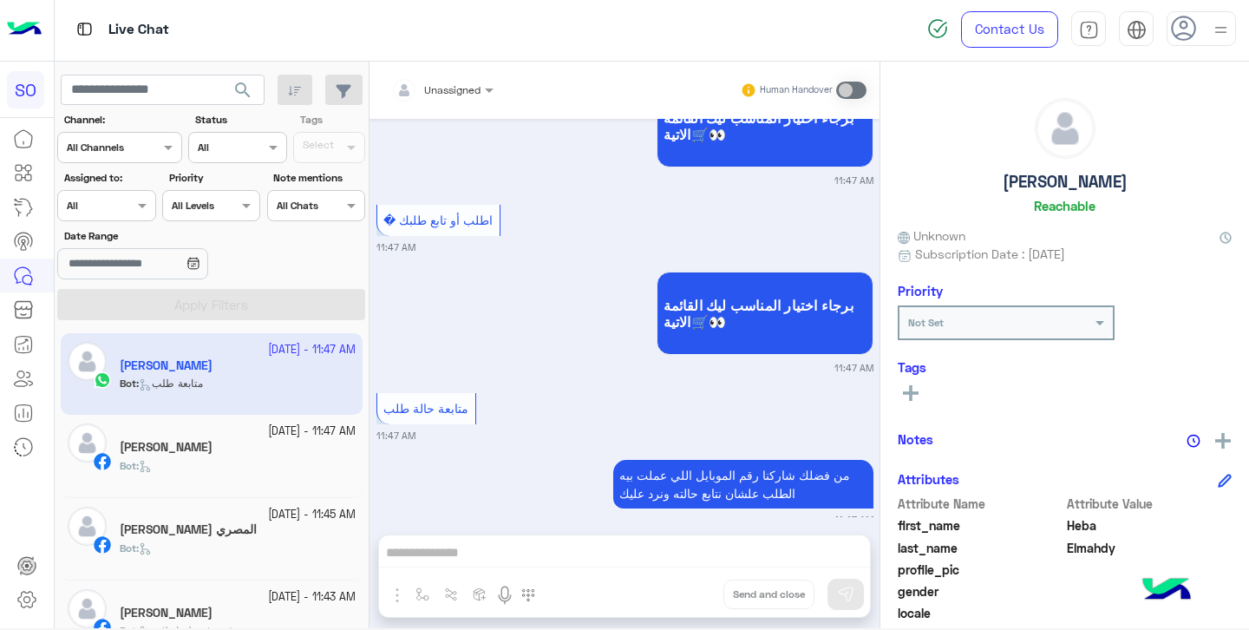
scroll to position [931, 0]
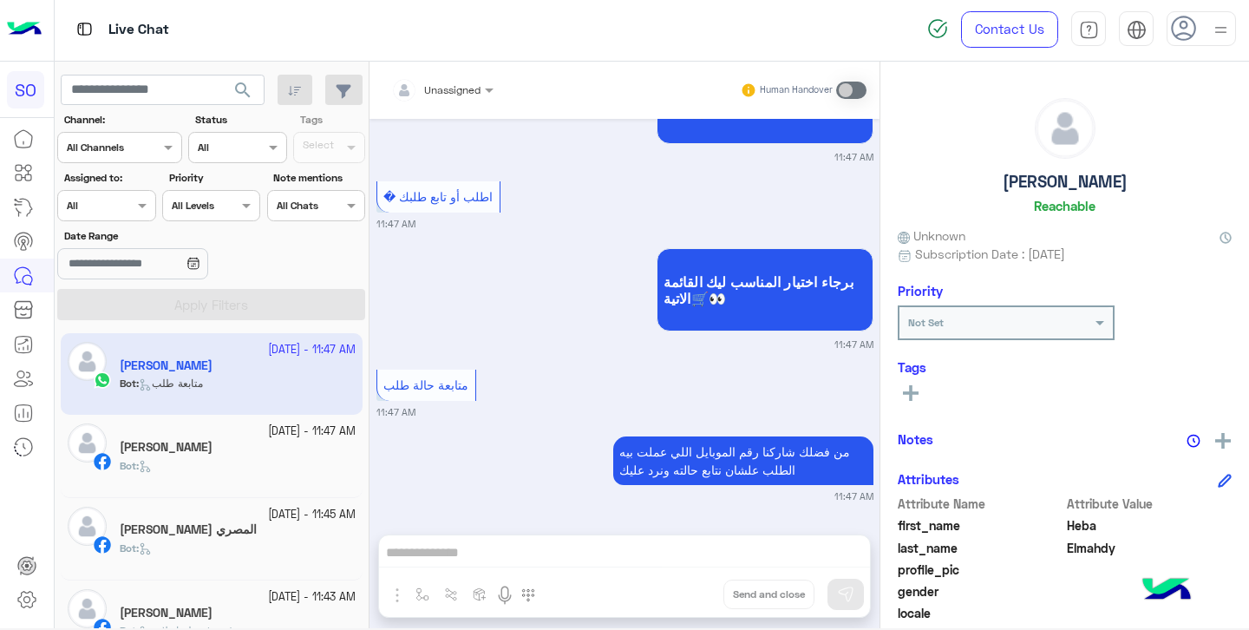
click at [204, 456] on div "عصام عصام" at bounding box center [238, 449] width 236 height 18
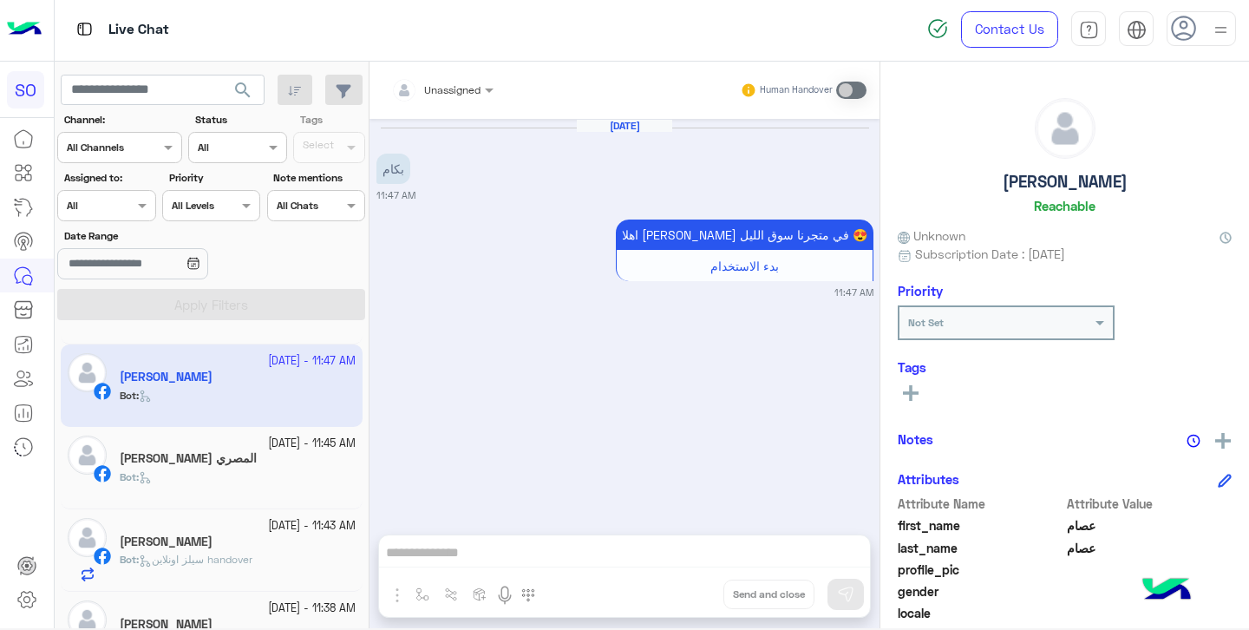
scroll to position [74, 0]
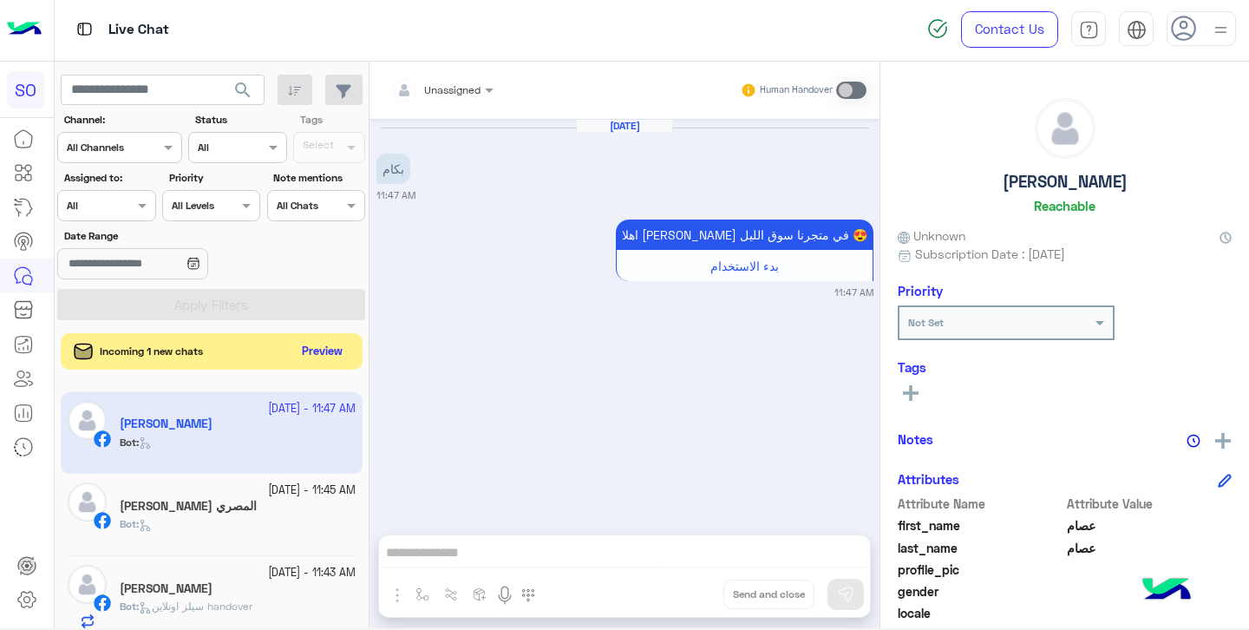
click at [323, 350] on button "Preview" at bounding box center [323, 351] width 54 height 23
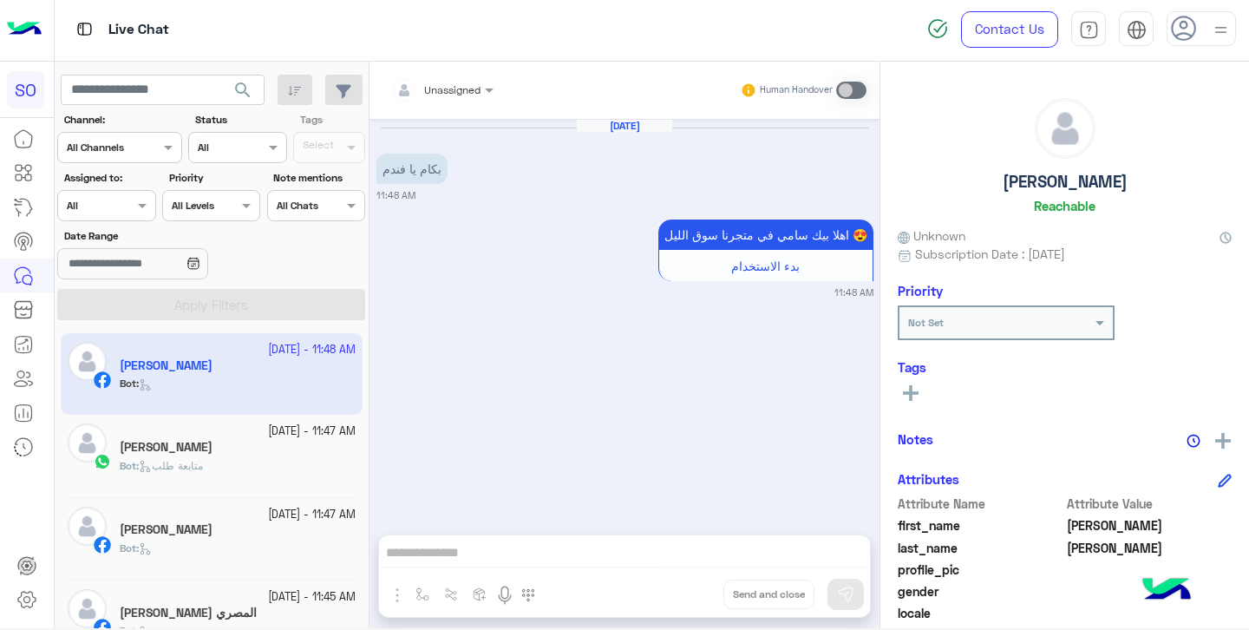
click at [462, 554] on div "Unassigned Human Handover Oct 5, 2025 بكام يا فندم 11:48 AM اهلا بيك سامي في مت…" at bounding box center [625, 349] width 510 height 574
click at [178, 527] on h5 "عصام عصام" at bounding box center [166, 529] width 93 height 15
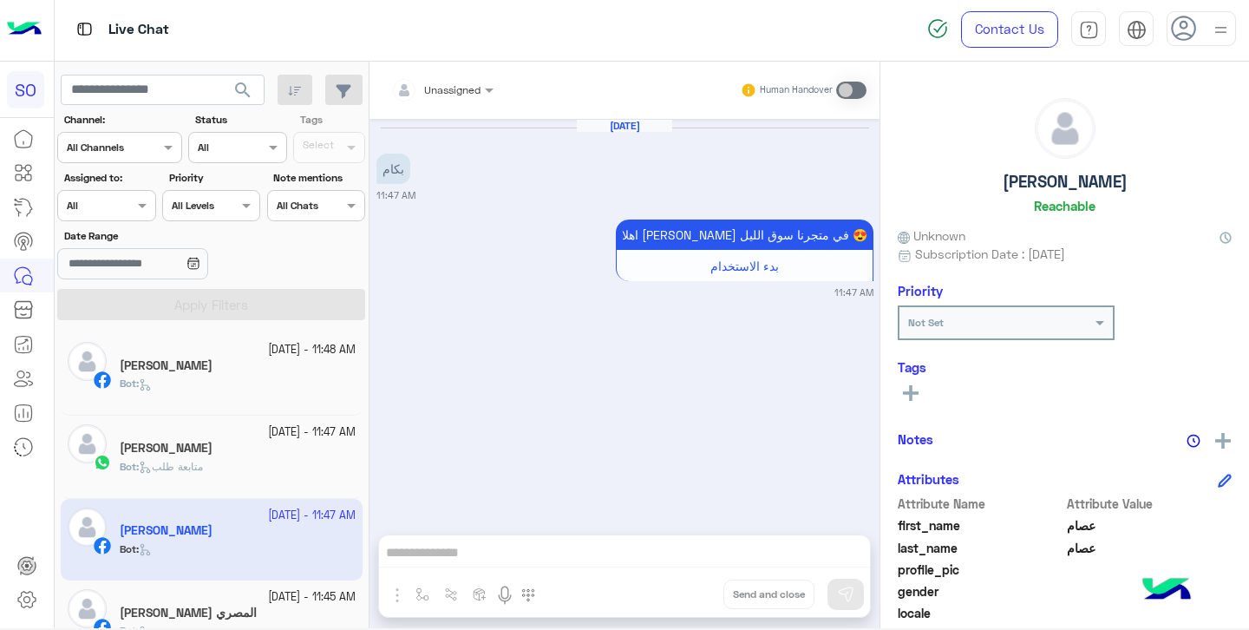
click at [204, 377] on div "Bot :" at bounding box center [238, 391] width 236 height 30
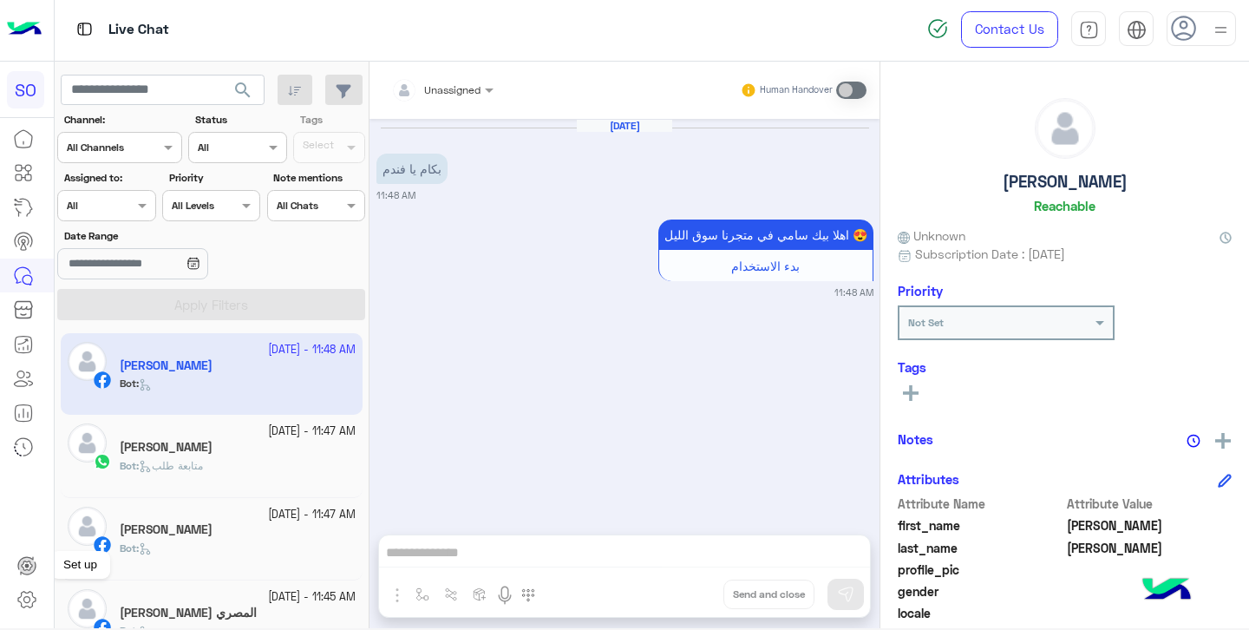
click at [28, 569] on icon at bounding box center [27, 566] width 10 height 10
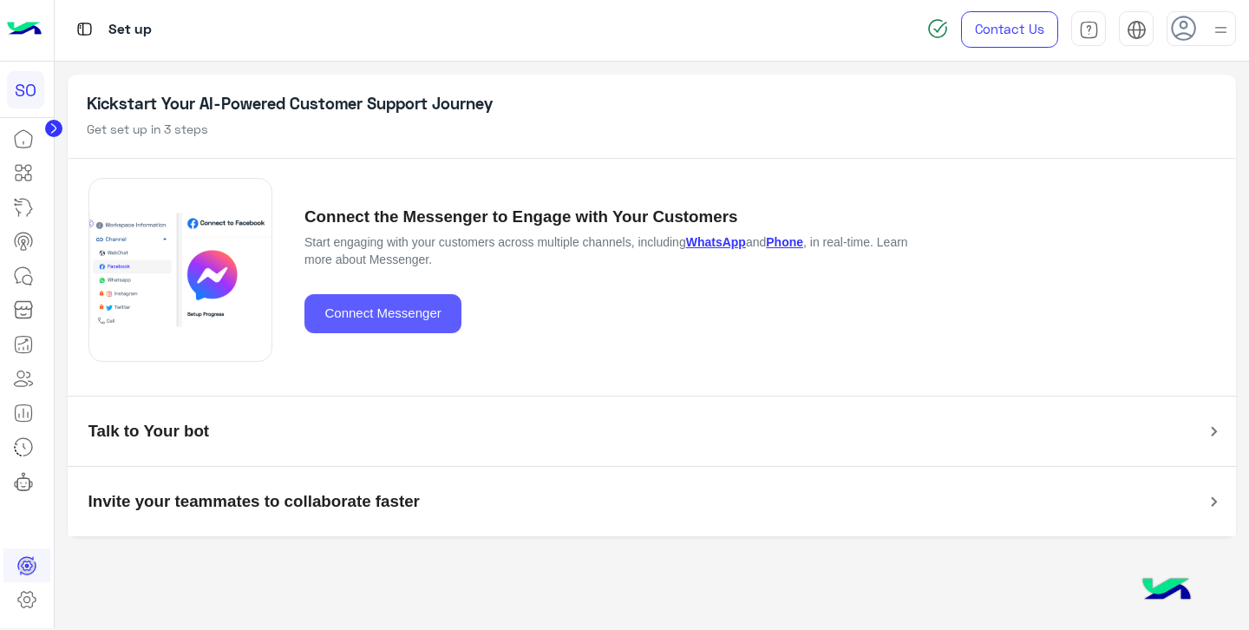
click at [407, 318] on button "Connect Messenger" at bounding box center [383, 313] width 157 height 39
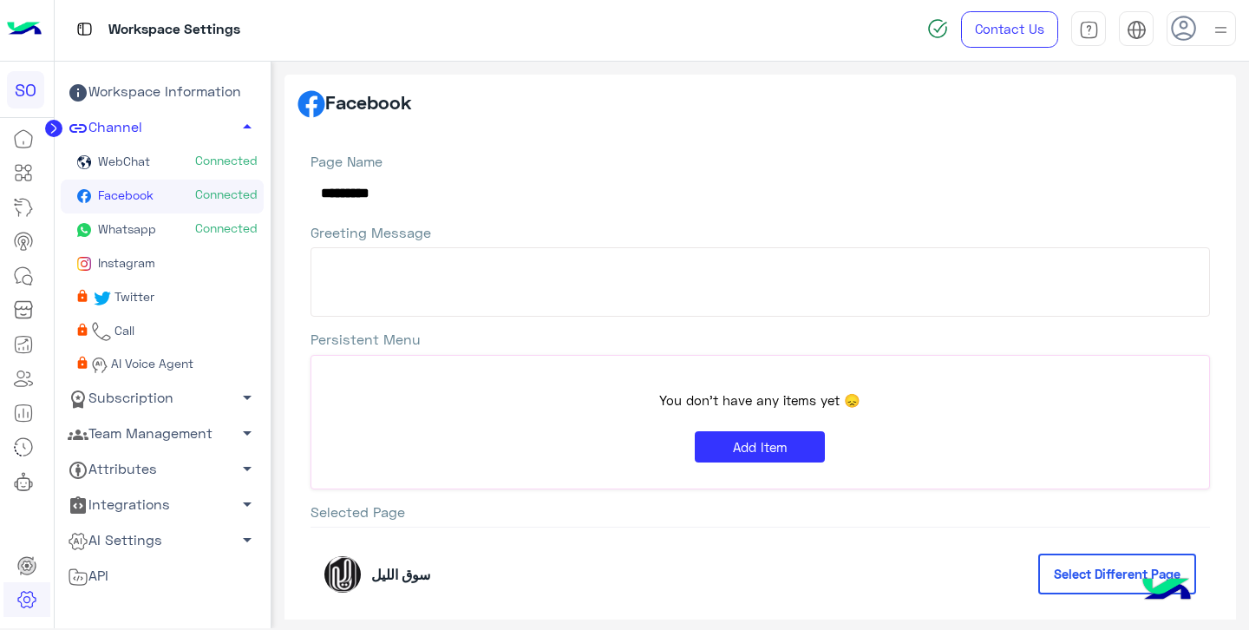
click at [156, 195] on link "Facebook Connected" at bounding box center [162, 197] width 203 height 34
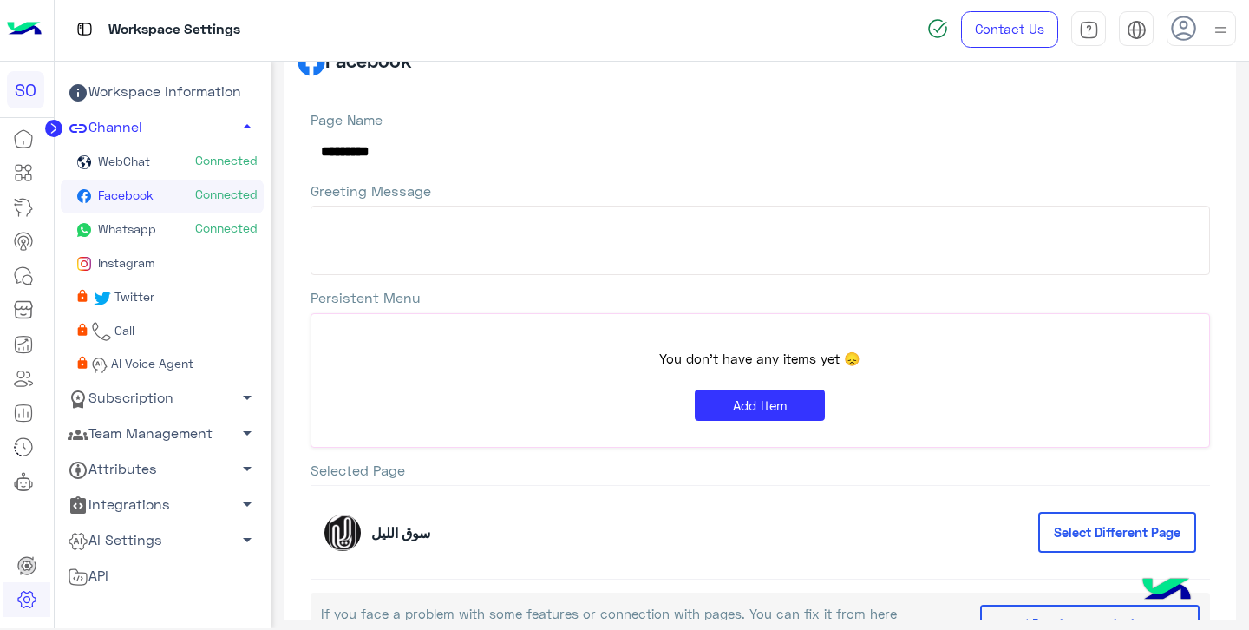
scroll to position [57, 0]
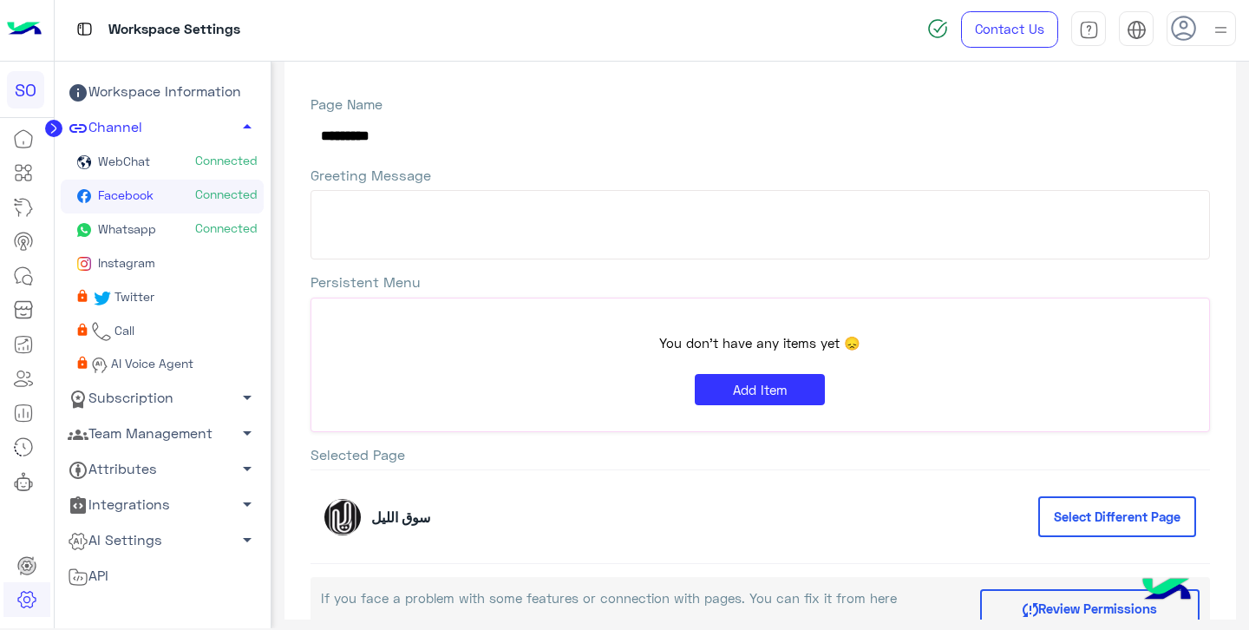
click at [223, 228] on span "Connected" at bounding box center [226, 228] width 62 height 17
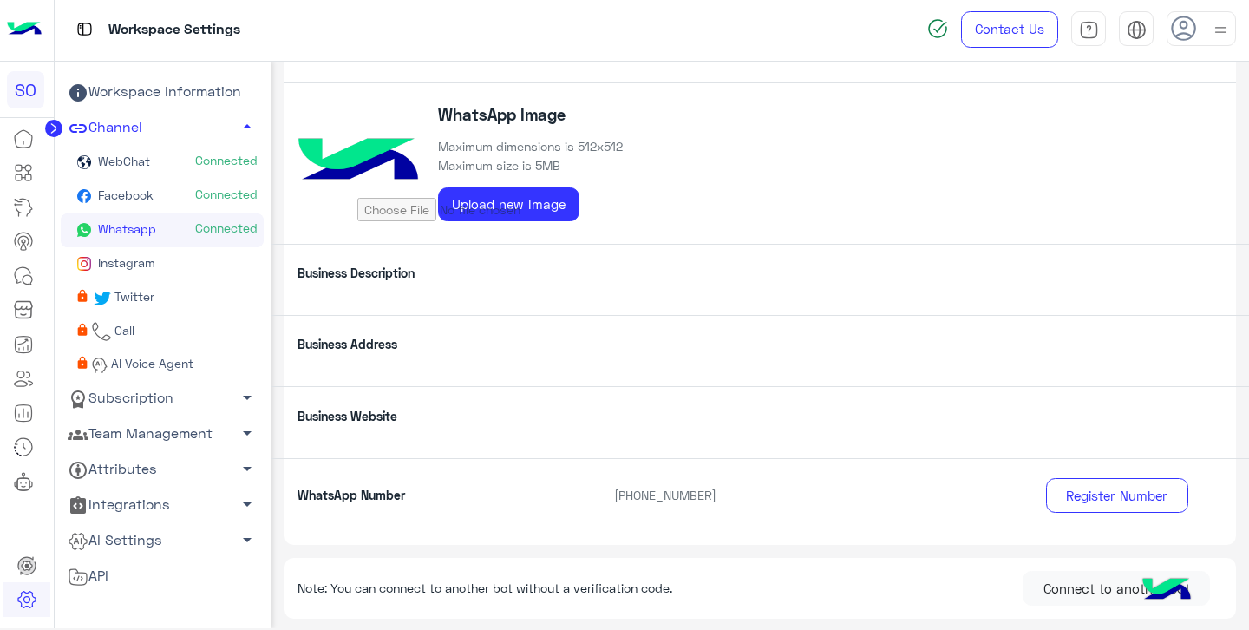
click at [225, 206] on link "Facebook Connected" at bounding box center [162, 197] width 203 height 34
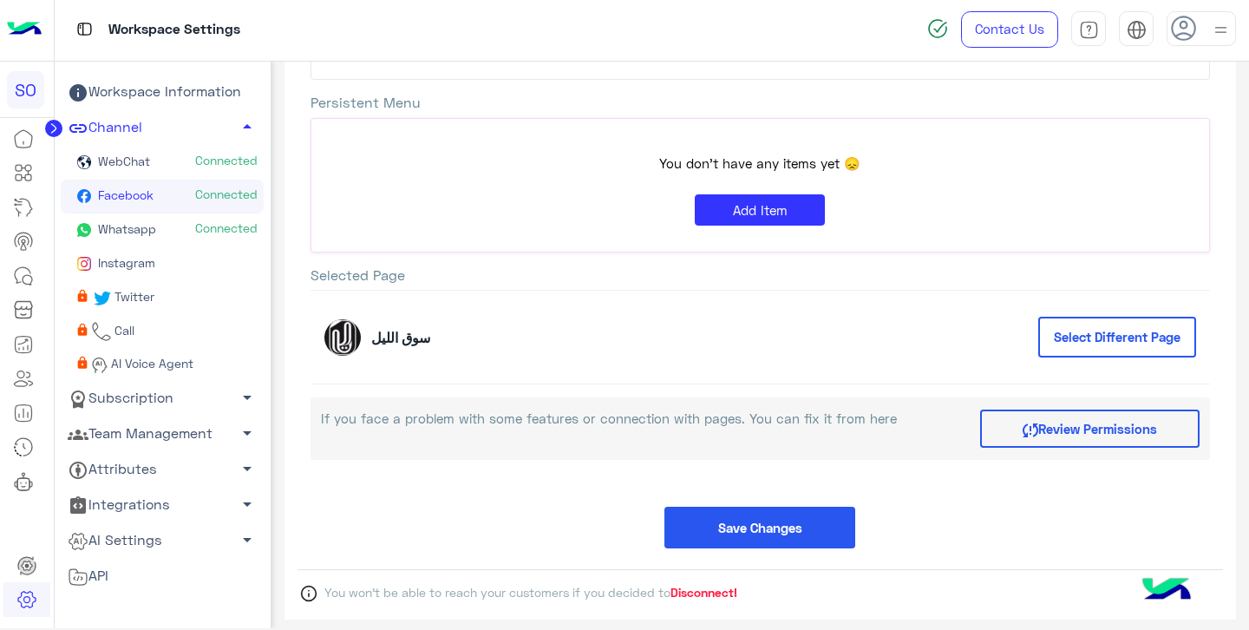
scroll to position [257, 0]
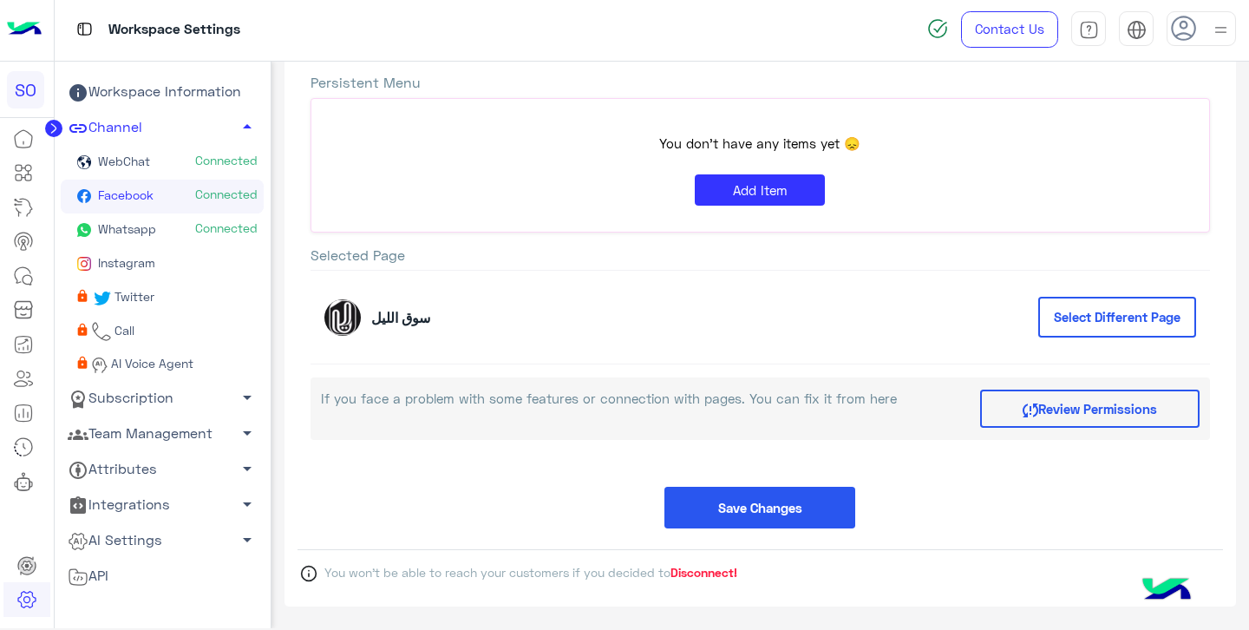
click at [716, 569] on span "Disconnect!" at bounding box center [704, 572] width 67 height 15
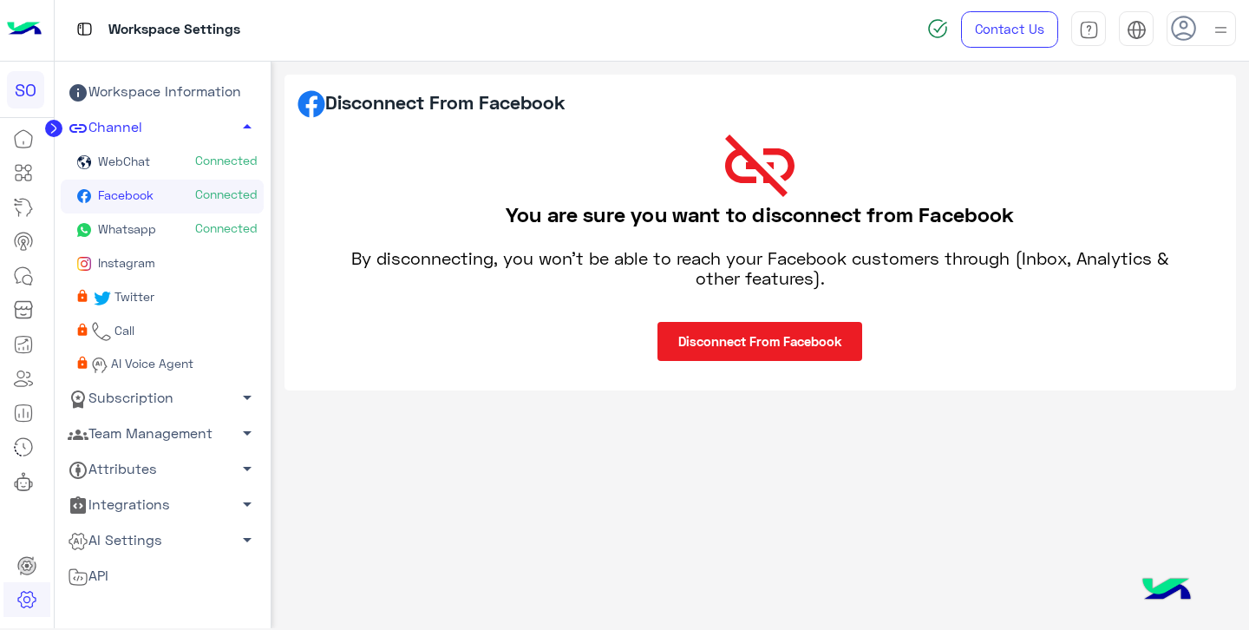
click at [761, 347] on button "Disconnect From Facebook" at bounding box center [760, 341] width 205 height 39
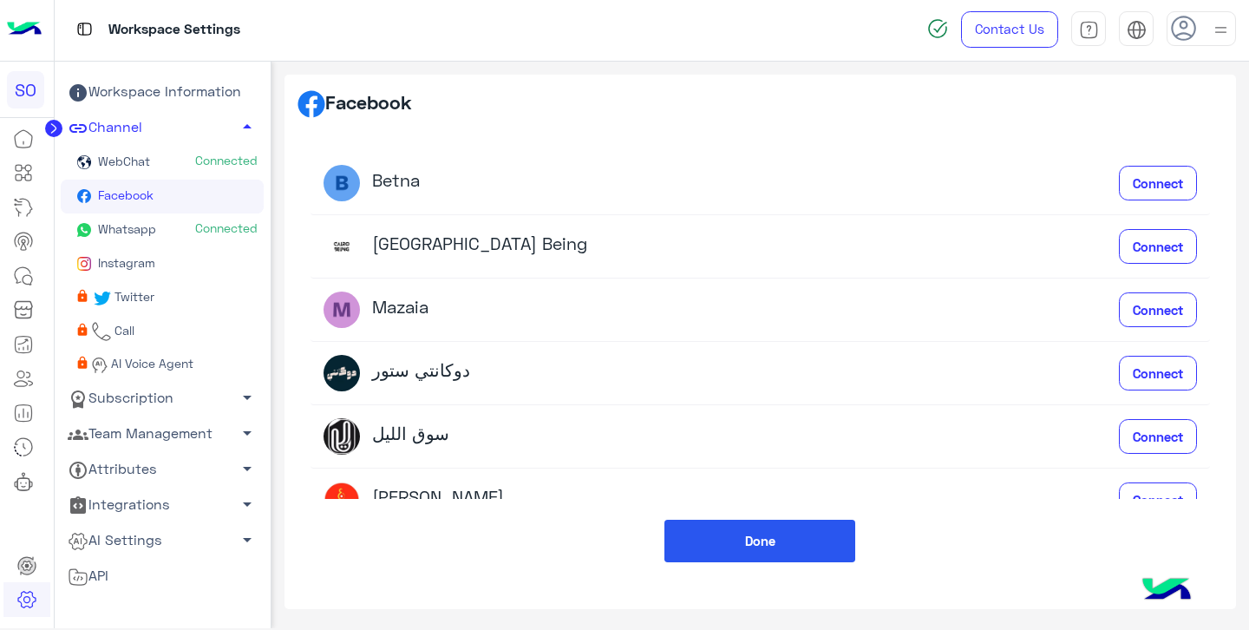
click at [736, 535] on button "Done" at bounding box center [760, 541] width 191 height 43
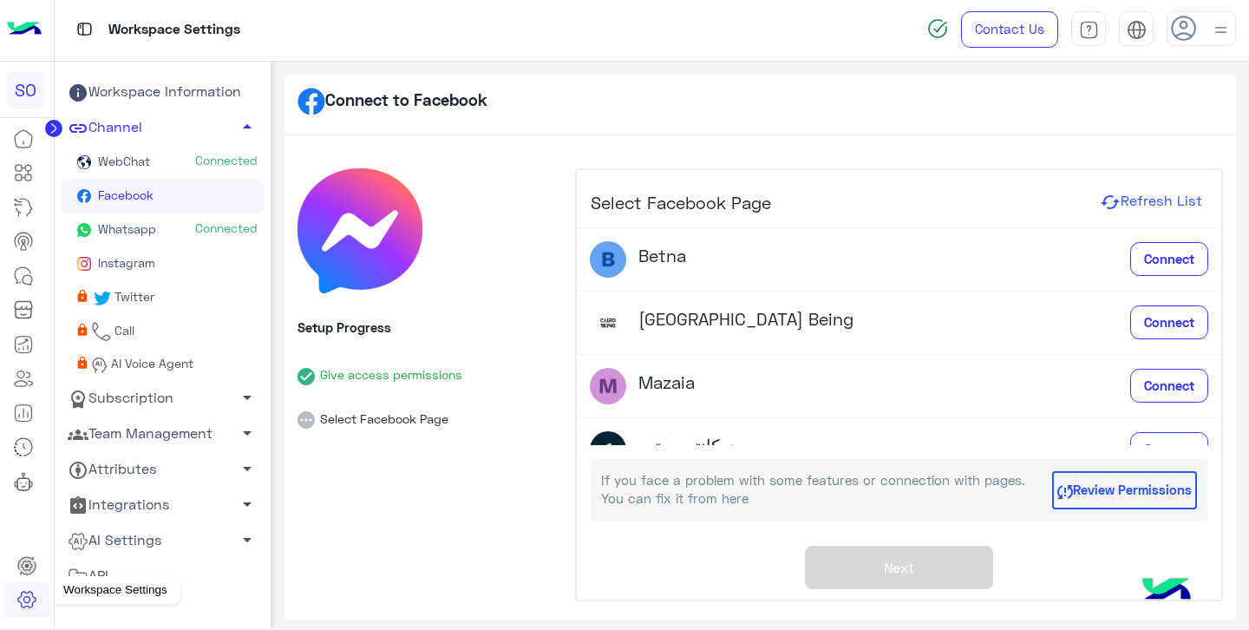
click at [24, 594] on icon at bounding box center [26, 599] width 21 height 21
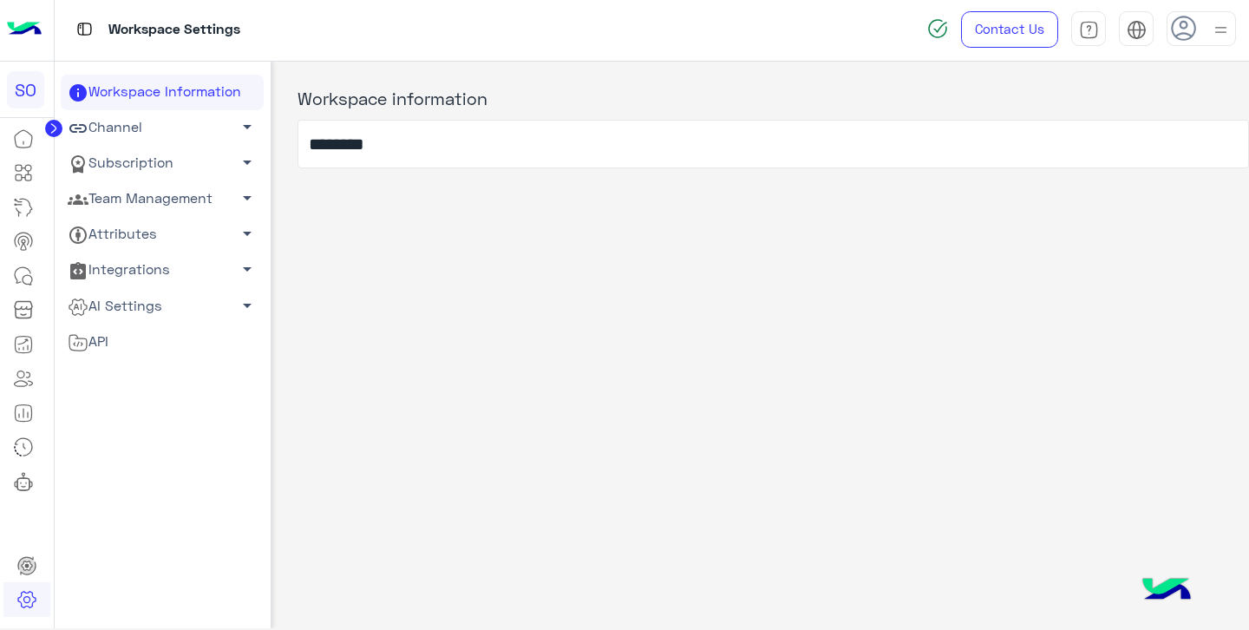
click at [169, 124] on link "Channel arrow_drop_down" at bounding box center [162, 128] width 203 height 36
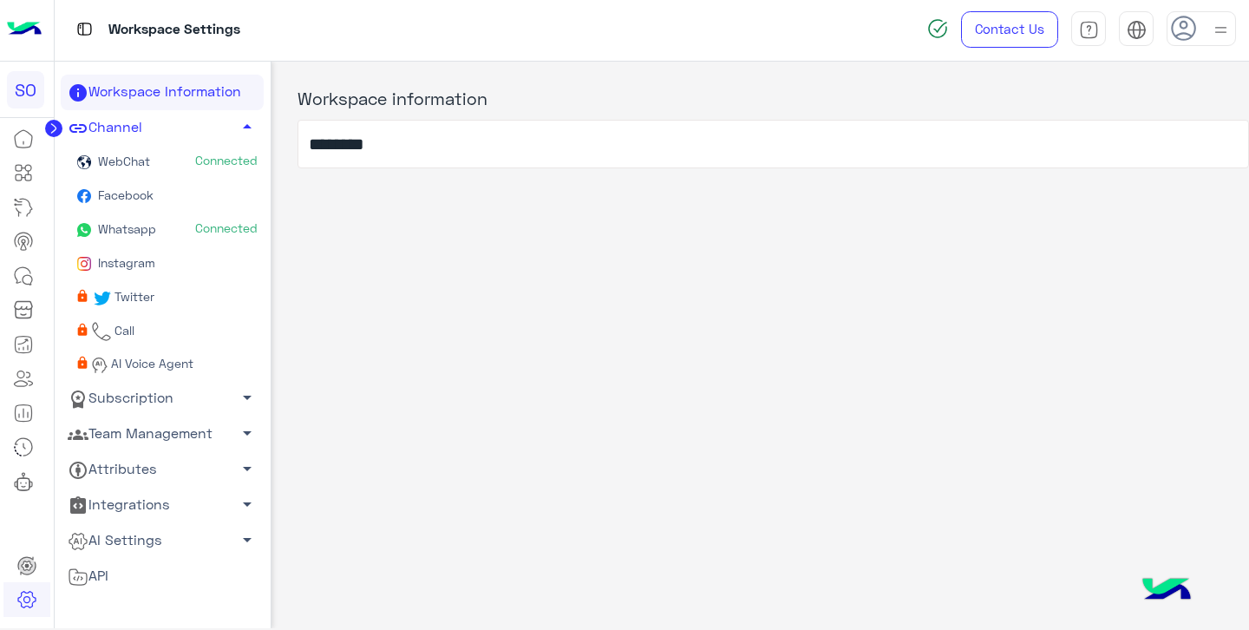
click at [155, 432] on link "Team Management arrow_drop_down" at bounding box center [162, 434] width 203 height 36
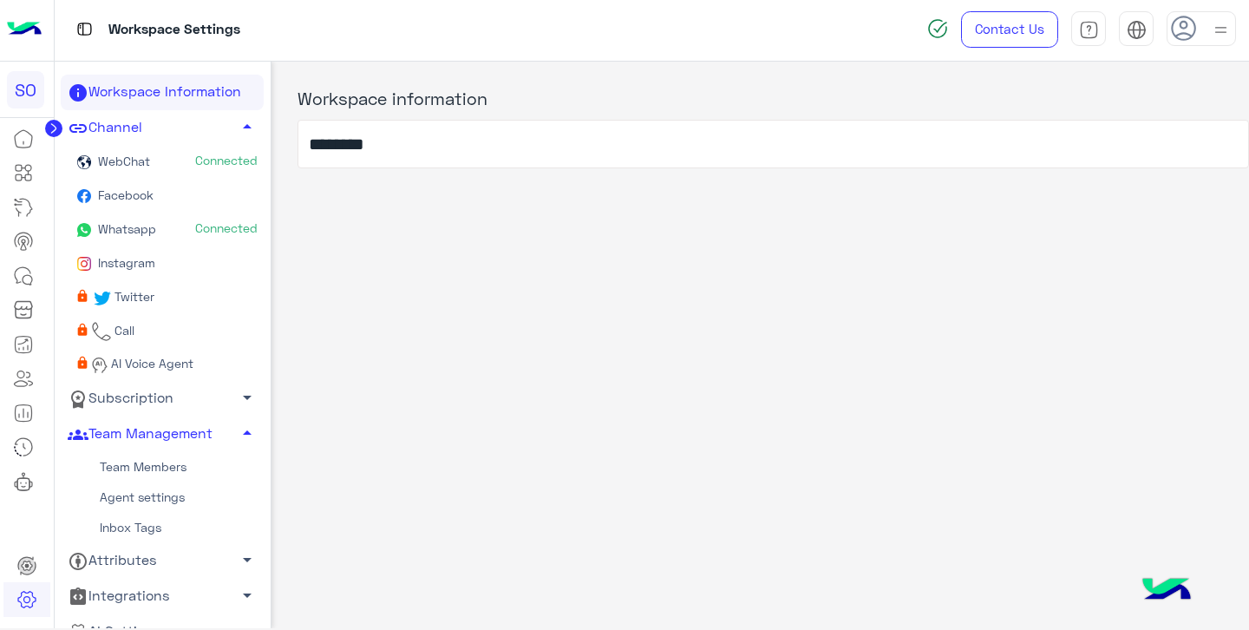
click at [166, 492] on link "Agent settings" at bounding box center [162, 497] width 203 height 30
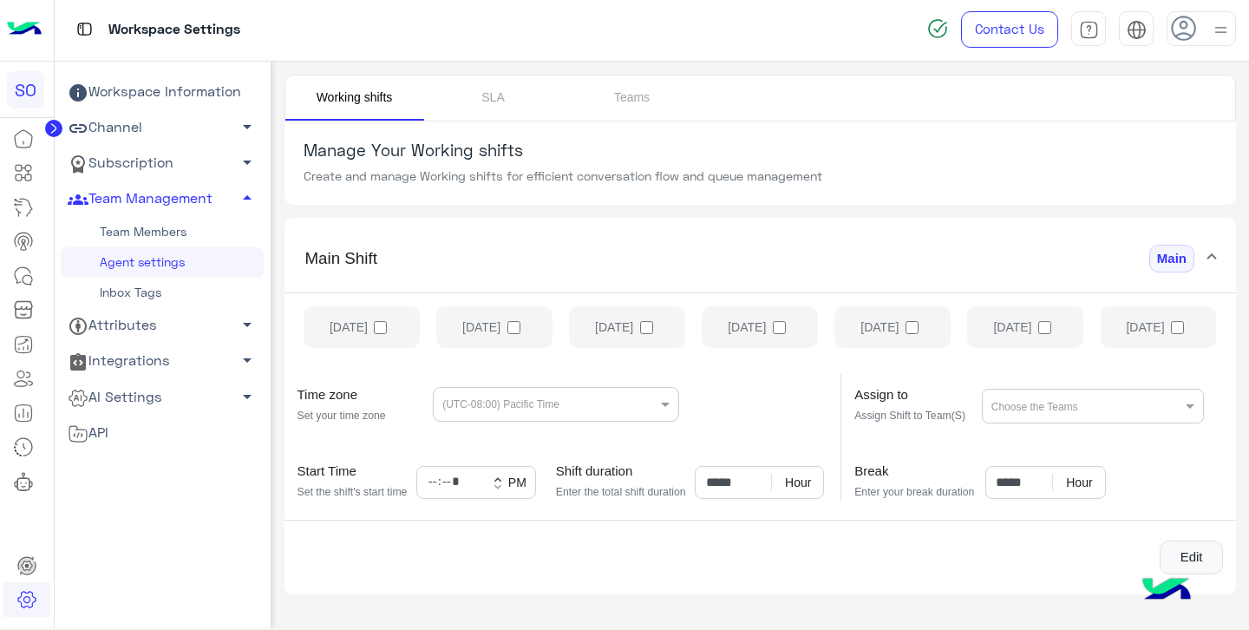
click at [168, 231] on link "Team Members" at bounding box center [162, 232] width 203 height 30
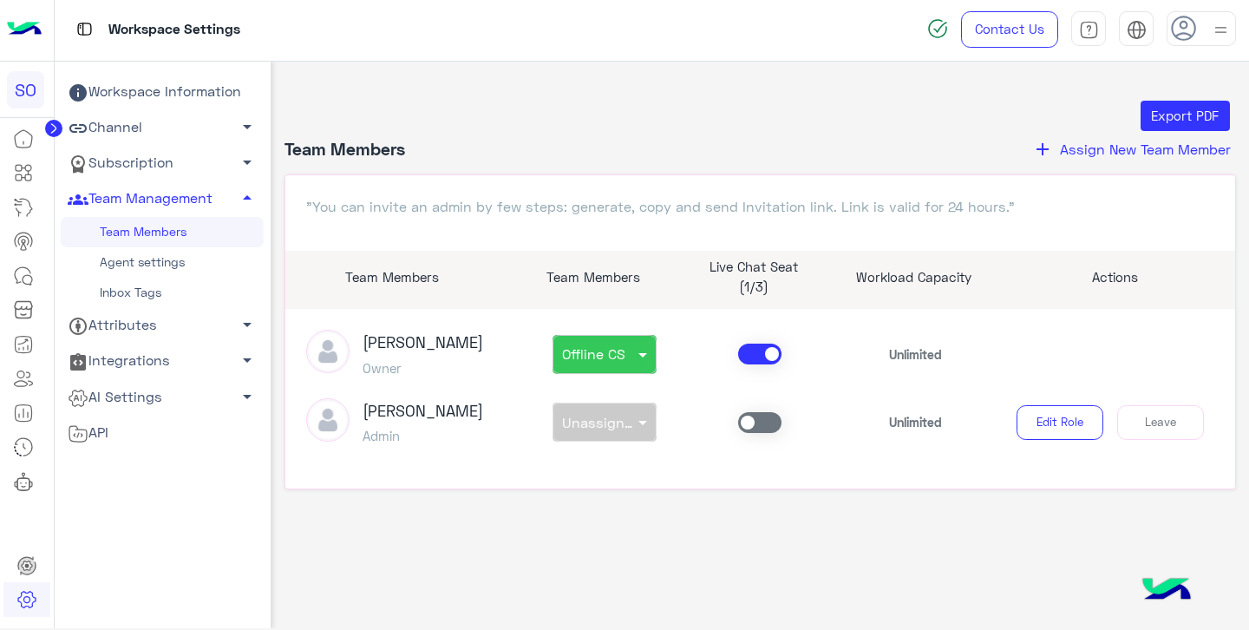
click at [145, 293] on link "Inbox Tags" at bounding box center [162, 293] width 203 height 30
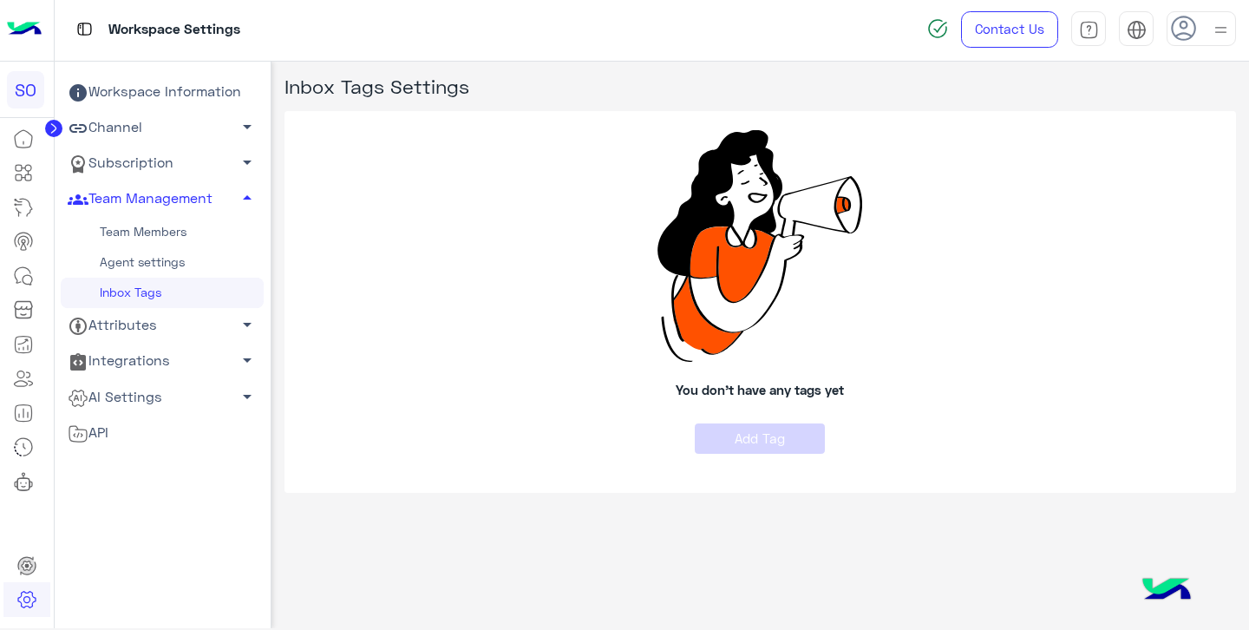
click at [167, 260] on link "Agent settings" at bounding box center [162, 262] width 203 height 30
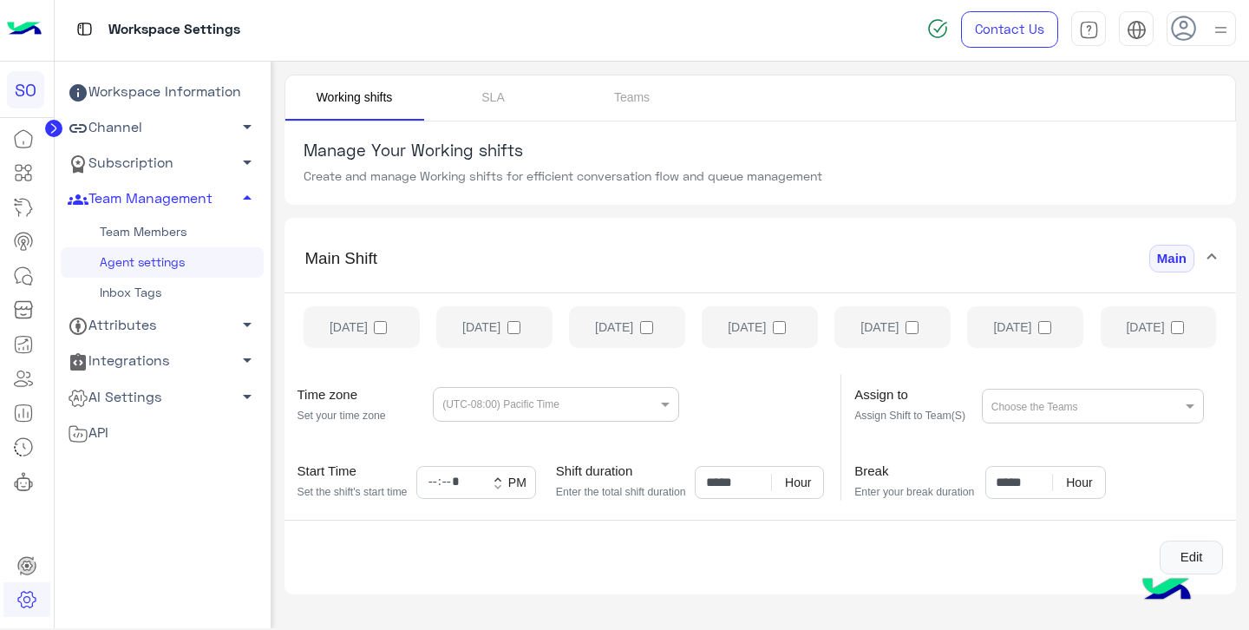
click at [176, 233] on link "Team Members" at bounding box center [162, 232] width 203 height 30
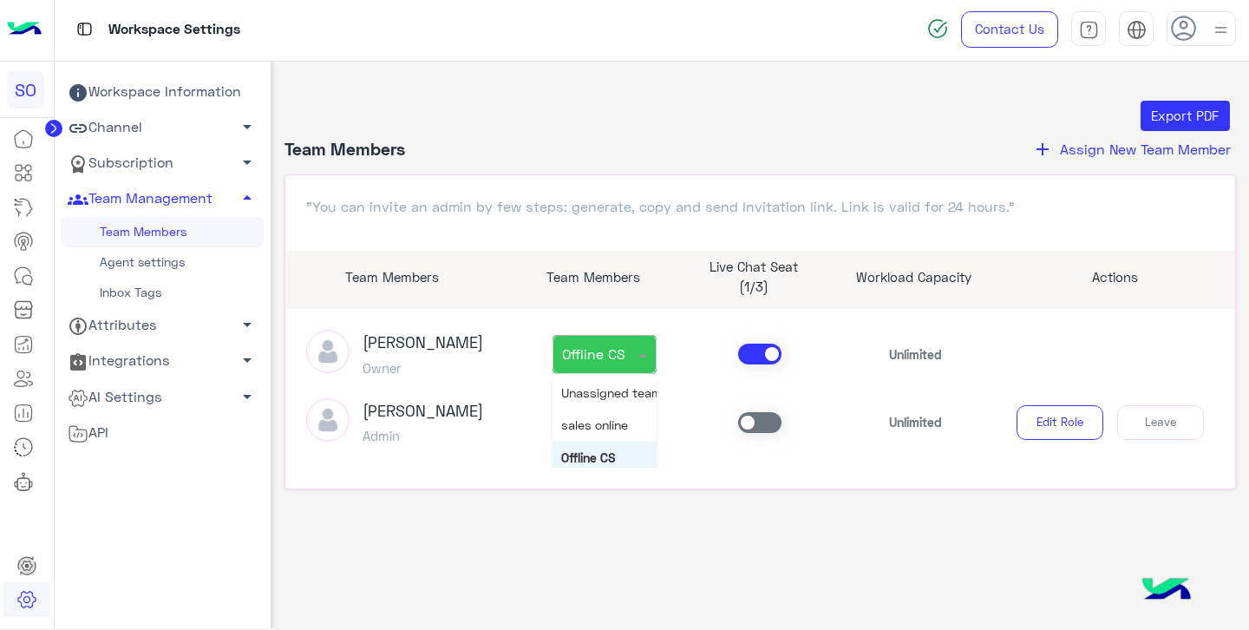
click at [638, 353] on span at bounding box center [645, 354] width 22 height 18
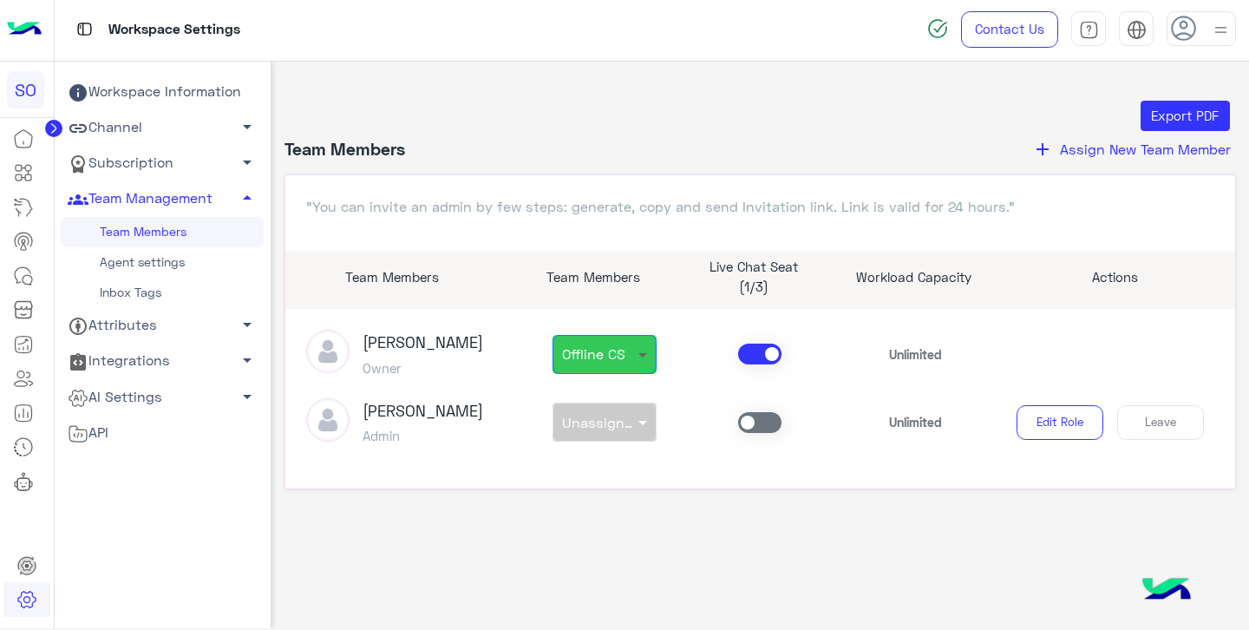
click at [638, 353] on span at bounding box center [645, 354] width 22 height 18
click at [1112, 152] on span "Assign New Team Member" at bounding box center [1145, 149] width 171 height 16
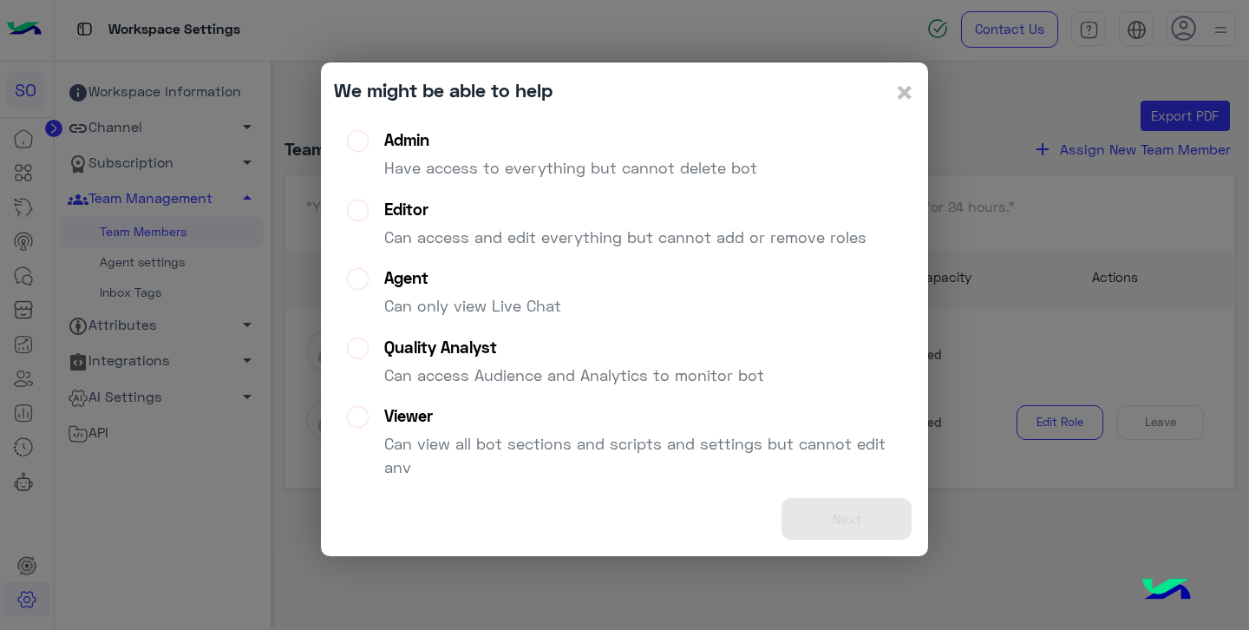
click at [458, 270] on div "Agent" at bounding box center [472, 278] width 177 height 20
click at [823, 521] on button "Next" at bounding box center [847, 519] width 130 height 43
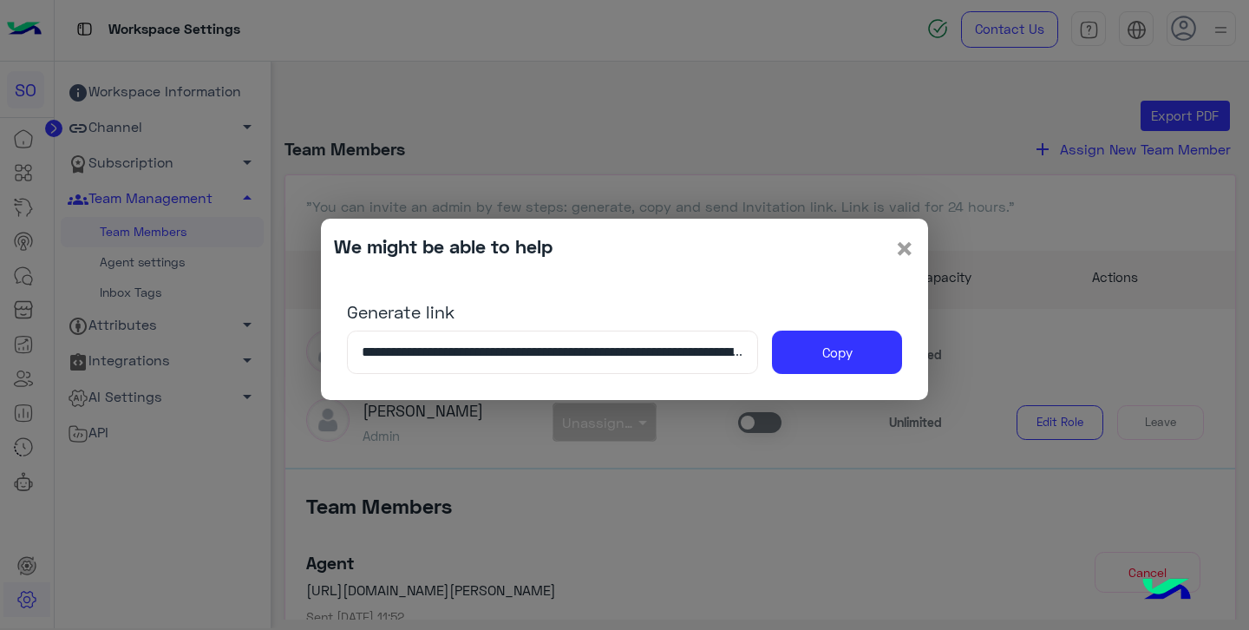
click at [906, 250] on span "×" at bounding box center [905, 247] width 21 height 39
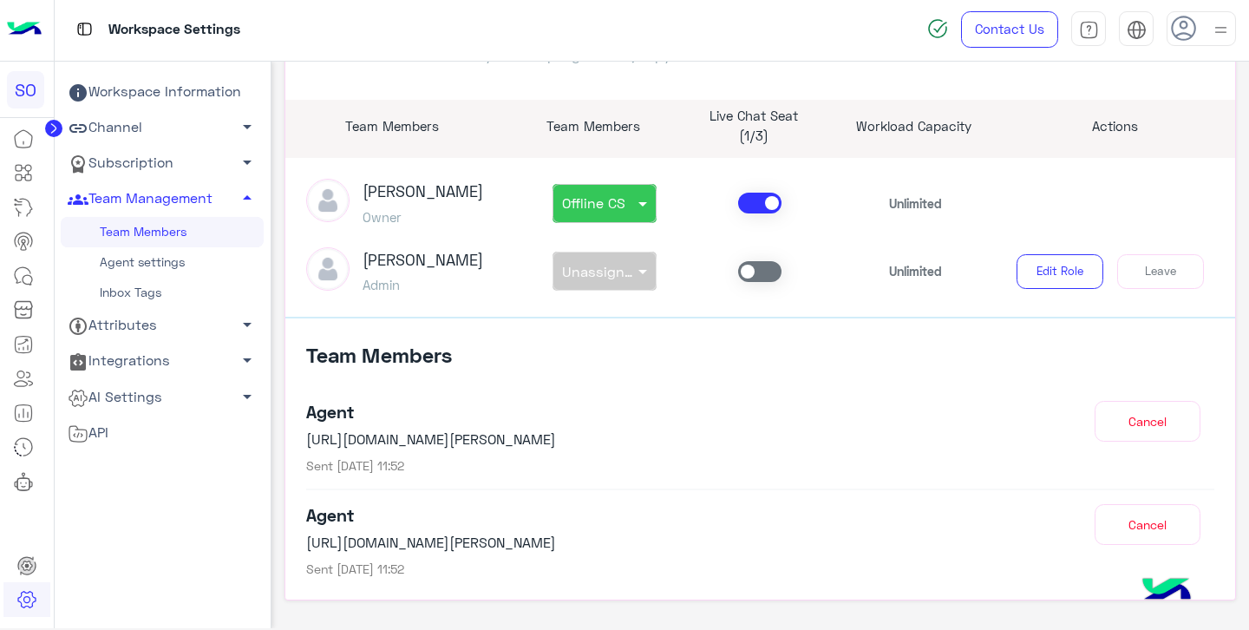
scroll to position [210, 0]
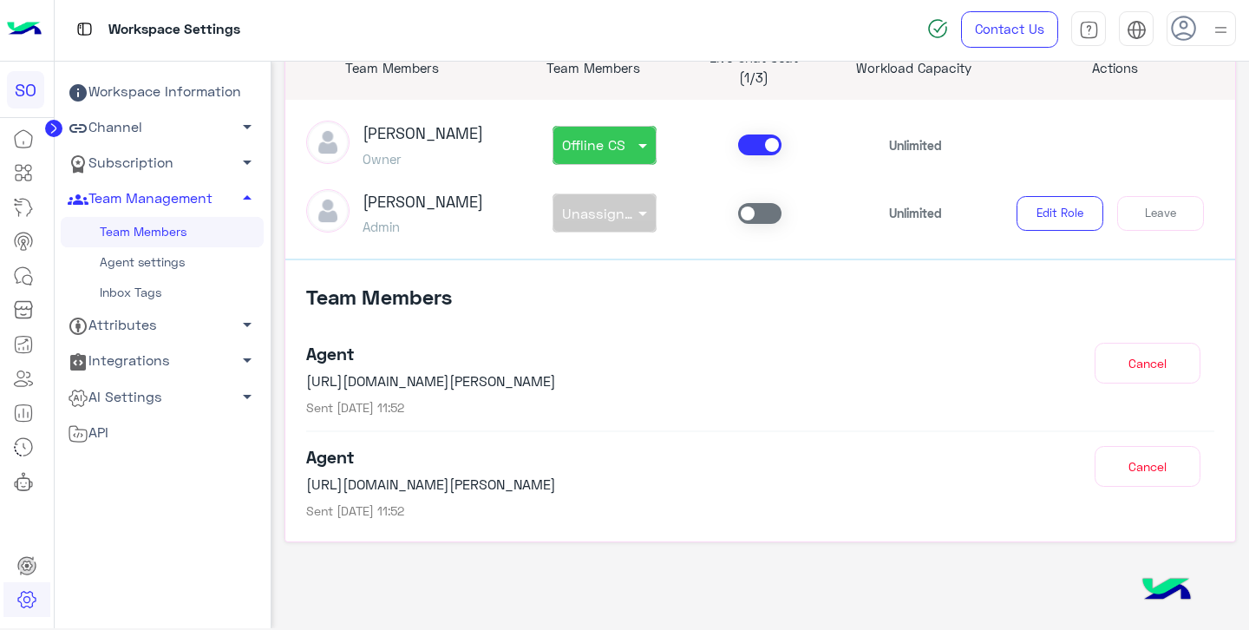
click at [728, 383] on p "https://platform.hulul.net/join/confirm/jhBBCcbzcgfJcYwj6CQ4kYfoiXJTqCoUiYcRpeX…" at bounding box center [647, 381] width 682 height 21
click at [793, 390] on p "https://platform.hulul.net/join/confirm/jhBBCcbzcgfJcYwj6CQ4kYfoiXJTqCoUiYcRpeX…" at bounding box center [647, 381] width 682 height 21
click at [381, 387] on p "https://platform.hulul.net/join/confirm/jhBBCcbzcgfJcYwj6CQ4kYfoiXJTqCoUiYcRpeX…" at bounding box center [647, 381] width 682 height 21
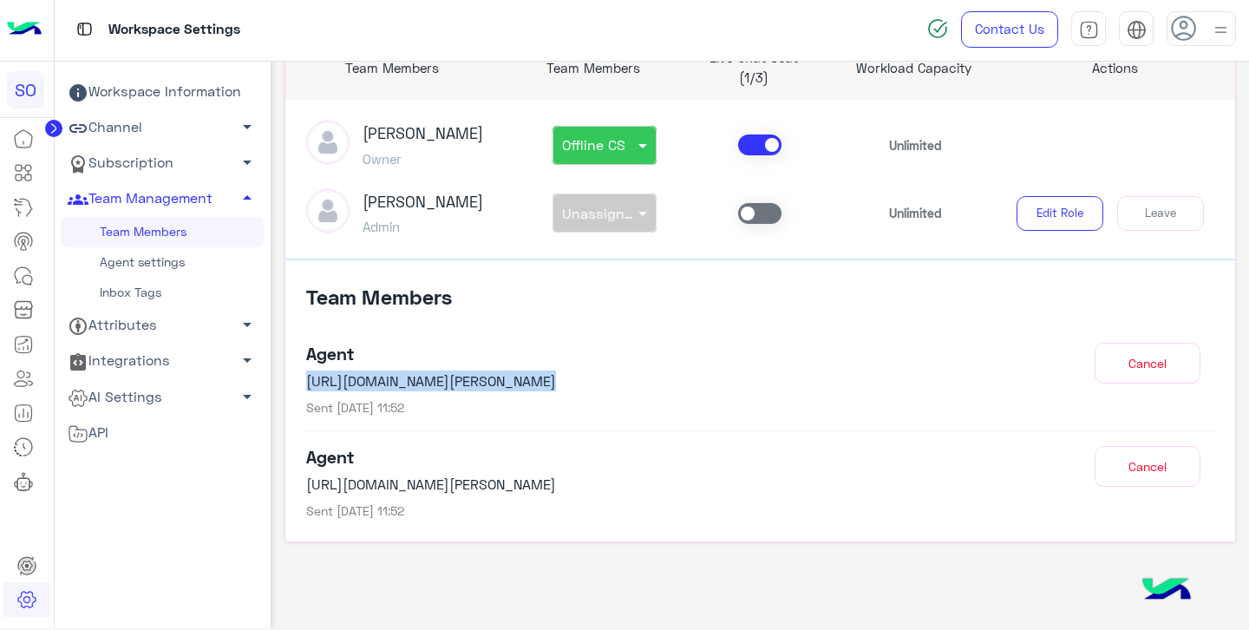
drag, startPoint x: 535, startPoint y: 383, endPoint x: 551, endPoint y: 382, distance: 15.6
click at [545, 383] on p "https://platform.hulul.net/join/confirm/jhBBCcbzcgfJcYwj6CQ4kYfoiXJTqCoUiYcRpeX…" at bounding box center [647, 381] width 682 height 21
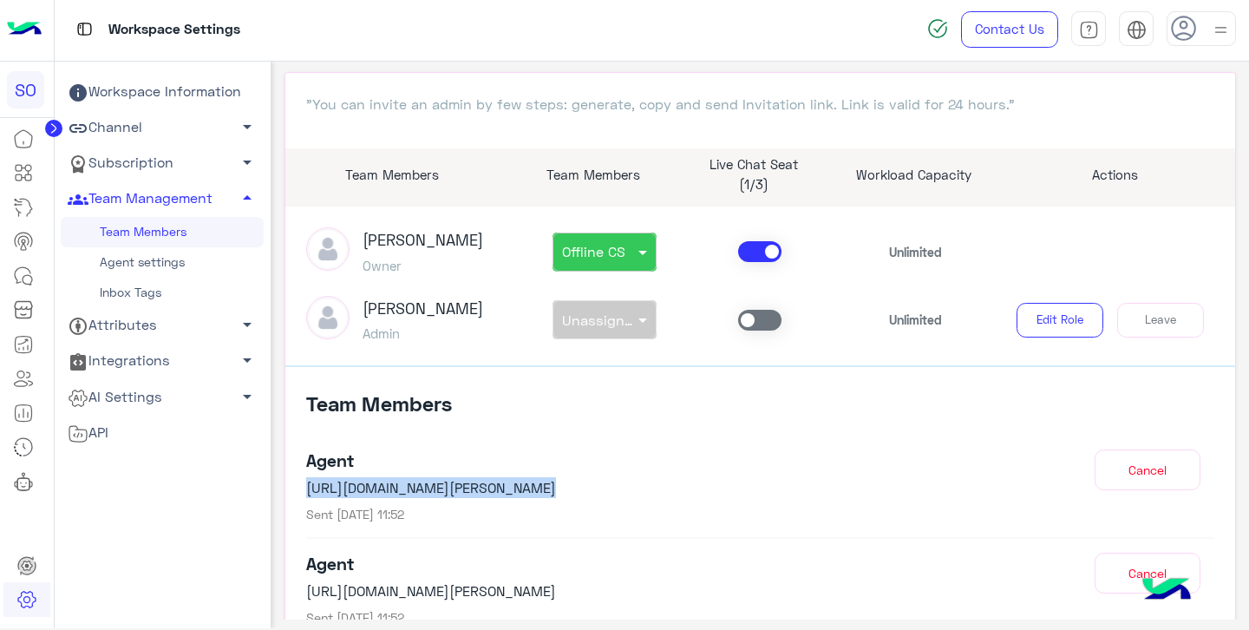
scroll to position [0, 0]
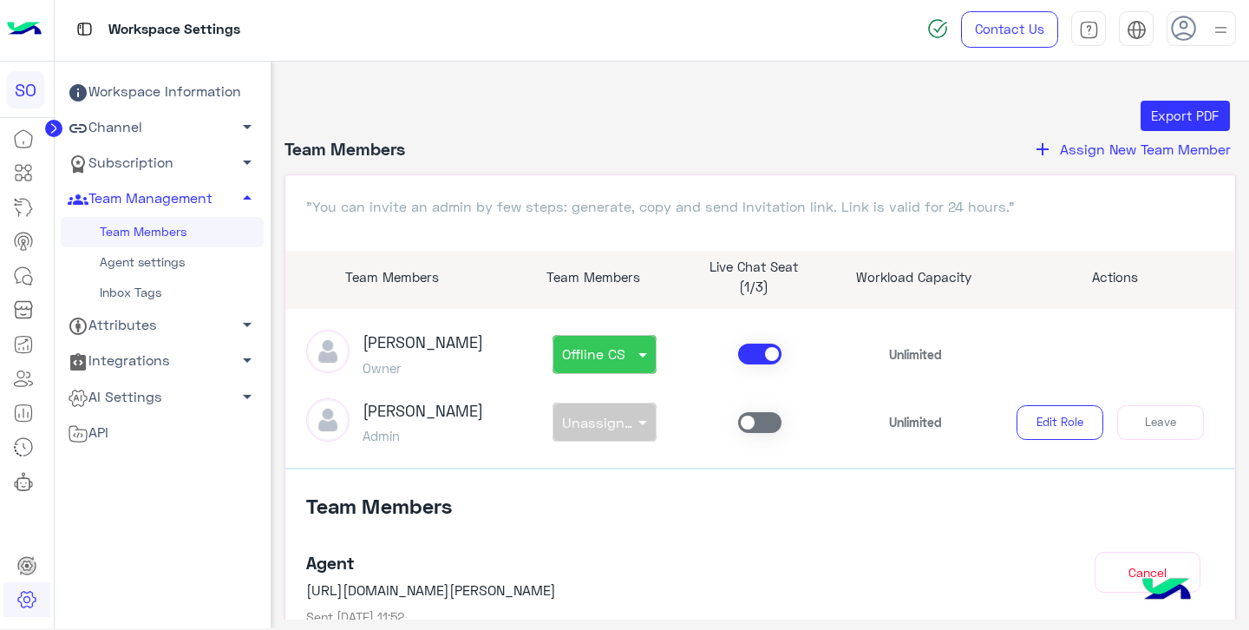
click at [733, 508] on h4 "Team Members" at bounding box center [760, 513] width 909 height 38
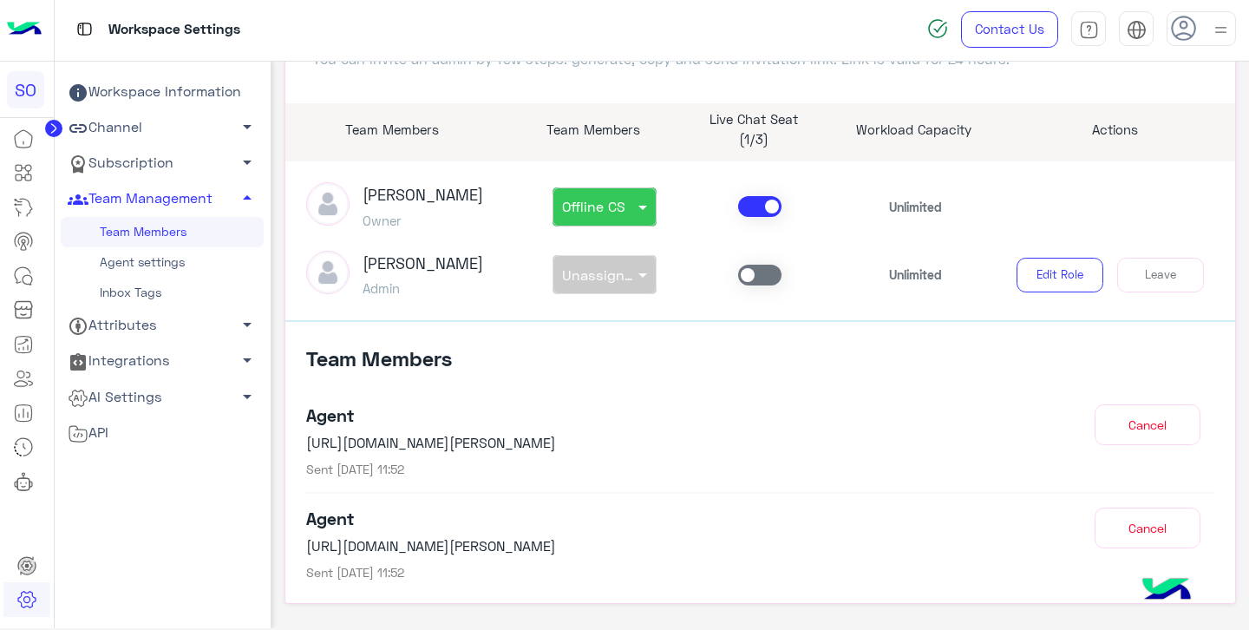
scroll to position [210, 0]
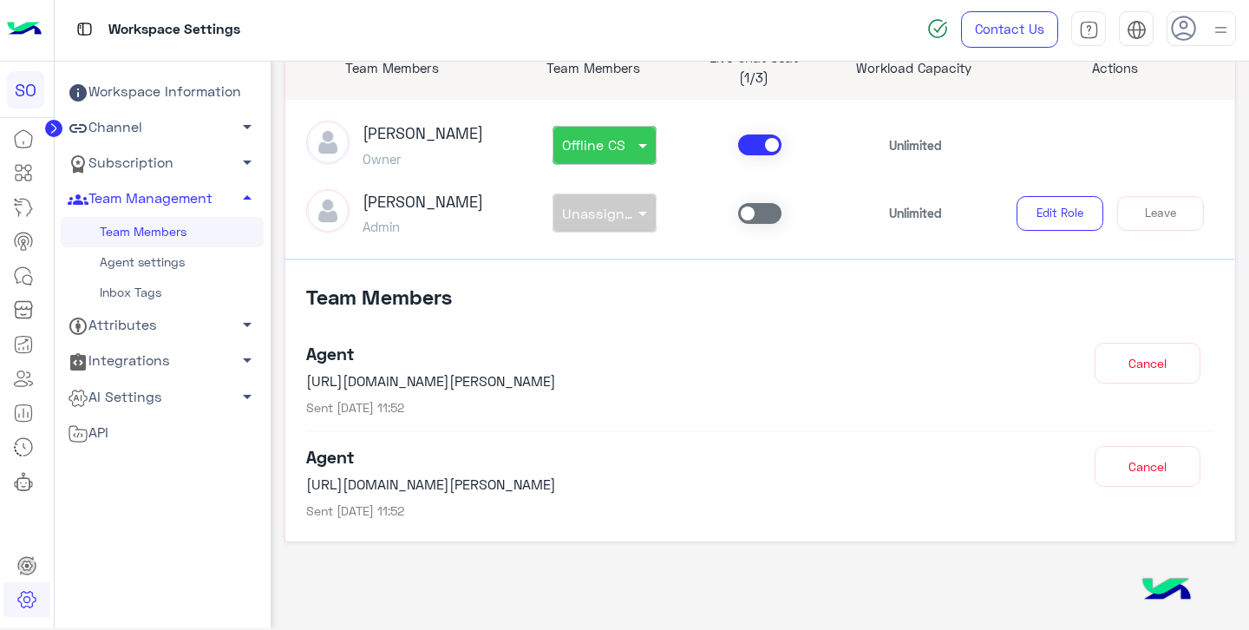
click at [403, 373] on p "https://platform.hulul.net/join/confirm/jhBBCcbzcgfJcYwj6CQ4kYfoiXJTqCoUiYcRpeX…" at bounding box center [647, 381] width 682 height 21
click at [322, 359] on h4 "Agent" at bounding box center [647, 353] width 682 height 21
click at [408, 320] on h4 "Team Members" at bounding box center [760, 304] width 909 height 38
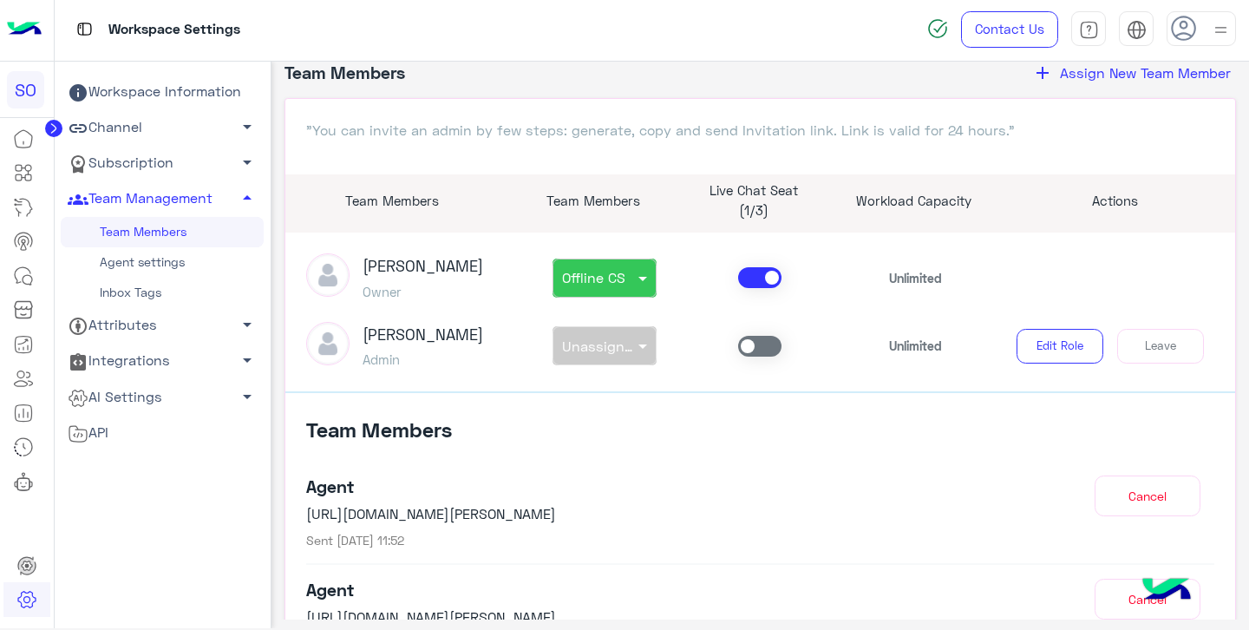
scroll to position [0, 0]
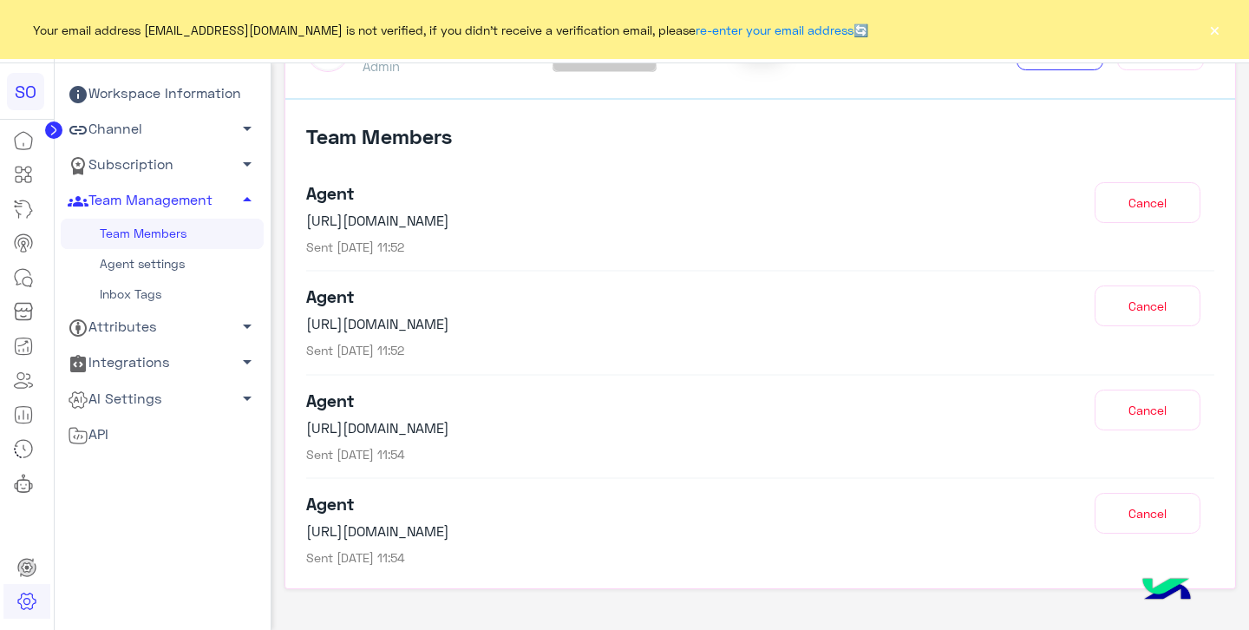
scroll to position [368, 0]
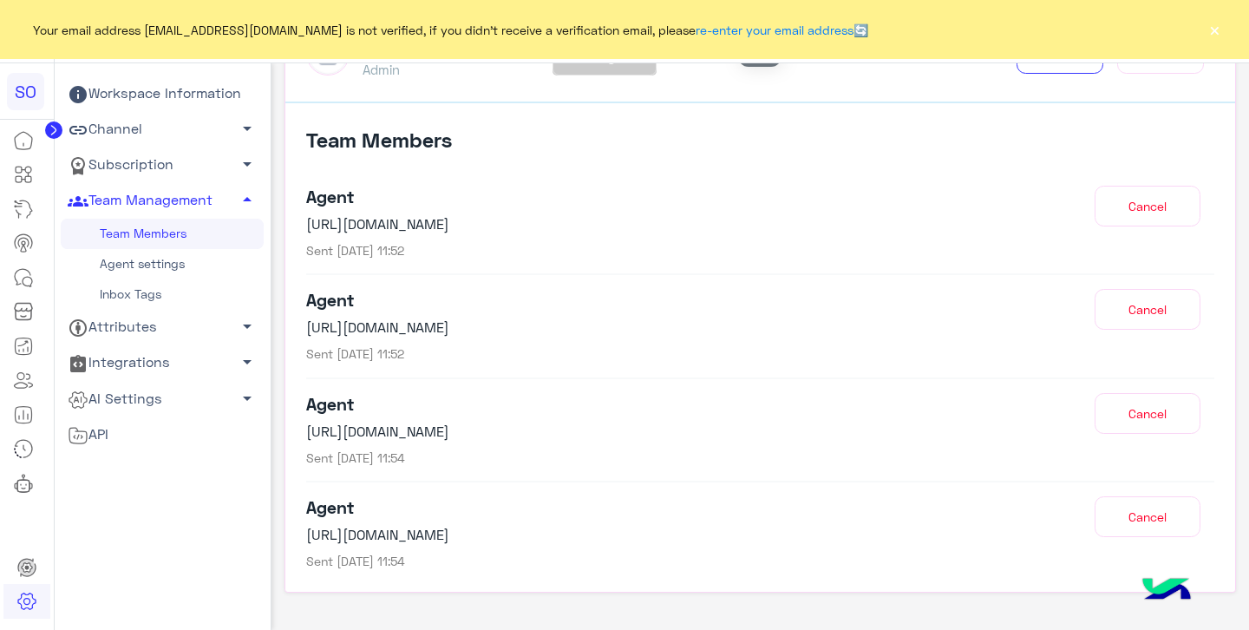
click at [195, 257] on link "Agent settings" at bounding box center [162, 264] width 203 height 30
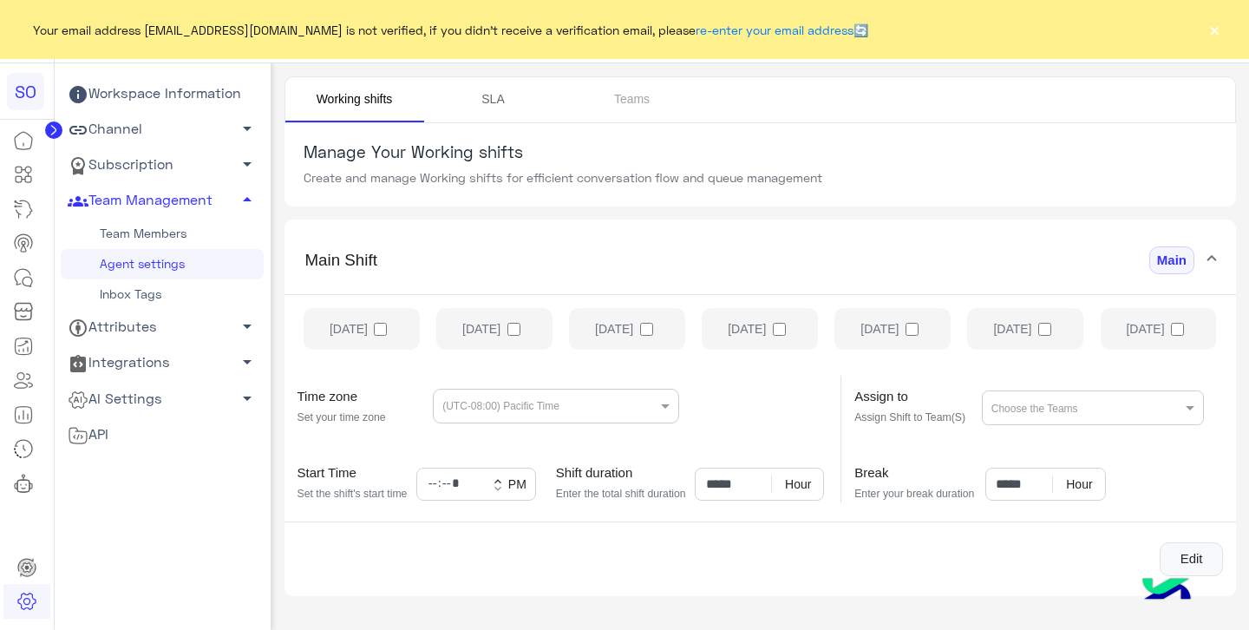
click at [488, 103] on link "SLA" at bounding box center [493, 99] width 139 height 45
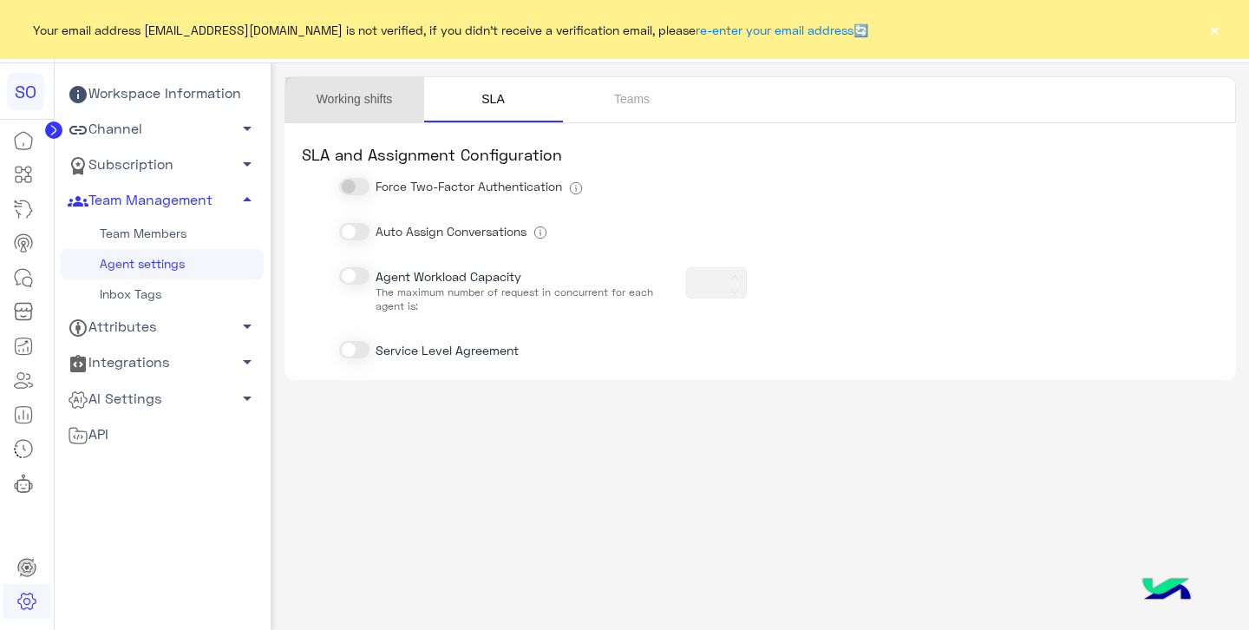
click at [380, 96] on link "Working shifts" at bounding box center [354, 99] width 139 height 45
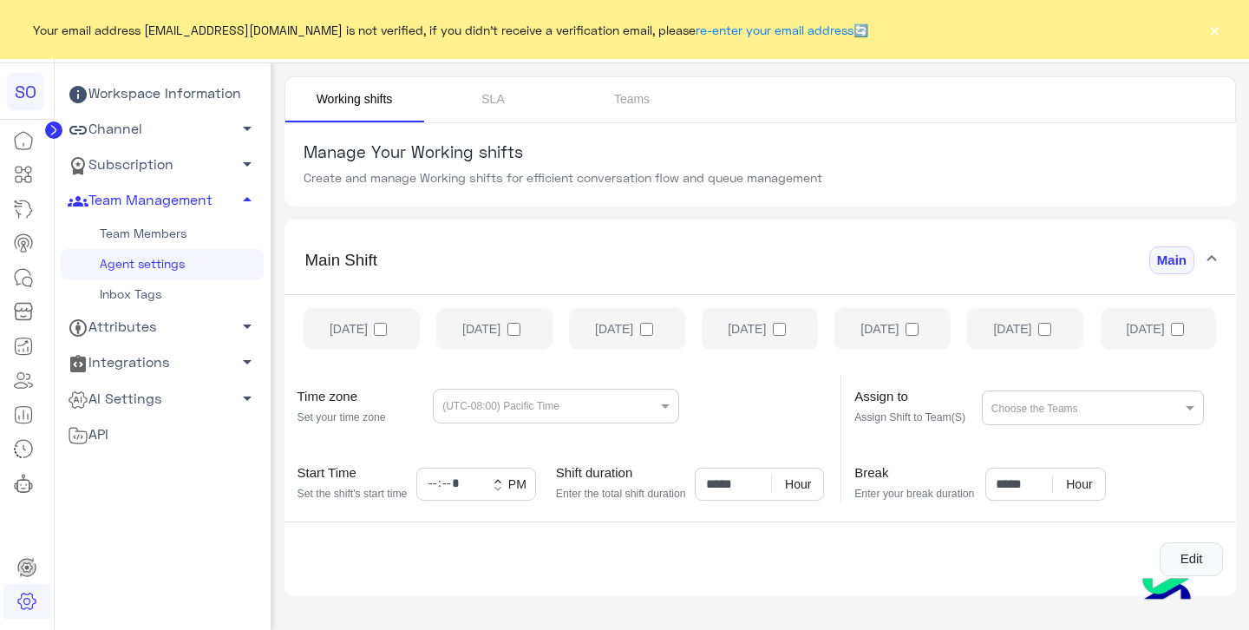
click at [197, 292] on link "Inbox Tags" at bounding box center [162, 294] width 203 height 30
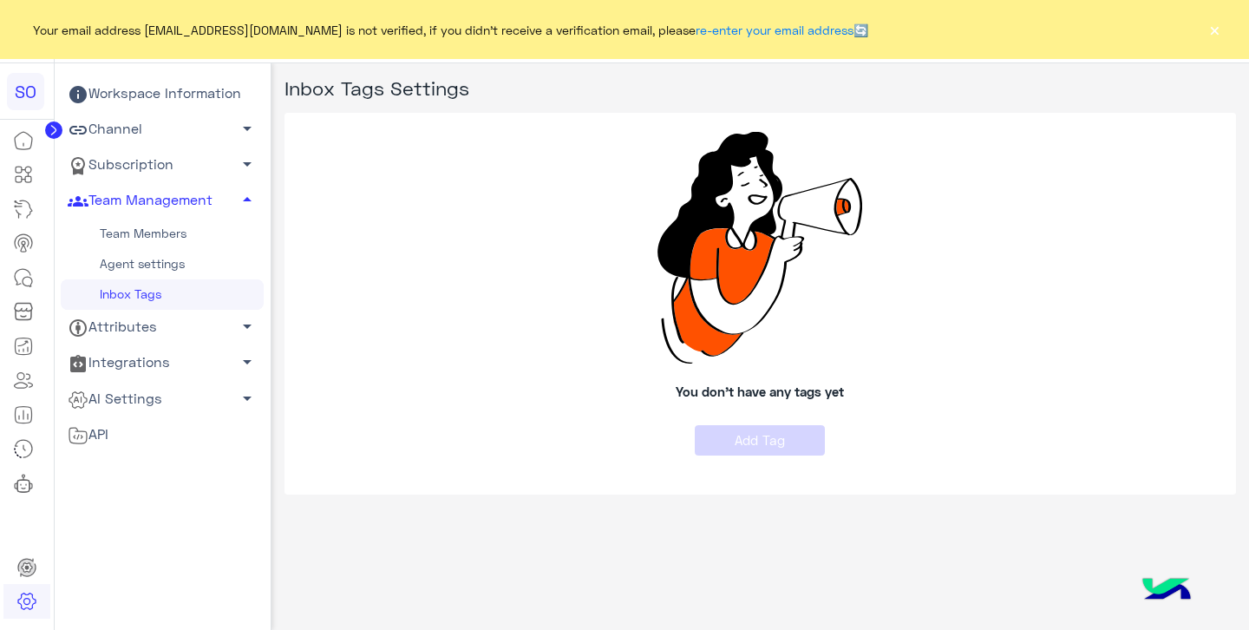
click at [179, 230] on link "Team Members" at bounding box center [162, 234] width 203 height 30
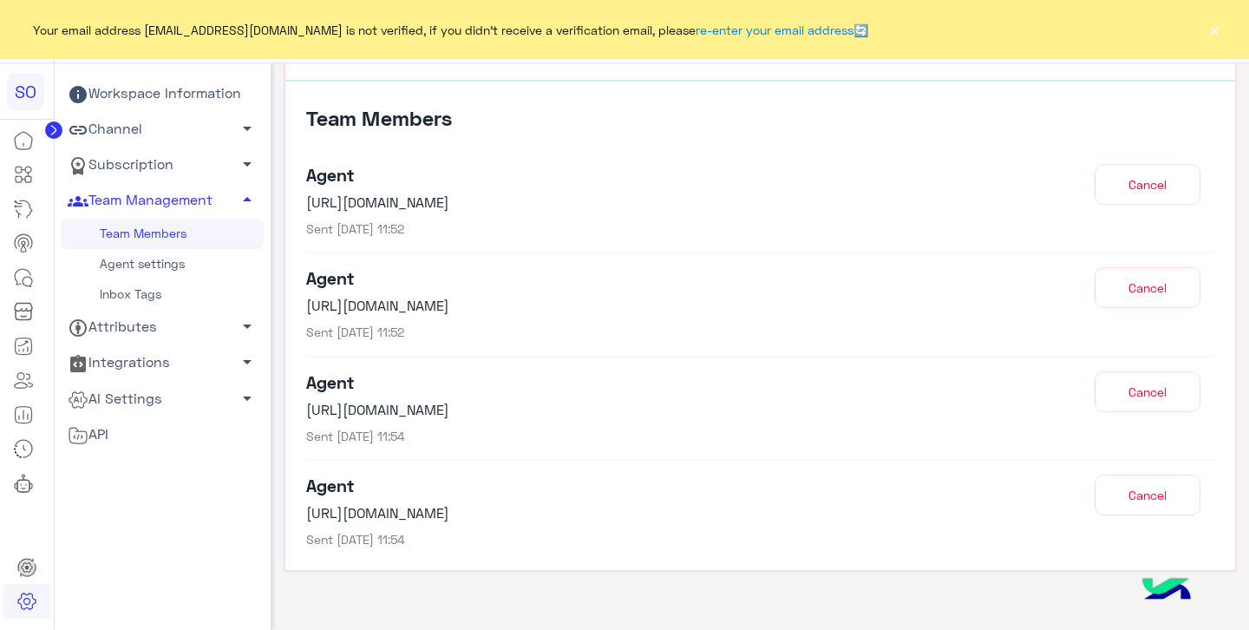
scroll to position [416, 0]
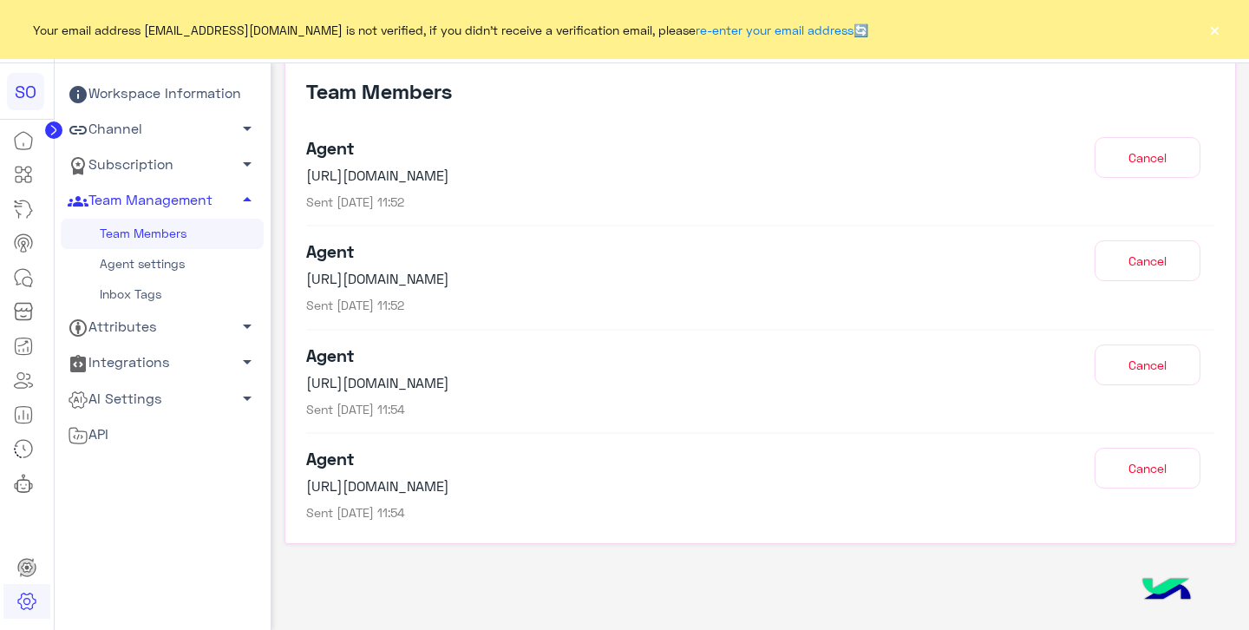
click at [1214, 30] on button "×" at bounding box center [1214, 29] width 17 height 17
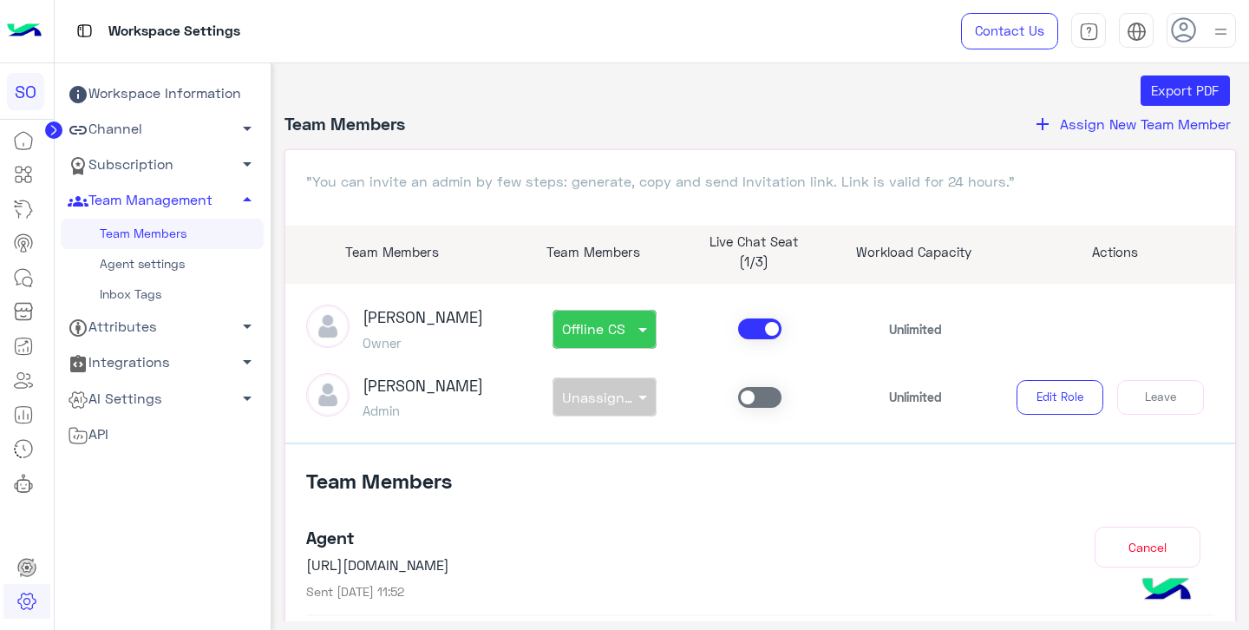
scroll to position [0, 0]
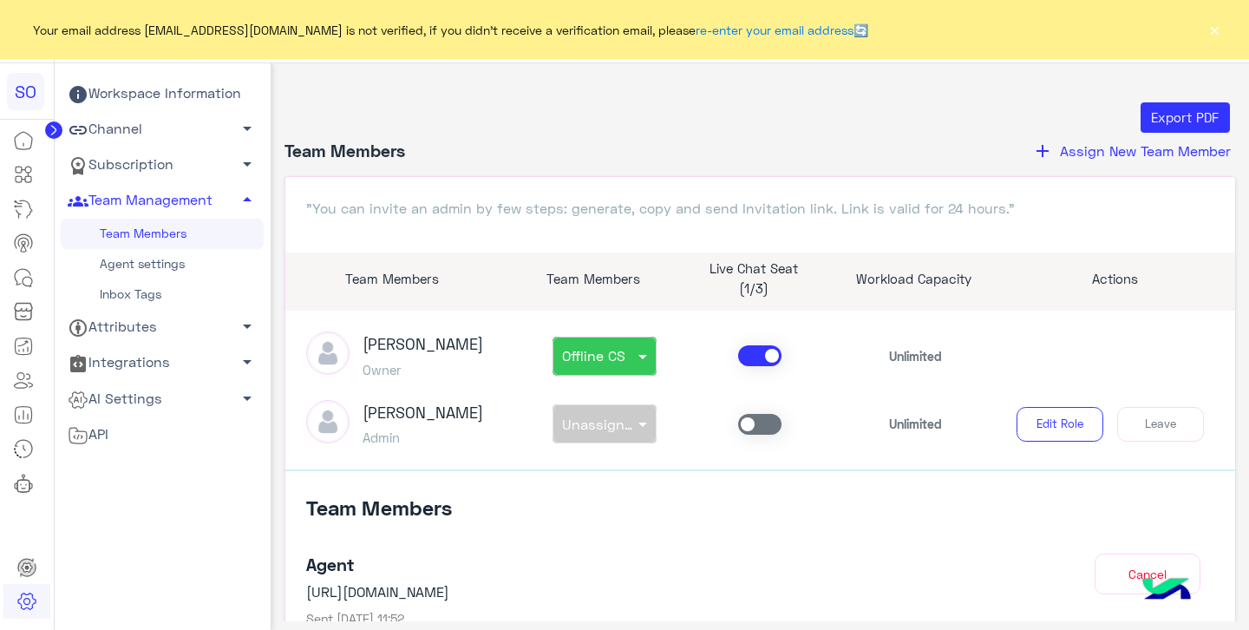
click at [1155, 152] on span "Assign New Team Member" at bounding box center [1145, 150] width 171 height 16
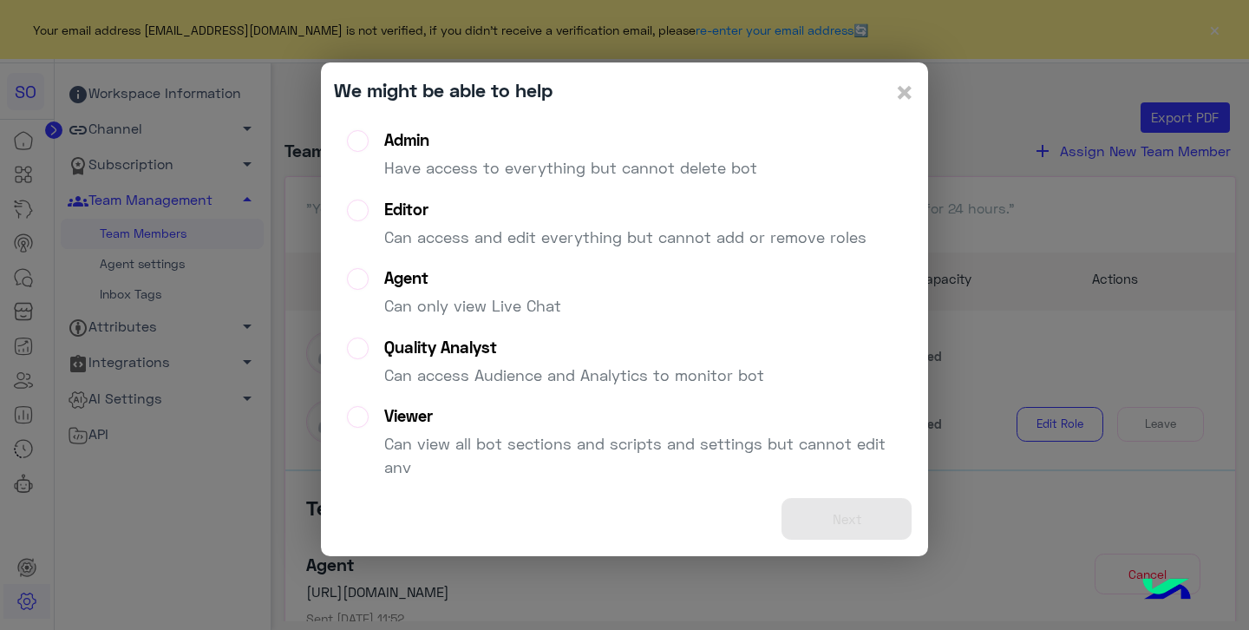
click at [411, 284] on div "Agent" at bounding box center [472, 278] width 177 height 20
click at [863, 520] on button "Next" at bounding box center [847, 519] width 130 height 43
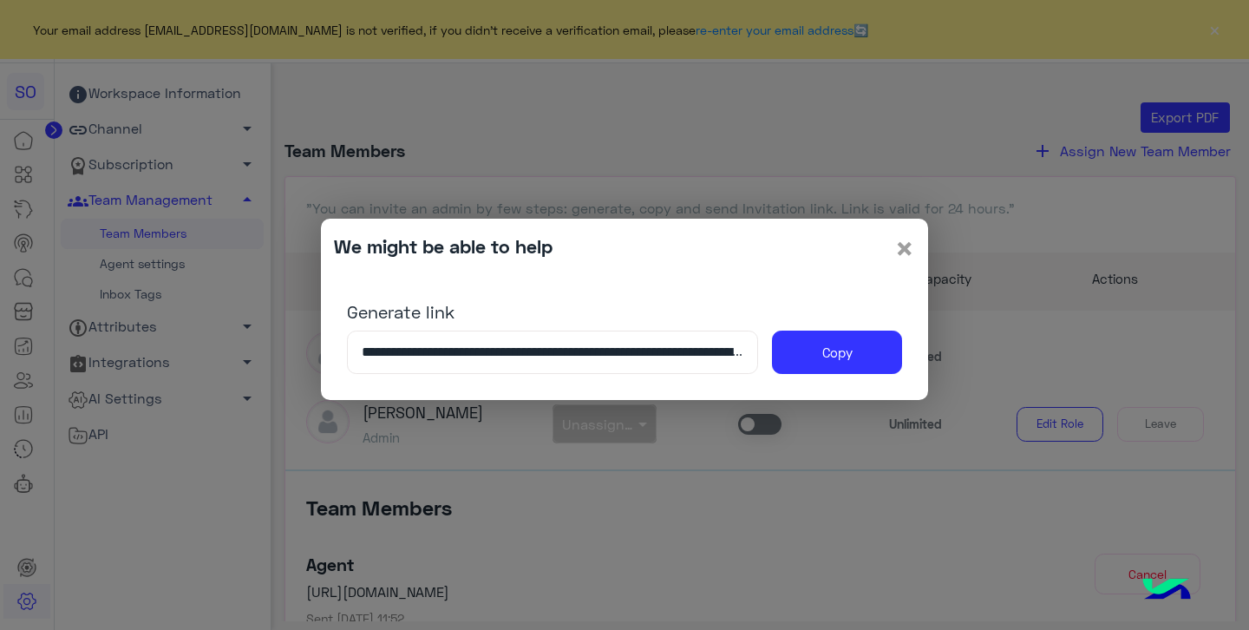
click at [906, 246] on span "×" at bounding box center [905, 247] width 21 height 39
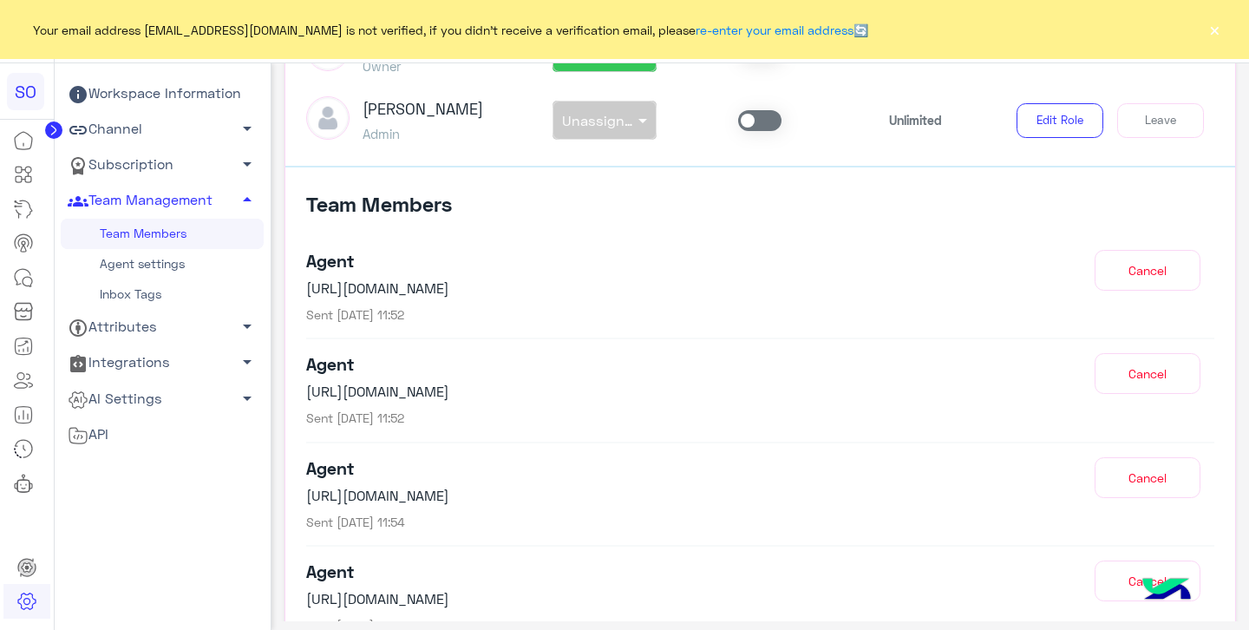
scroll to position [521, 0]
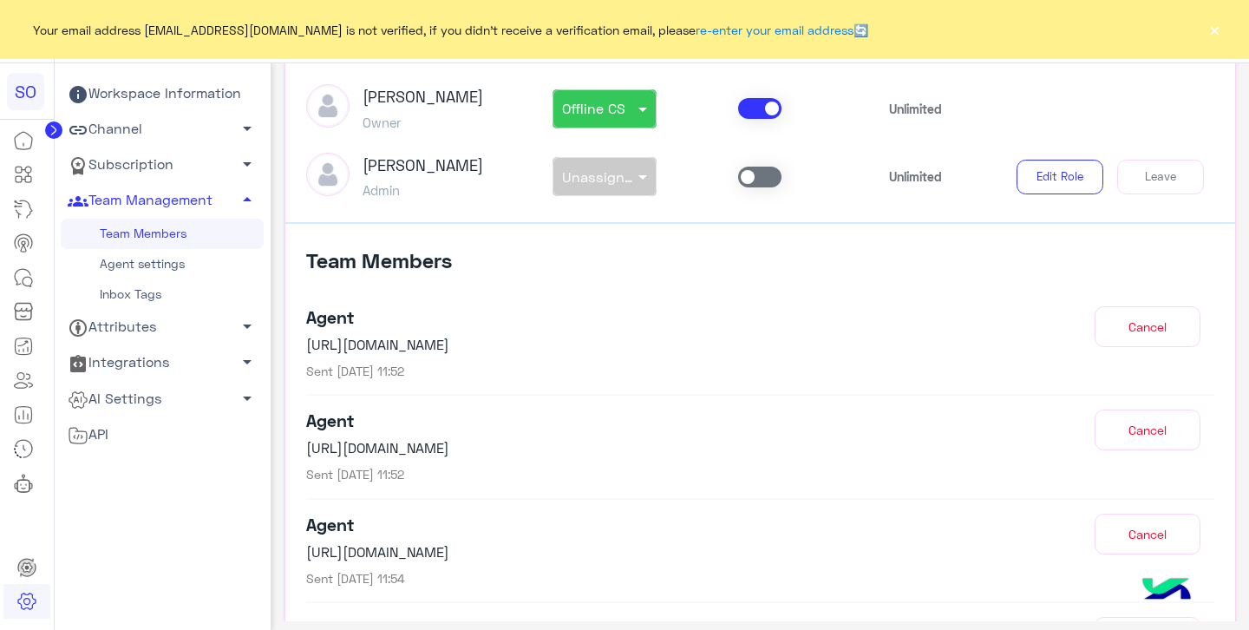
scroll to position [241, 0]
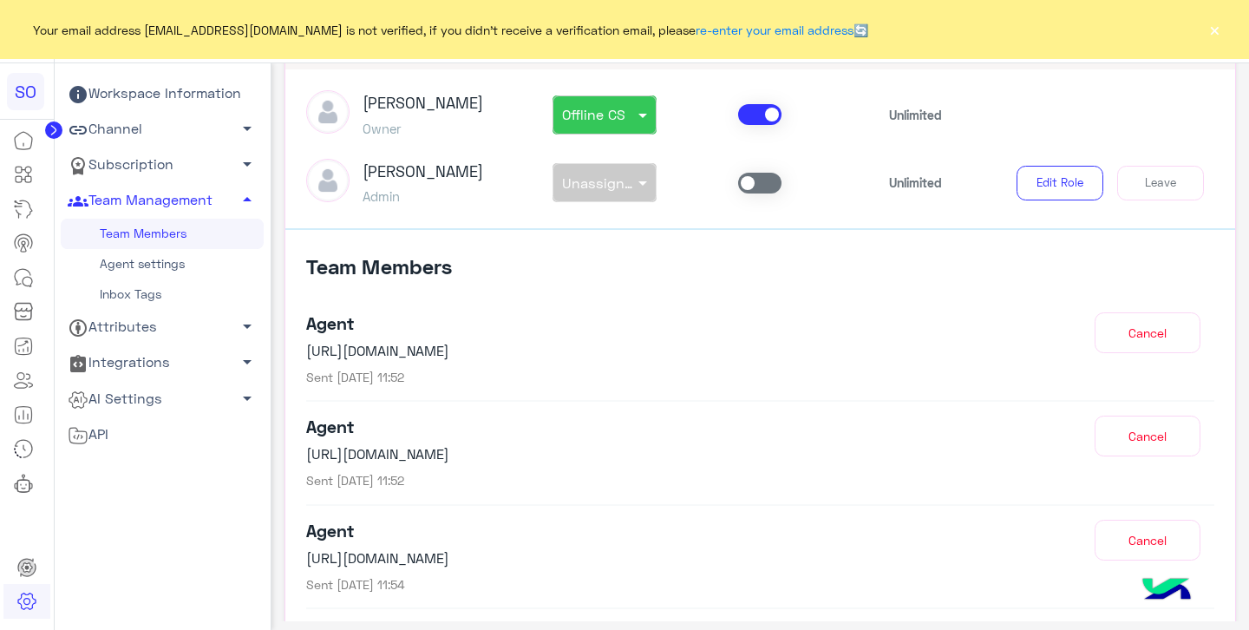
click at [1215, 30] on button "×" at bounding box center [1214, 29] width 17 height 17
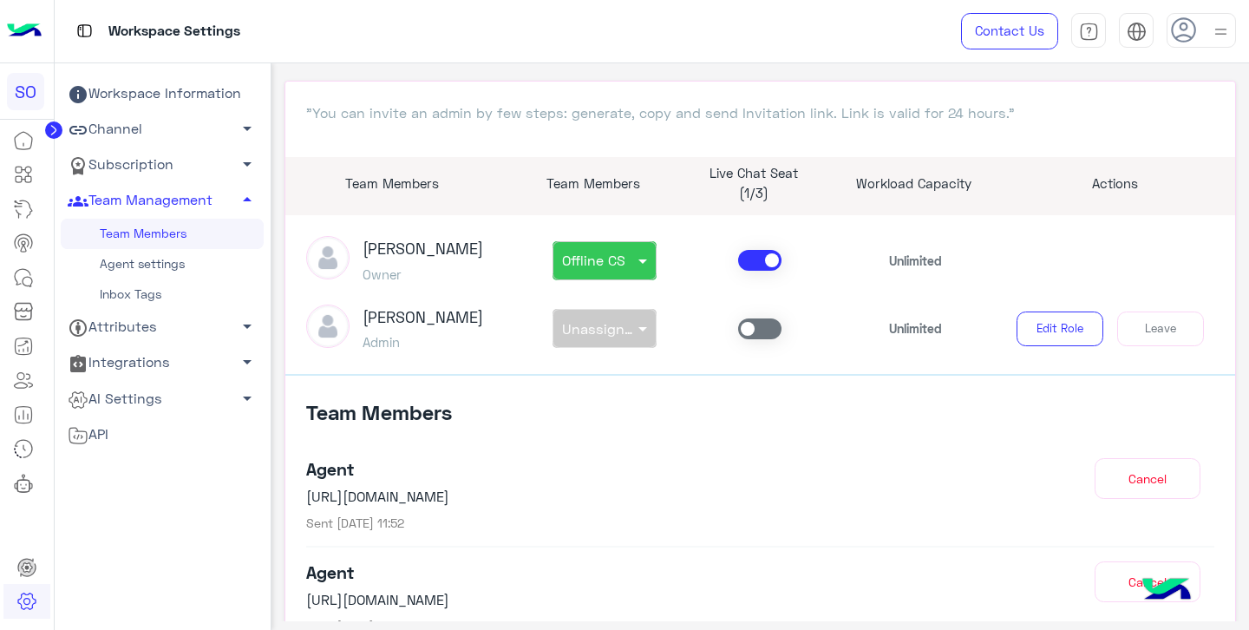
scroll to position [124, 0]
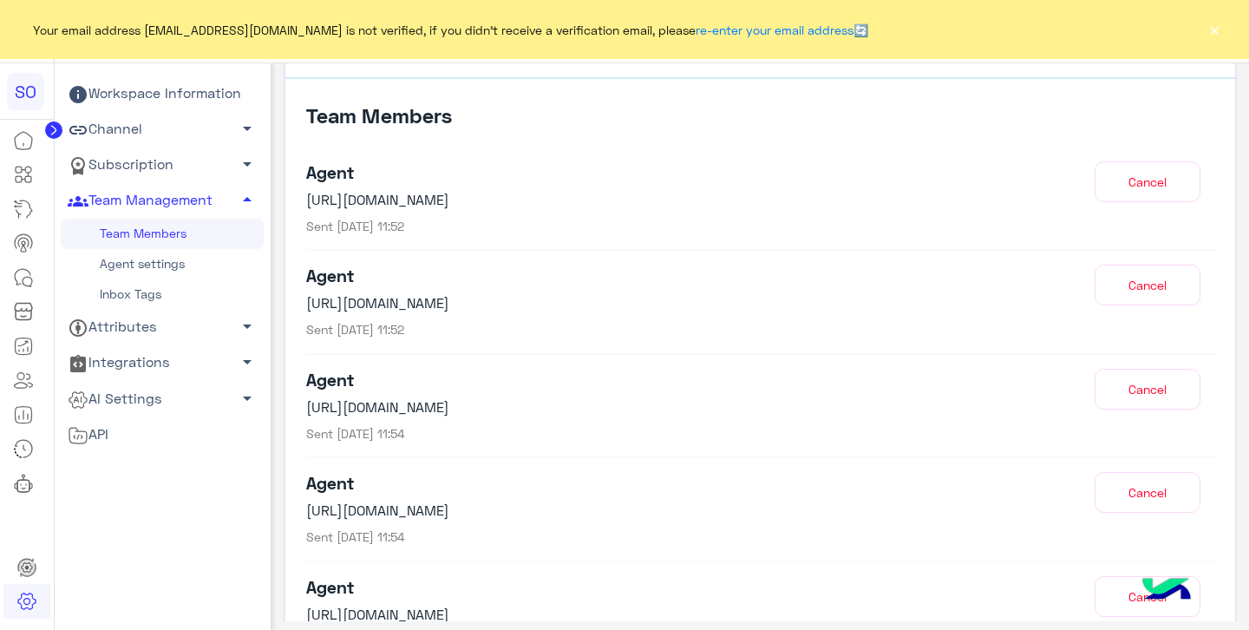
scroll to position [521, 0]
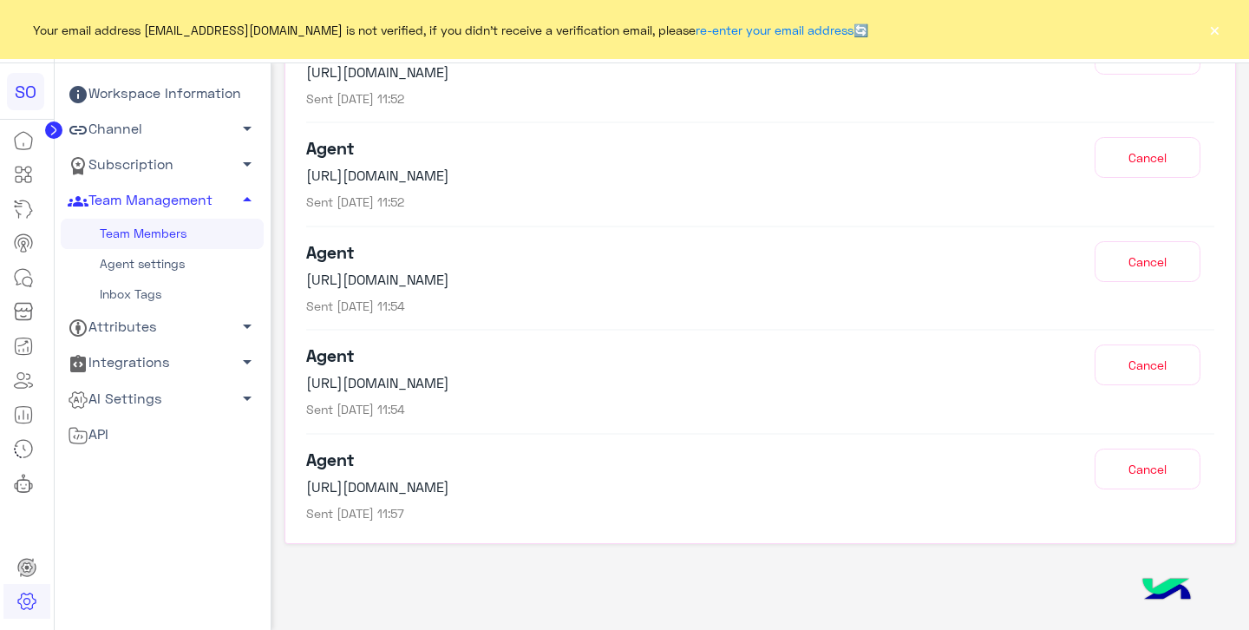
click at [131, 269] on link "Agent settings" at bounding box center [162, 264] width 203 height 30
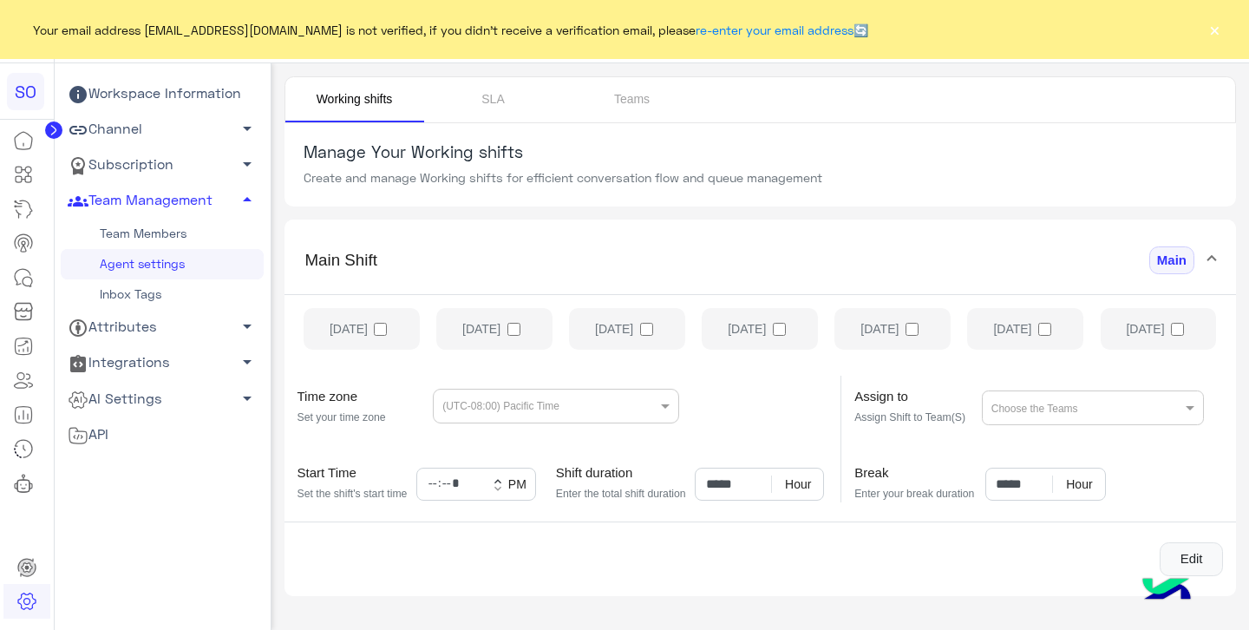
click at [138, 301] on link "Inbox Tags" at bounding box center [162, 294] width 203 height 30
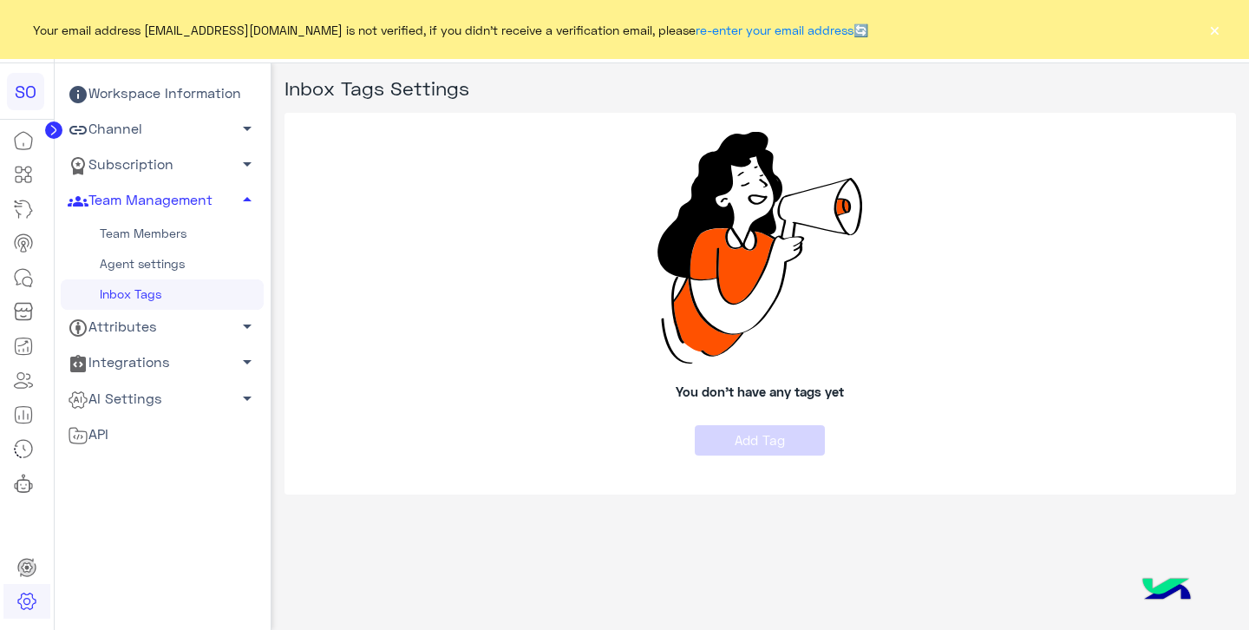
click at [160, 236] on link "Team Members" at bounding box center [162, 234] width 203 height 30
